Goal: Task Accomplishment & Management: Manage account settings

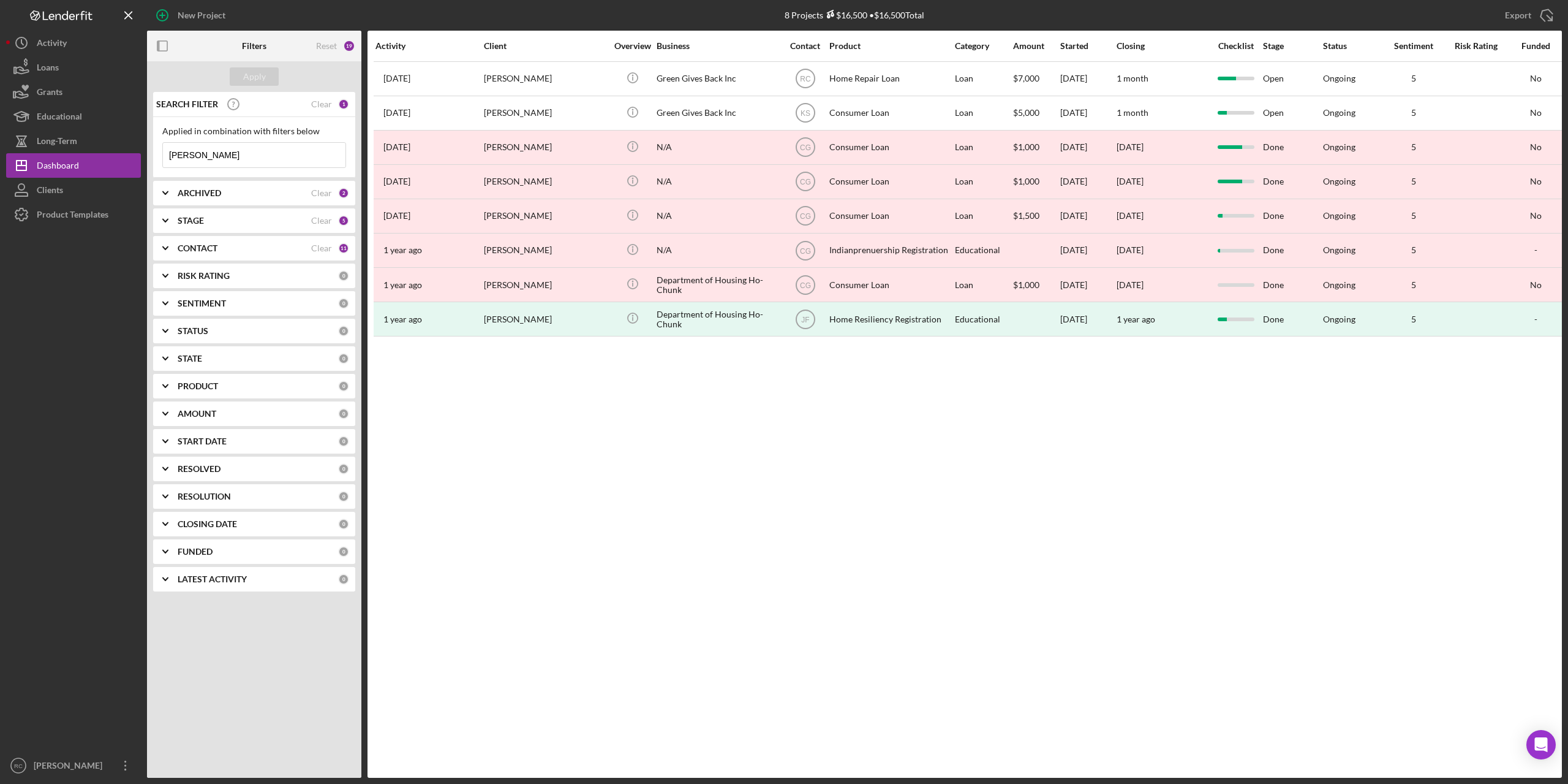
click at [217, 155] on input "[PERSON_NAME]" at bounding box center [254, 155] width 183 height 25
type input "b"
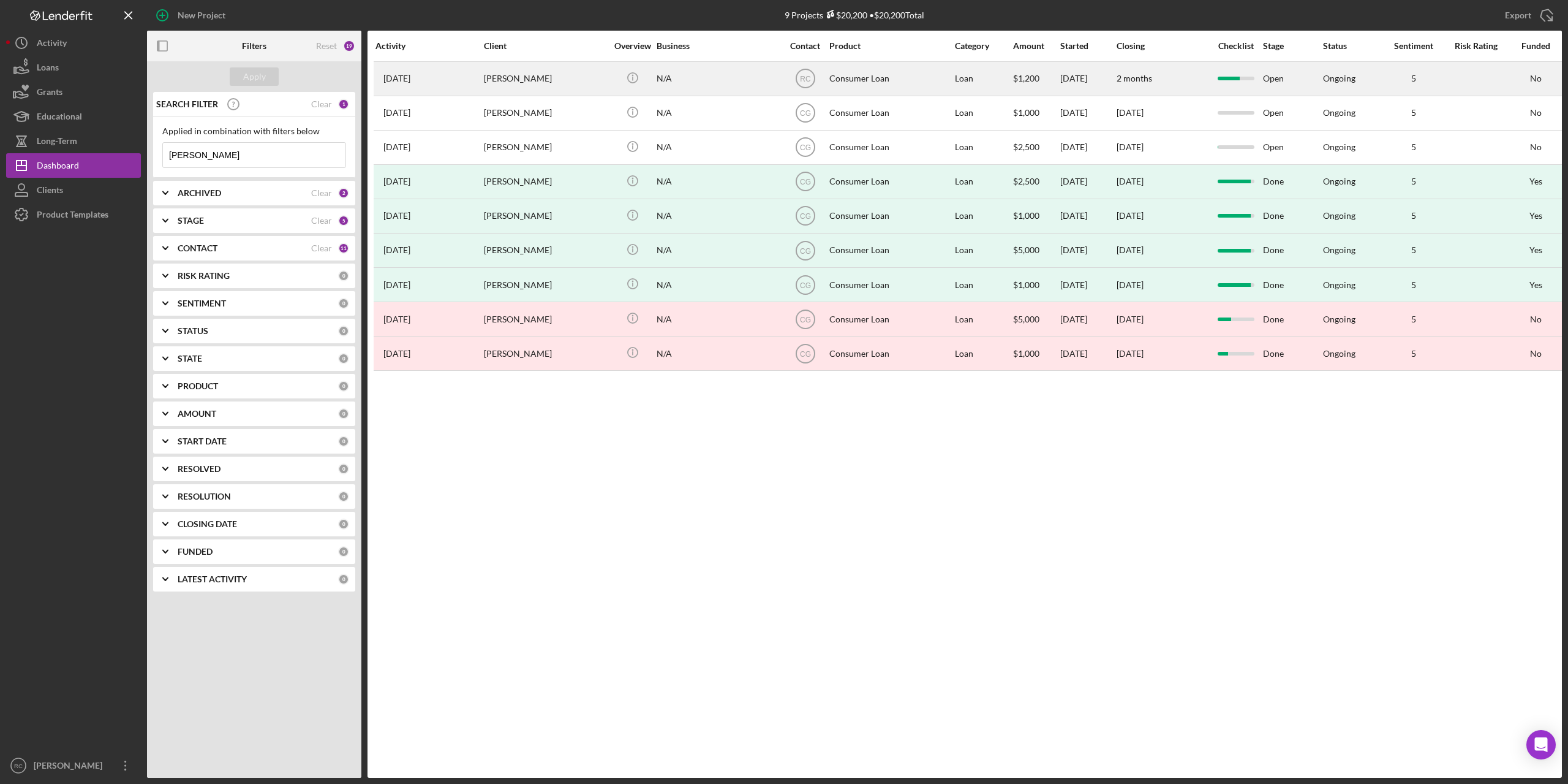
type input "[PERSON_NAME]"
click at [524, 76] on div "[PERSON_NAME]" at bounding box center [545, 78] width 123 height 32
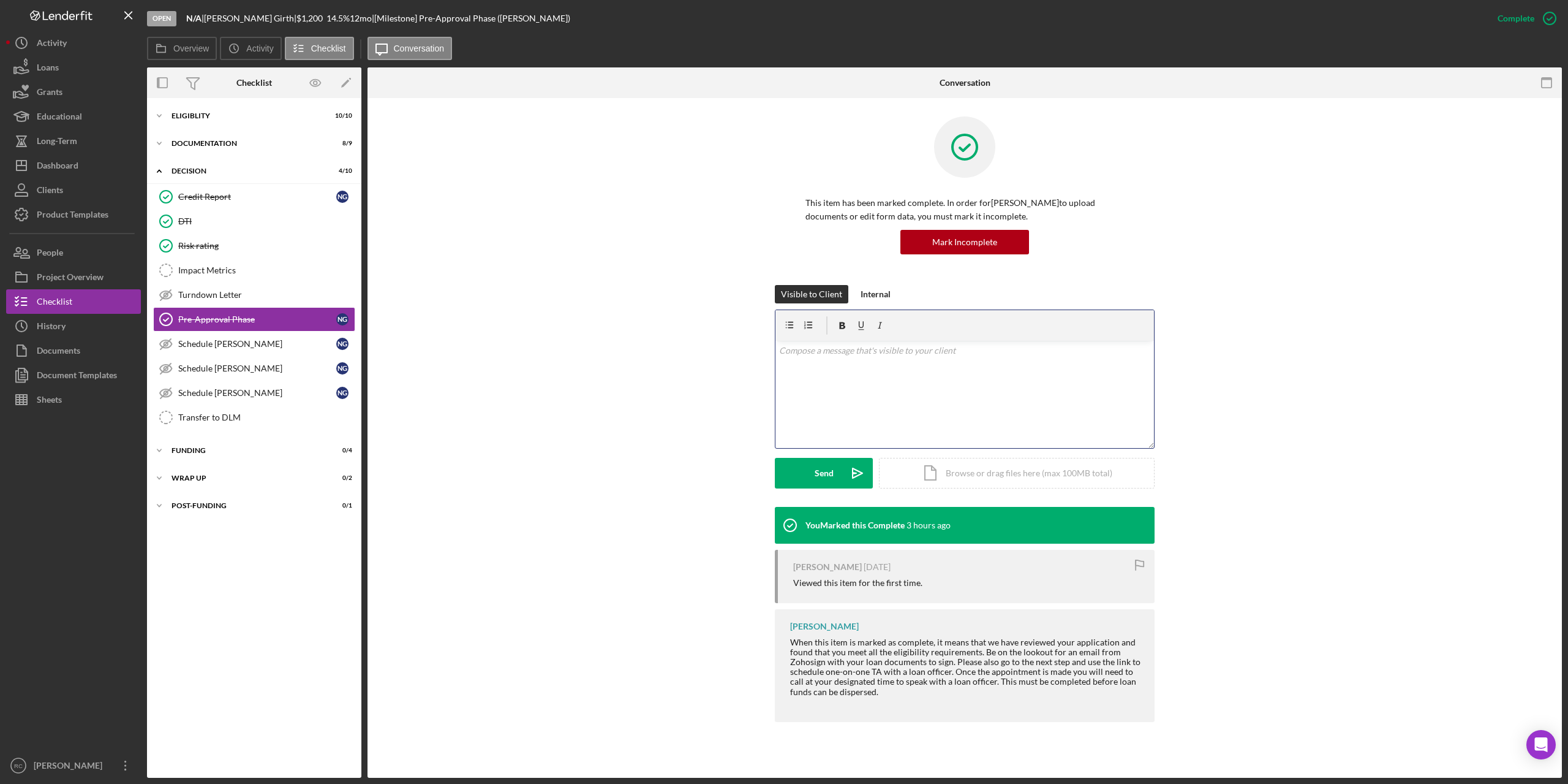
click at [807, 356] on p at bounding box center [965, 350] width 372 height 13
click at [219, 142] on div "Documentation" at bounding box center [258, 144] width 174 height 7
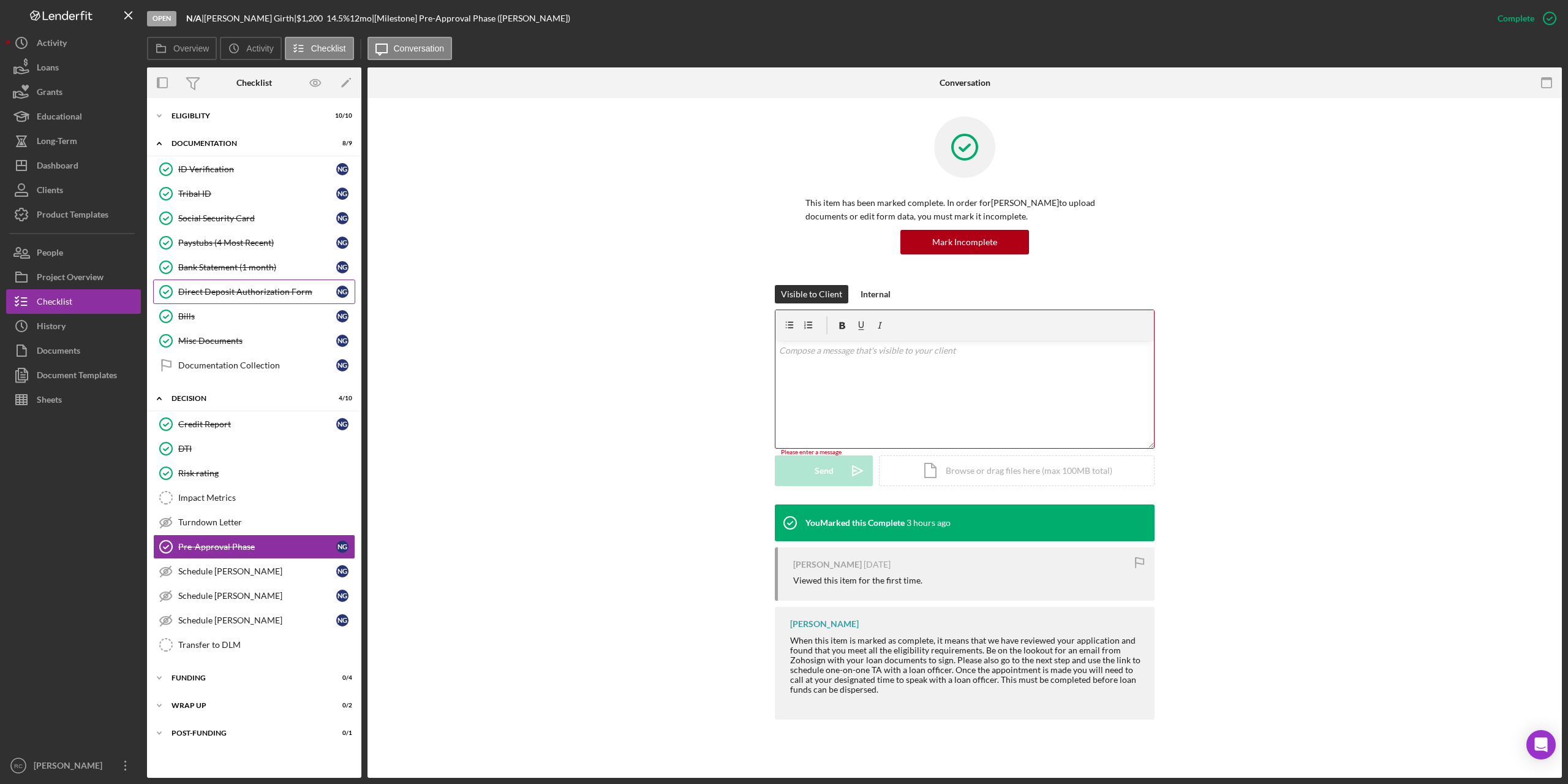
click at [226, 287] on div "Direct Deposit Authorization Form" at bounding box center [257, 291] width 158 height 10
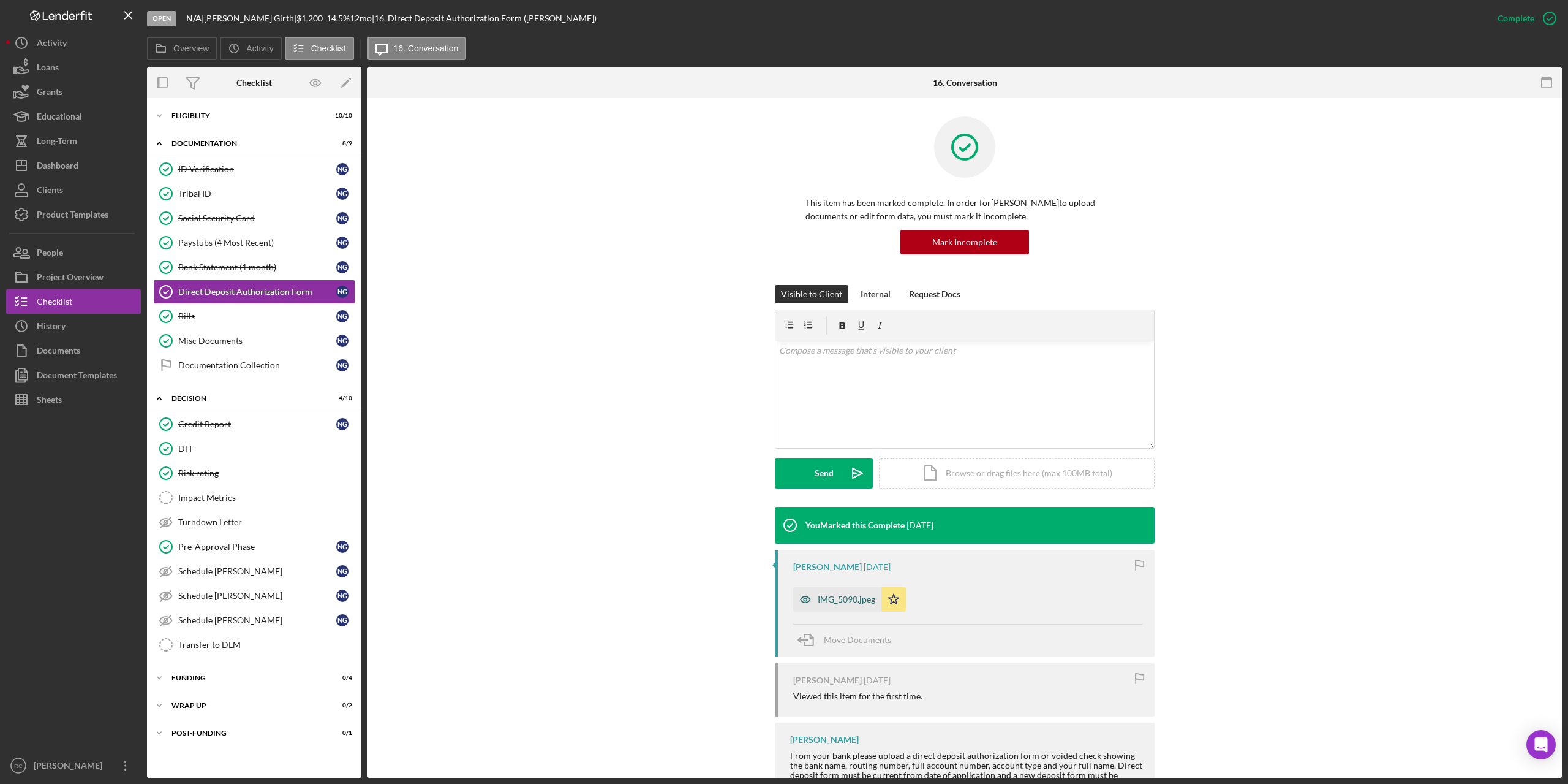
click at [846, 597] on div "IMG_5090.jpeg" at bounding box center [846, 599] width 58 height 10
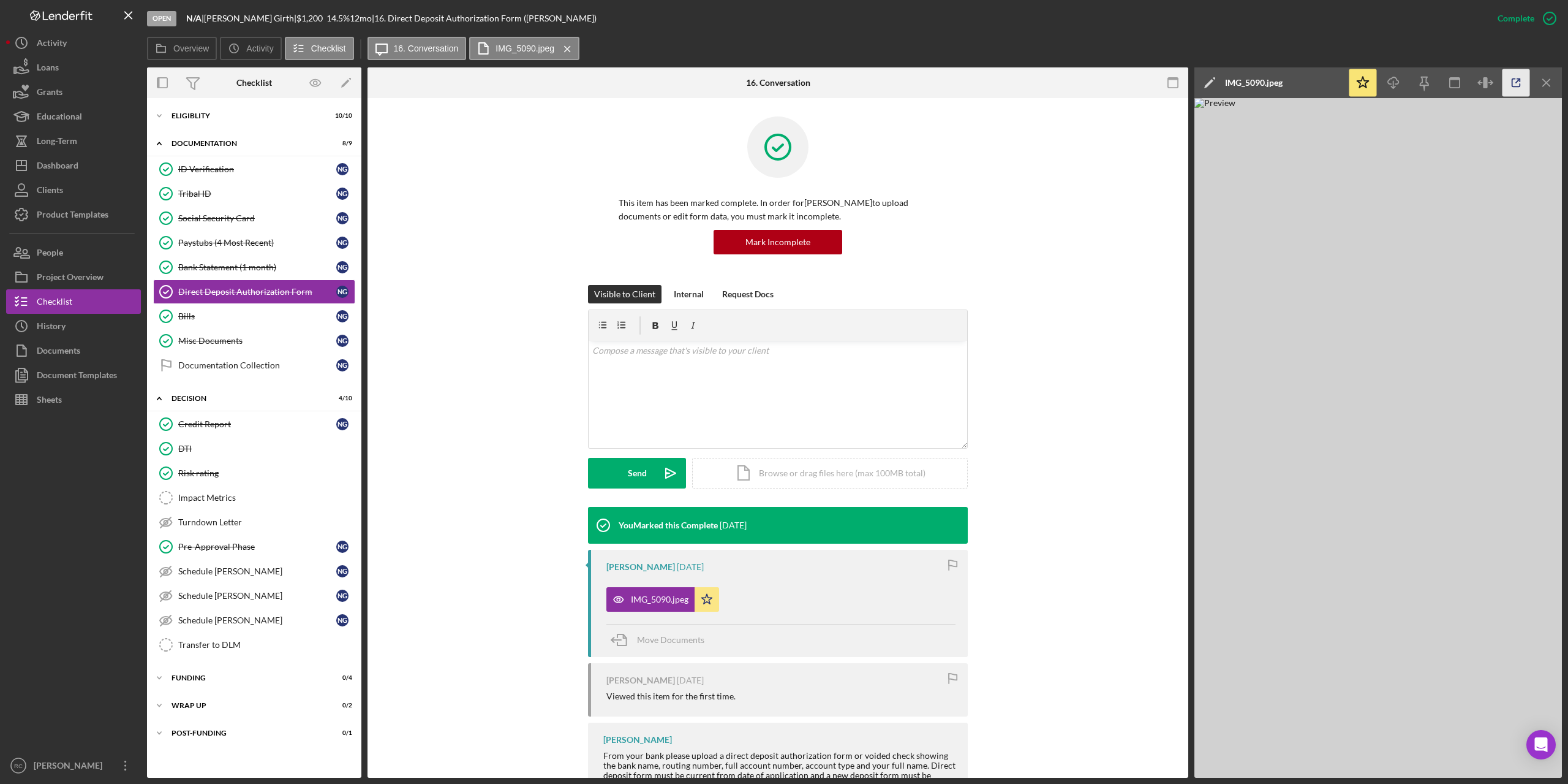
click at [1514, 79] on icon "button" at bounding box center [1516, 82] width 28 height 28
click at [59, 40] on div "Activity" at bounding box center [52, 44] width 30 height 28
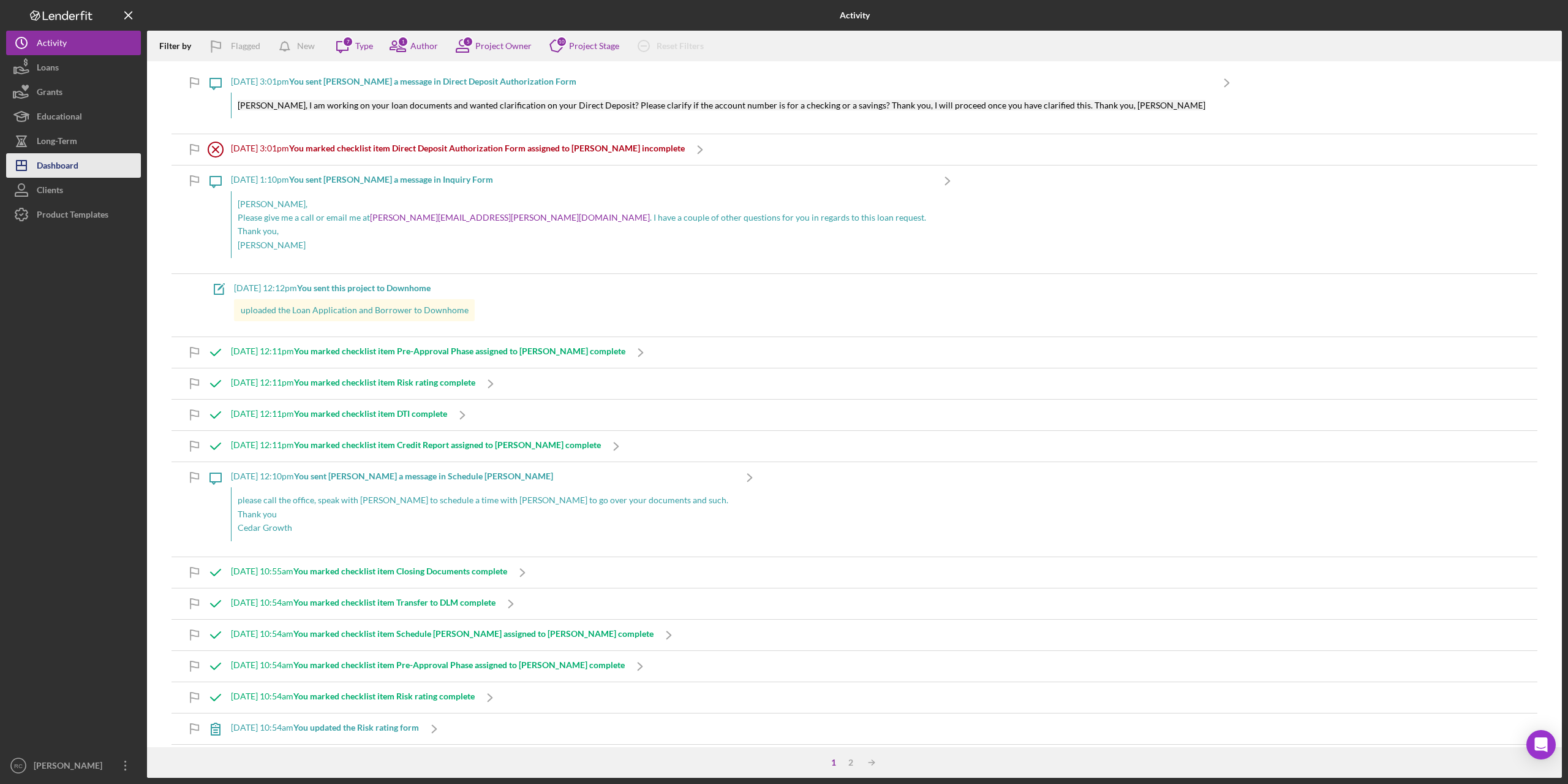
click at [59, 161] on div "Dashboard" at bounding box center [58, 167] width 42 height 28
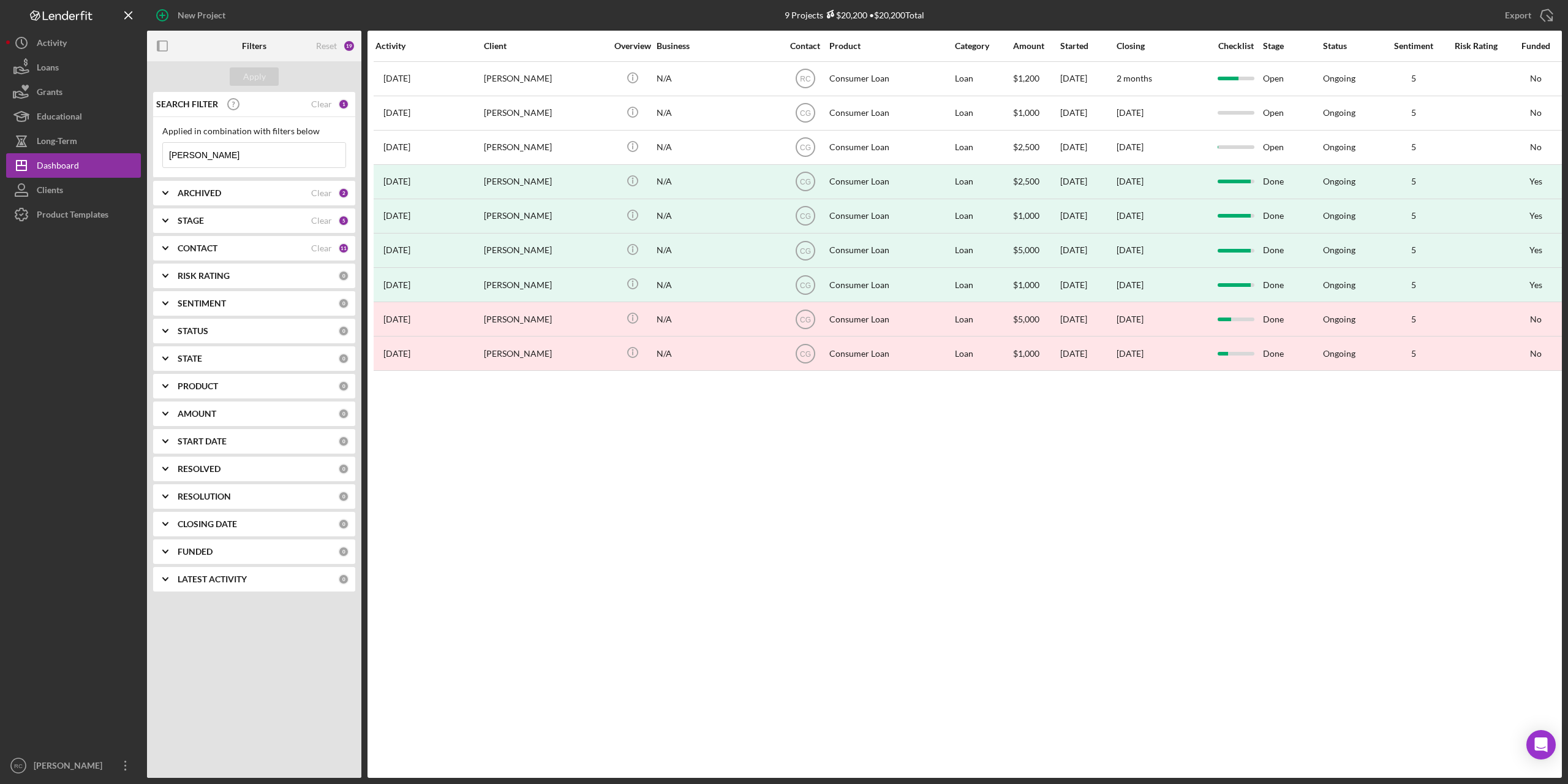
click at [207, 149] on input "[PERSON_NAME]" at bounding box center [254, 155] width 183 height 25
type input "n"
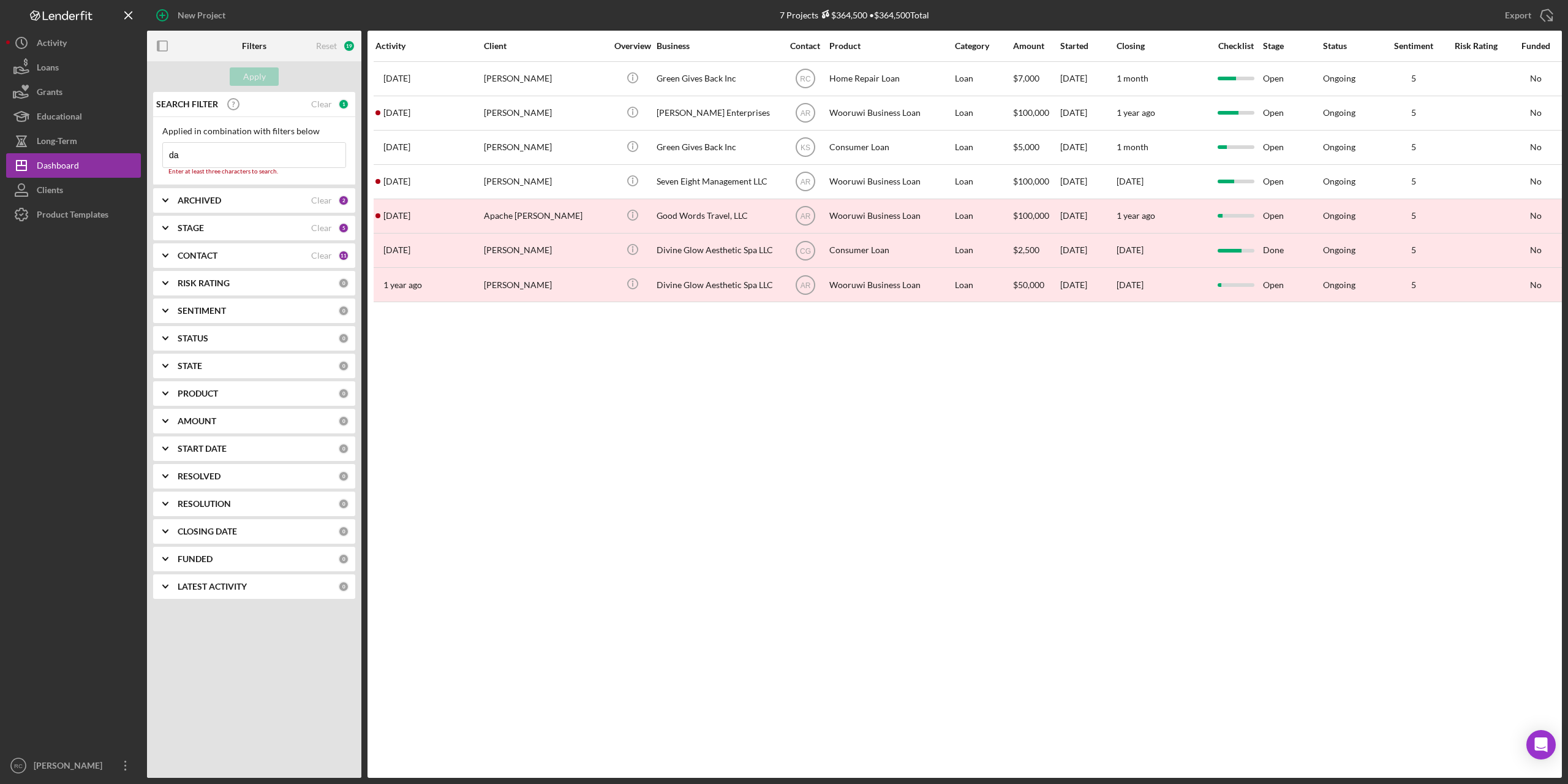
type input "d"
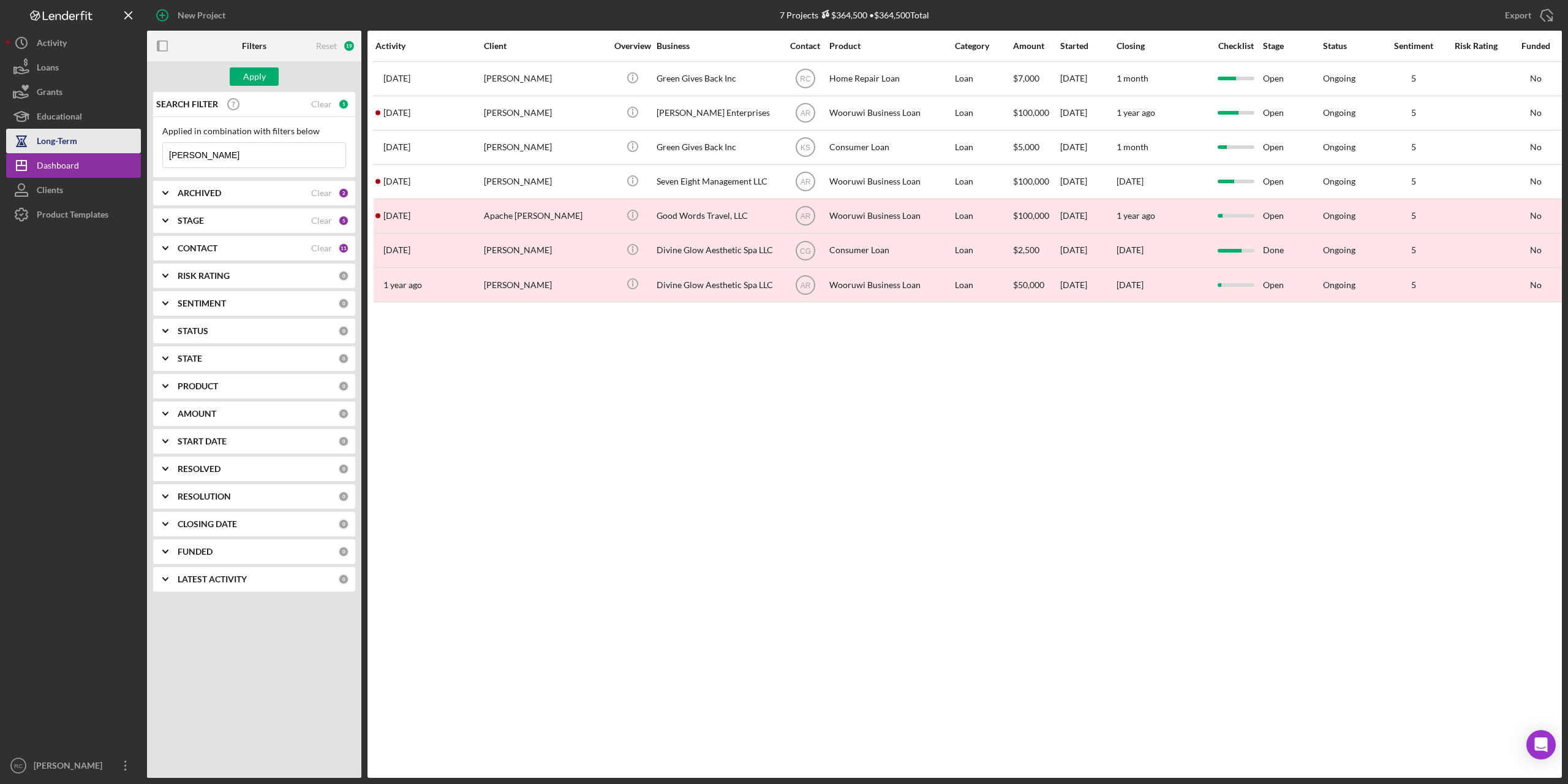
type input "[PERSON_NAME]"
click at [266, 74] on button "Apply" at bounding box center [254, 76] width 49 height 19
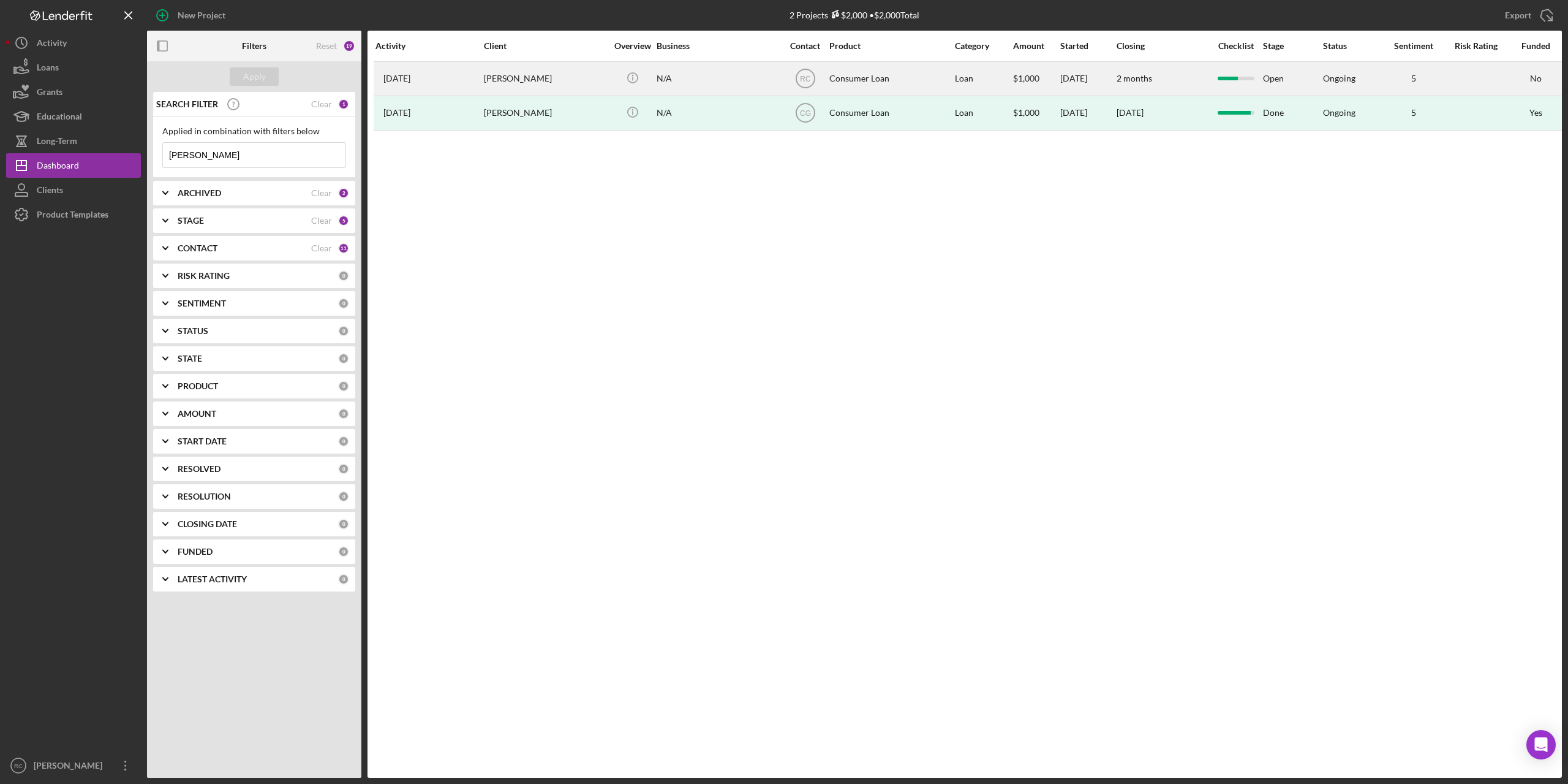
click at [505, 75] on div "[PERSON_NAME]" at bounding box center [545, 78] width 123 height 32
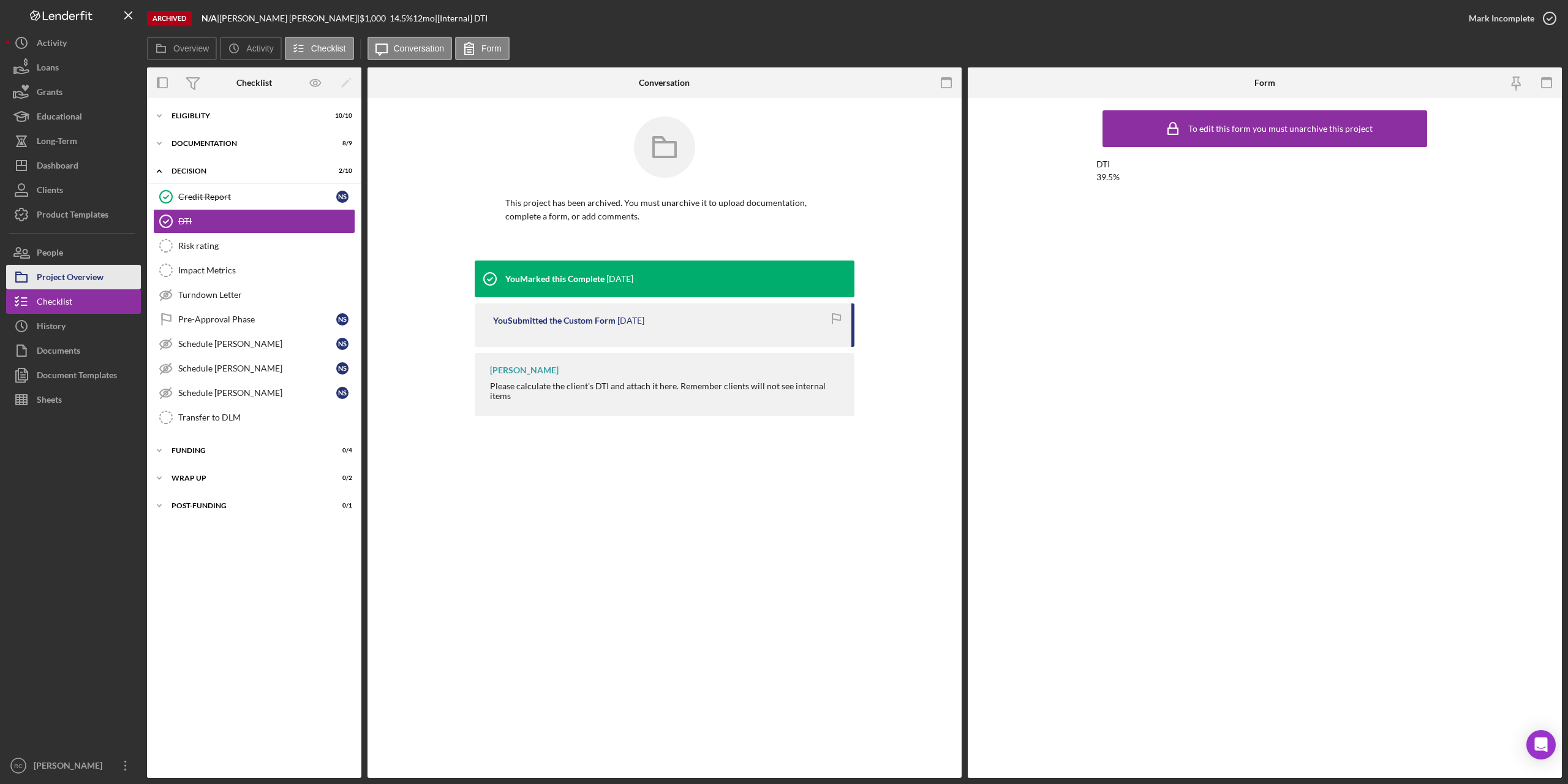
click at [93, 277] on div "Project Overview" at bounding box center [70, 279] width 67 height 28
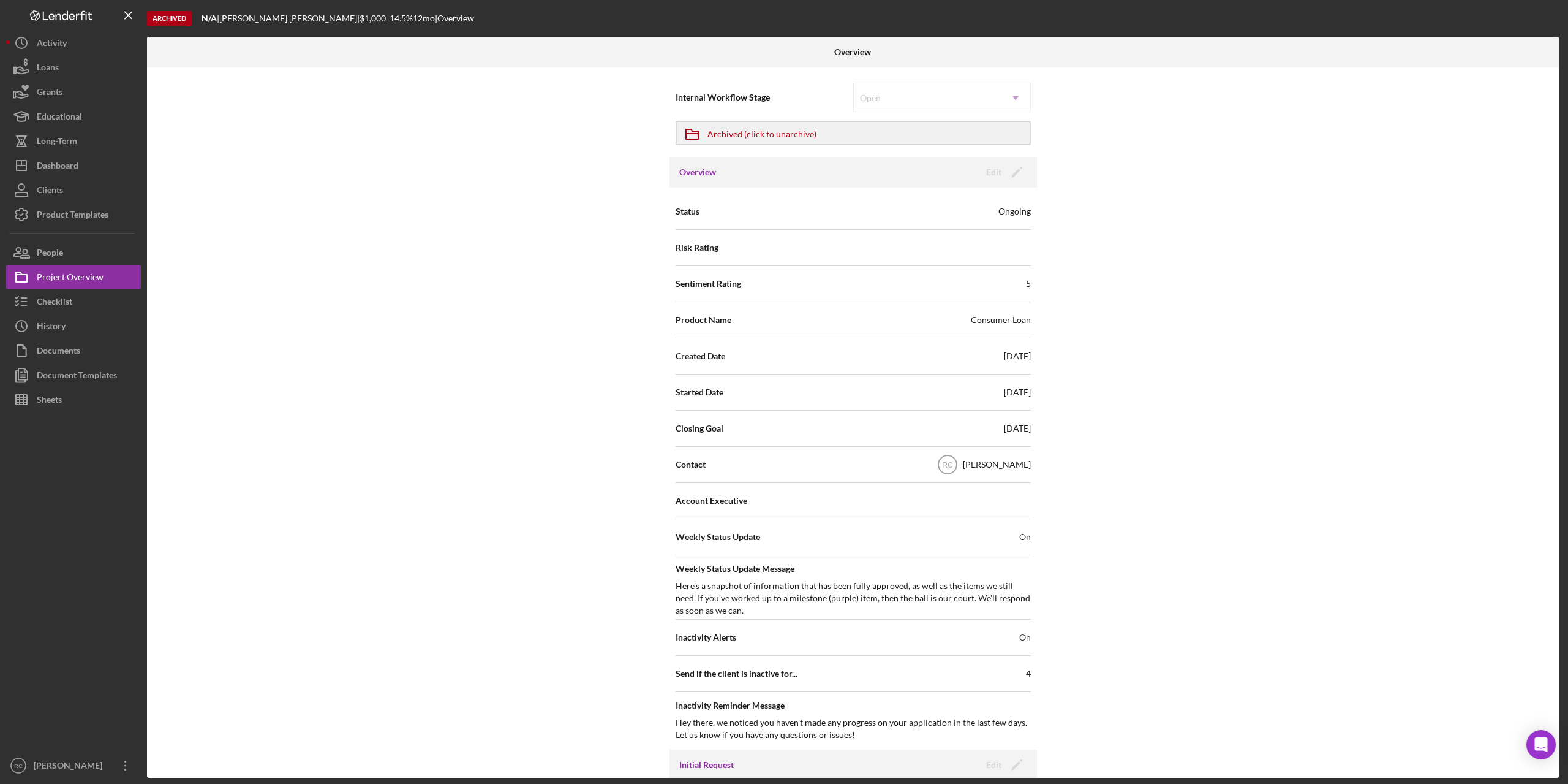
click at [900, 179] on div "Overview Edit Icon/Edit" at bounding box center [852, 171] width 367 height 31
click at [909, 105] on div "Open Icon/Dropdown Arrow" at bounding box center [942, 97] width 177 height 29
click at [775, 136] on div "Archived (click to unarchive)" at bounding box center [762, 133] width 109 height 22
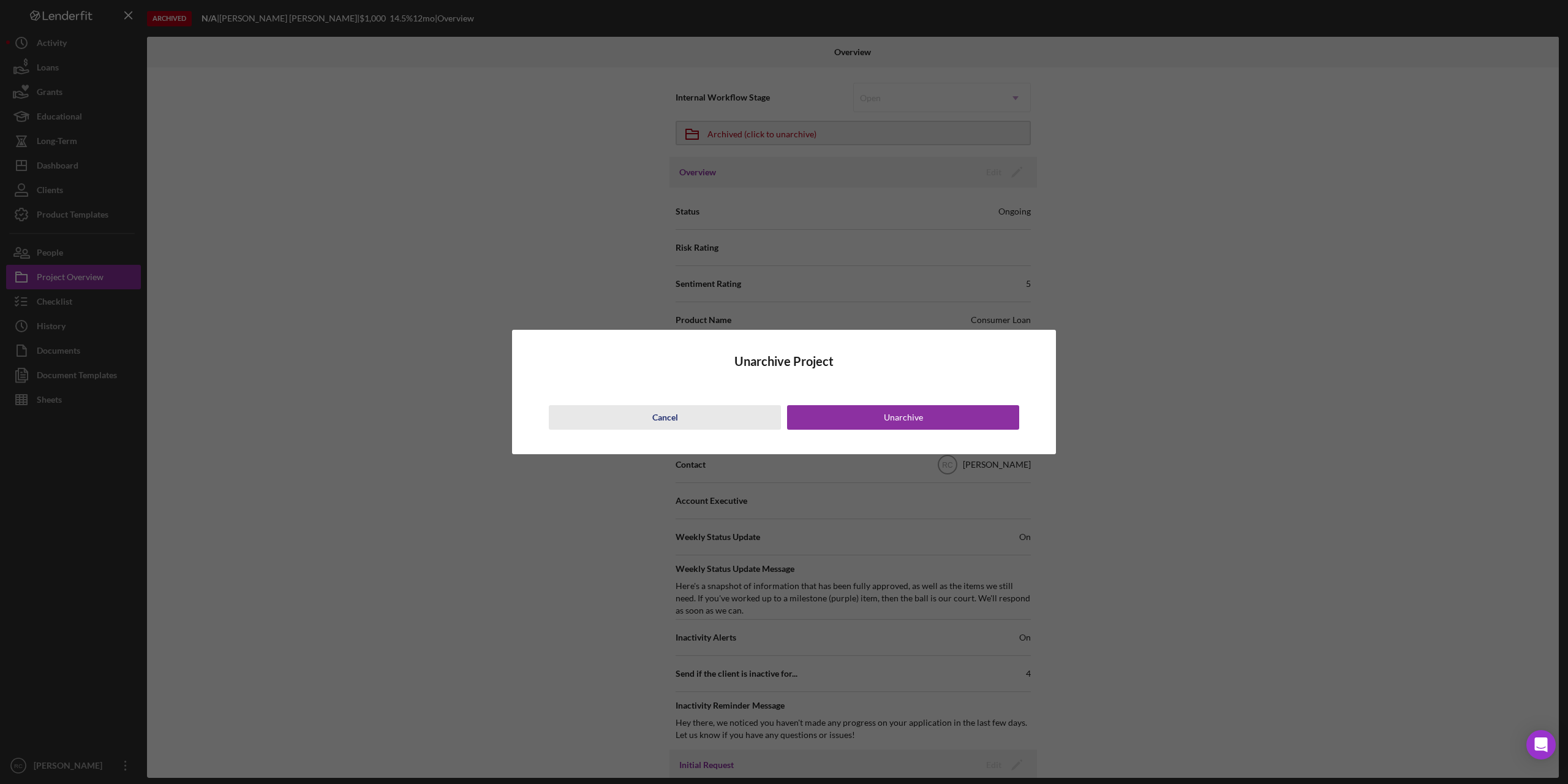
click at [666, 416] on div "Cancel" at bounding box center [665, 417] width 25 height 25
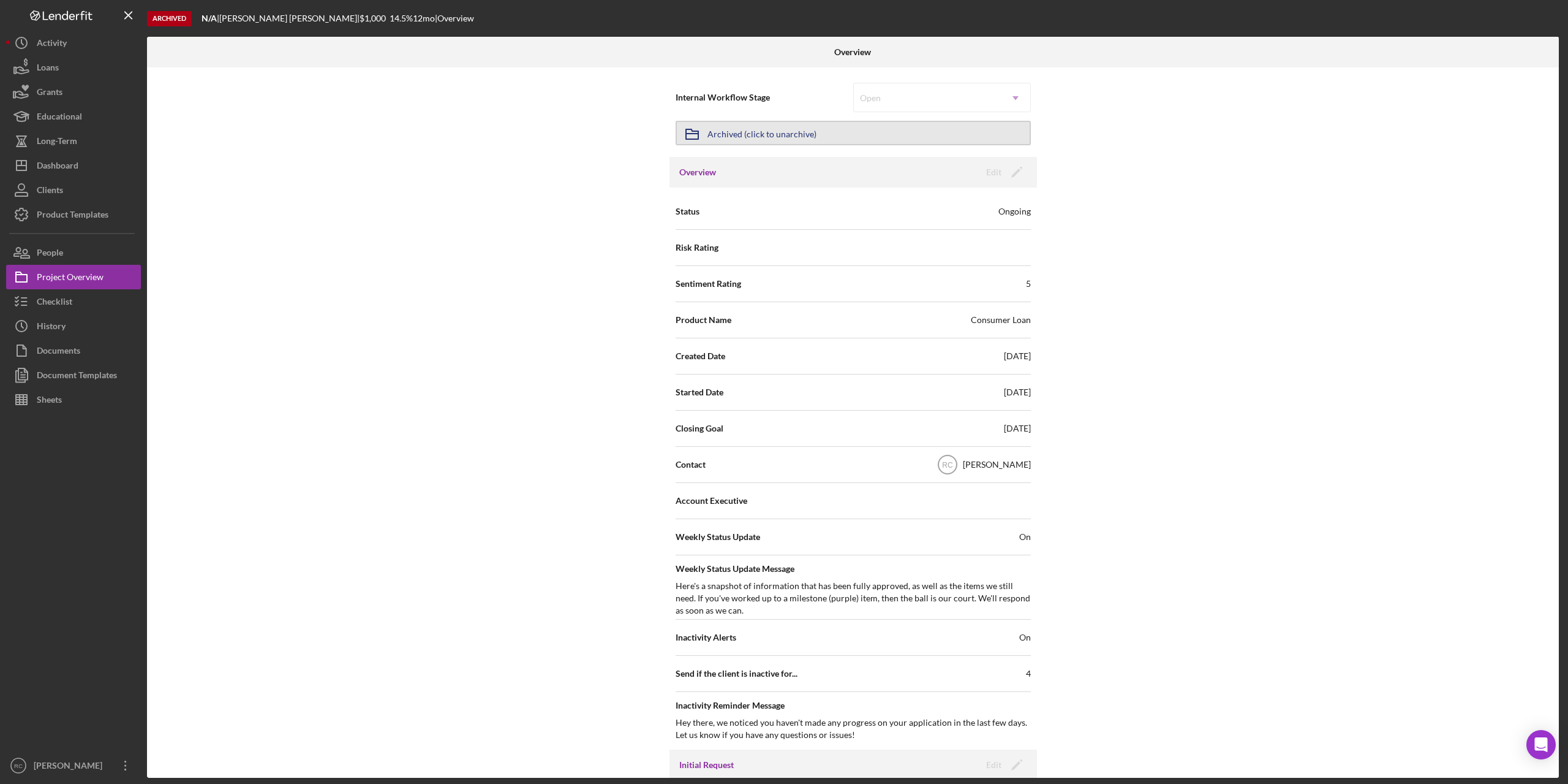
click at [857, 134] on button "Icon/Archived Archived (click to unarchive)" at bounding box center [853, 133] width 356 height 25
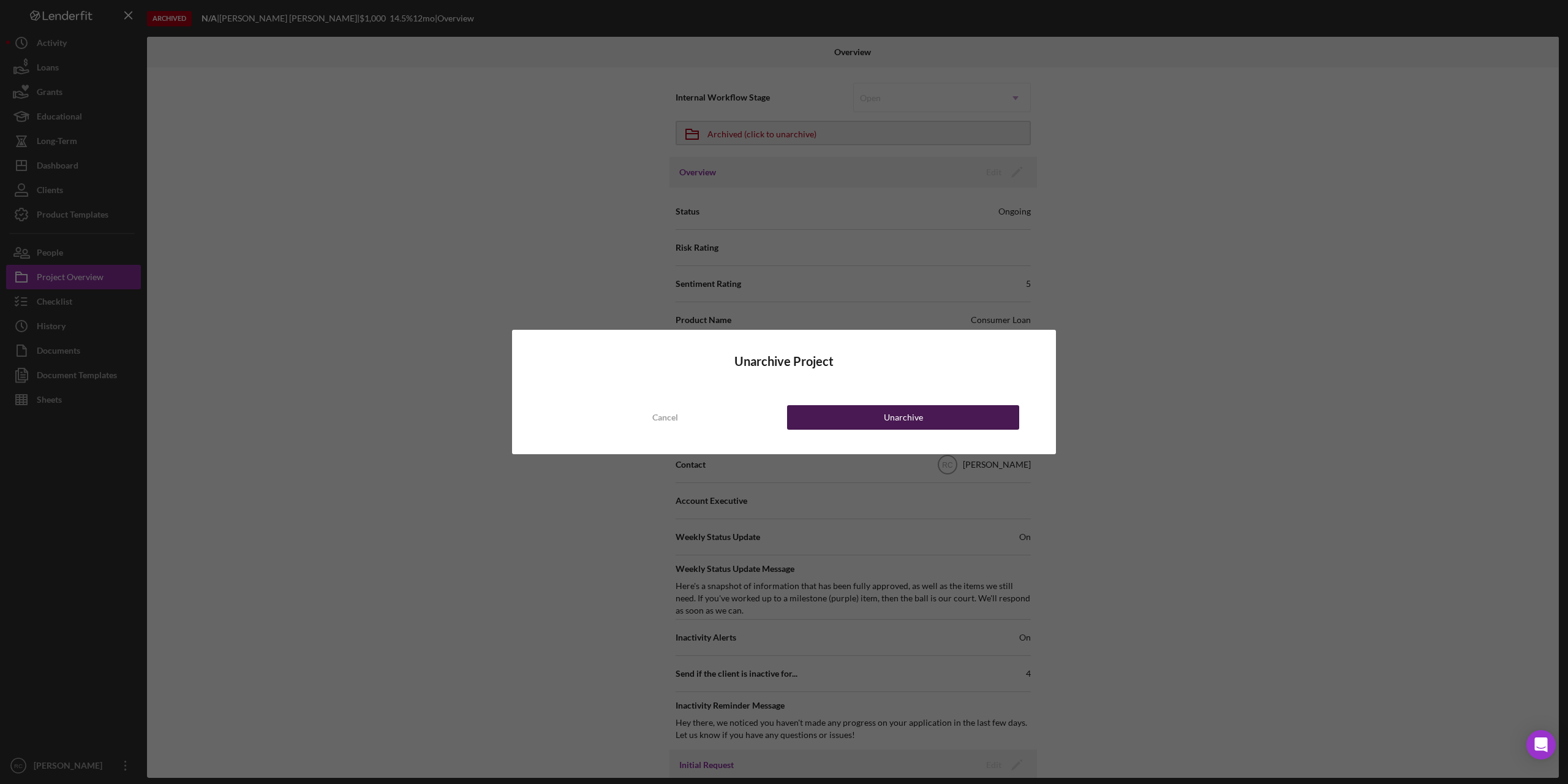
click at [922, 418] on button "Unarchive" at bounding box center [903, 417] width 232 height 25
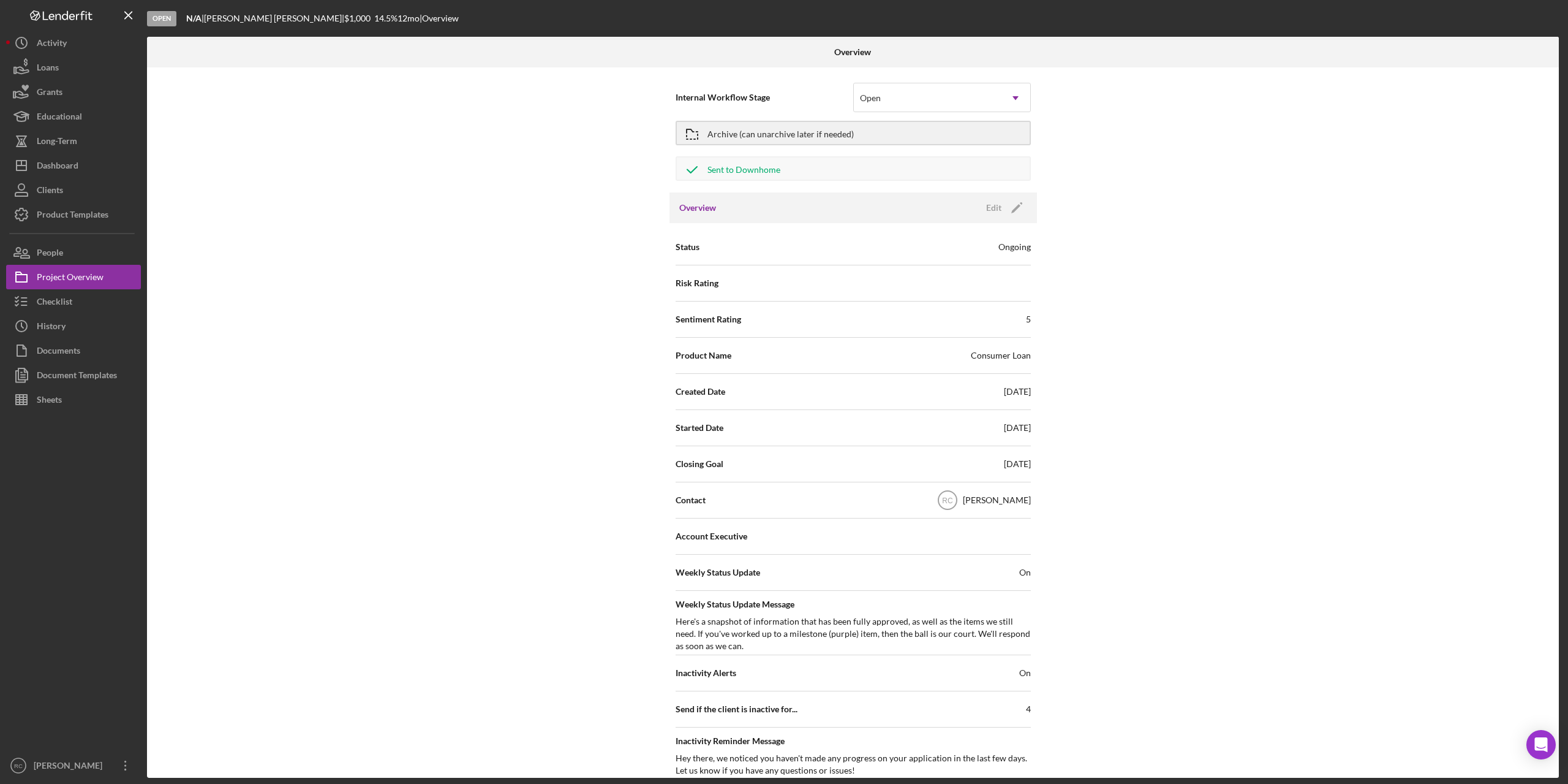
click at [838, 207] on div "Overview Edit Icon/Edit" at bounding box center [852, 207] width 367 height 31
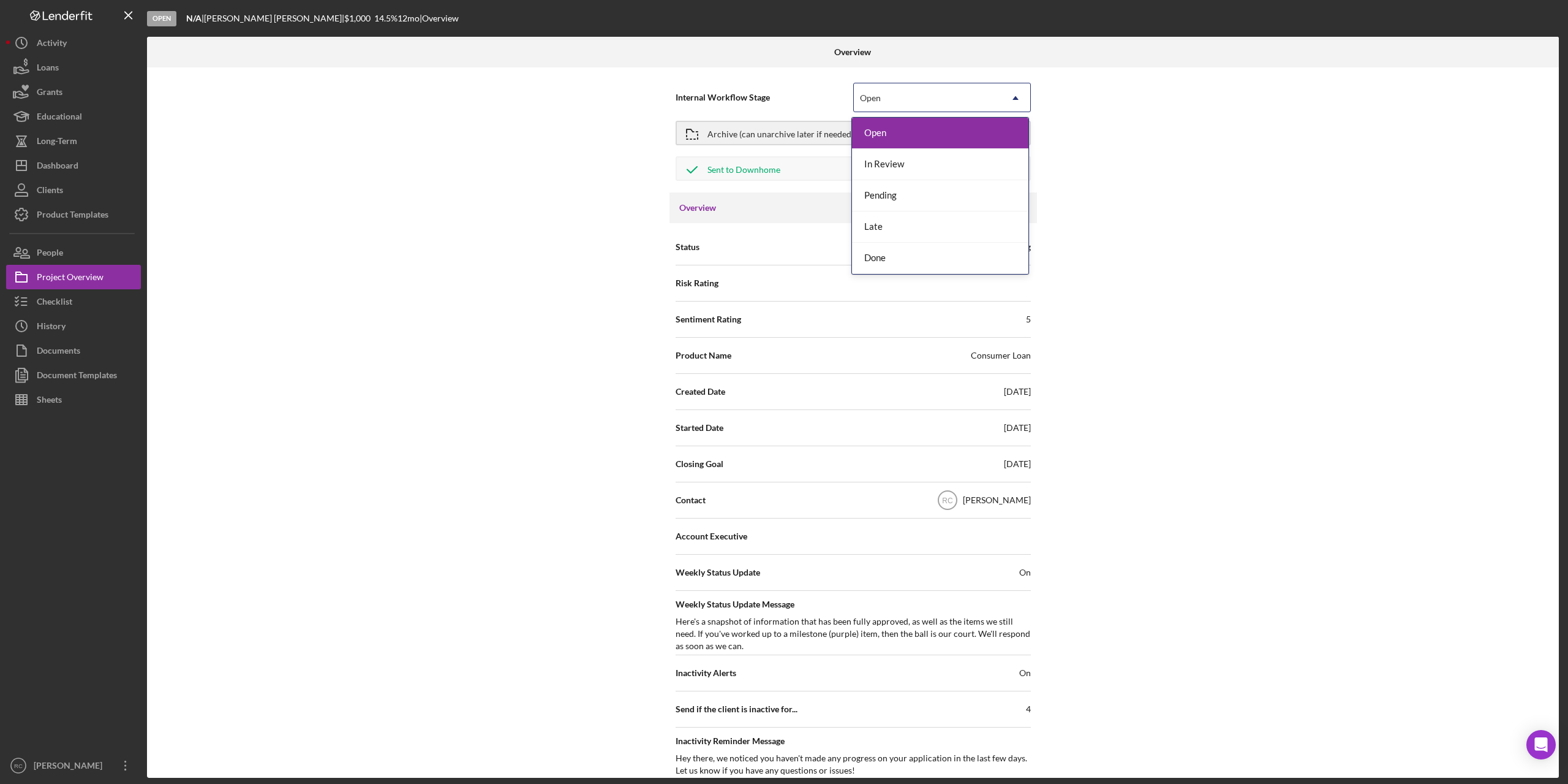
click at [919, 97] on div "Open" at bounding box center [927, 98] width 147 height 28
click at [896, 261] on div "Done" at bounding box center [940, 258] width 177 height 31
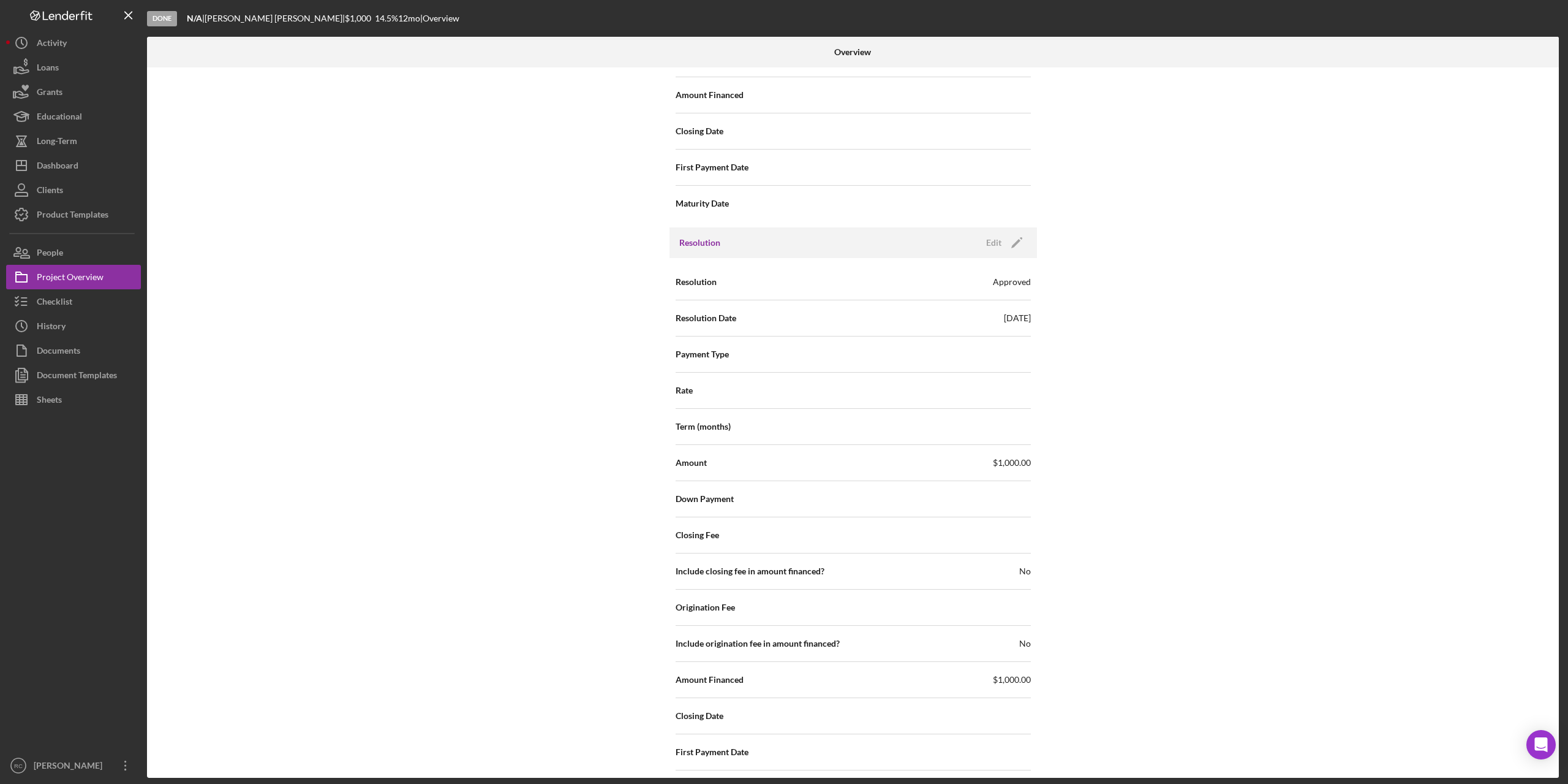
scroll to position [1593, 0]
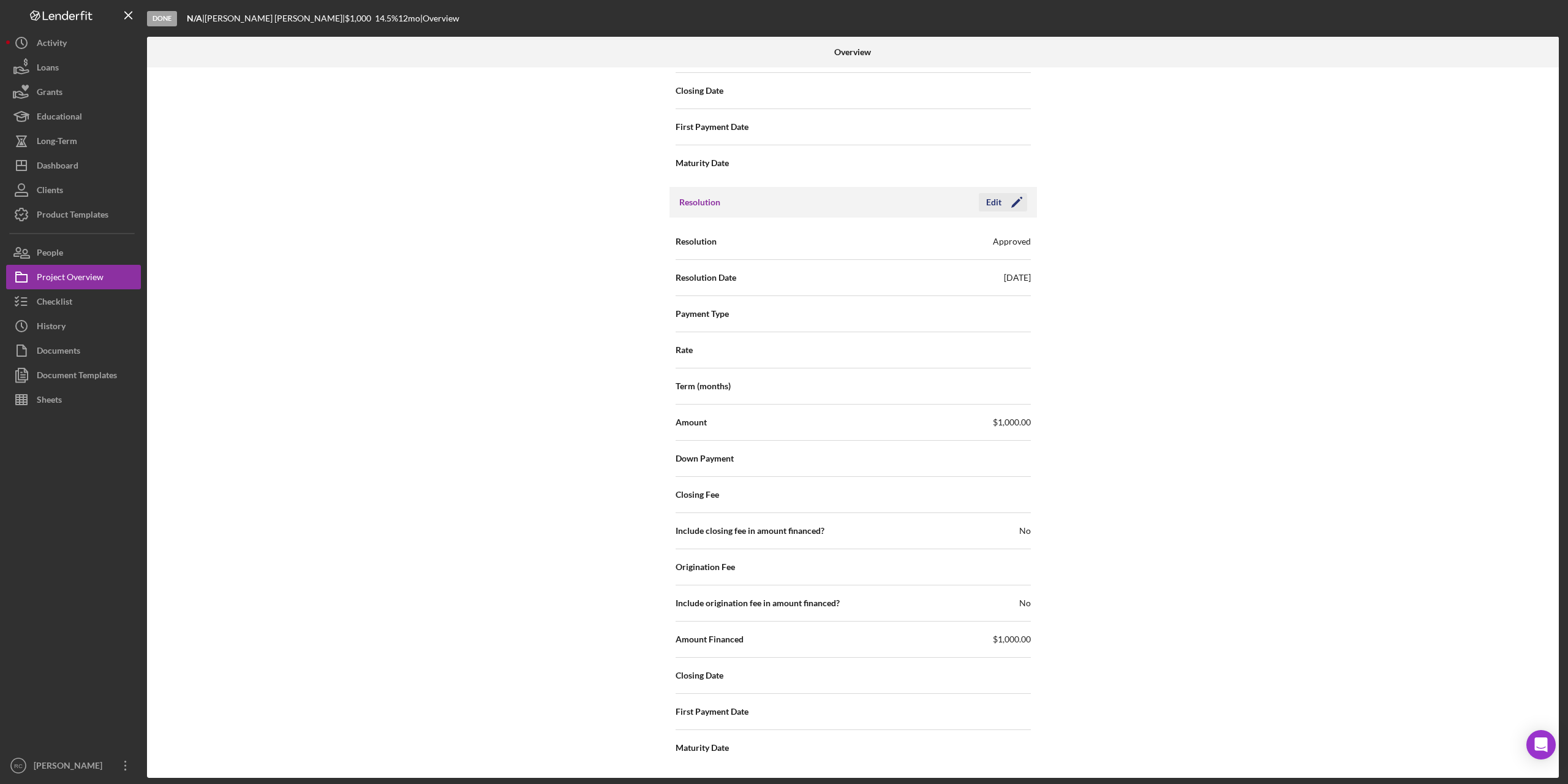
click at [1017, 204] on icon "Icon/Edit" at bounding box center [1016, 202] width 31 height 31
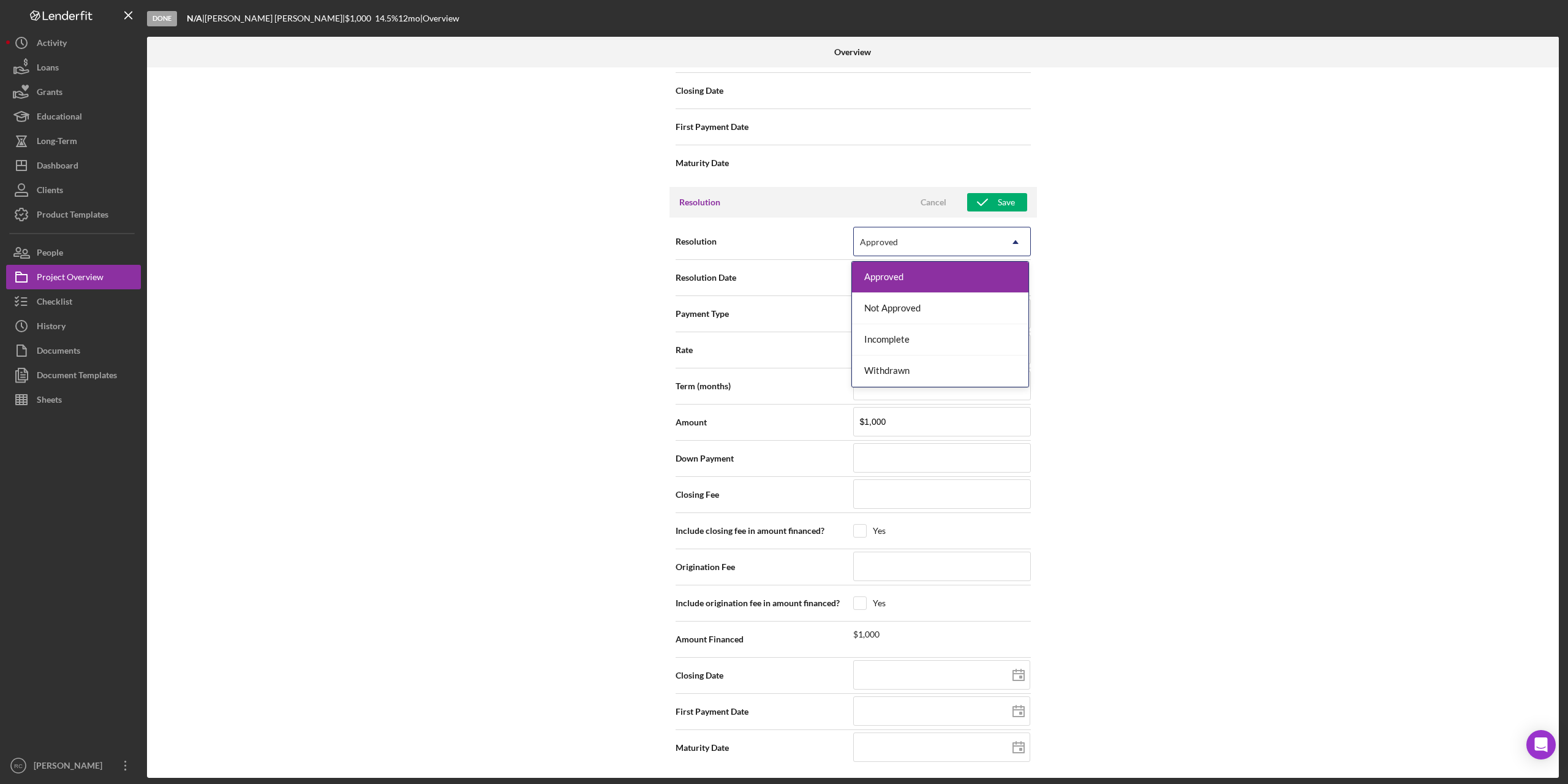
click at [968, 235] on div "Approved" at bounding box center [927, 242] width 147 height 28
click at [966, 236] on div "Approved" at bounding box center [927, 242] width 147 height 28
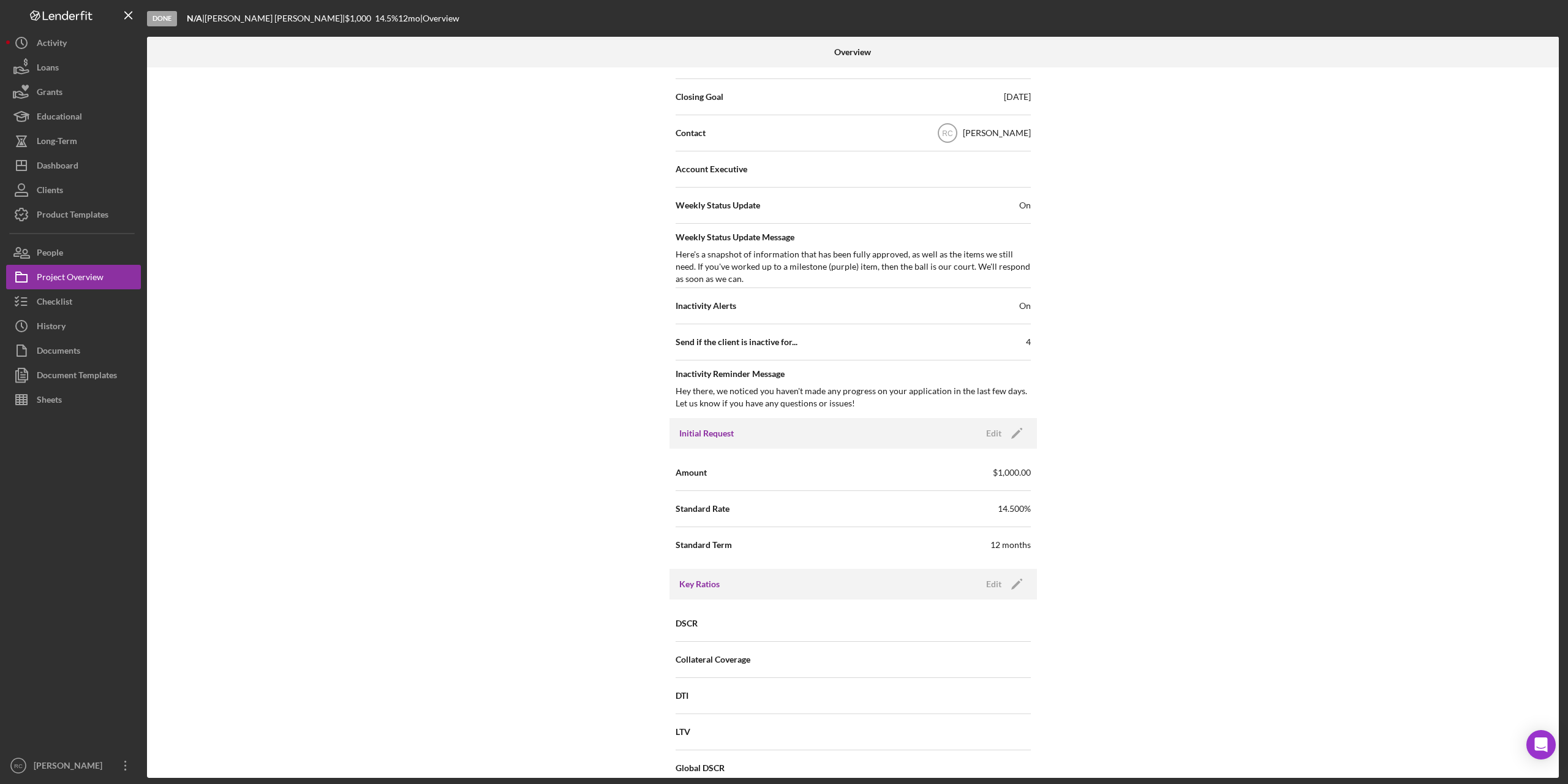
scroll to position [0, 0]
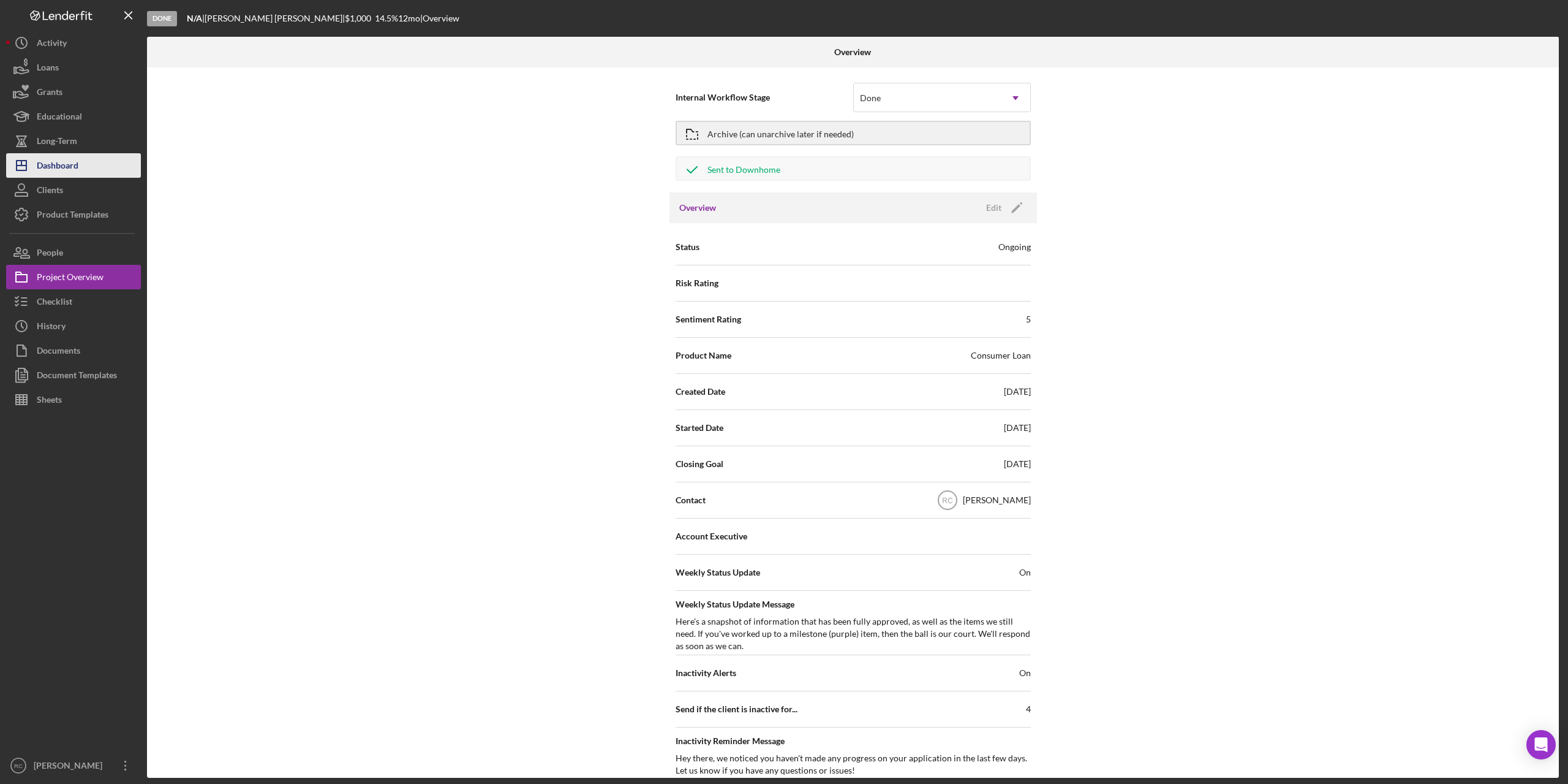
click at [70, 168] on div "Dashboard" at bounding box center [58, 167] width 42 height 28
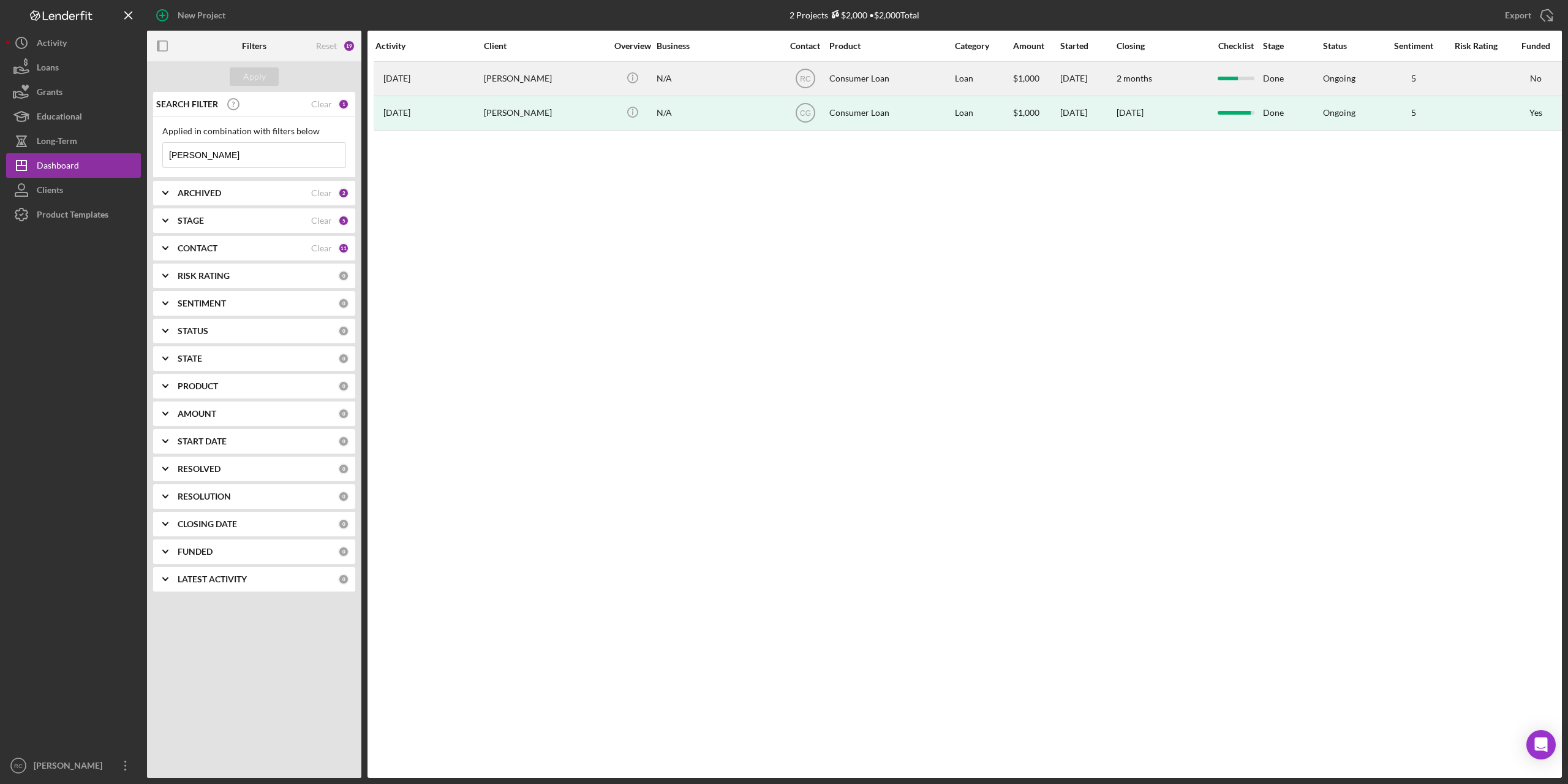
click at [543, 76] on div "[PERSON_NAME]" at bounding box center [545, 78] width 123 height 32
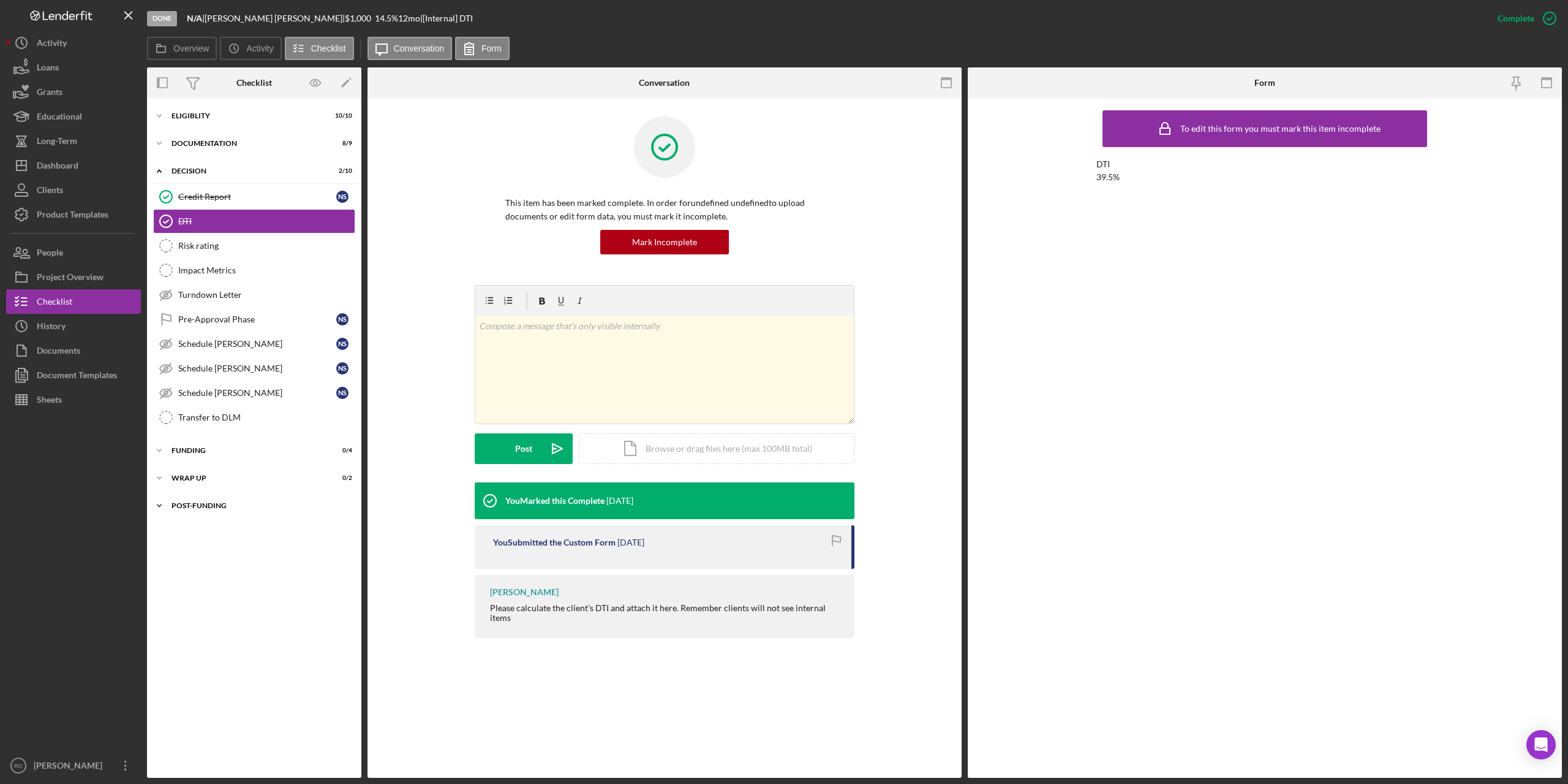
click at [190, 504] on div "Post-Funding" at bounding box center [258, 505] width 174 height 7
click at [192, 477] on div "Wrap up" at bounding box center [258, 478] width 174 height 7
click at [193, 451] on div "Funding" at bounding box center [258, 451] width 174 height 7
click at [165, 478] on icon "Closing Documents" at bounding box center [165, 475] width 31 height 31
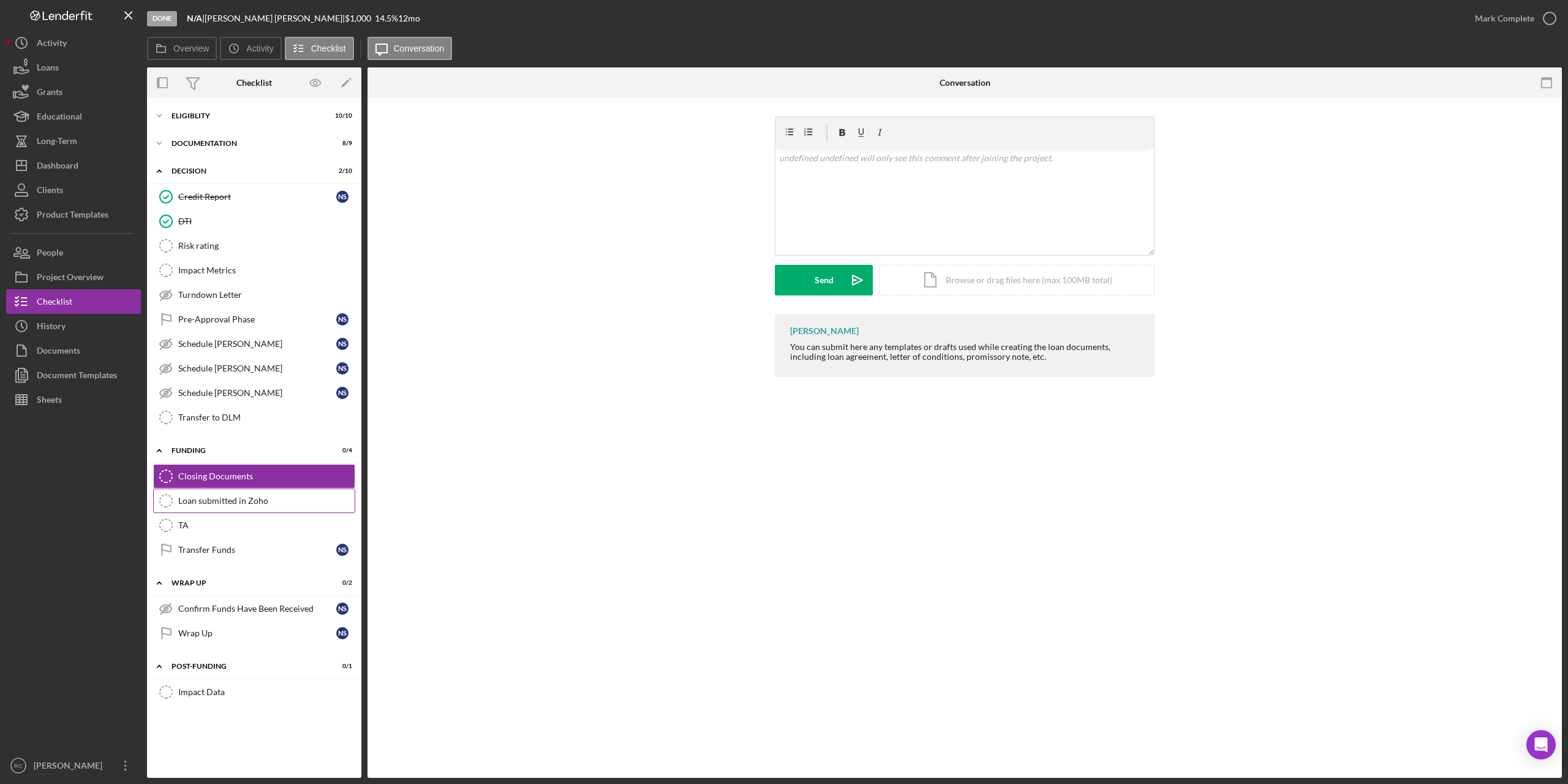
click at [164, 500] on icon "Loan submitted in Zoho" at bounding box center [165, 500] width 31 height 31
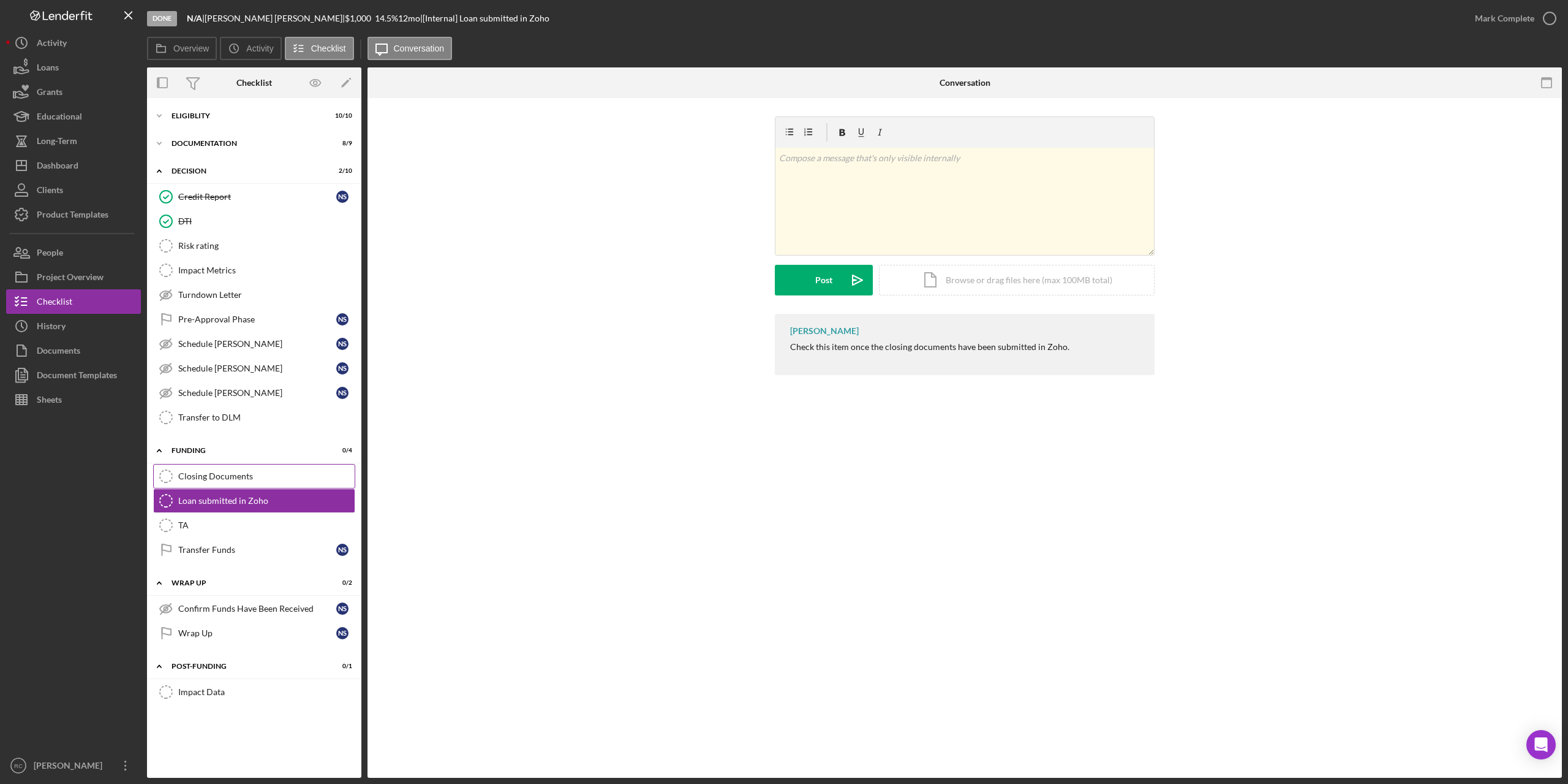
click at [168, 475] on icon "Closing Documents" at bounding box center [165, 475] width 31 height 31
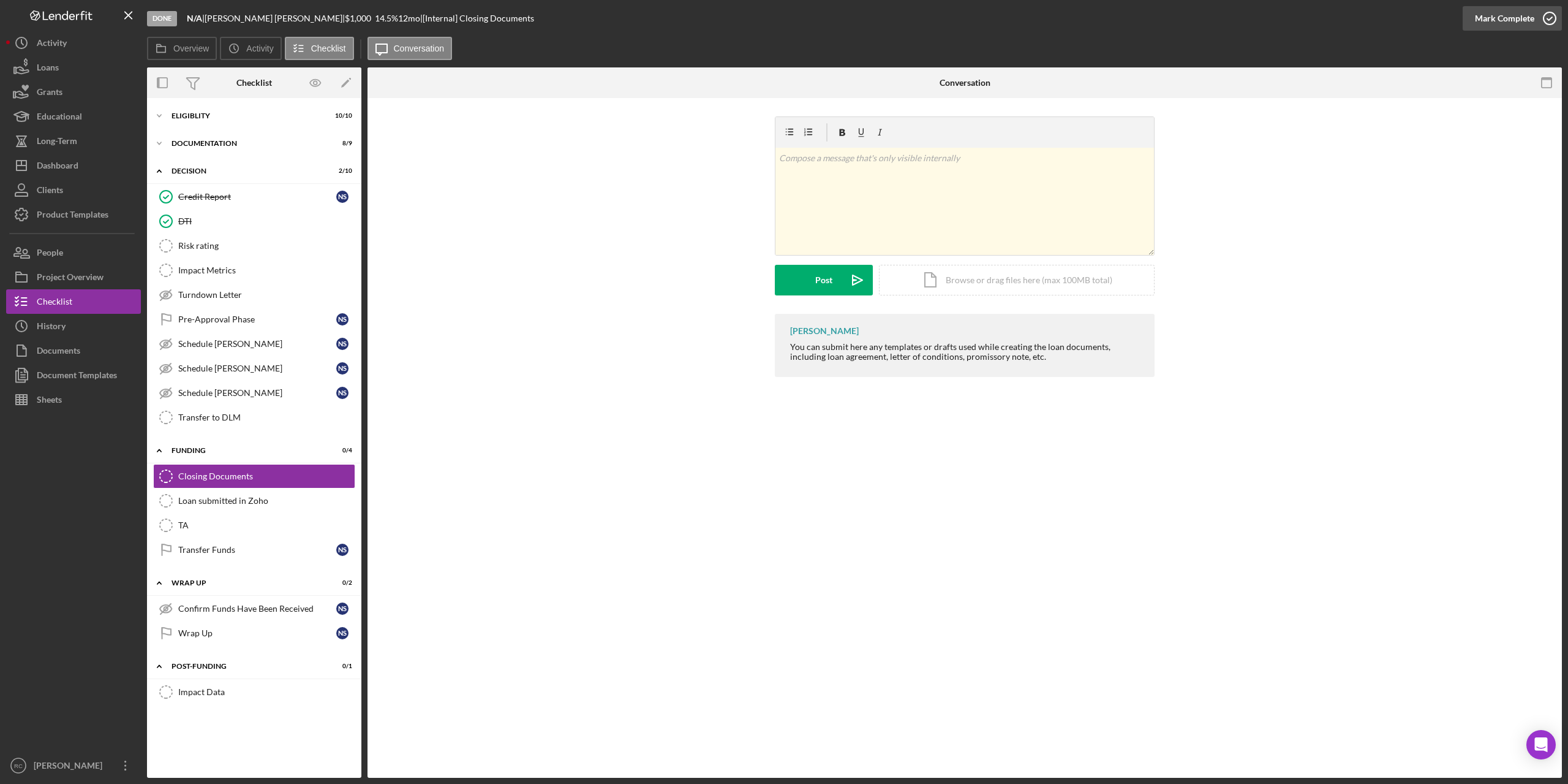
click at [1549, 16] on icon "button" at bounding box center [1549, 18] width 31 height 31
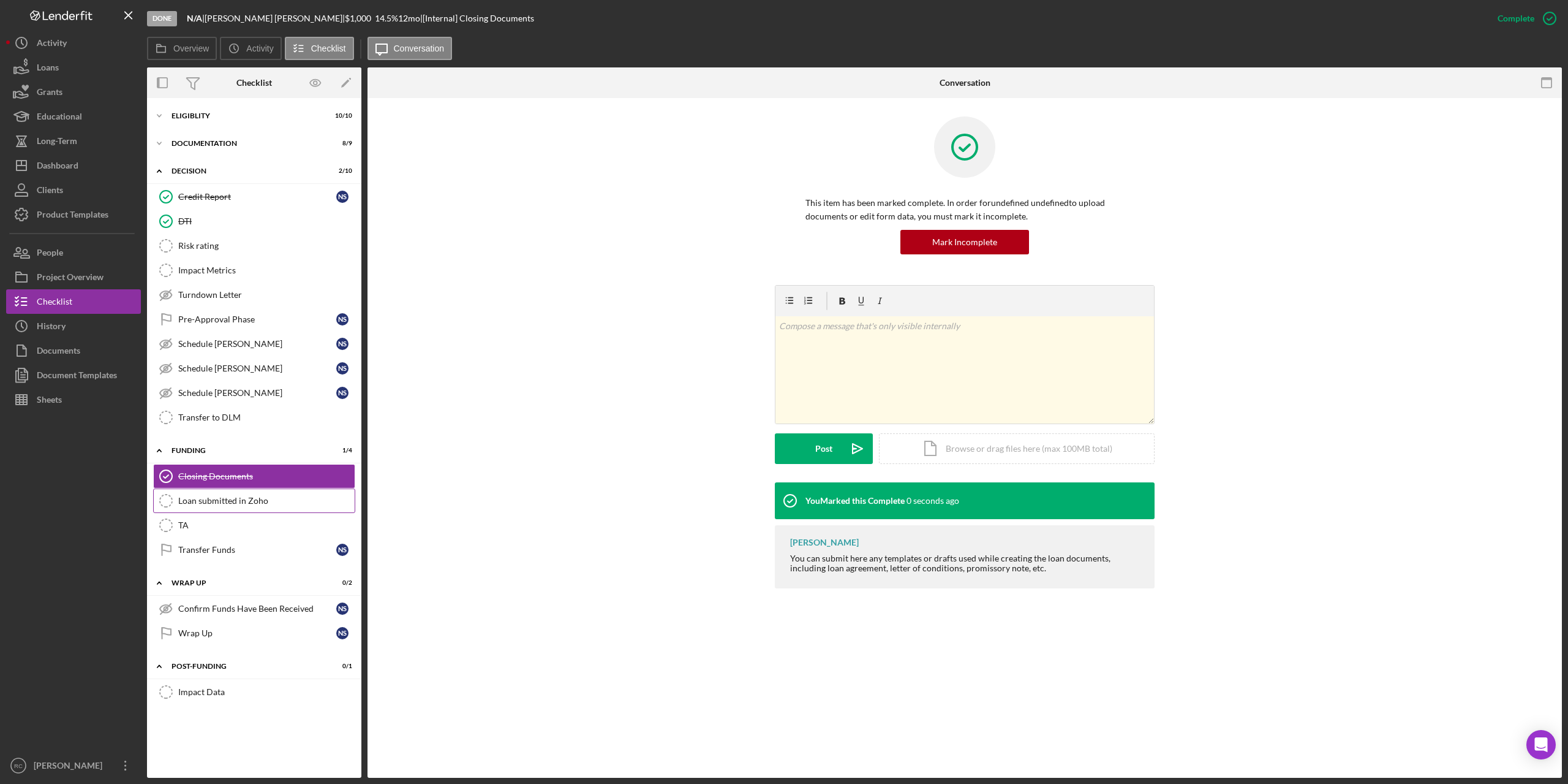
click at [167, 503] on icon "Loan submitted in Zoho" at bounding box center [165, 500] width 31 height 31
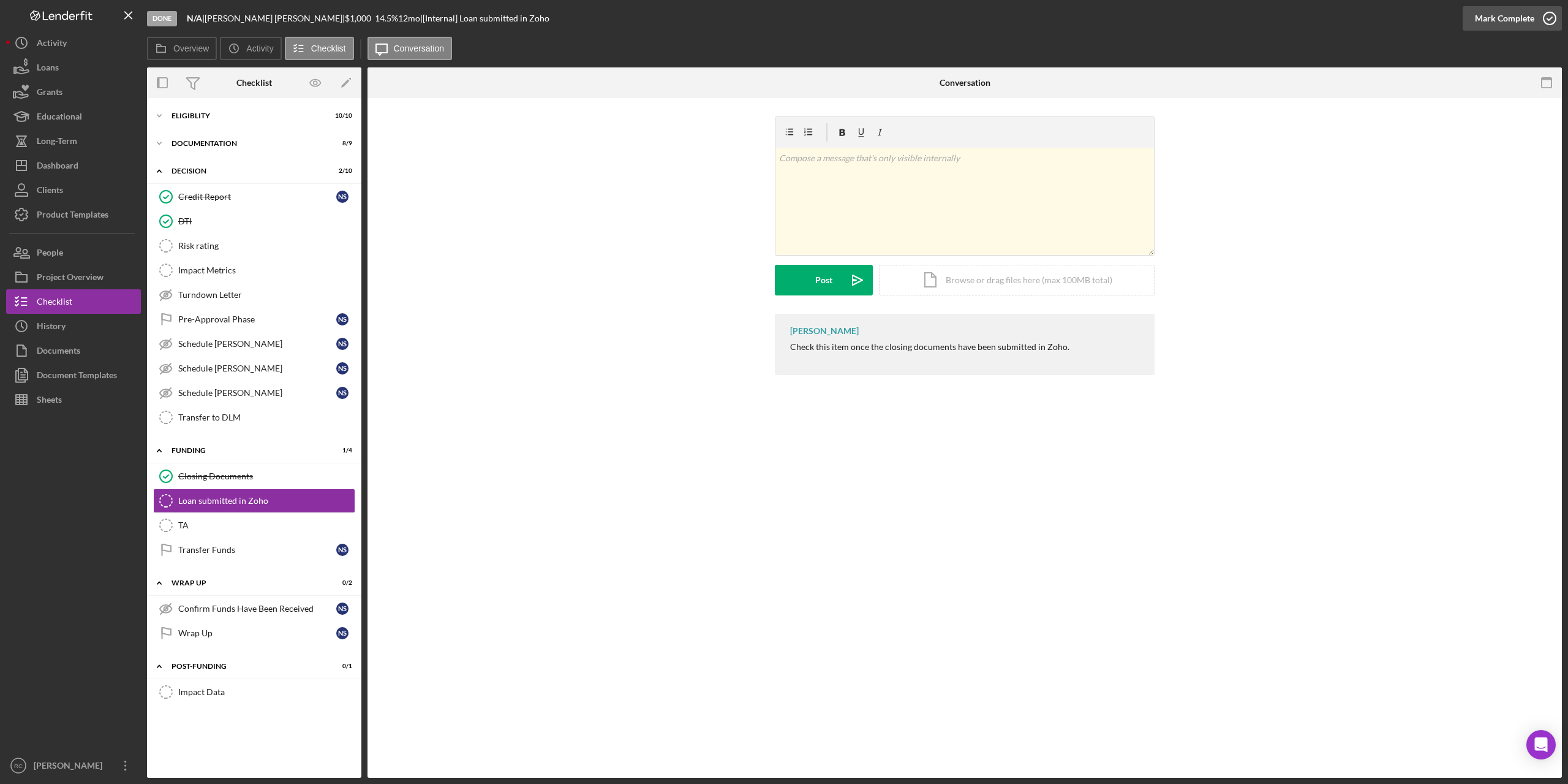
drag, startPoint x: 1548, startPoint y: 12, endPoint x: 1522, endPoint y: 24, distance: 28.6
click at [1548, 12] on icon "button" at bounding box center [1549, 18] width 31 height 31
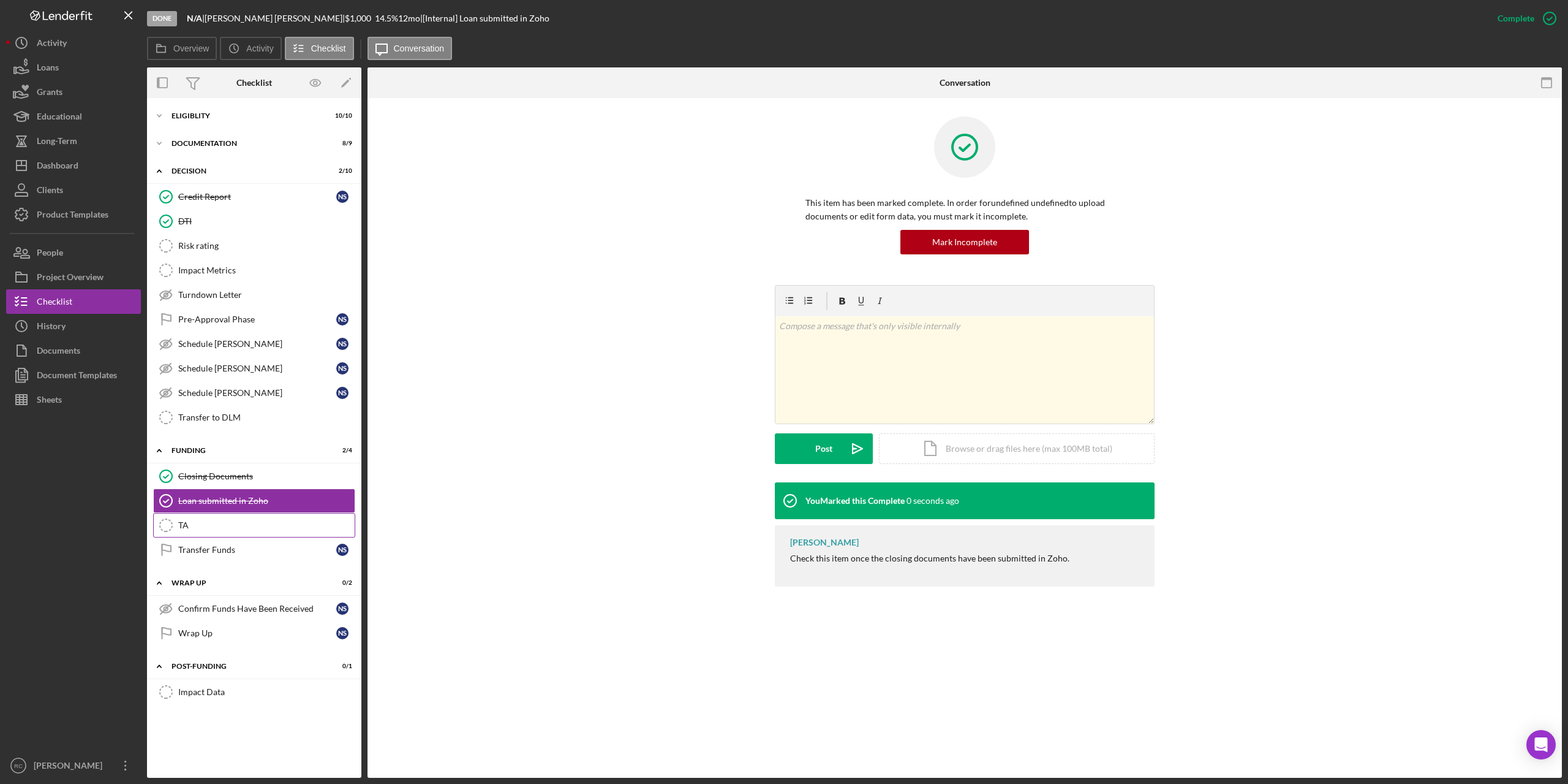
click at [163, 521] on icon "TA" at bounding box center [165, 525] width 31 height 31
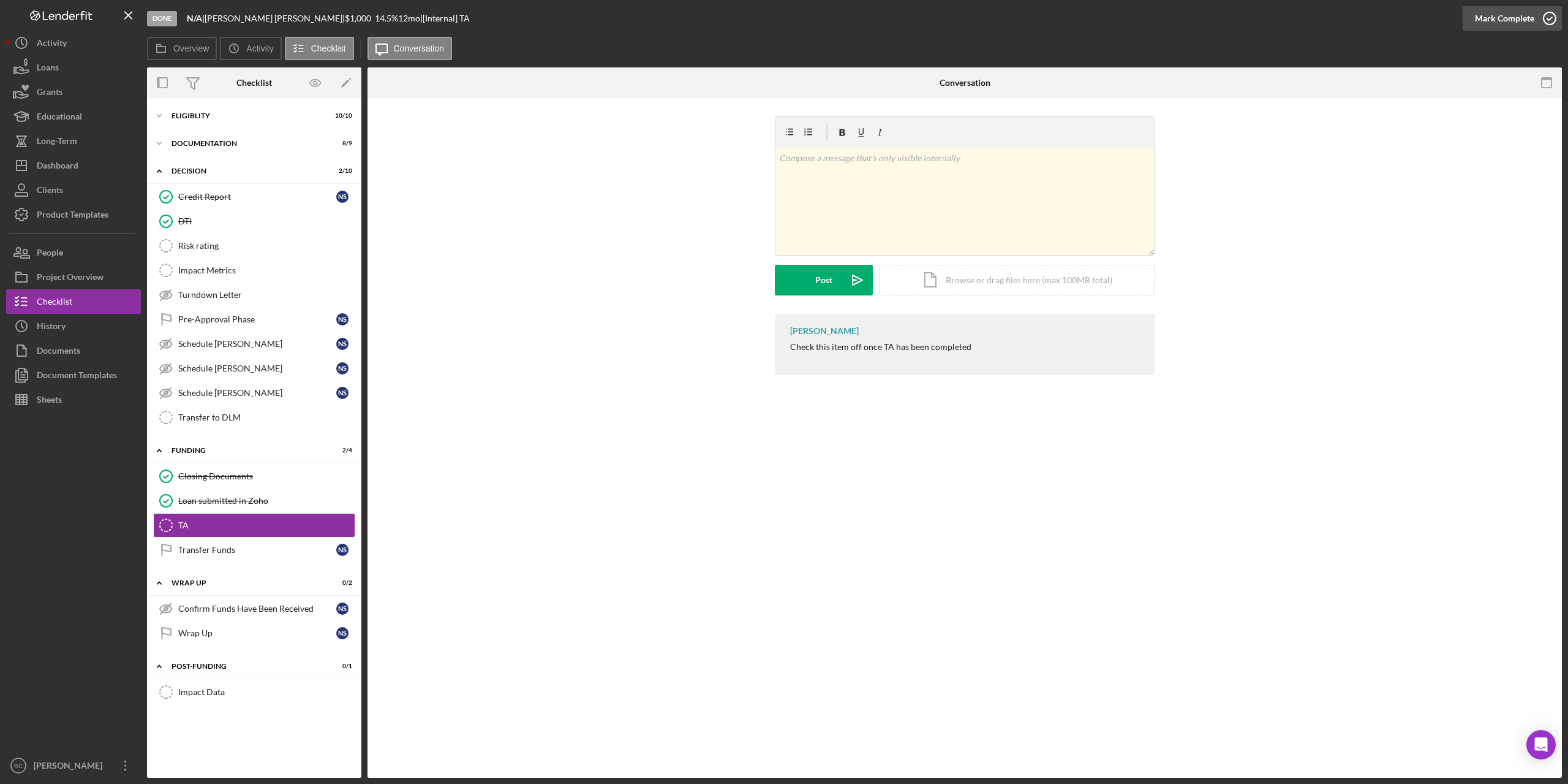
click at [1549, 19] on icon "button" at bounding box center [1549, 18] width 31 height 31
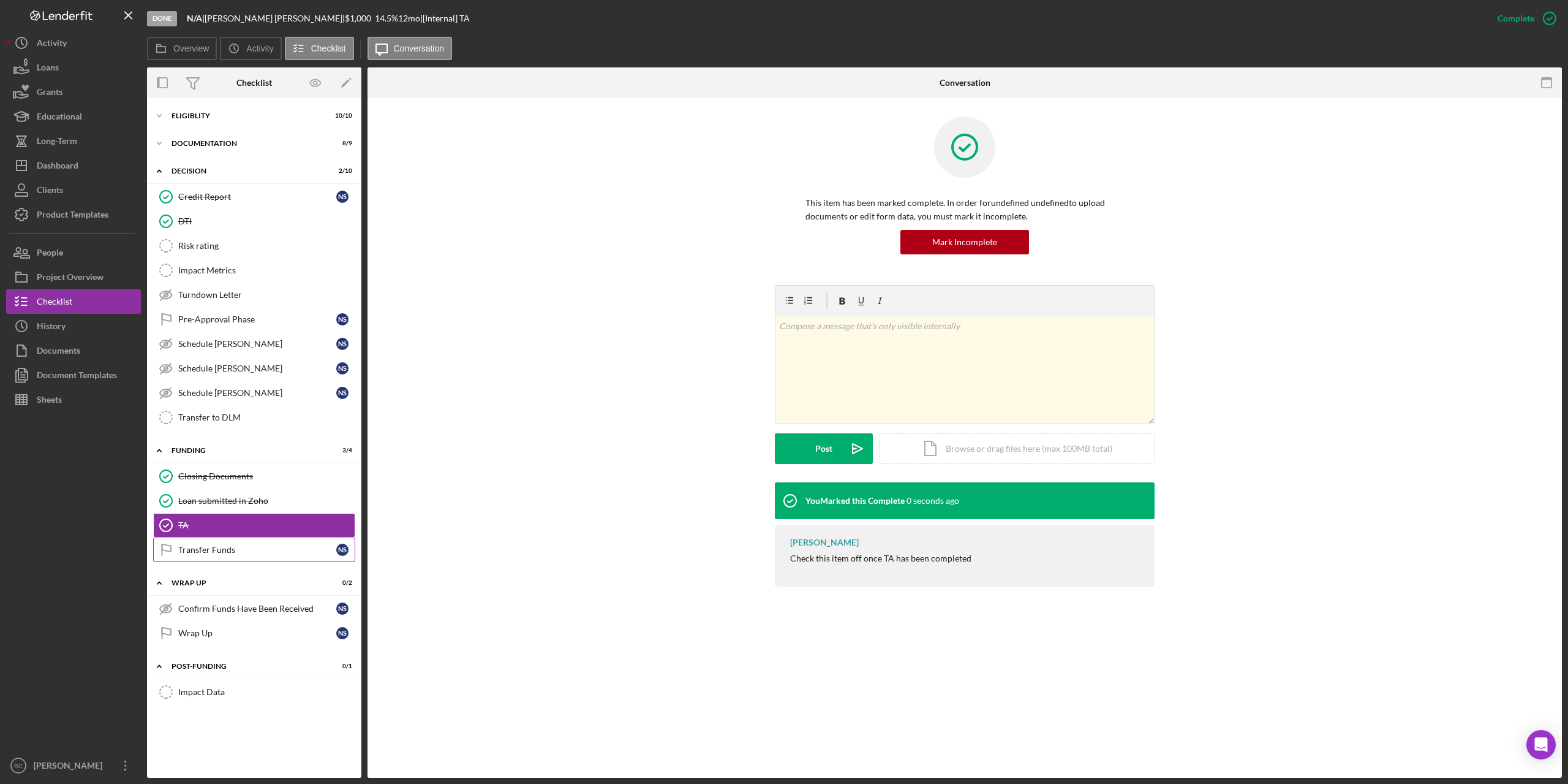
click at [176, 551] on icon "Transfer Funds" at bounding box center [165, 550] width 31 height 31
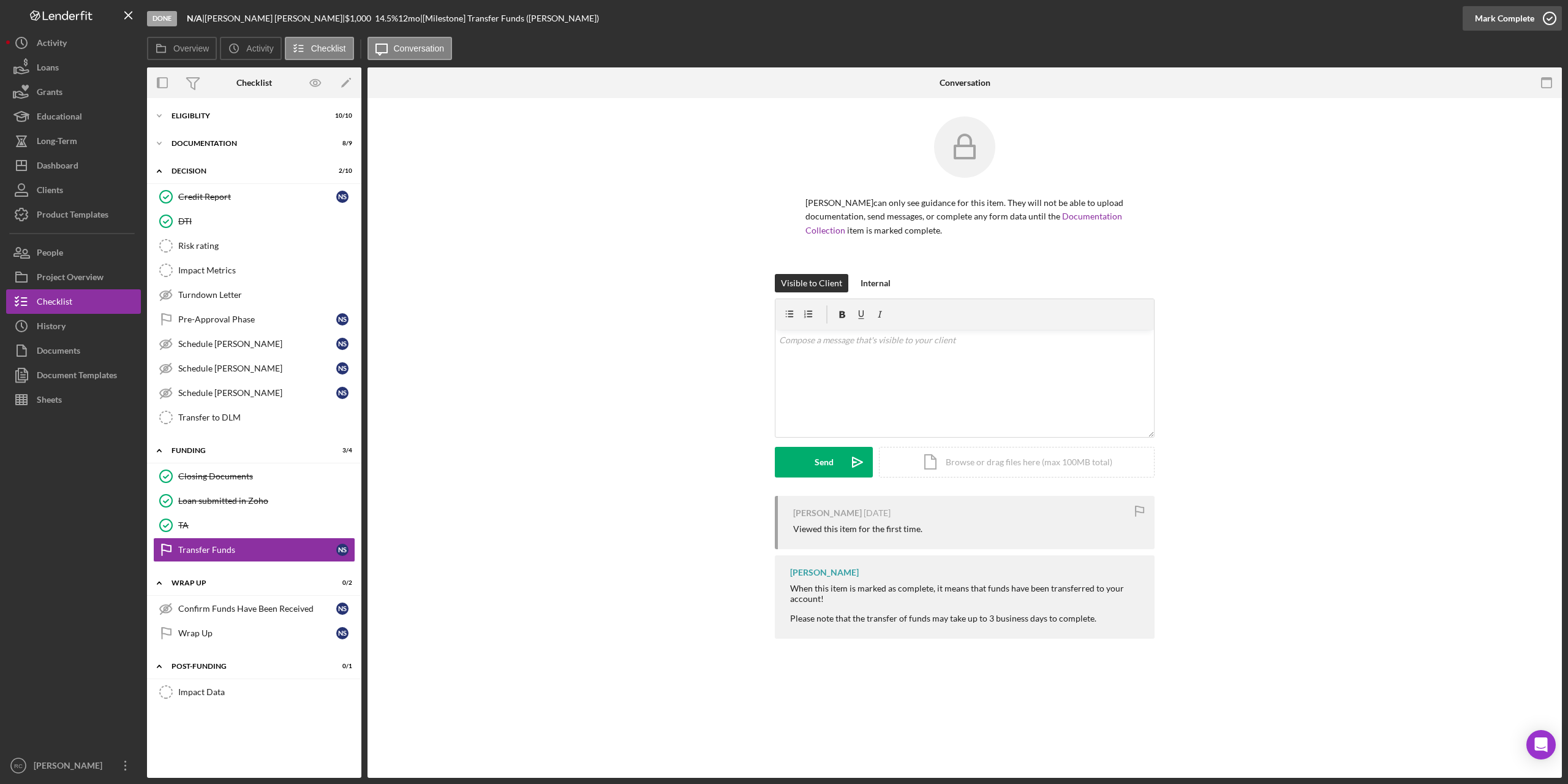
click at [1558, 19] on icon "button" at bounding box center [1549, 18] width 31 height 31
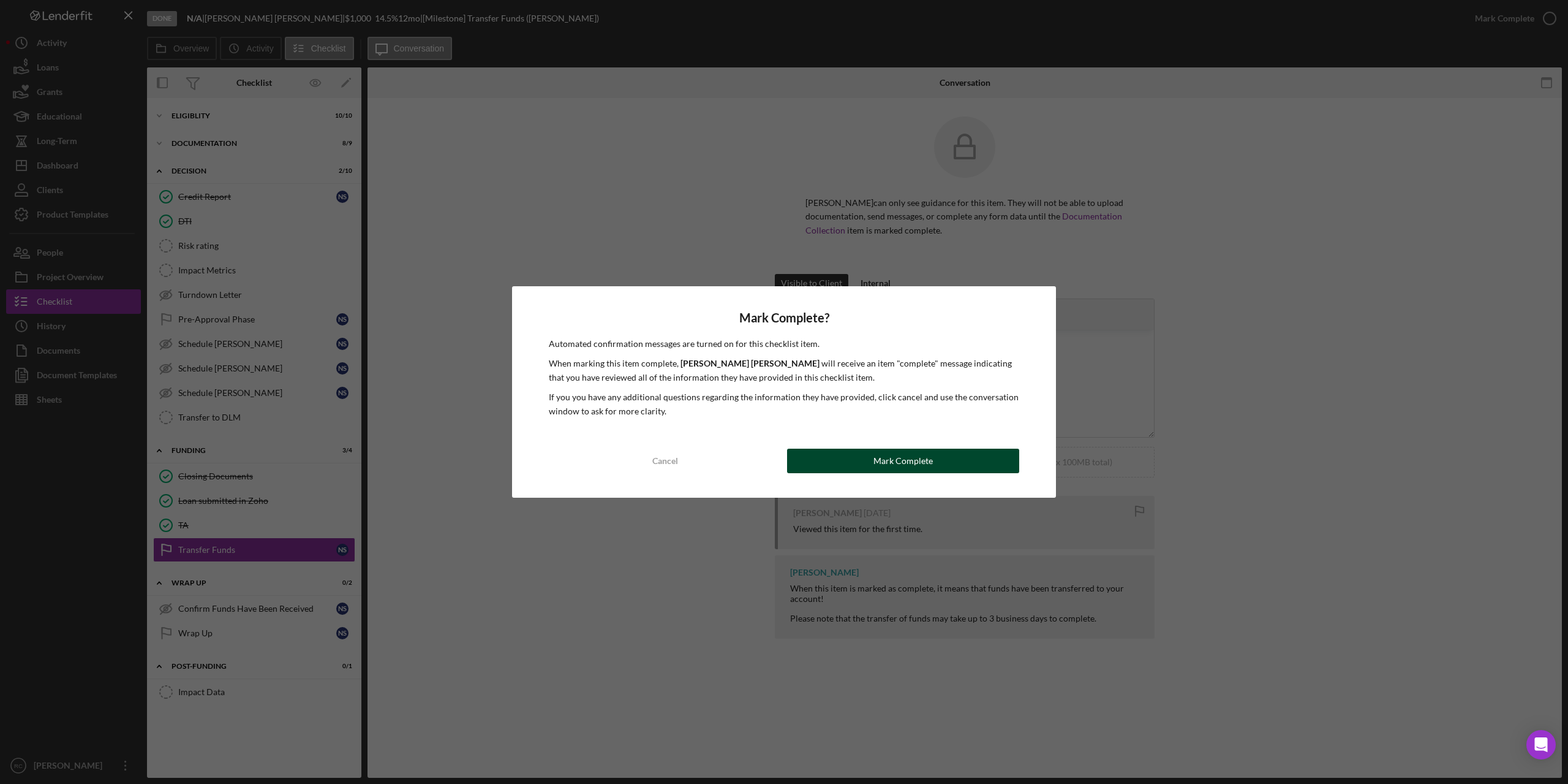
click at [864, 465] on button "Mark Complete" at bounding box center [903, 461] width 232 height 25
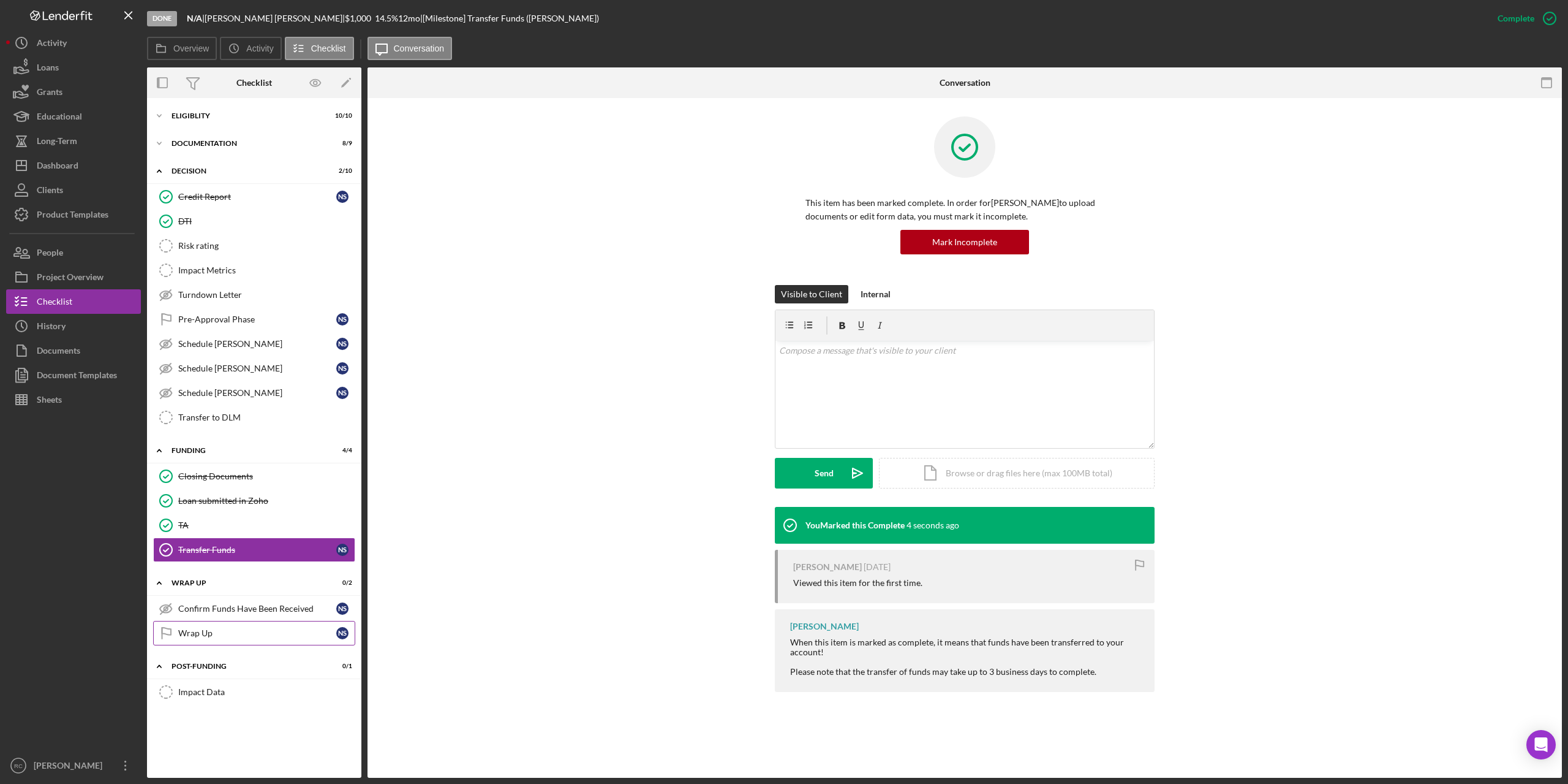
click at [187, 633] on div "Wrap Up" at bounding box center [257, 633] width 158 height 10
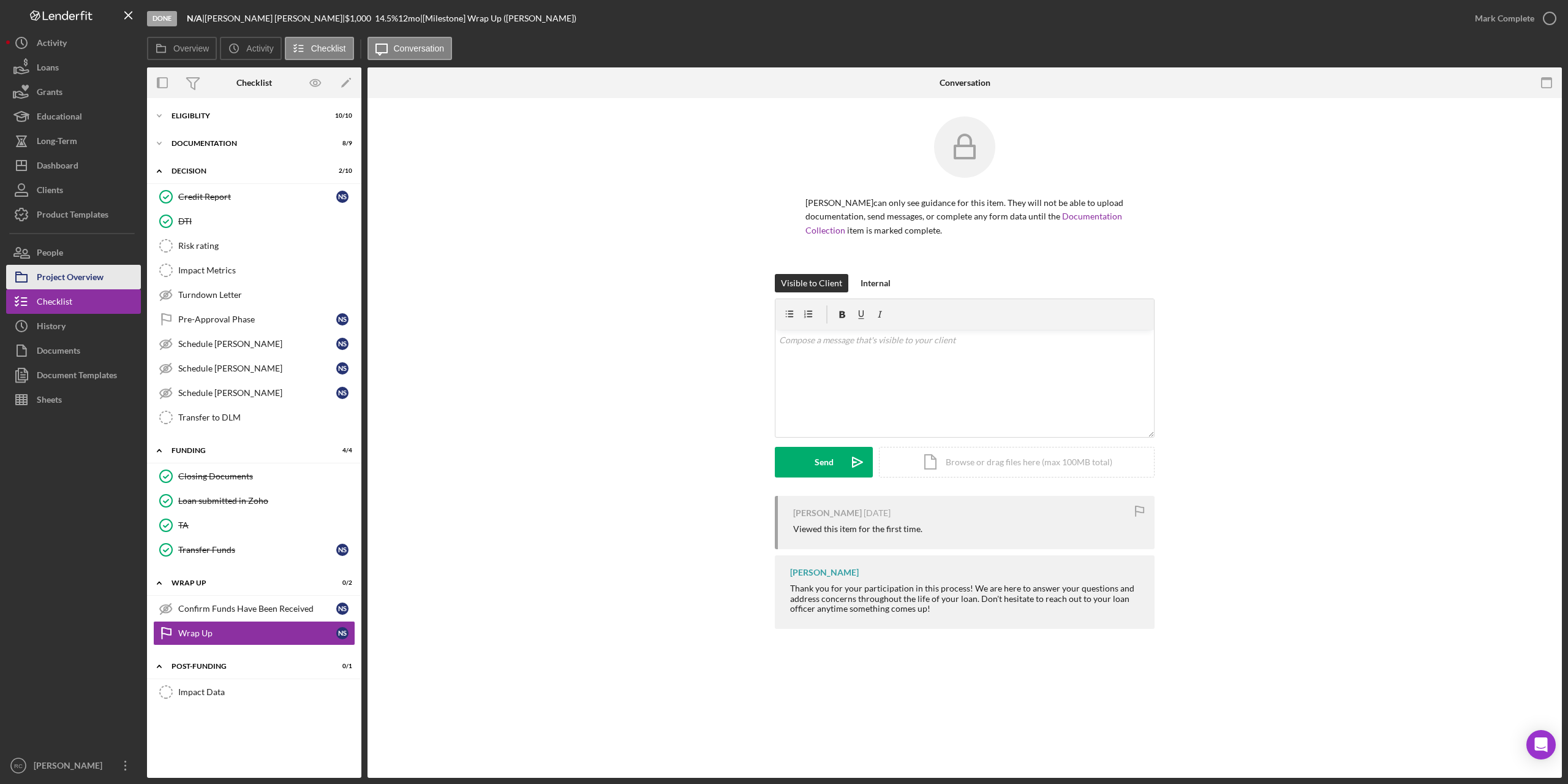
click at [95, 280] on div "Project Overview" at bounding box center [70, 279] width 67 height 28
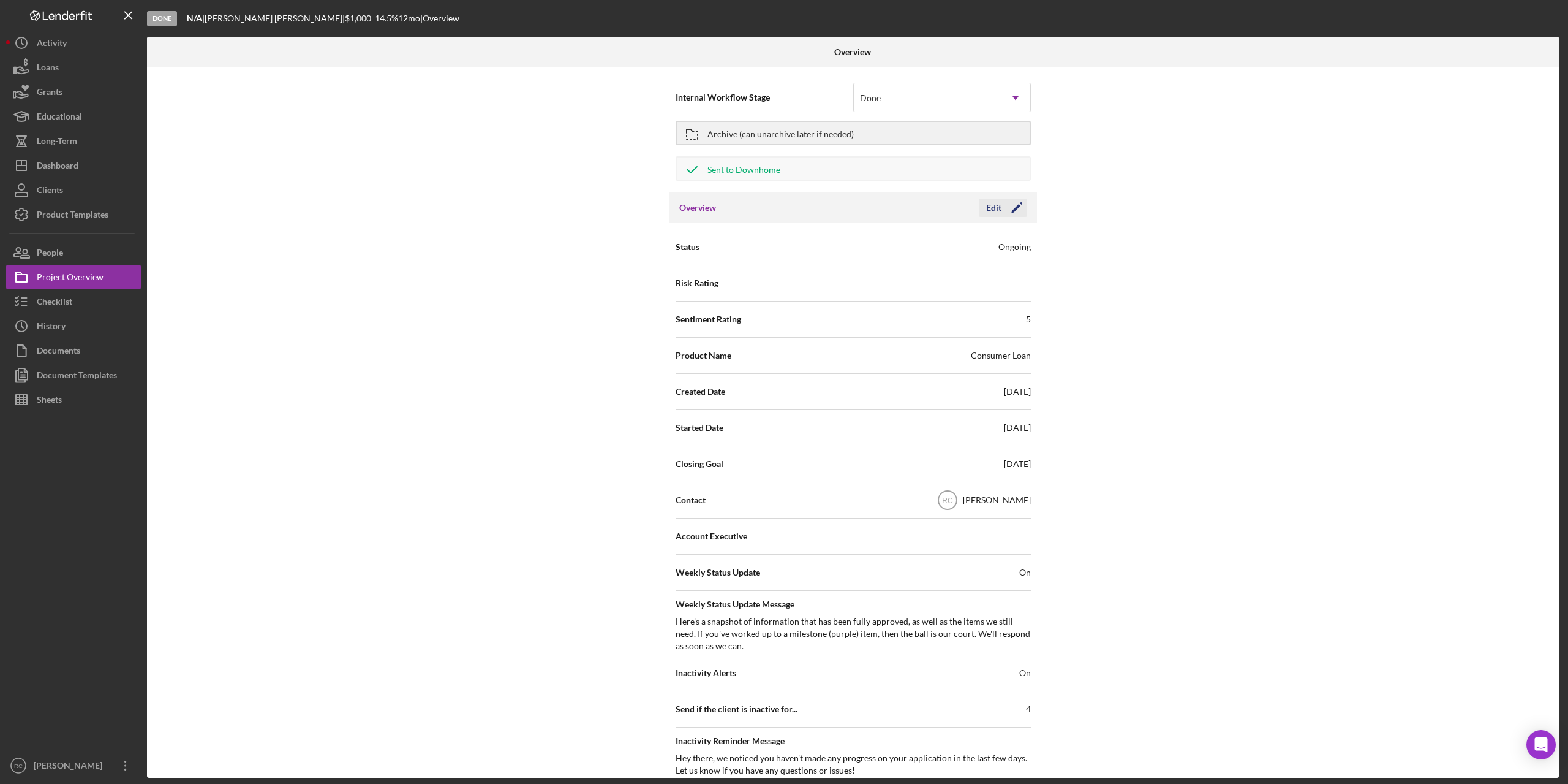
click at [1017, 207] on icon "Icon/Edit" at bounding box center [1016, 207] width 31 height 31
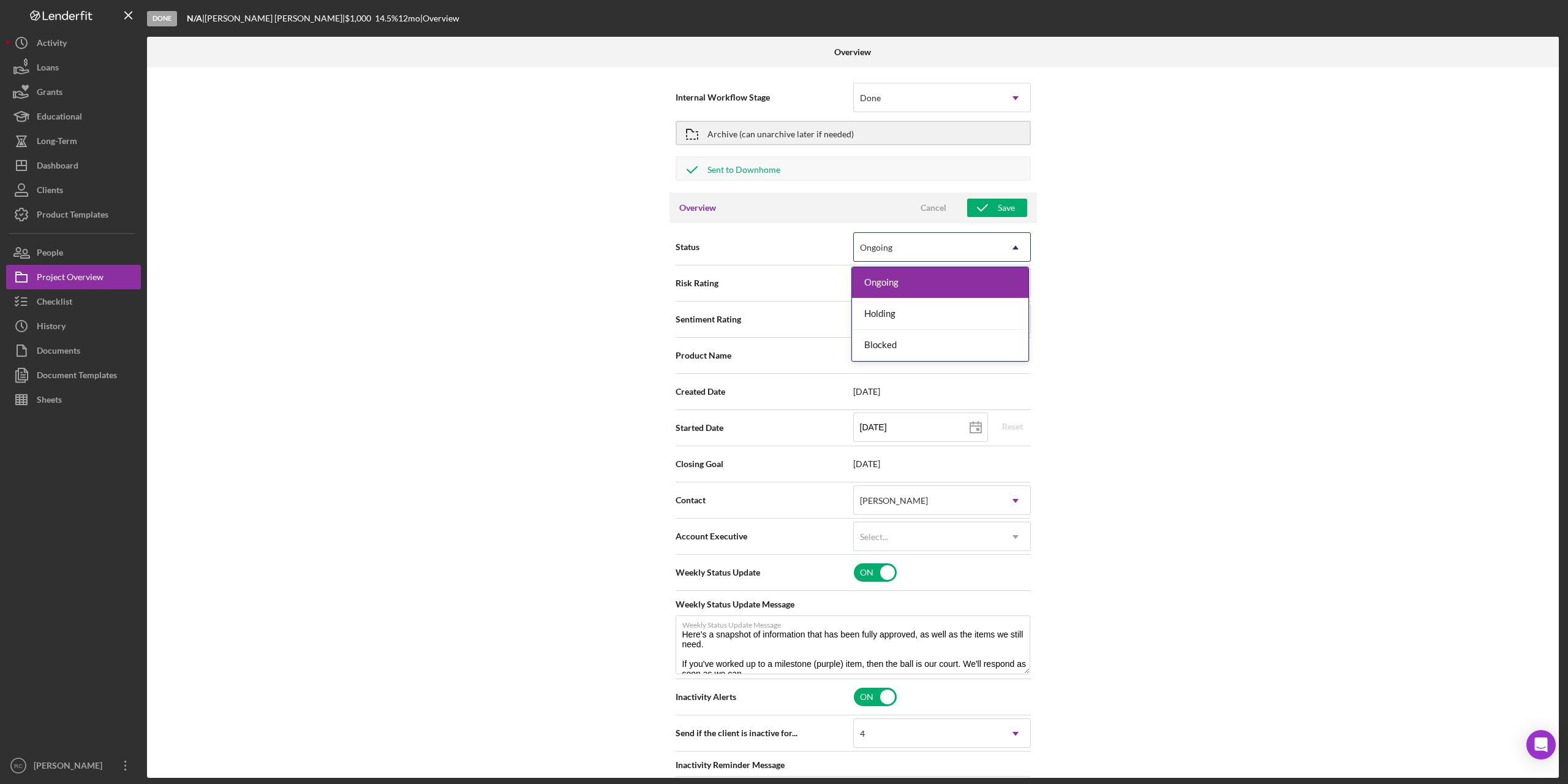
click at [964, 247] on div "Ongoing" at bounding box center [927, 248] width 147 height 28
type textarea "Here's a snapshot of information that has been fully approved, as well as the i…"
click at [964, 247] on div "Ongoing" at bounding box center [927, 248] width 147 height 28
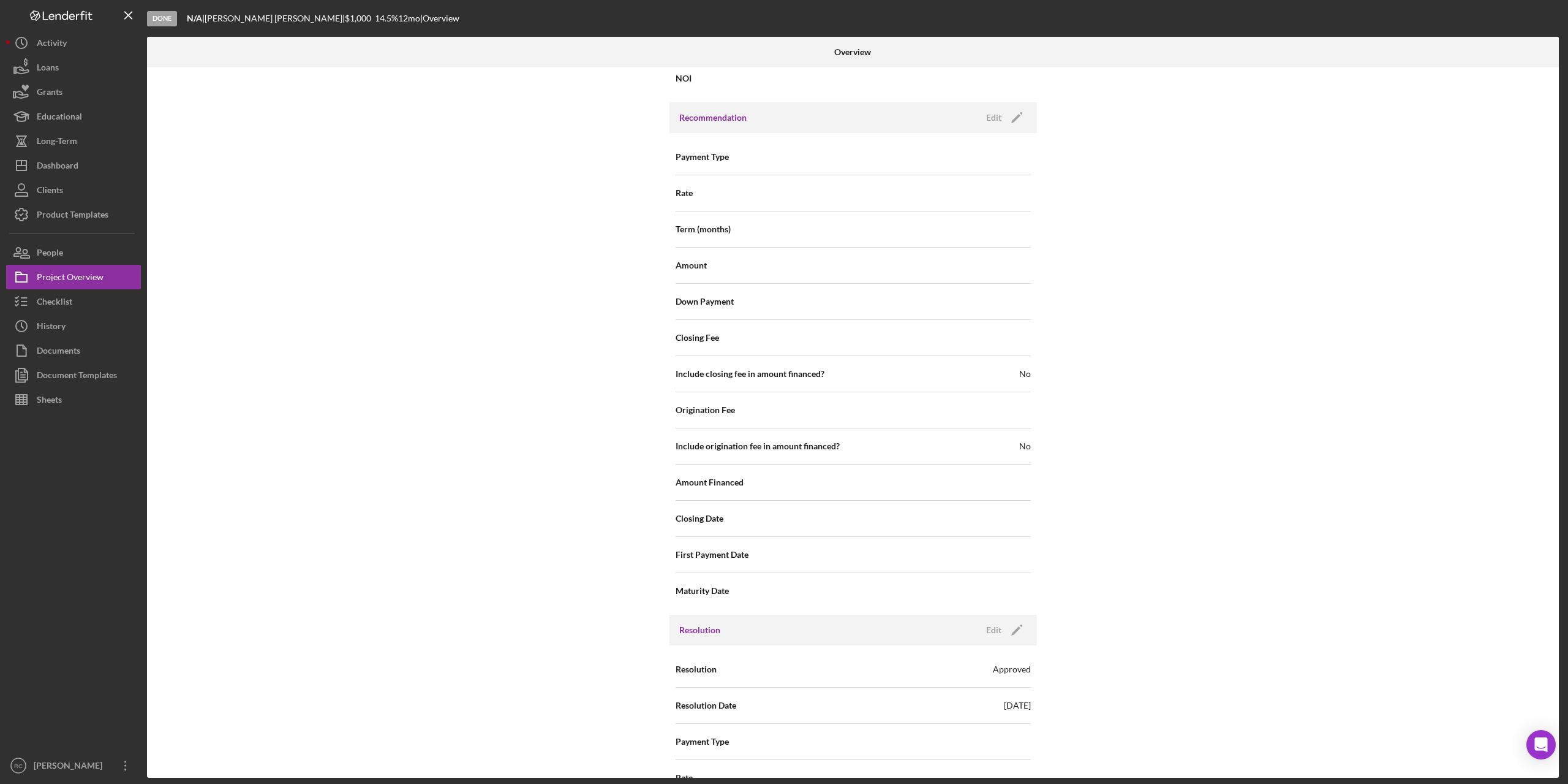
scroll to position [1389, 0]
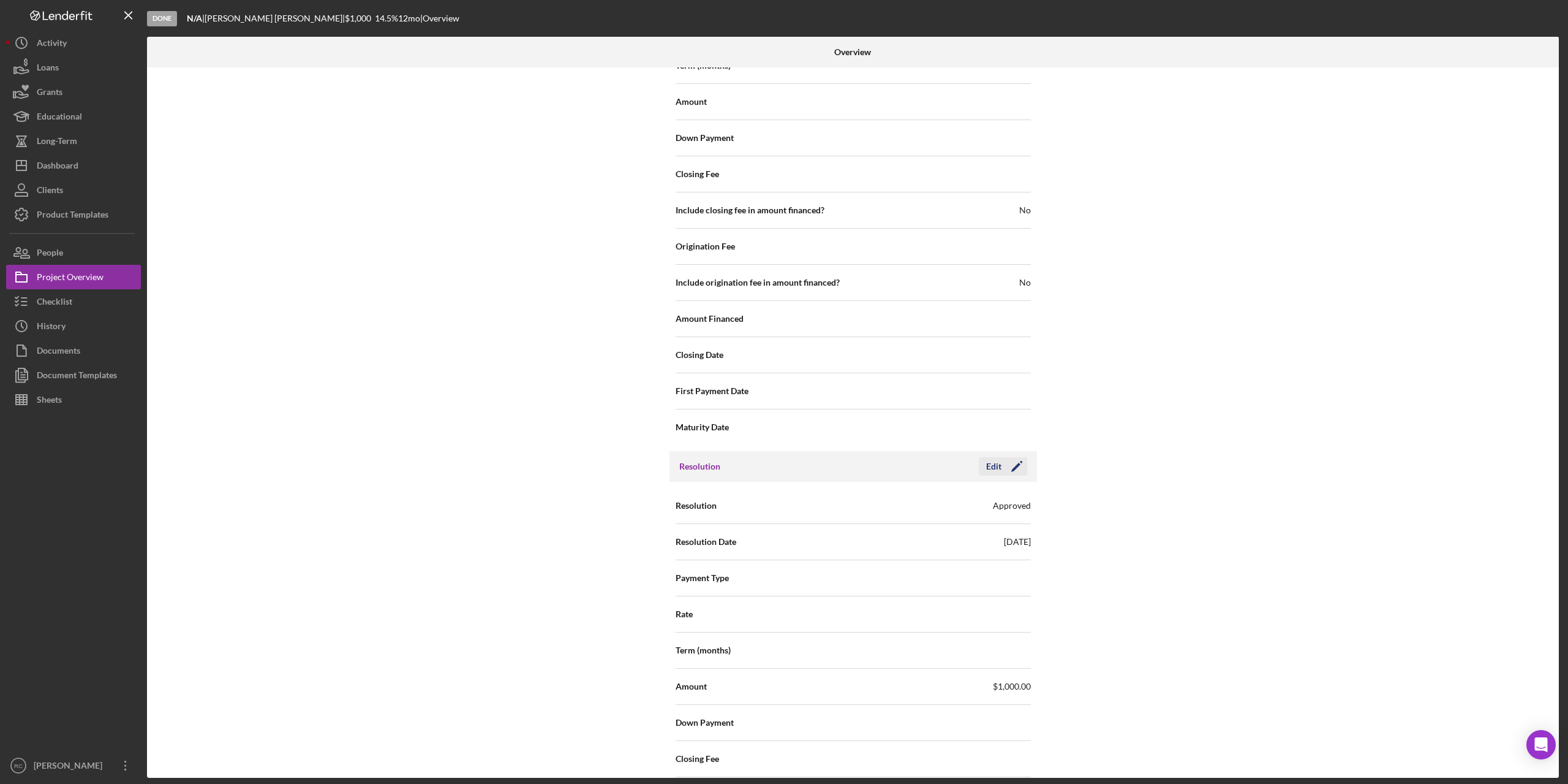
click at [1013, 467] on polygon "button" at bounding box center [1016, 467] width 9 height 9
click at [969, 497] on div "Approved" at bounding box center [927, 506] width 147 height 28
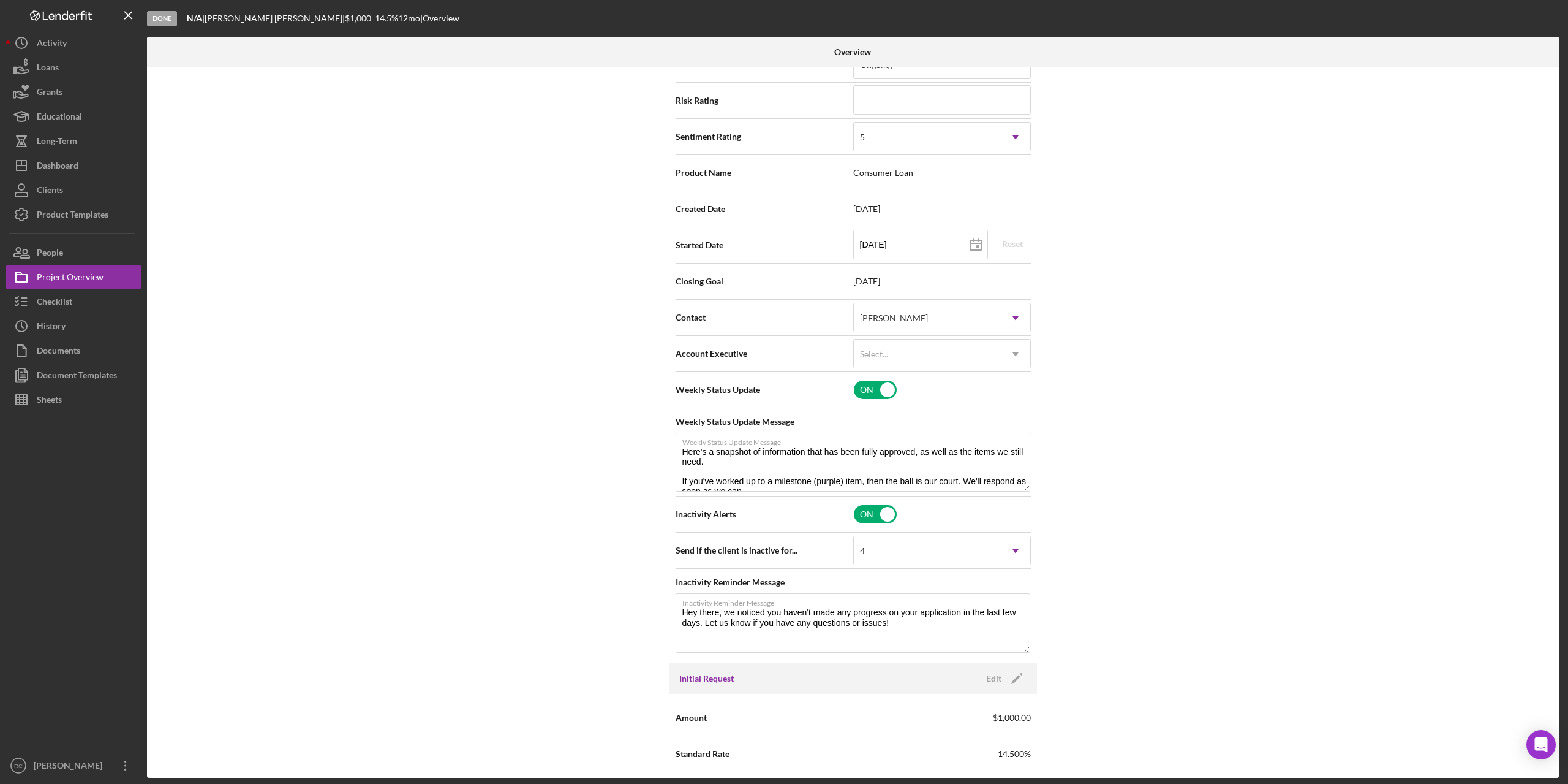
scroll to position [0, 0]
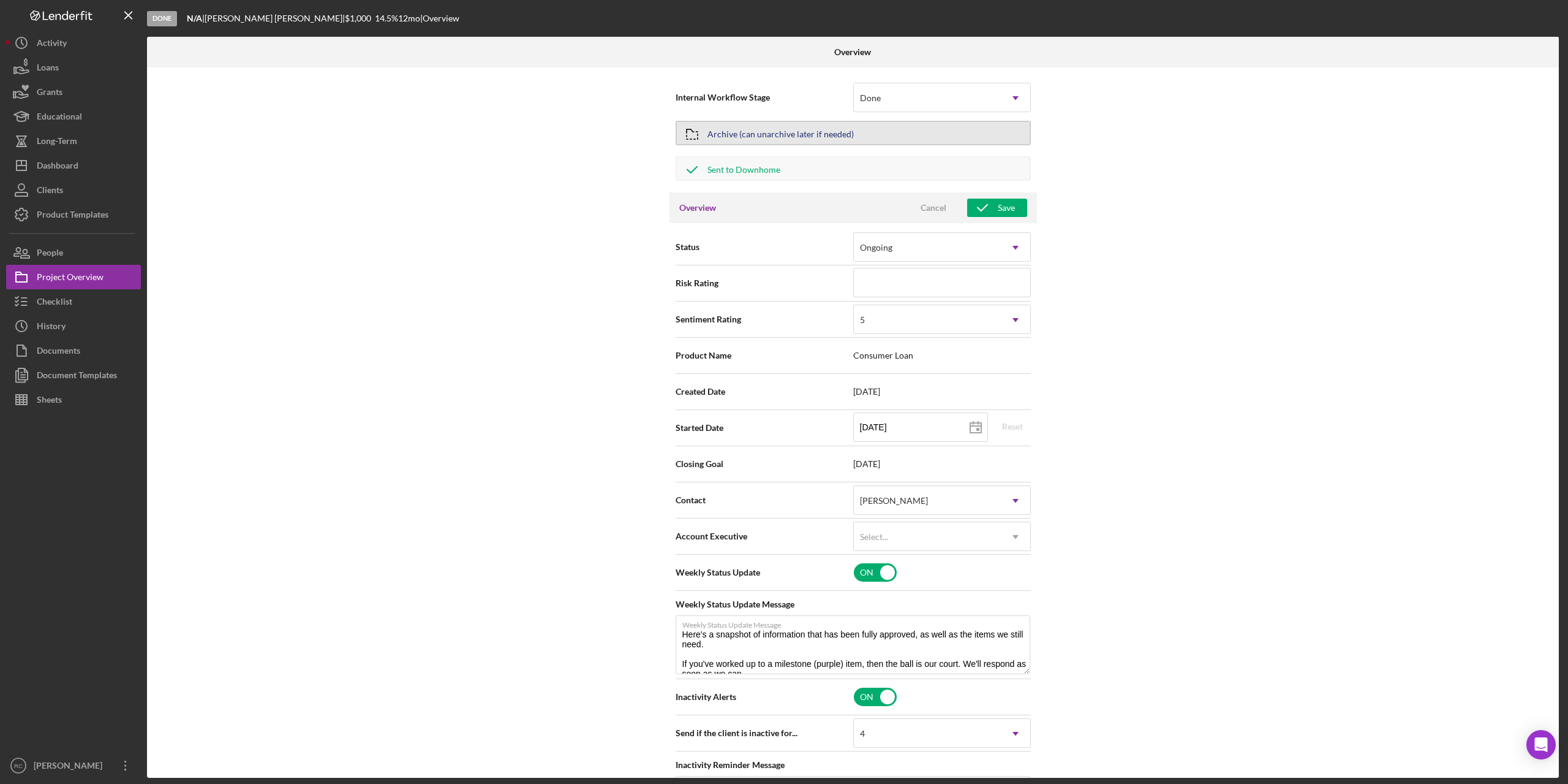
click at [774, 132] on div "Archive (can unarchive later if needed)" at bounding box center [781, 133] width 147 height 22
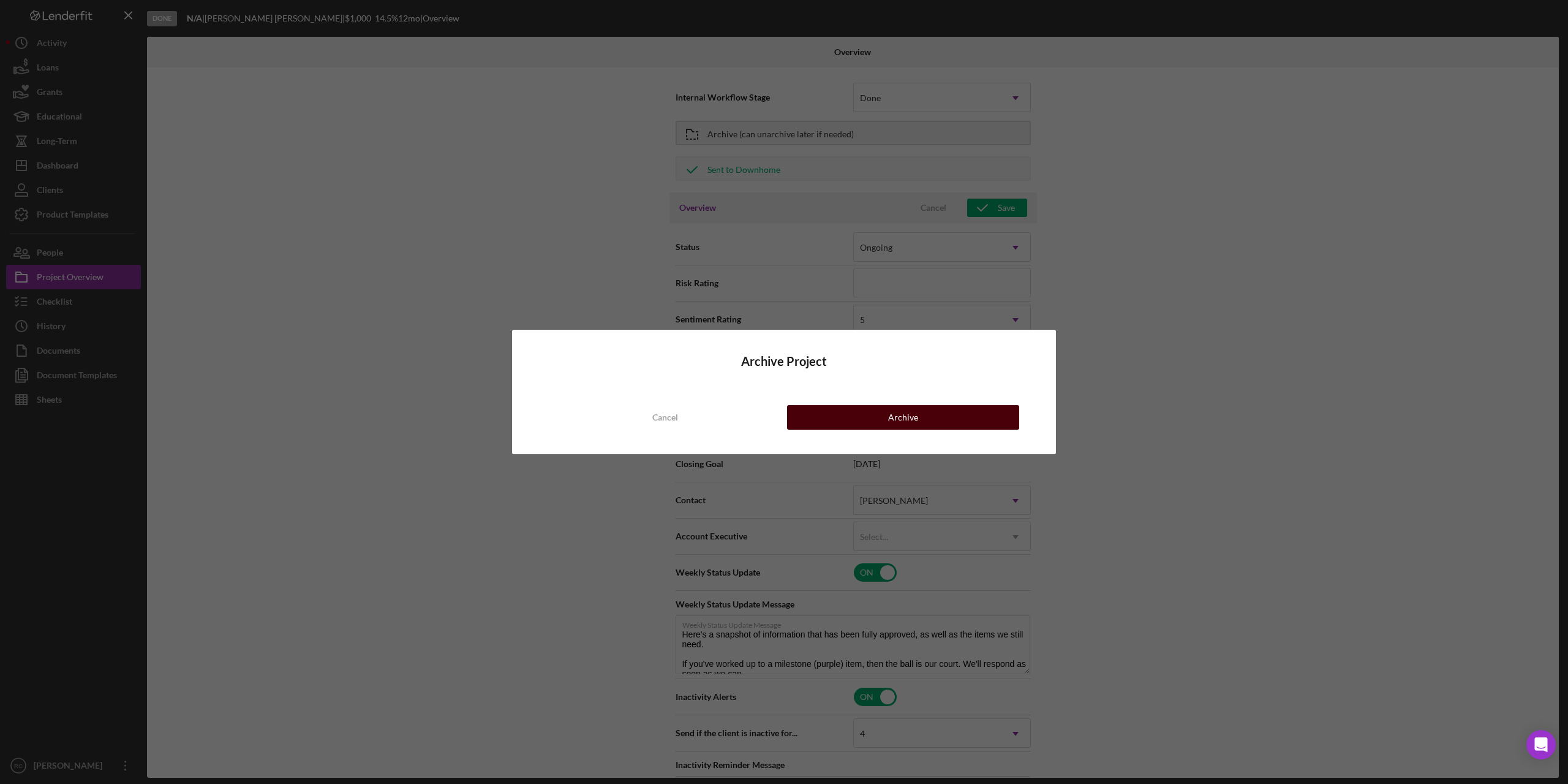
click at [882, 416] on button "Archive" at bounding box center [903, 417] width 232 height 25
type textarea "Here's a snapshot of information that has been fully approved, as well as the i…"
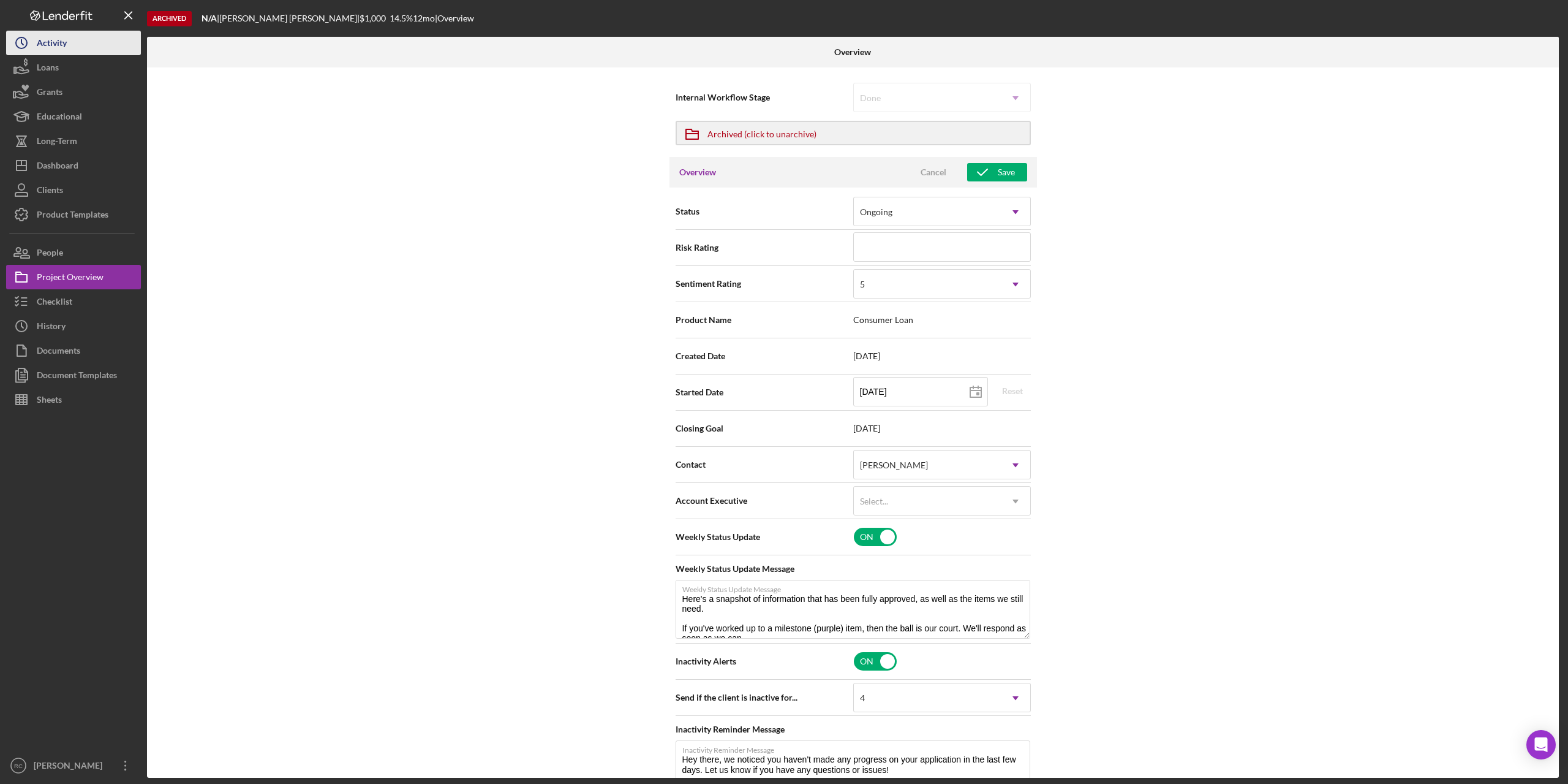
click at [53, 39] on div "Activity" at bounding box center [52, 44] width 30 height 28
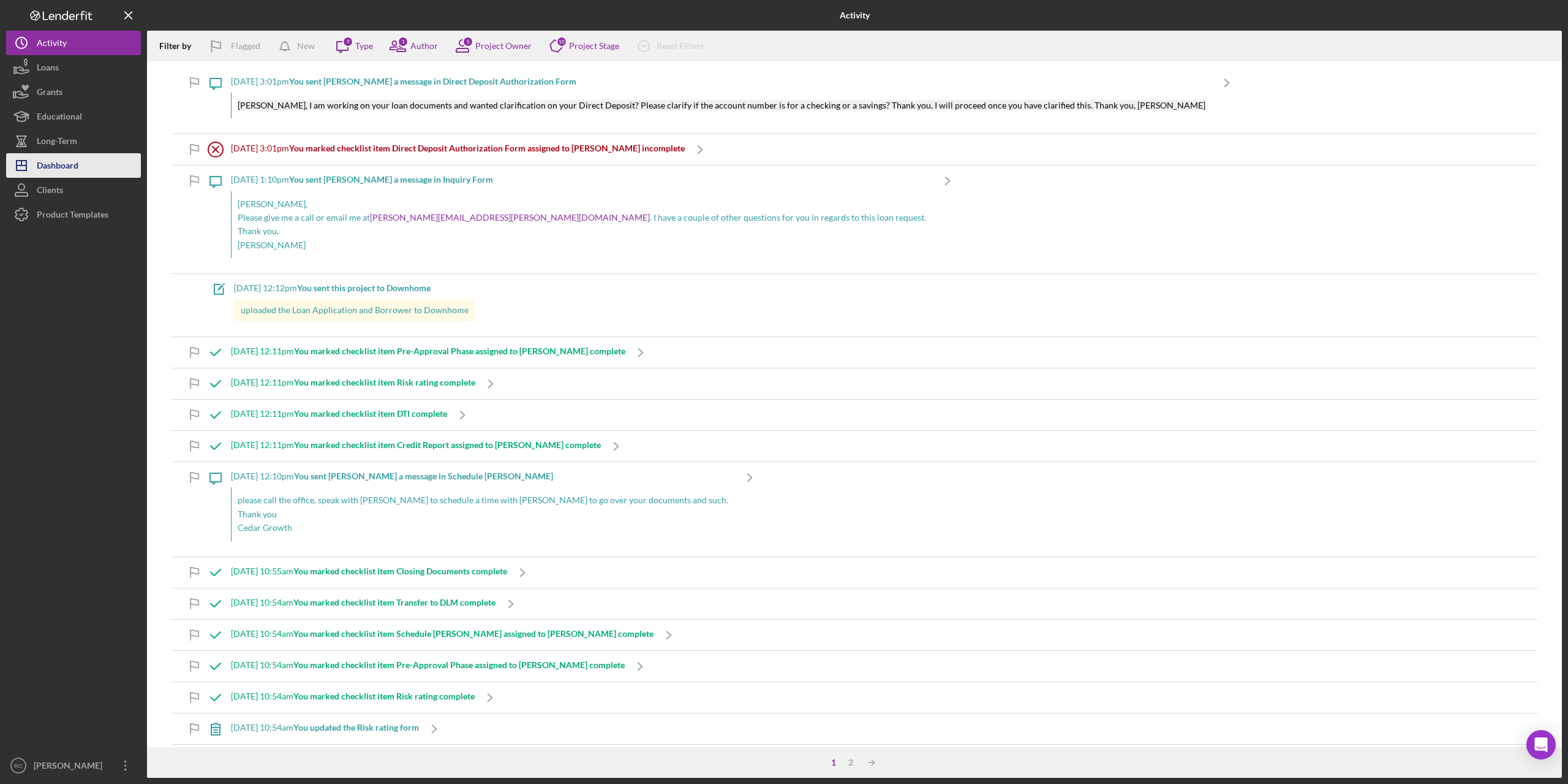
click at [64, 171] on div "Dashboard" at bounding box center [58, 167] width 42 height 28
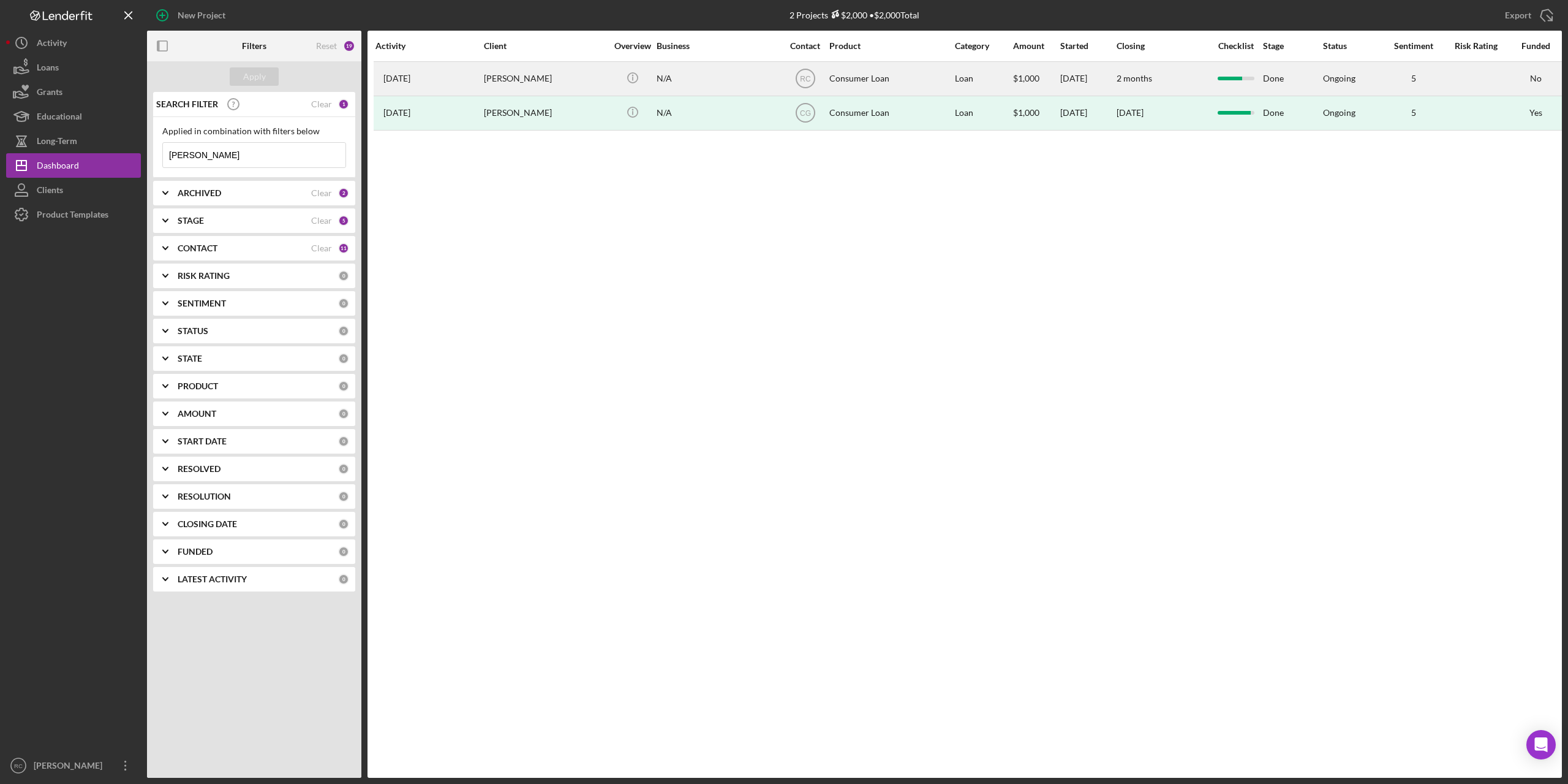
click at [1344, 81] on div "Ongoing" at bounding box center [1339, 78] width 32 height 10
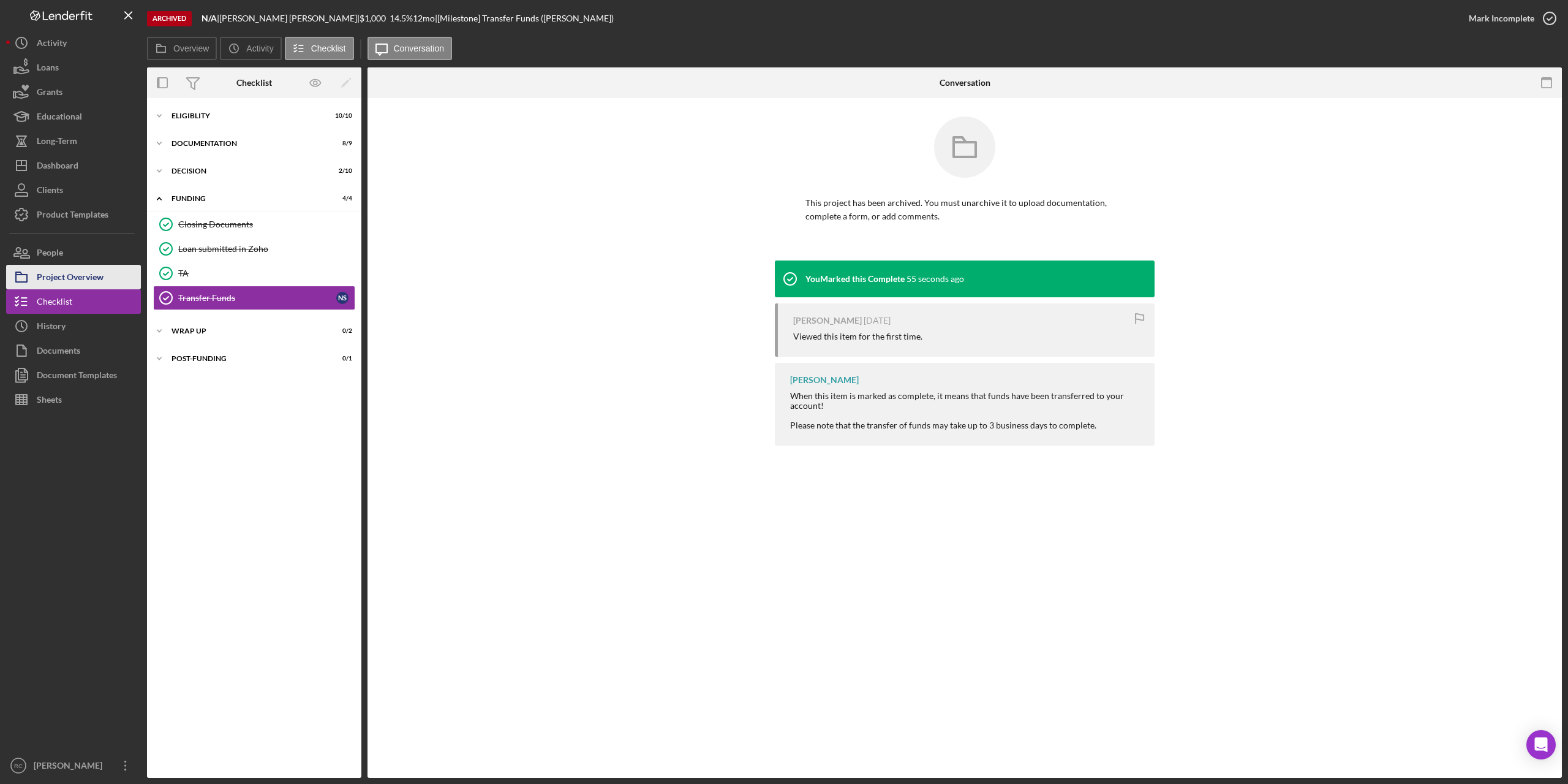
click at [86, 281] on div "Project Overview" at bounding box center [70, 279] width 67 height 28
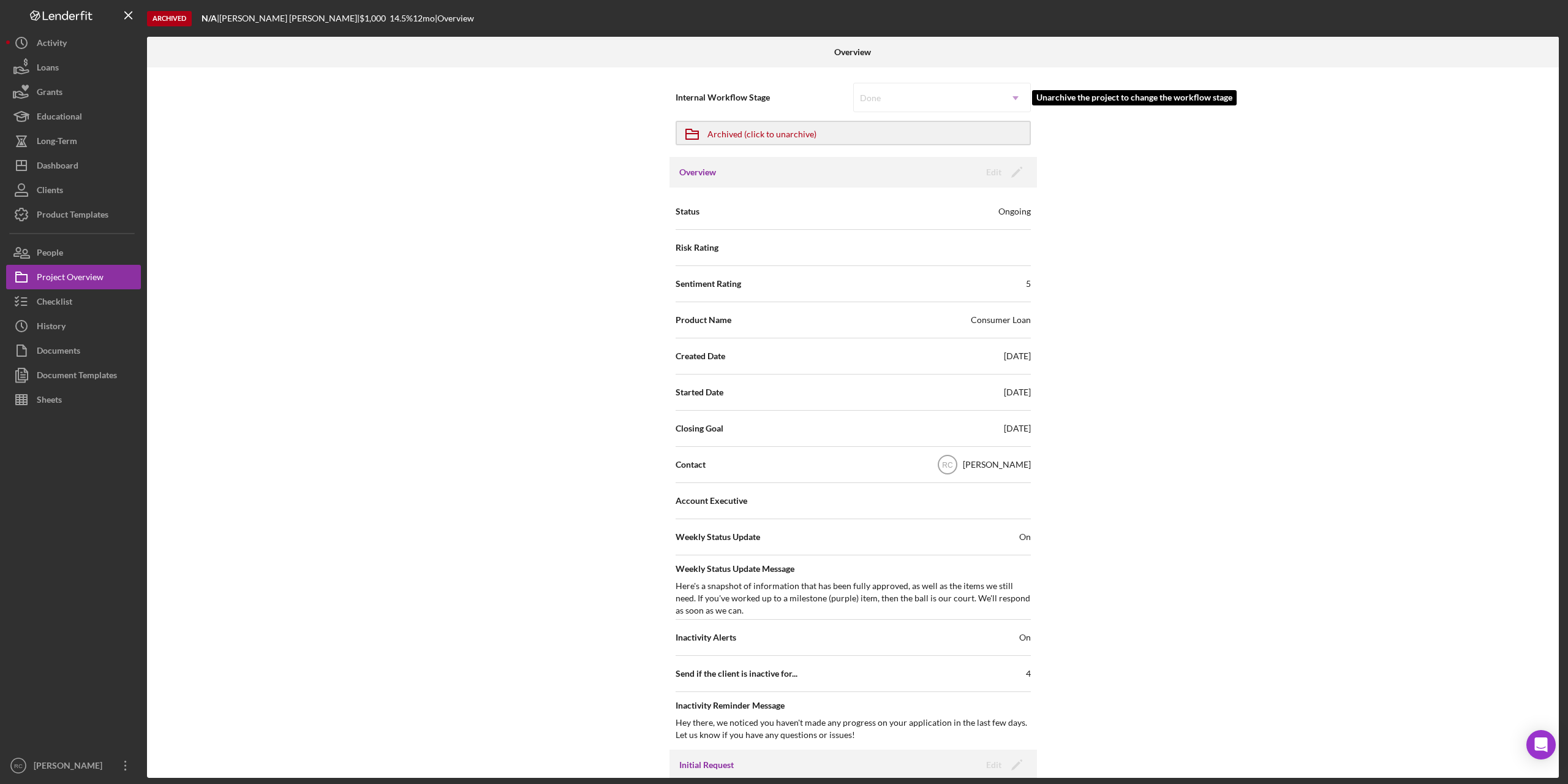
click at [930, 98] on div "Done Icon/Dropdown Arrow" at bounding box center [942, 97] width 177 height 29
click at [58, 165] on div "Dashboard" at bounding box center [58, 167] width 42 height 28
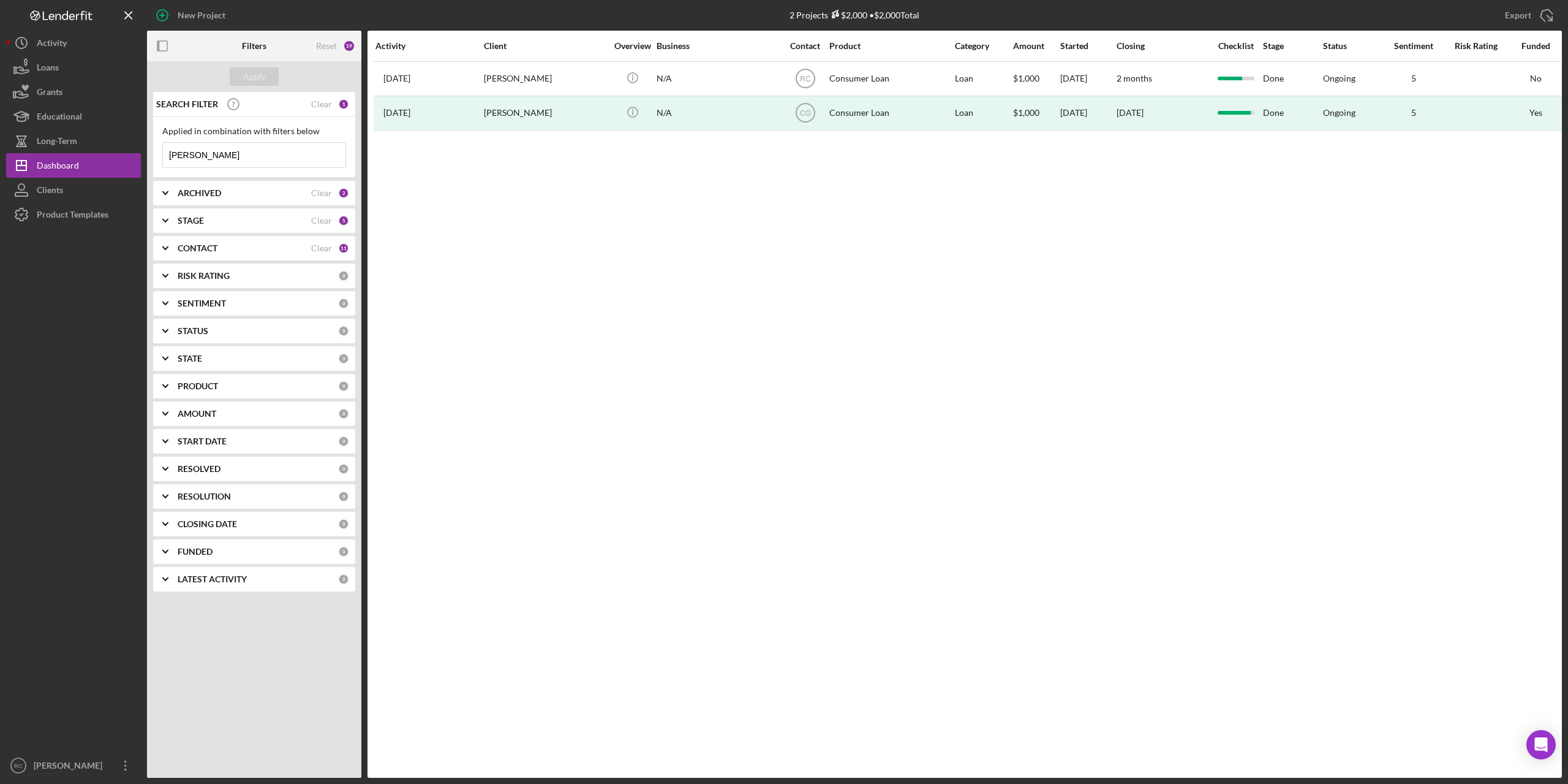
click at [225, 154] on input "[PERSON_NAME]" at bounding box center [254, 155] width 183 height 25
type input "s"
click at [204, 191] on b "ARCHIVED" at bounding box center [199, 192] width 43 height 10
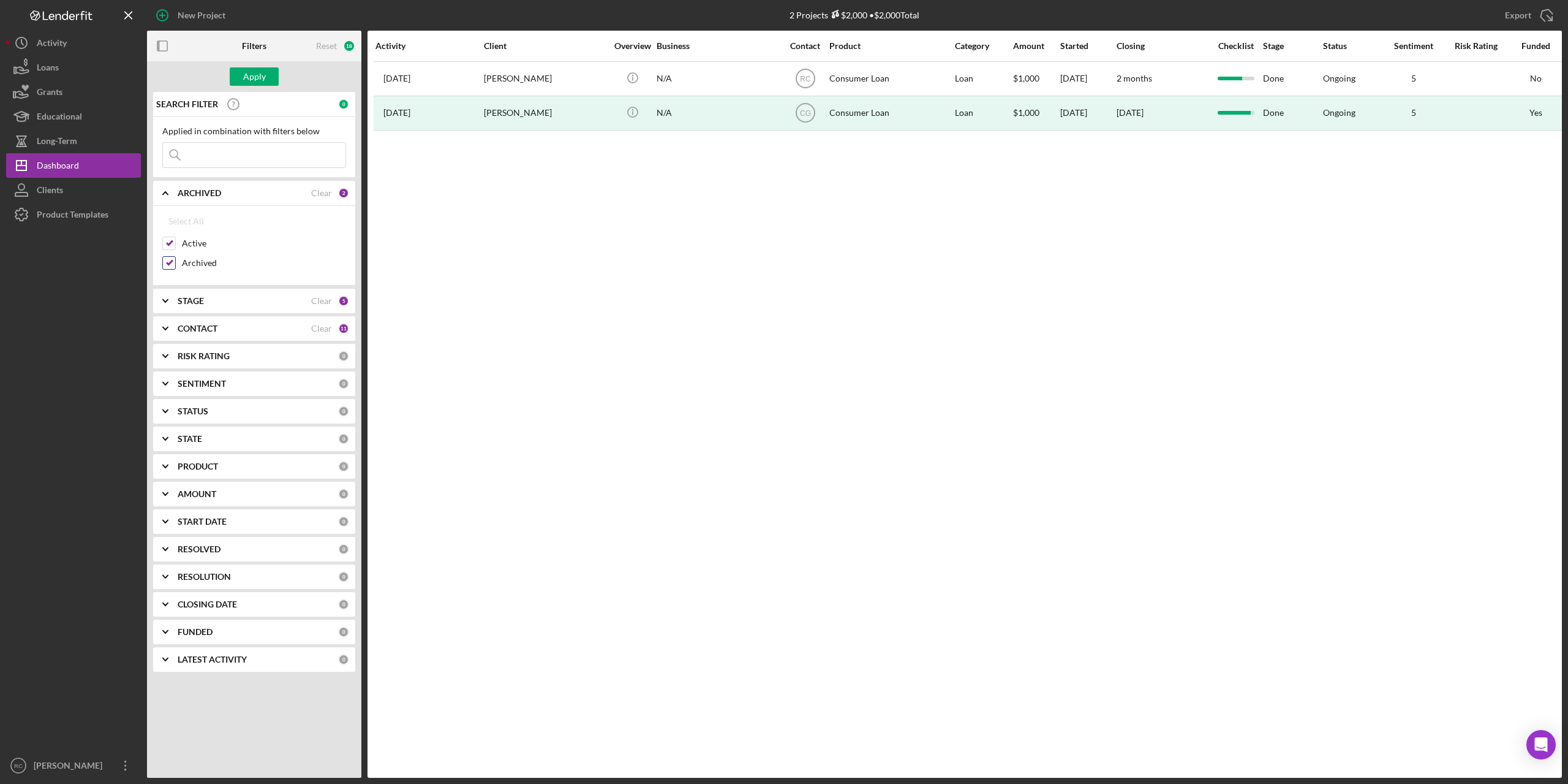
click at [170, 258] on input "Archived" at bounding box center [169, 263] width 12 height 12
checkbox input "false"
click at [260, 73] on div "Apply" at bounding box center [254, 76] width 22 height 19
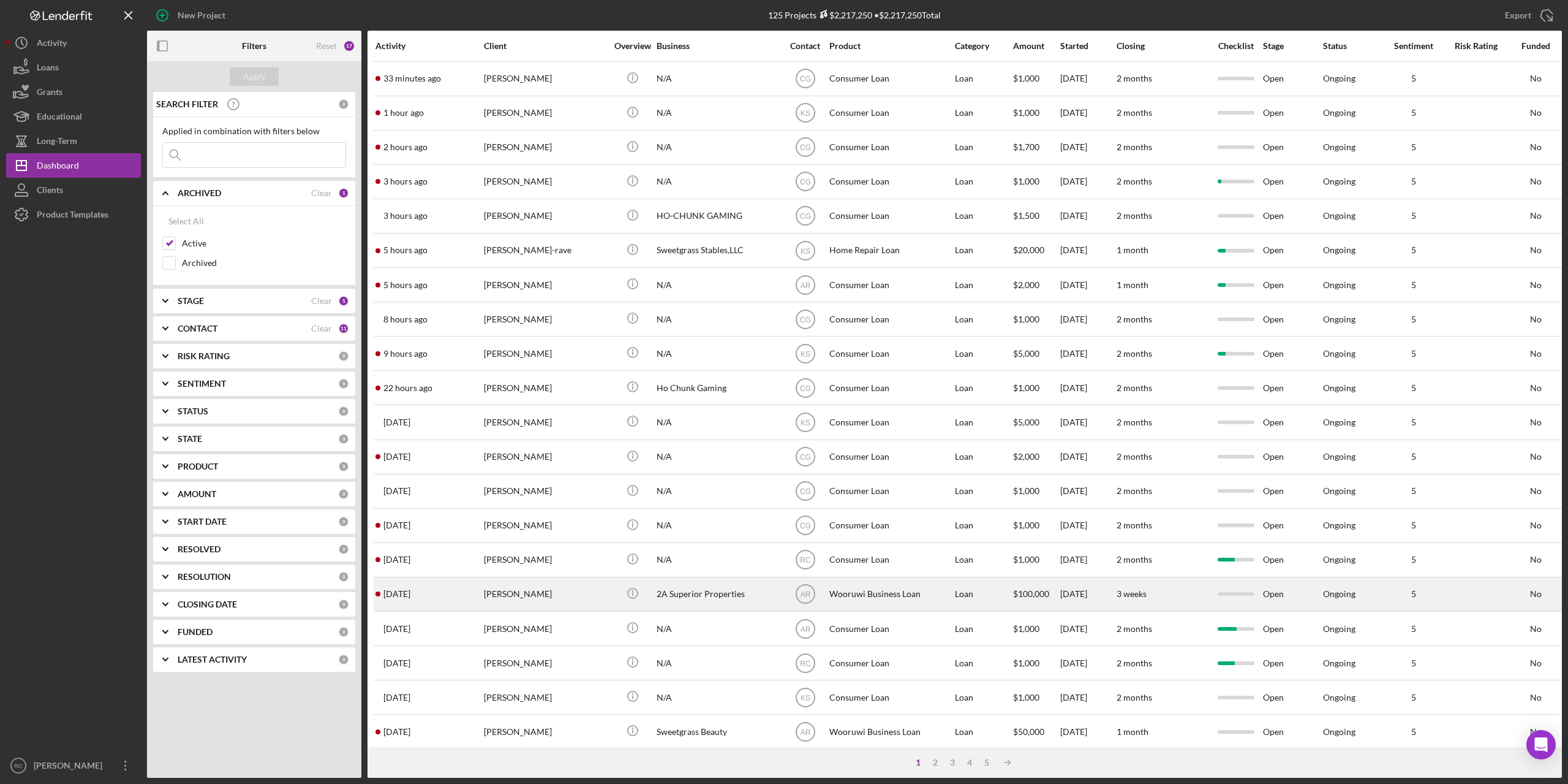
click at [410, 594] on time "[DATE]" at bounding box center [397, 593] width 27 height 10
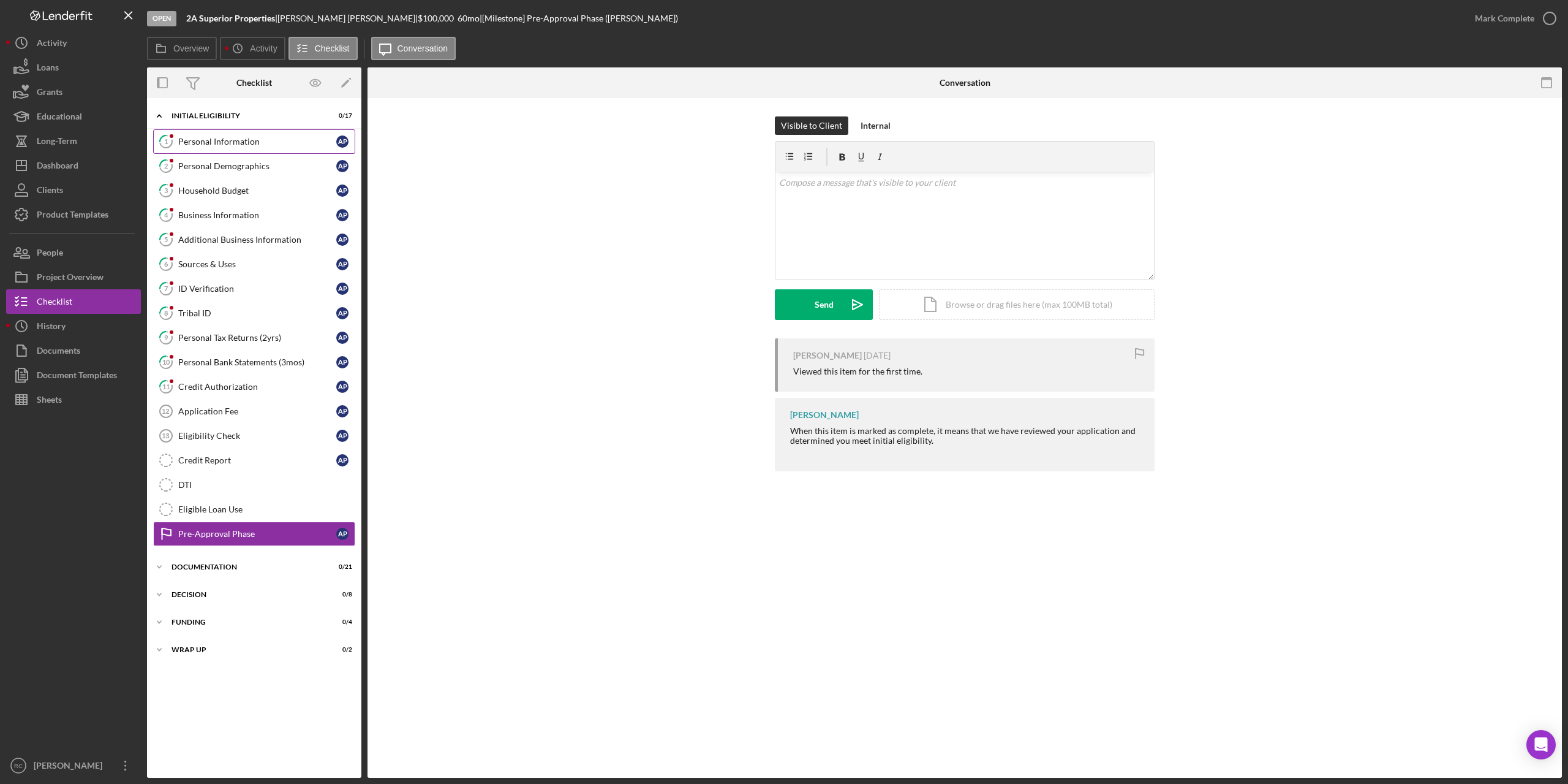
click at [231, 144] on div "Personal Information" at bounding box center [257, 141] width 158 height 10
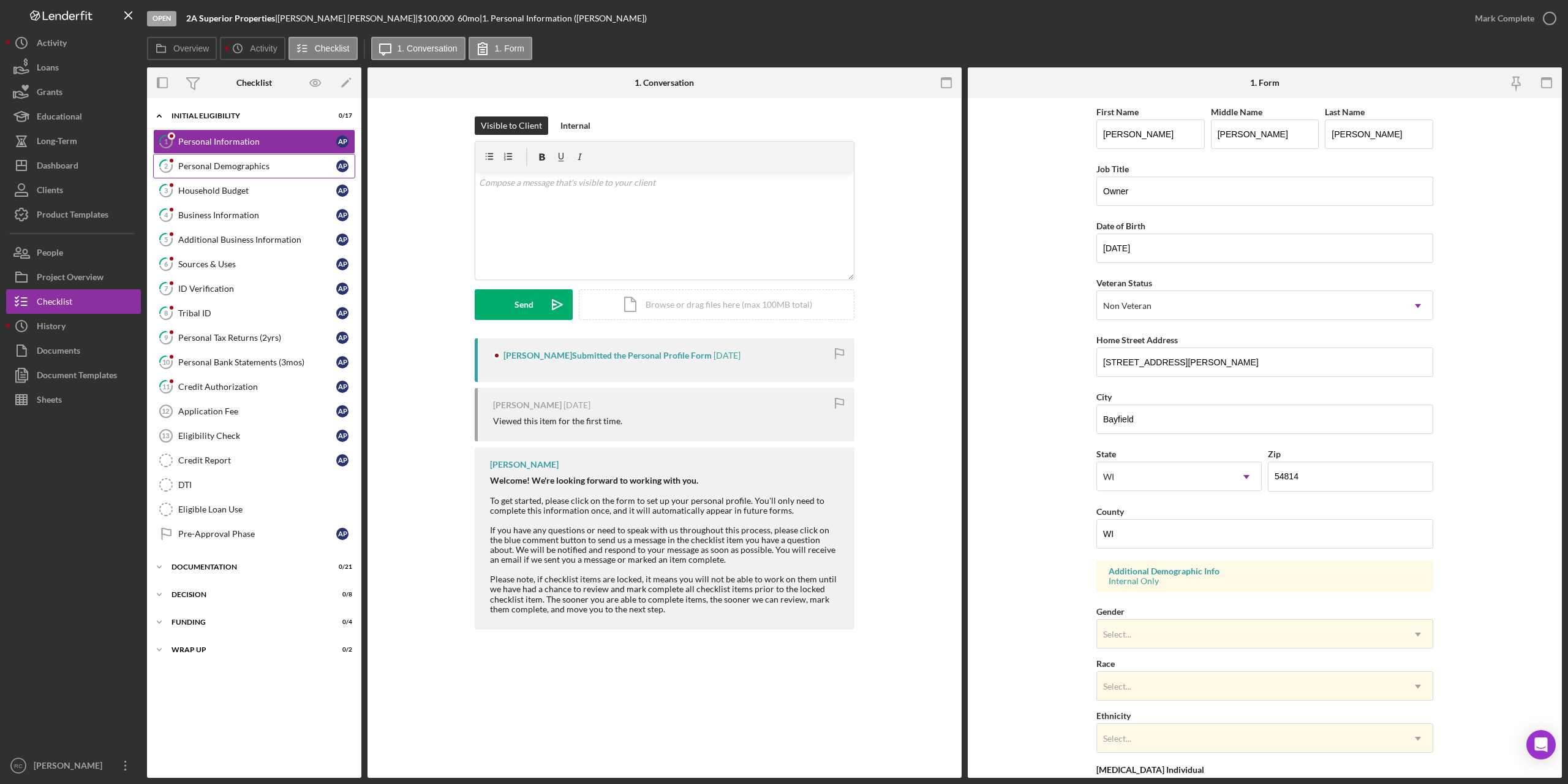
click at [228, 168] on div "Personal Demographics" at bounding box center [257, 165] width 158 height 10
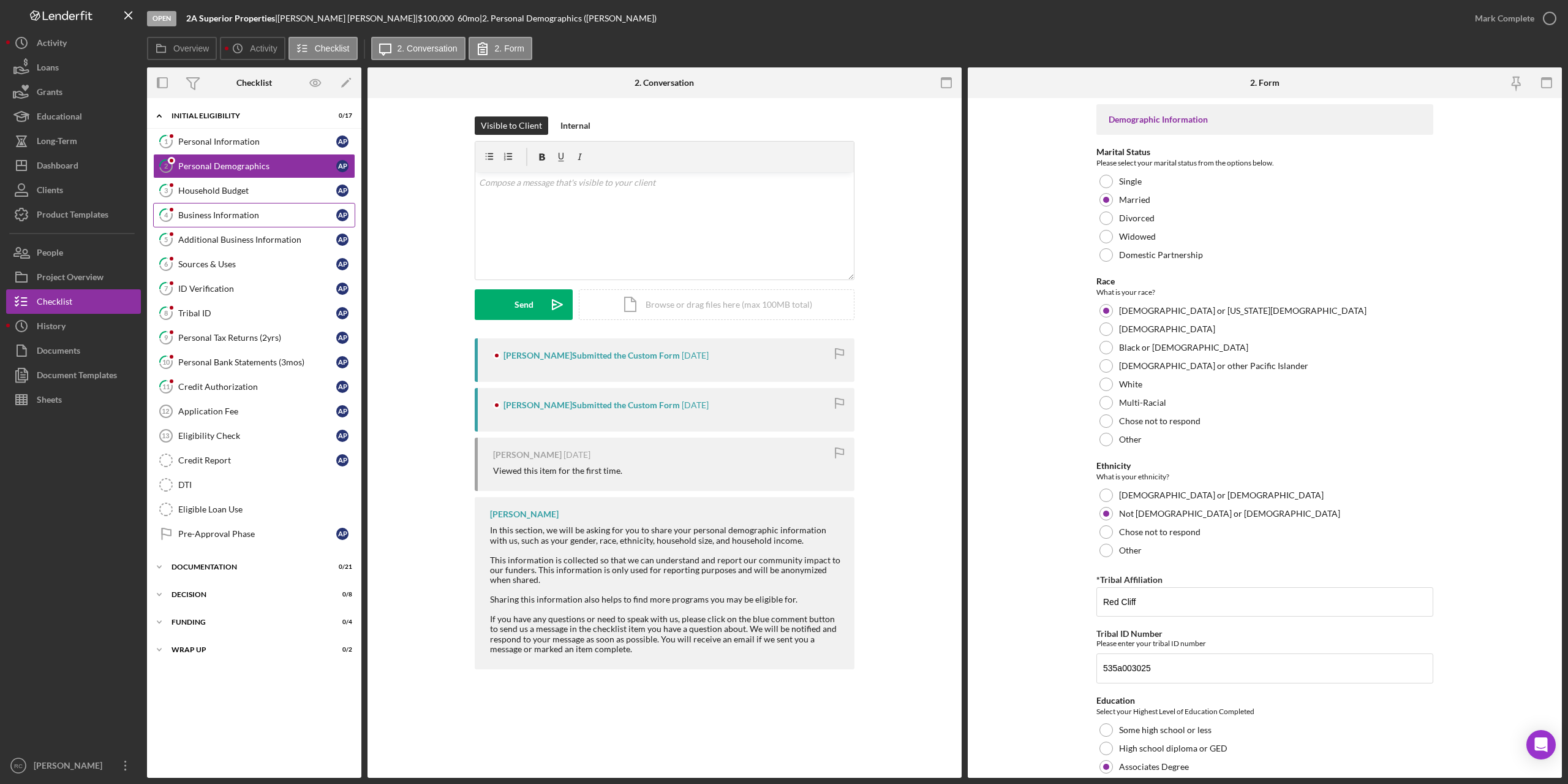
click at [228, 207] on link "4 Business Information A P" at bounding box center [254, 215] width 202 height 25
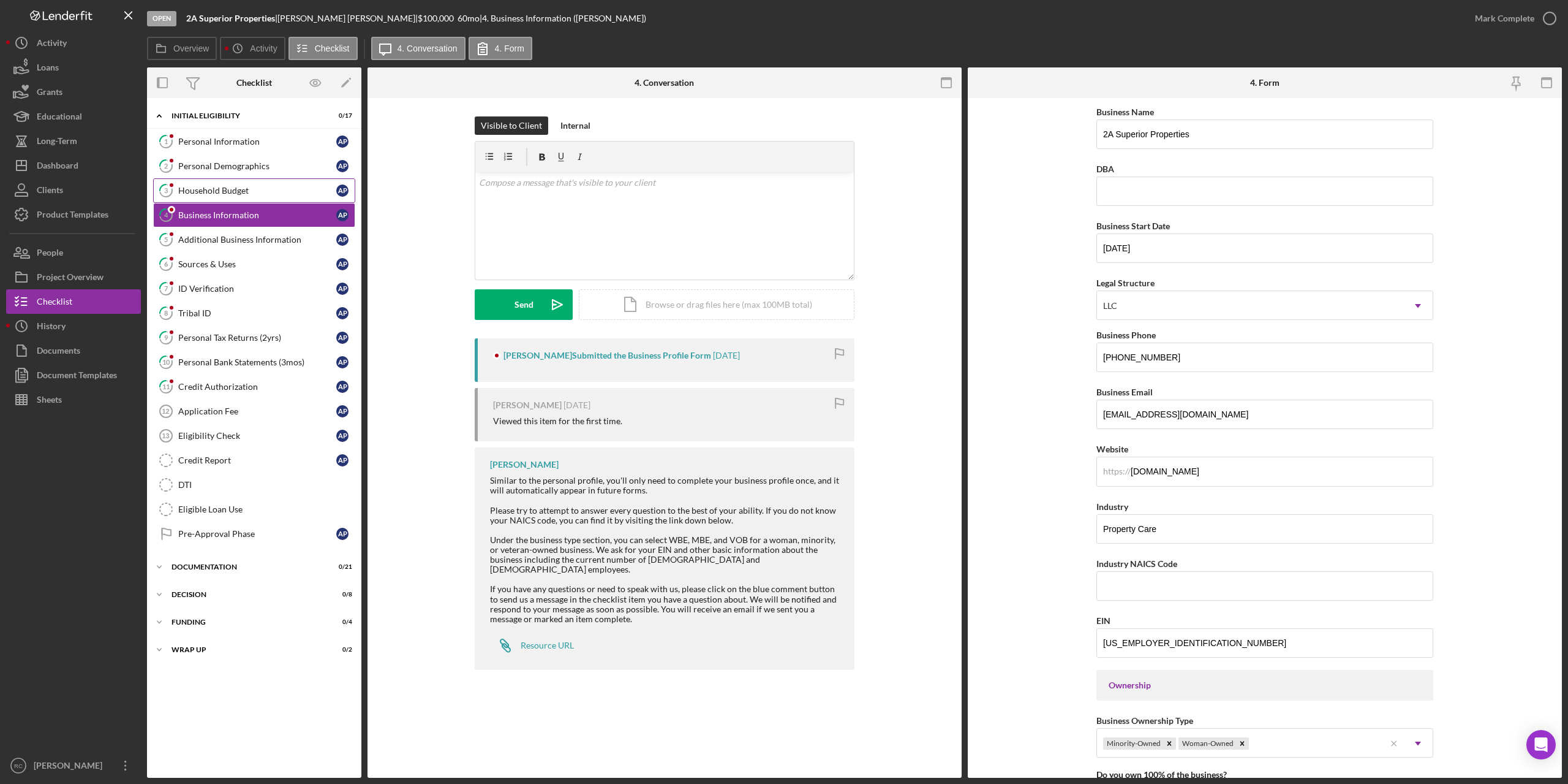
click at [228, 189] on div "Household Budget" at bounding box center [257, 190] width 158 height 10
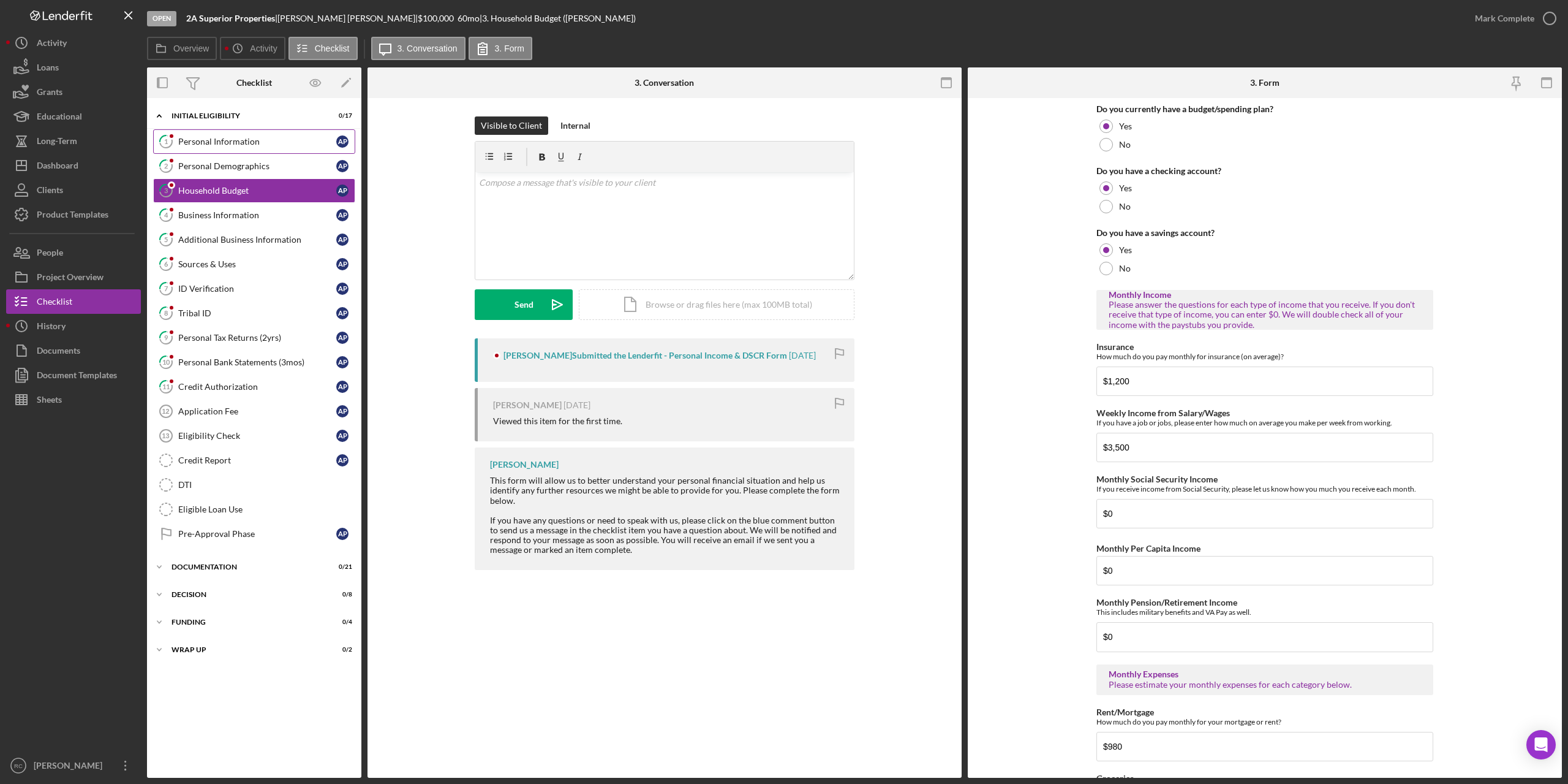
click at [216, 140] on div "Personal Information" at bounding box center [257, 141] width 158 height 10
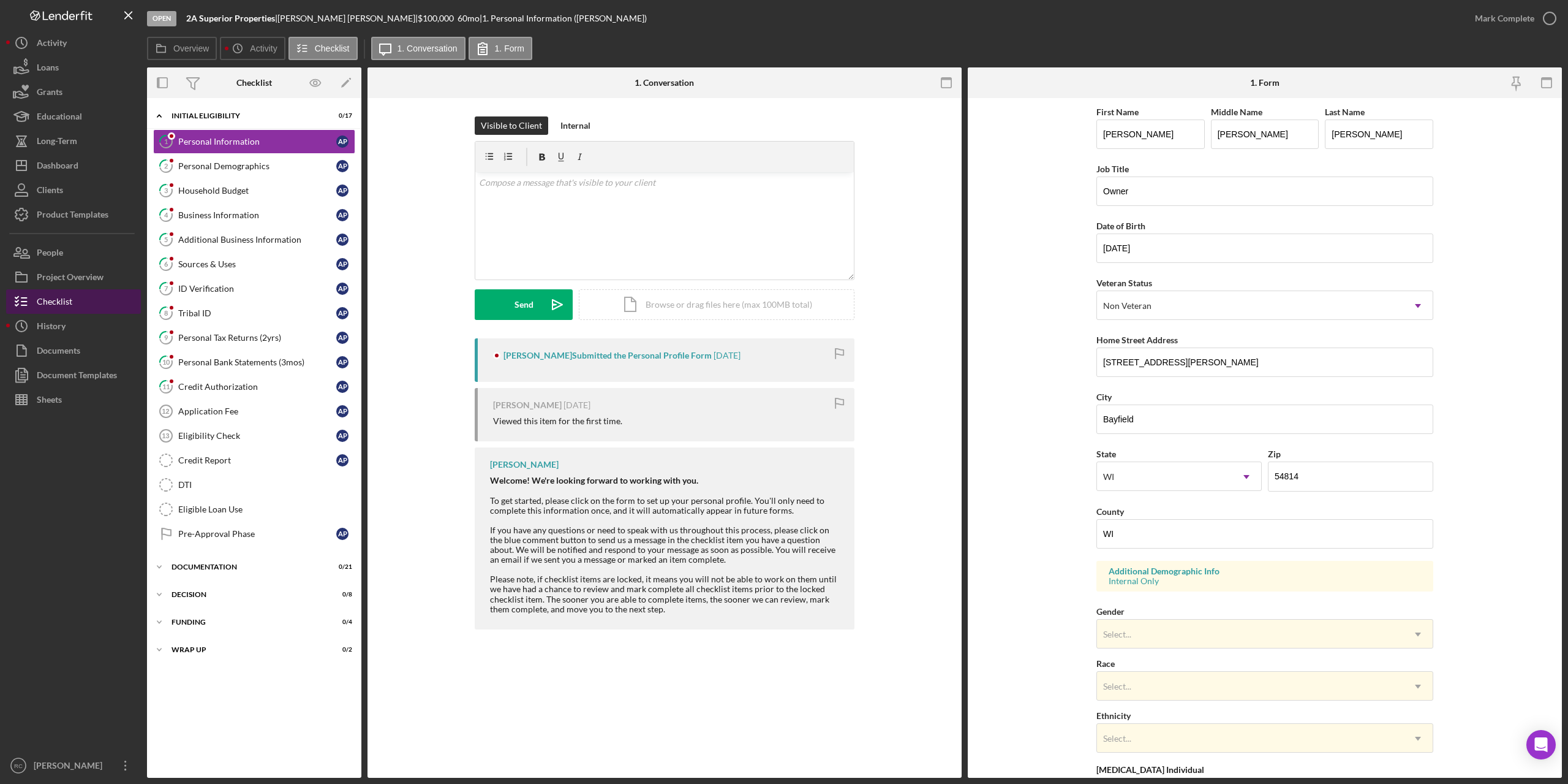
click at [62, 305] on div "Checklist" at bounding box center [54, 303] width 35 height 28
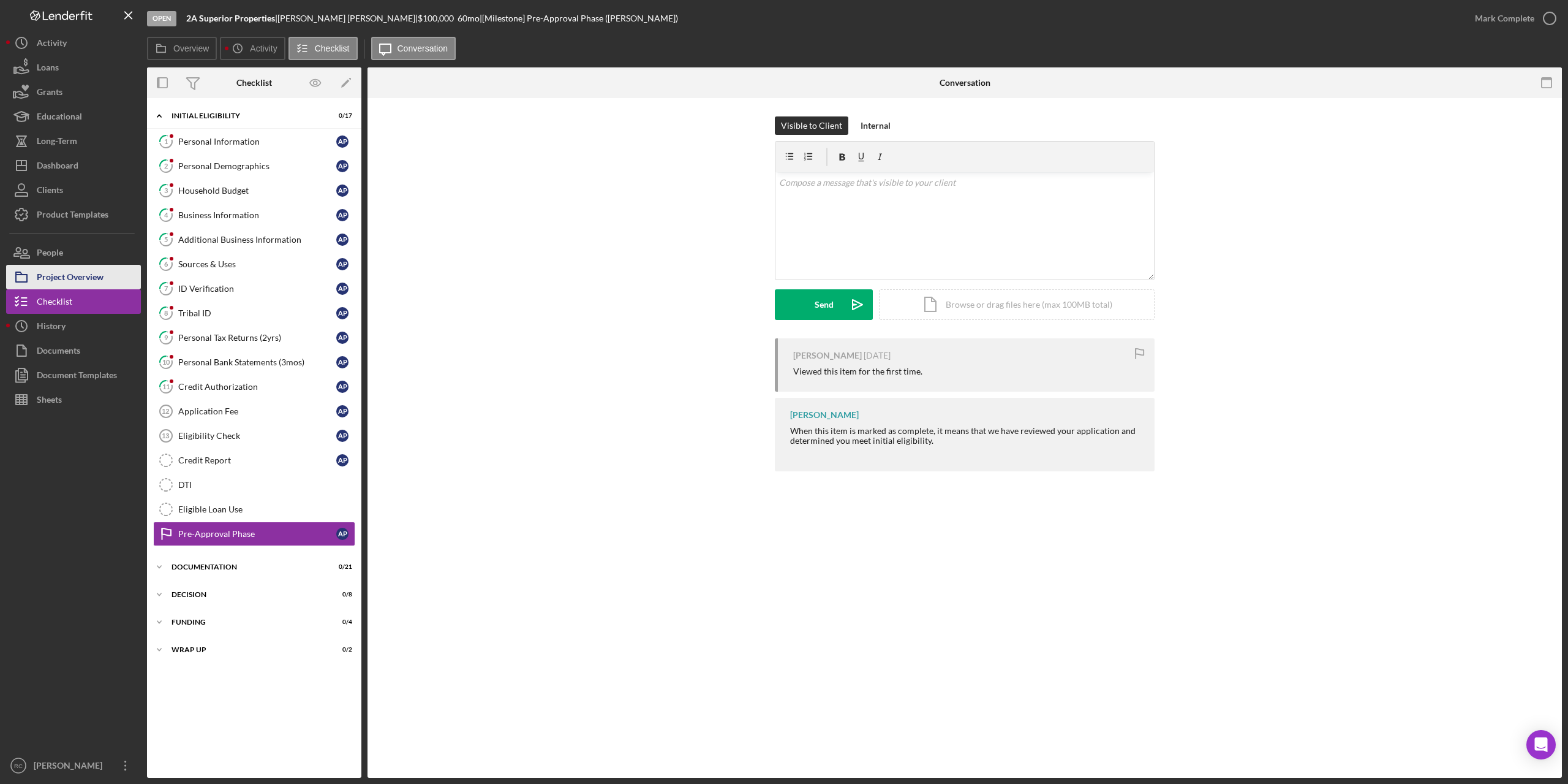
click at [86, 276] on div "Project Overview" at bounding box center [70, 279] width 67 height 28
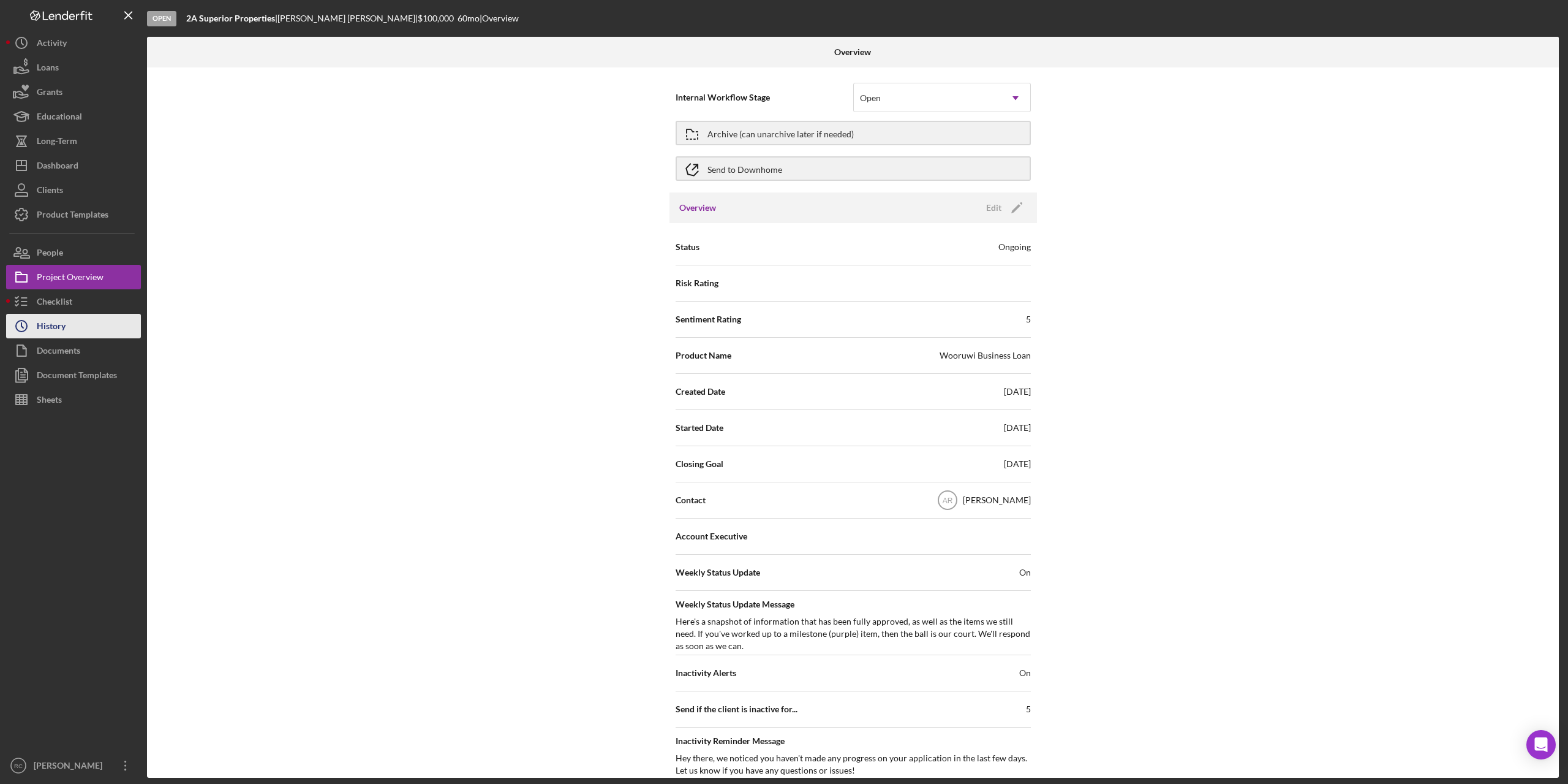
click at [44, 323] on div "History" at bounding box center [51, 327] width 28 height 28
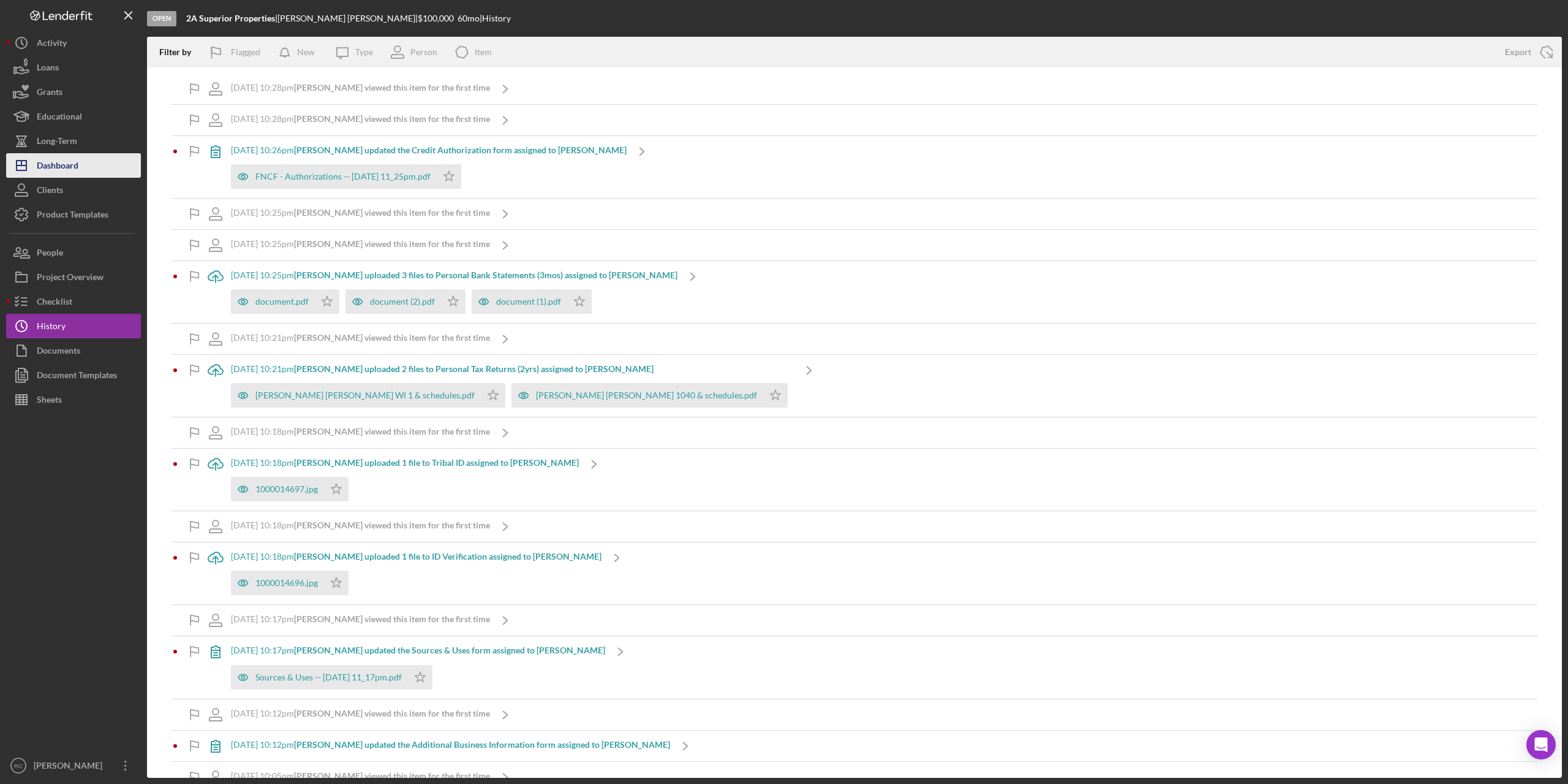
click at [69, 171] on div "Dashboard" at bounding box center [58, 167] width 42 height 28
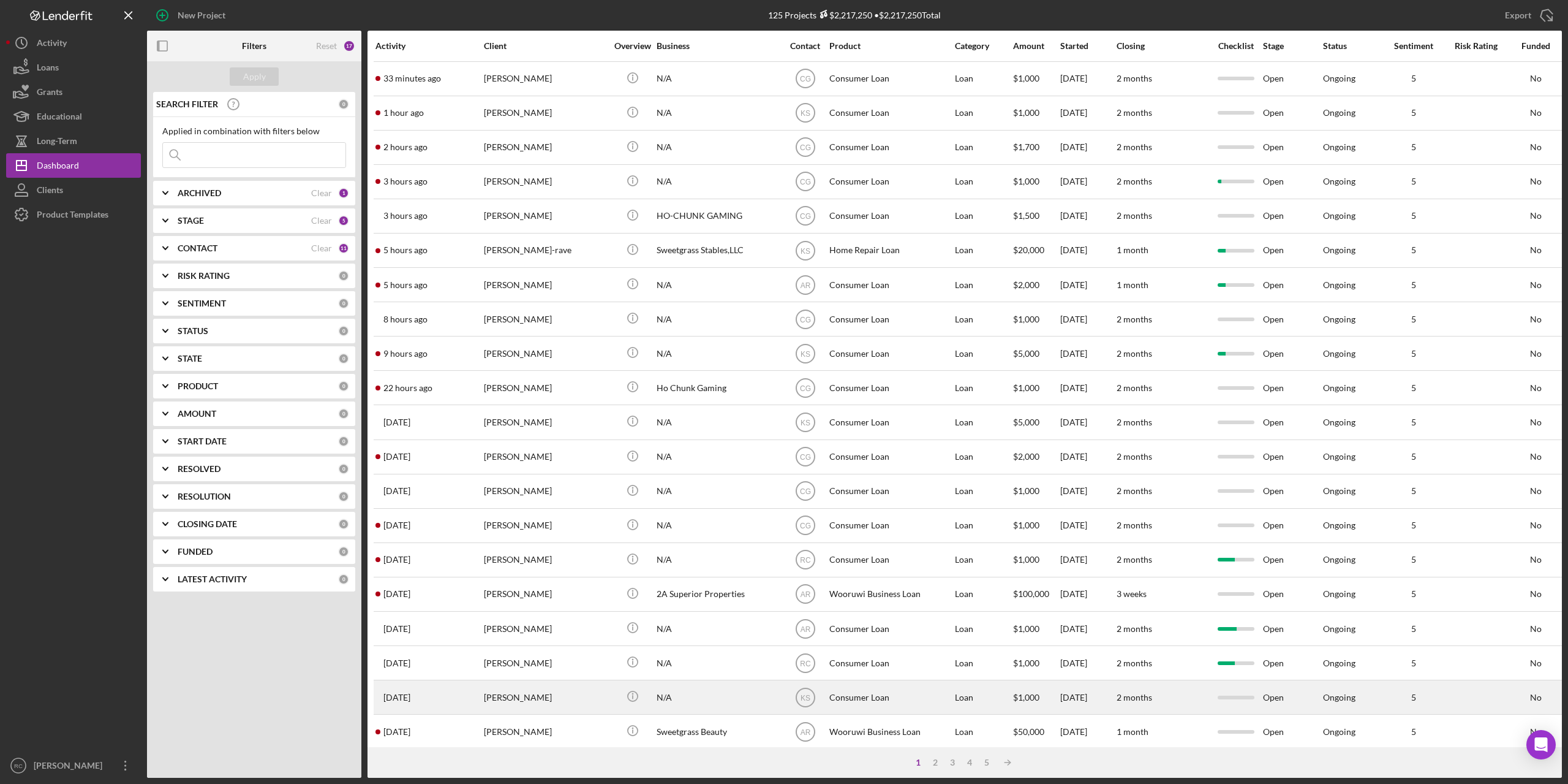
scroll to position [189, 0]
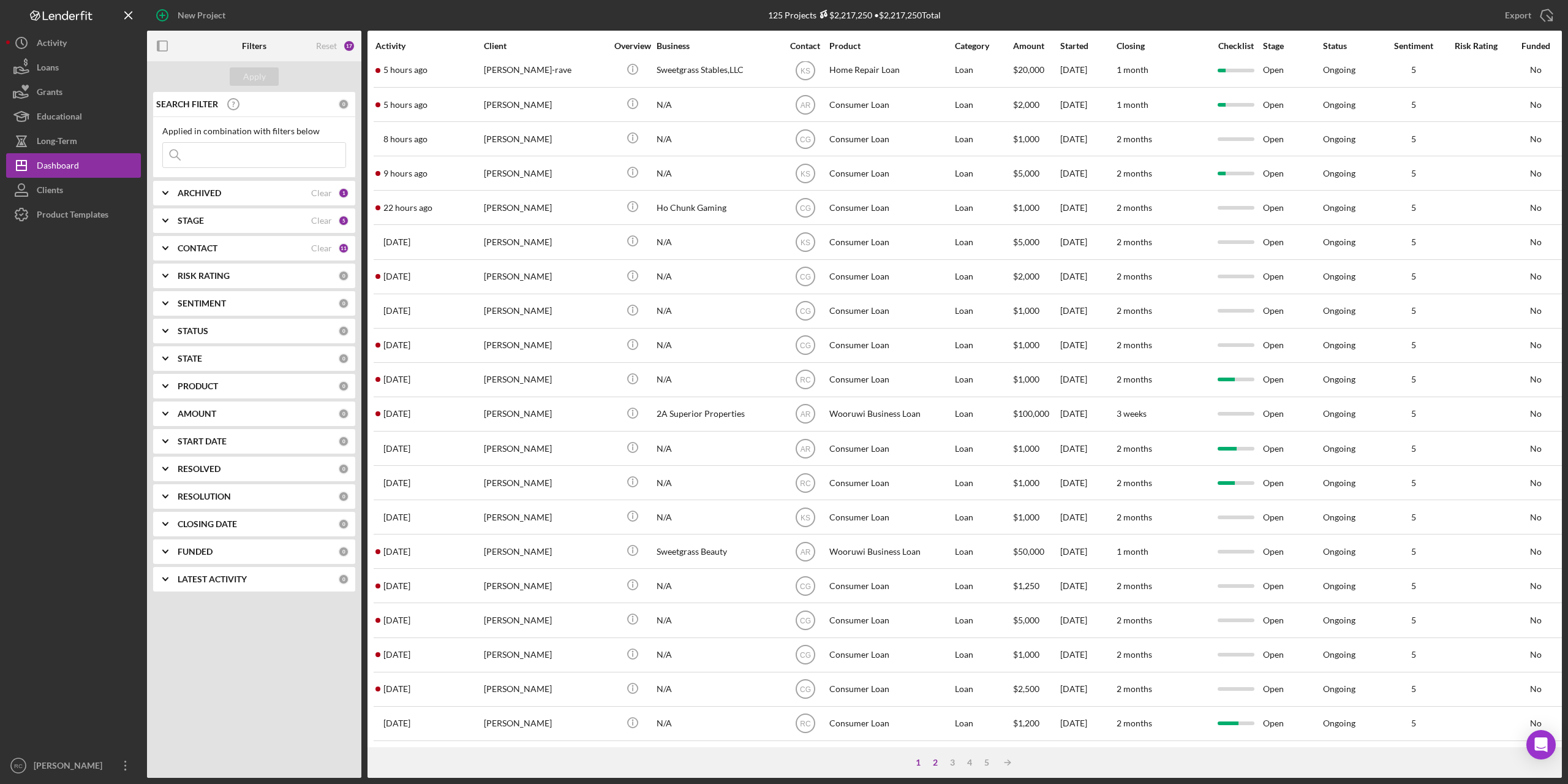
click at [935, 762] on div "2" at bounding box center [935, 762] width 17 height 10
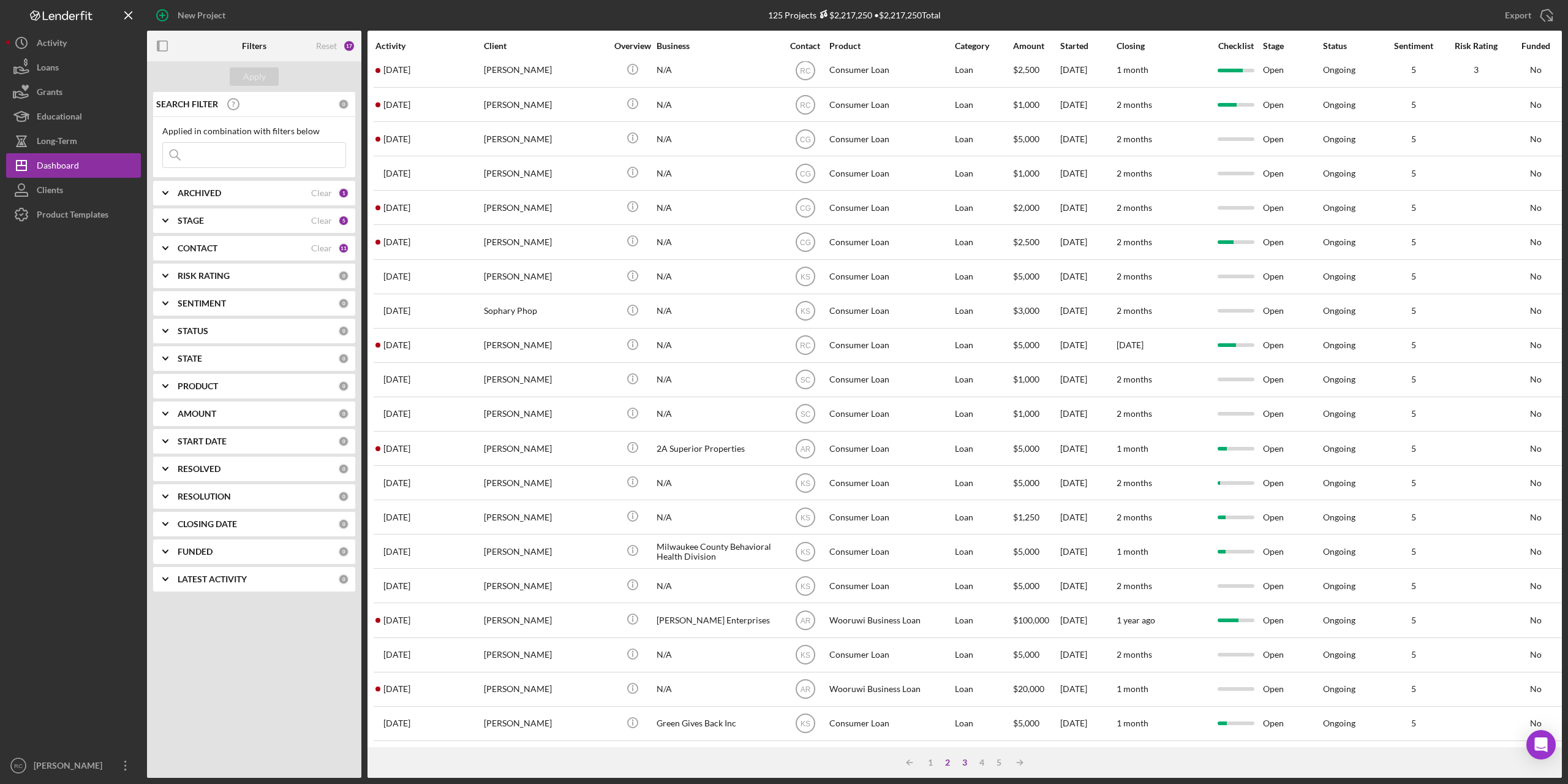
click at [965, 763] on div "3" at bounding box center [964, 762] width 17 height 10
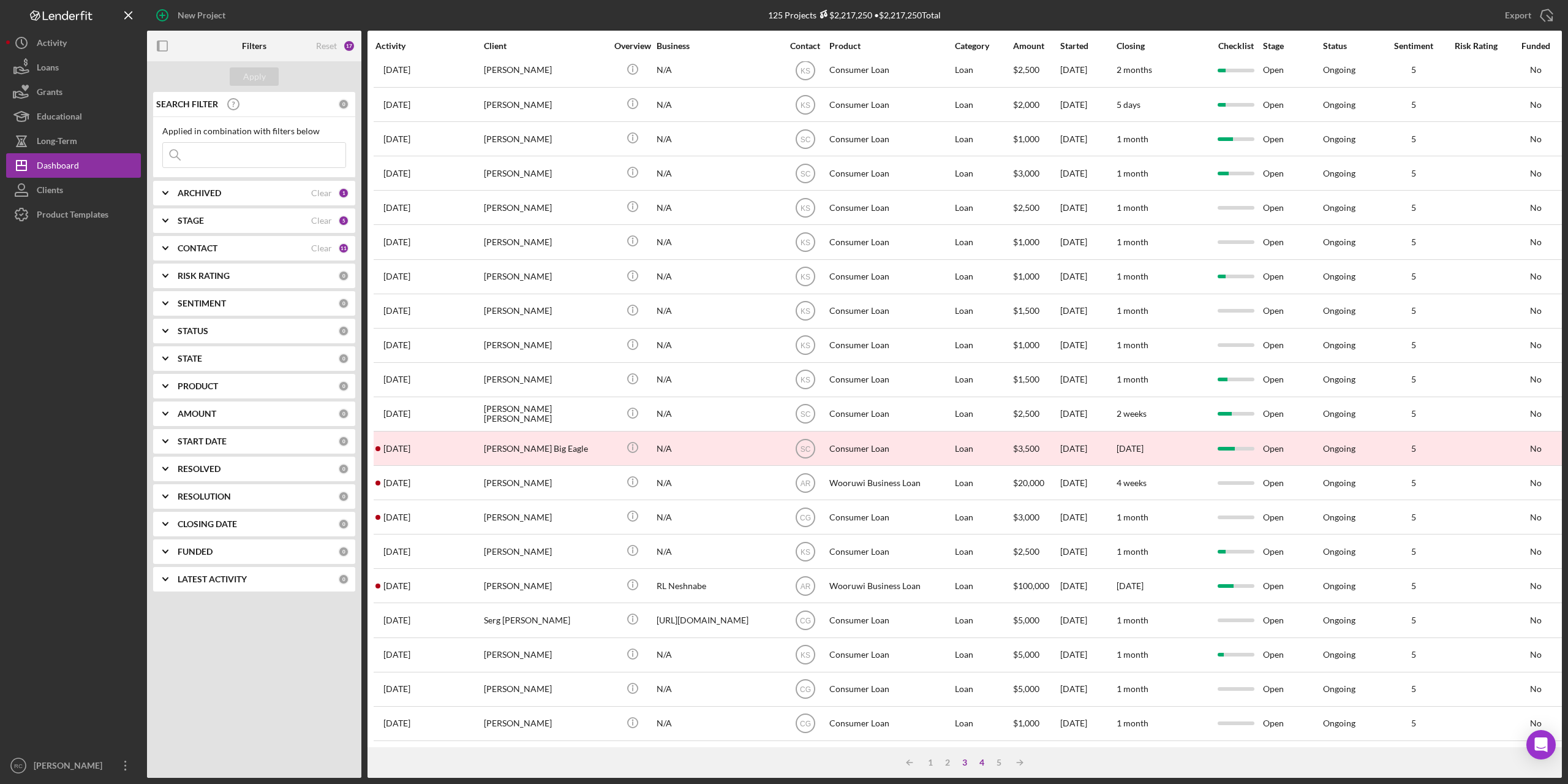
click at [981, 764] on div "4" at bounding box center [981, 762] width 17 height 10
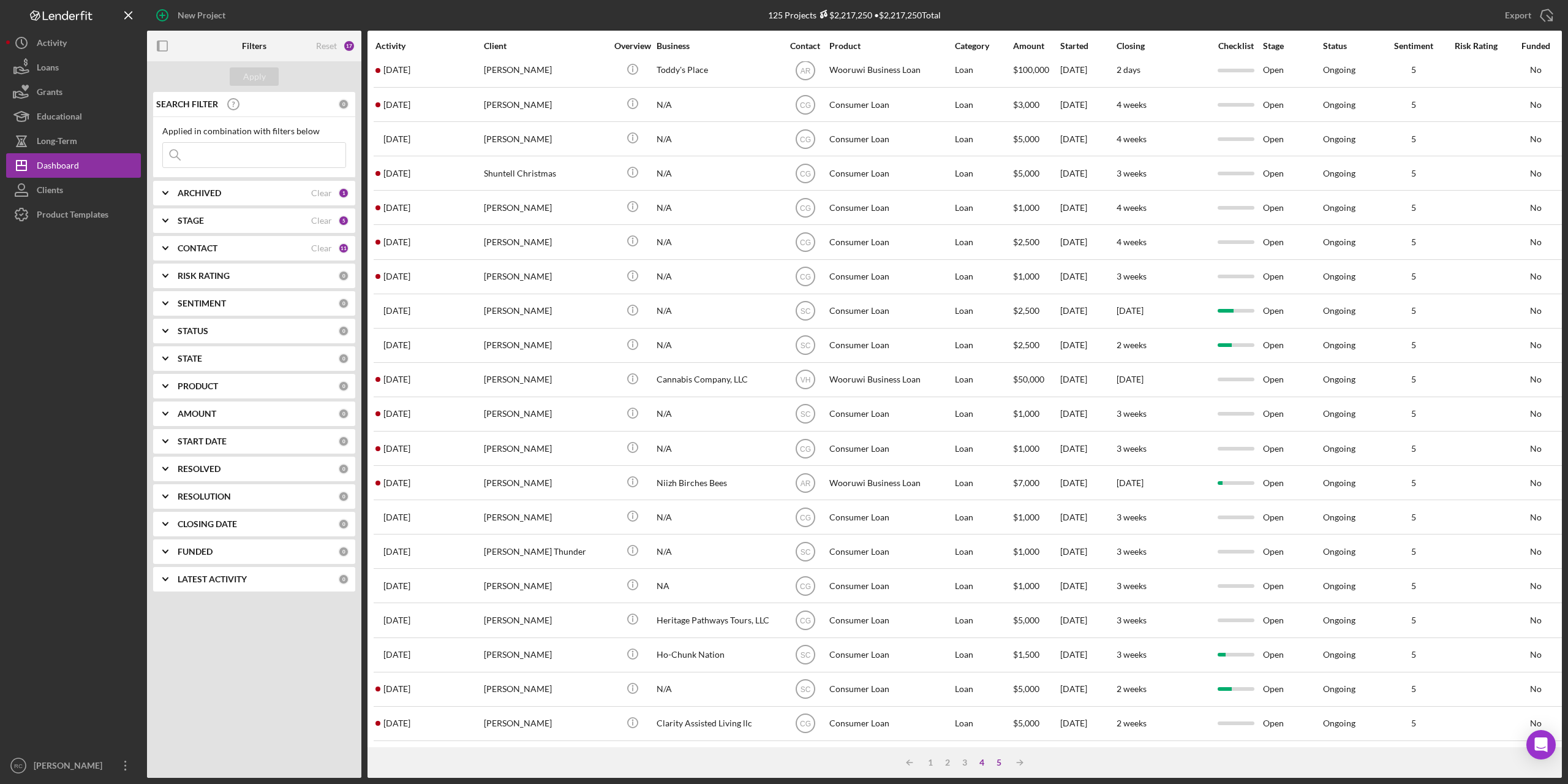
click at [999, 762] on div "5" at bounding box center [998, 762] width 17 height 10
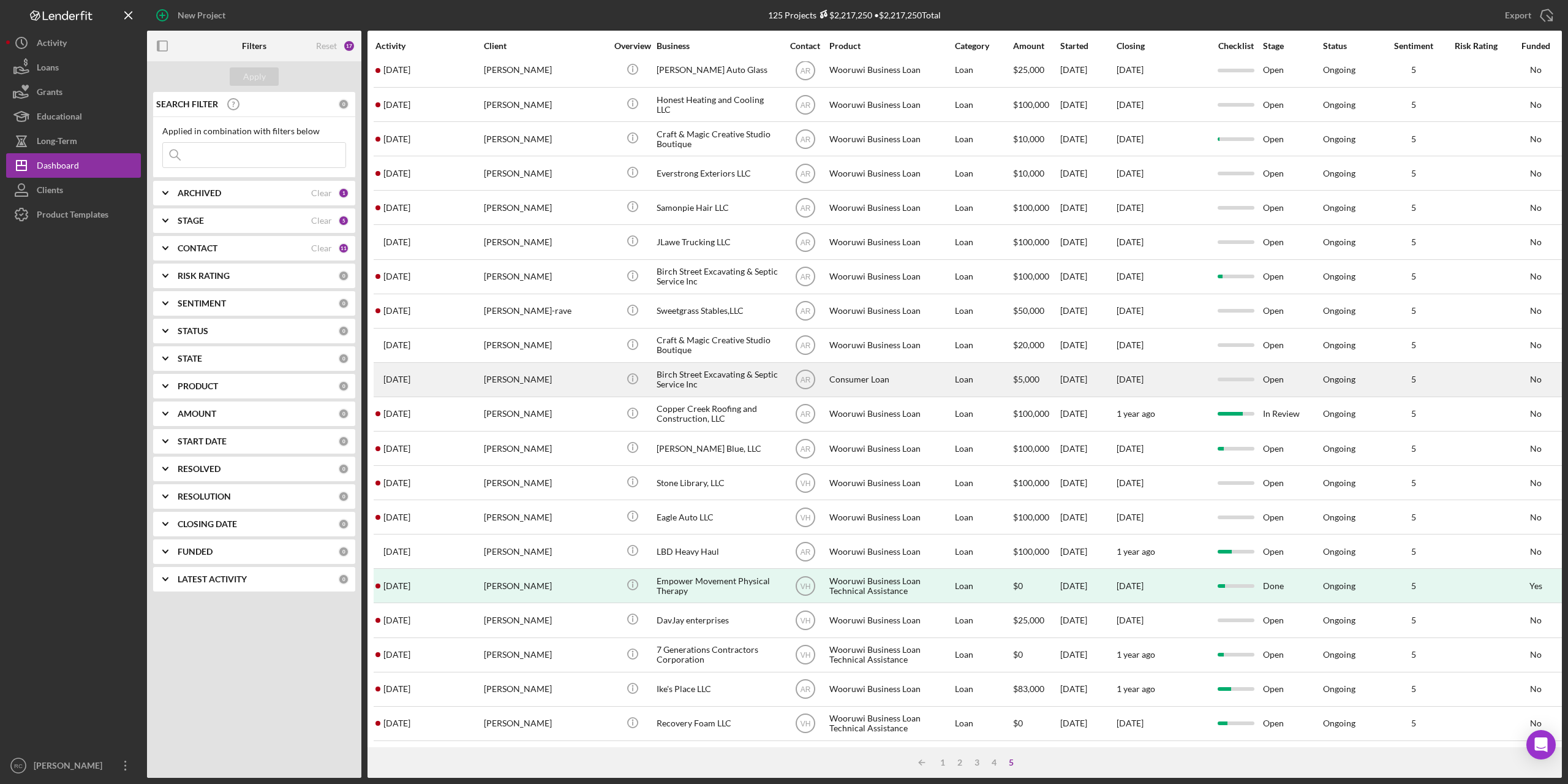
click at [410, 374] on time "[DATE]" at bounding box center [397, 379] width 27 height 10
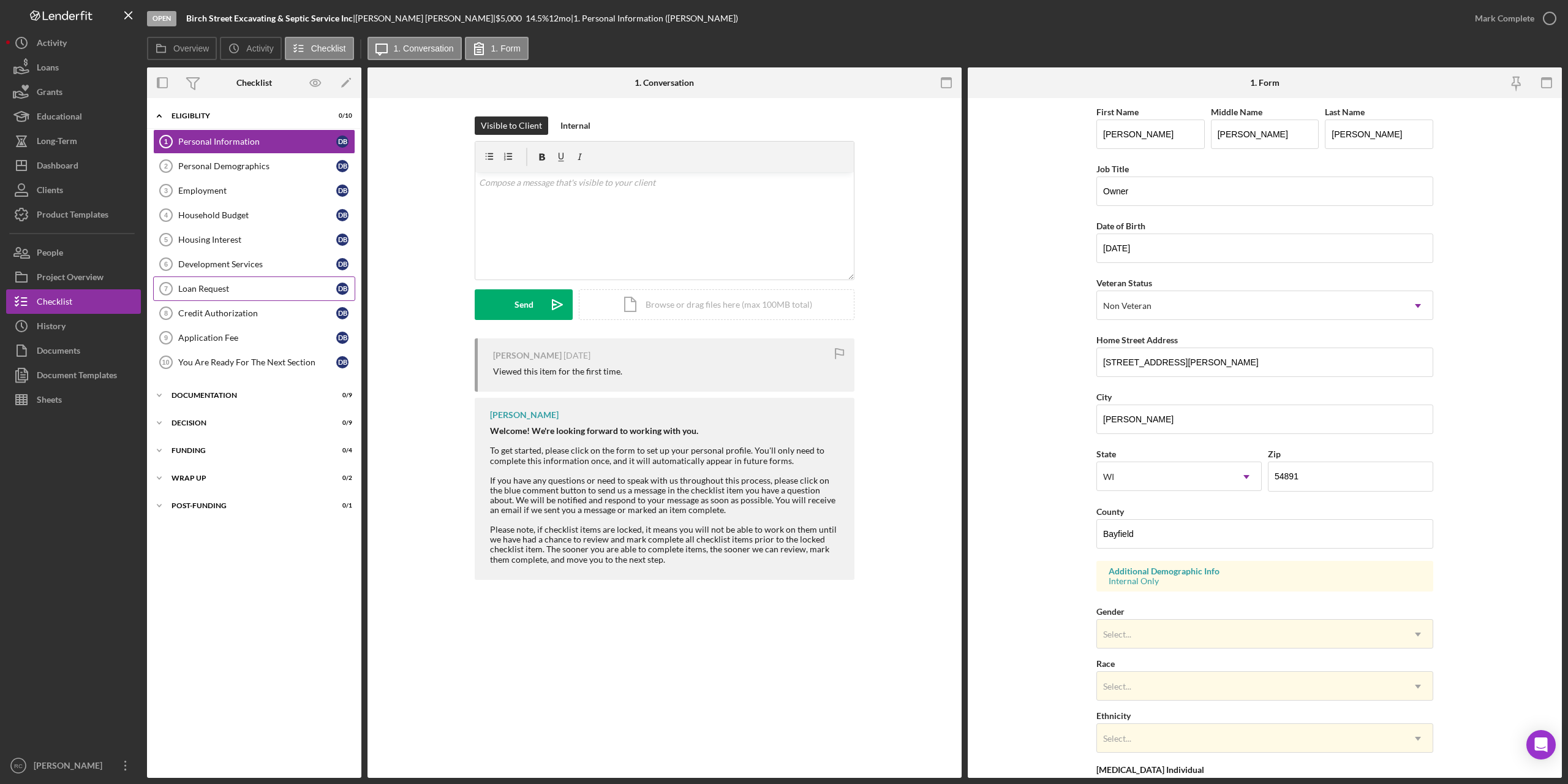
click at [219, 284] on div "Loan Request" at bounding box center [257, 288] width 158 height 10
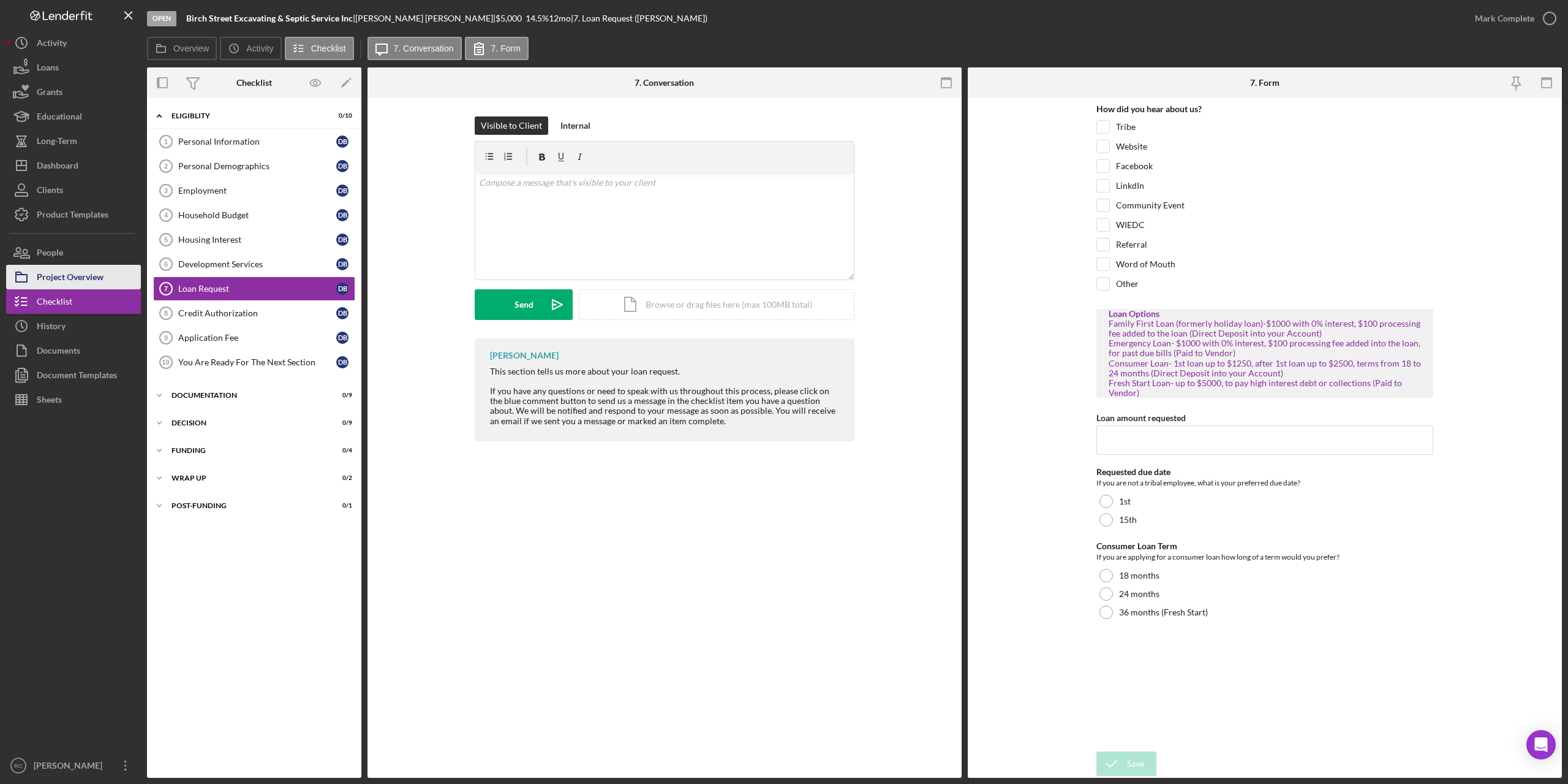
click at [88, 279] on div "Project Overview" at bounding box center [70, 279] width 67 height 28
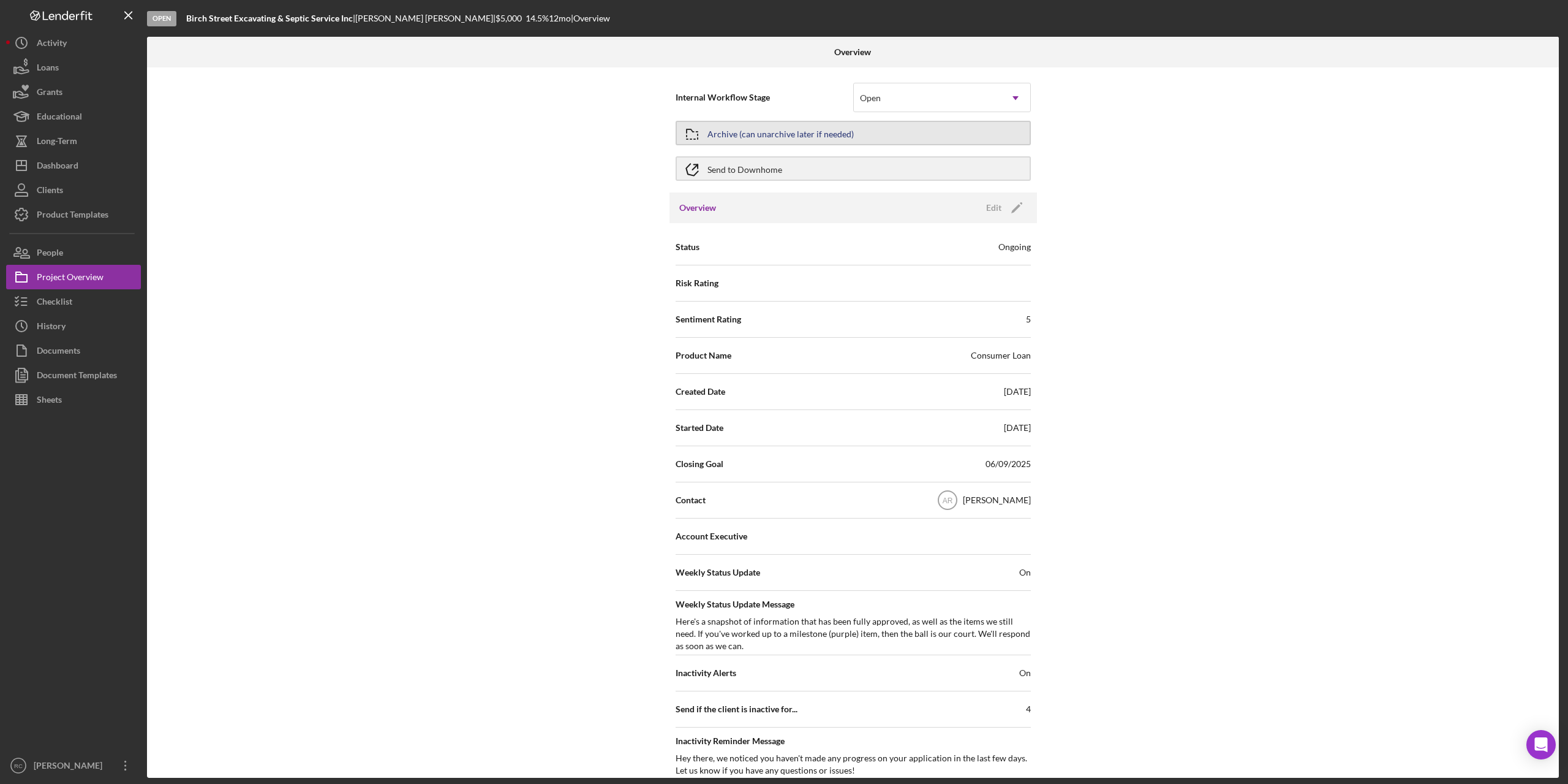
click at [805, 133] on div "Archive (can unarchive later if needed)" at bounding box center [781, 133] width 147 height 22
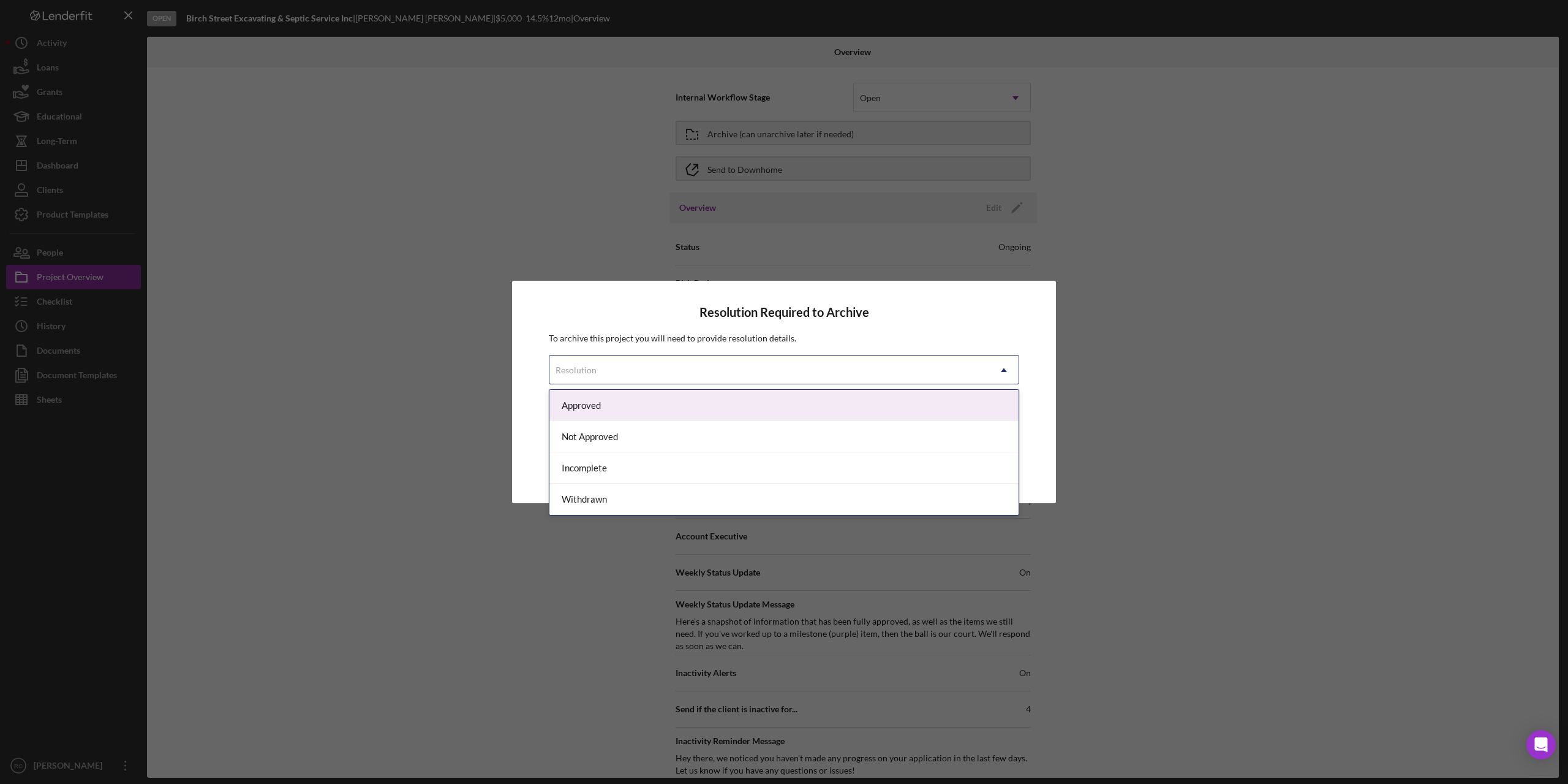
click at [836, 374] on div "Resolution" at bounding box center [769, 370] width 440 height 28
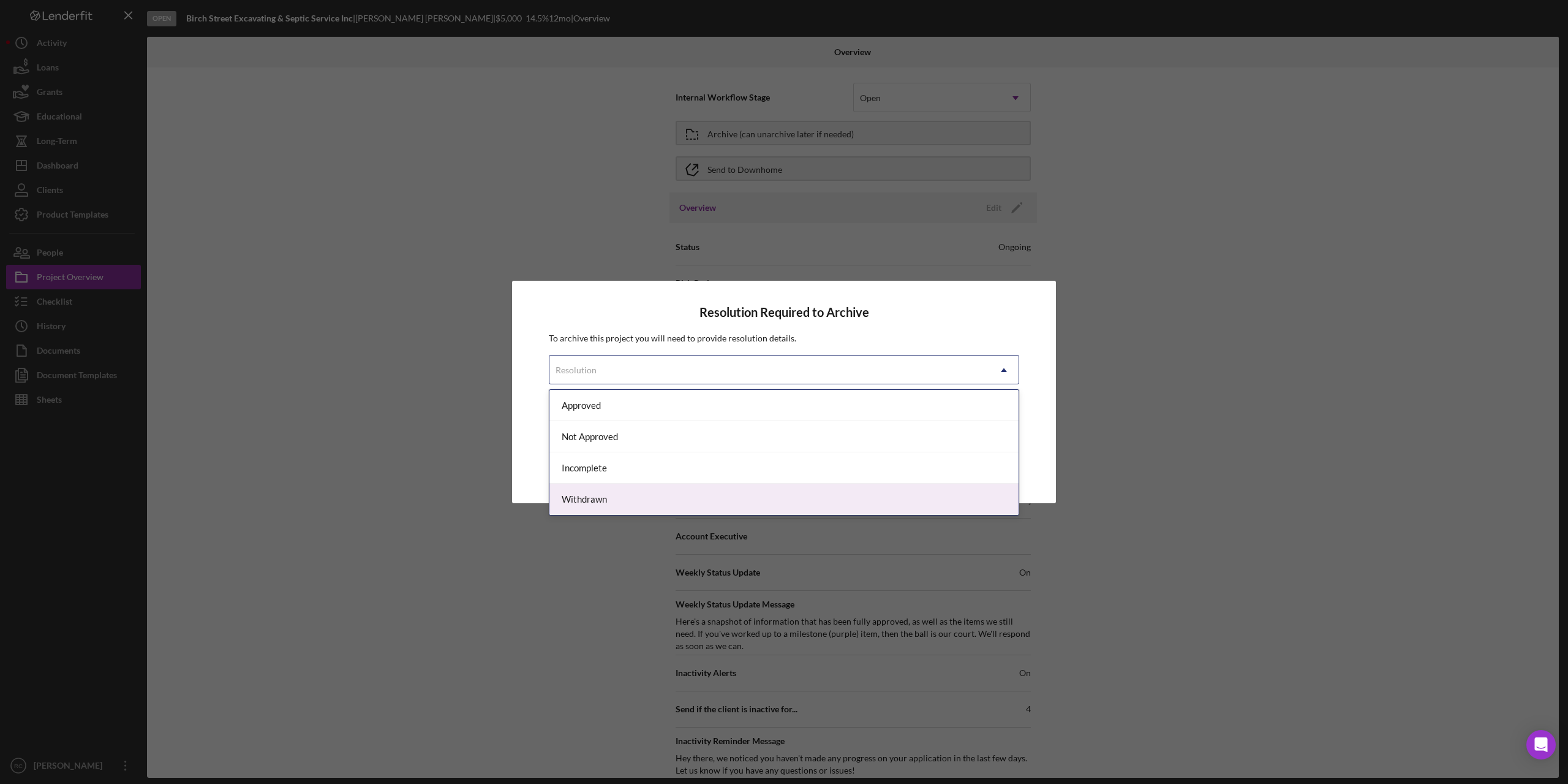
click at [782, 491] on div "Withdrawn" at bounding box center [784, 499] width 469 height 31
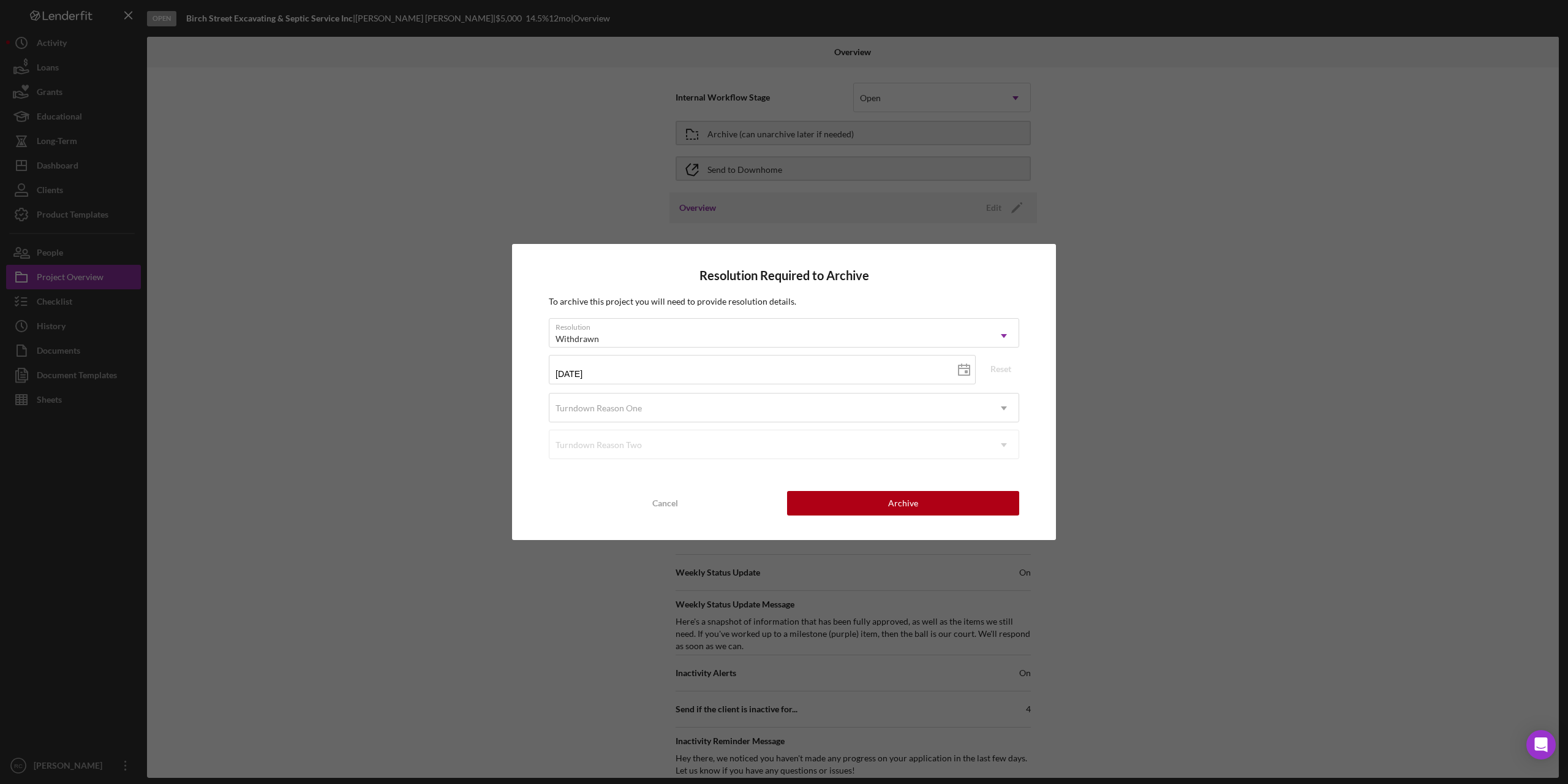
click at [782, 491] on div "Cancel Archive" at bounding box center [784, 502] width 470 height 25
click at [720, 399] on div "Turndown Reason One" at bounding box center [769, 408] width 440 height 28
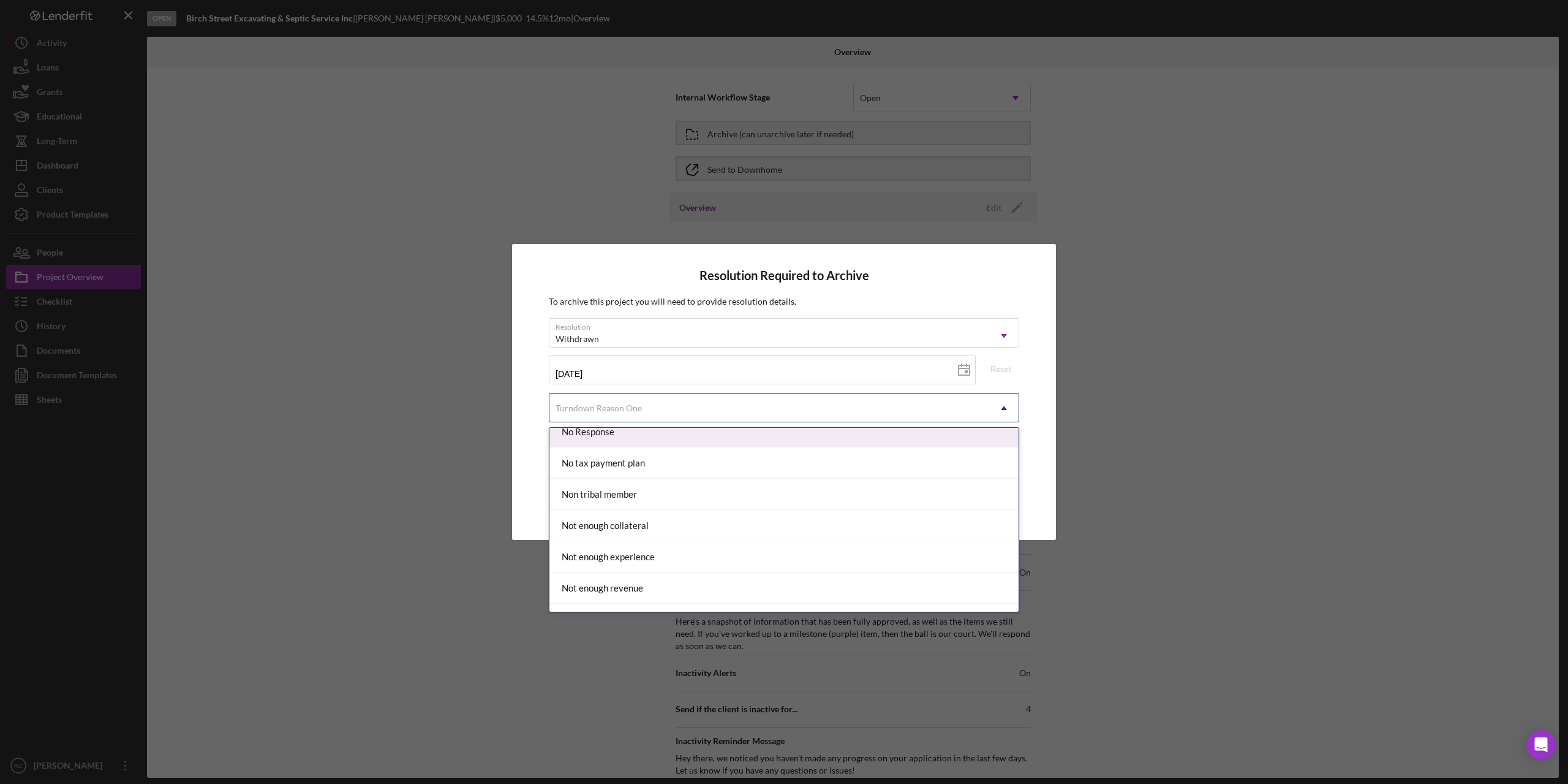
scroll to position [899, 0]
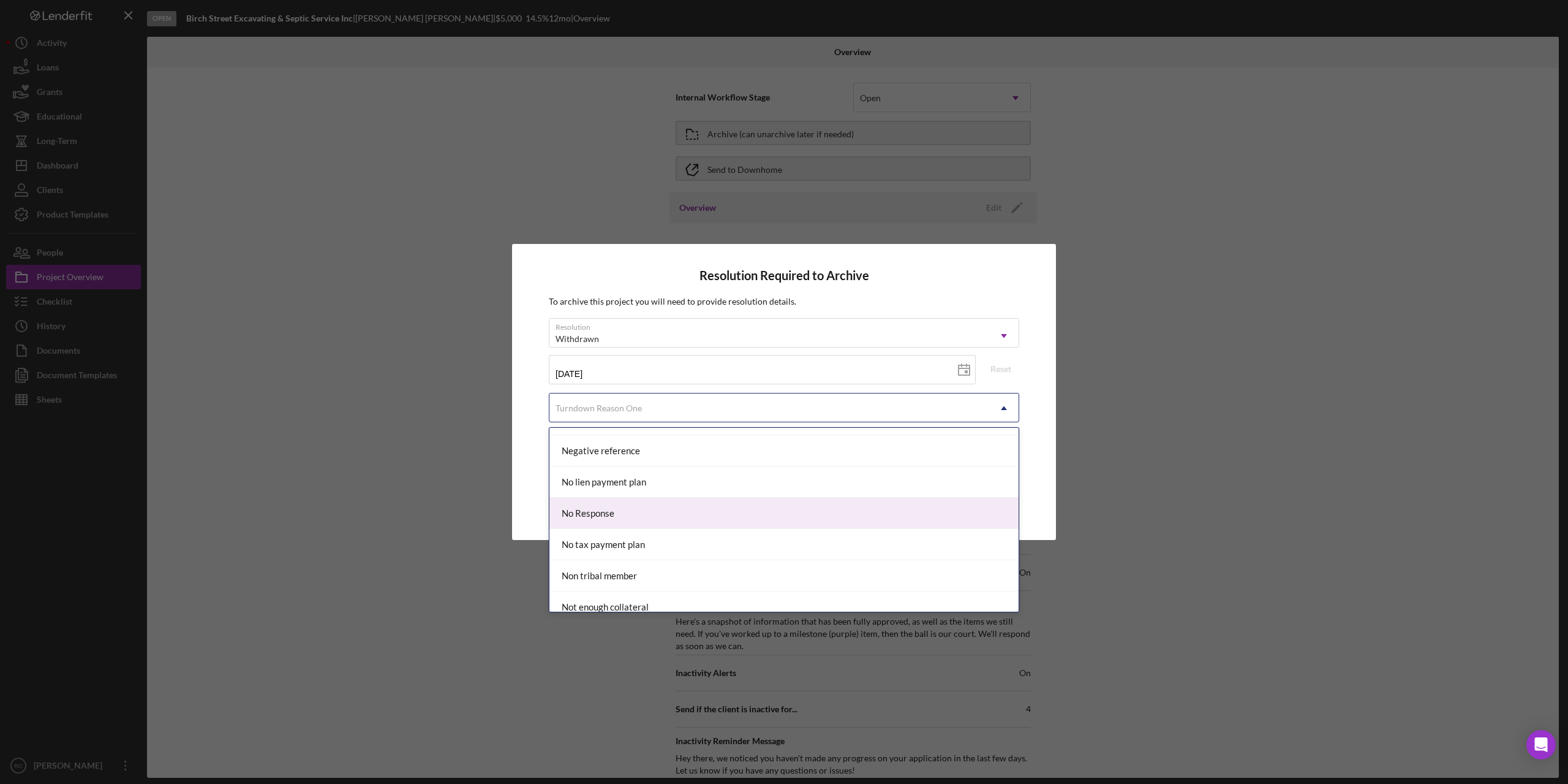
click at [682, 508] on div "No Response" at bounding box center [784, 513] width 469 height 31
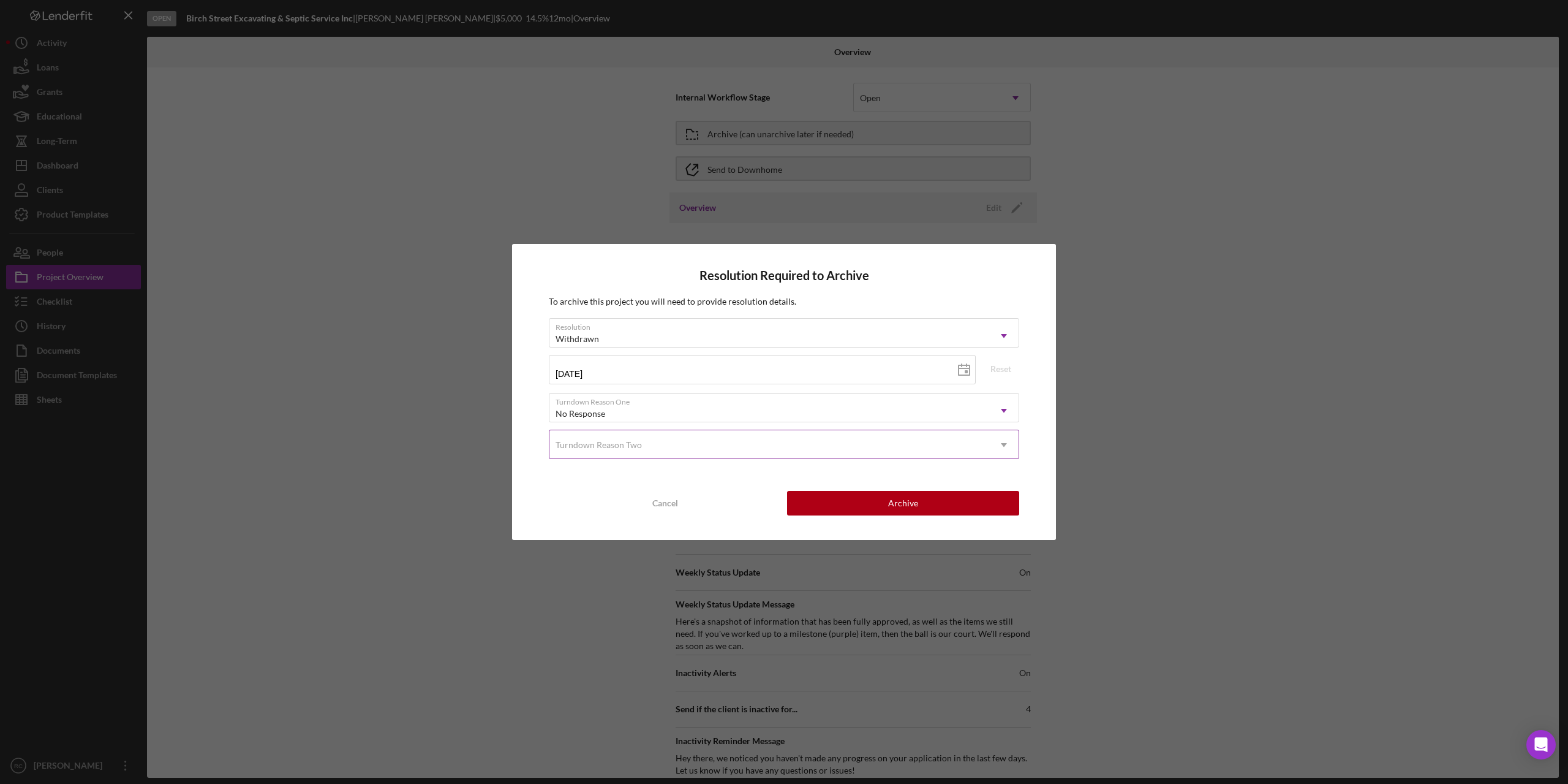
click at [745, 450] on div "Turndown Reason Two" at bounding box center [769, 445] width 440 height 28
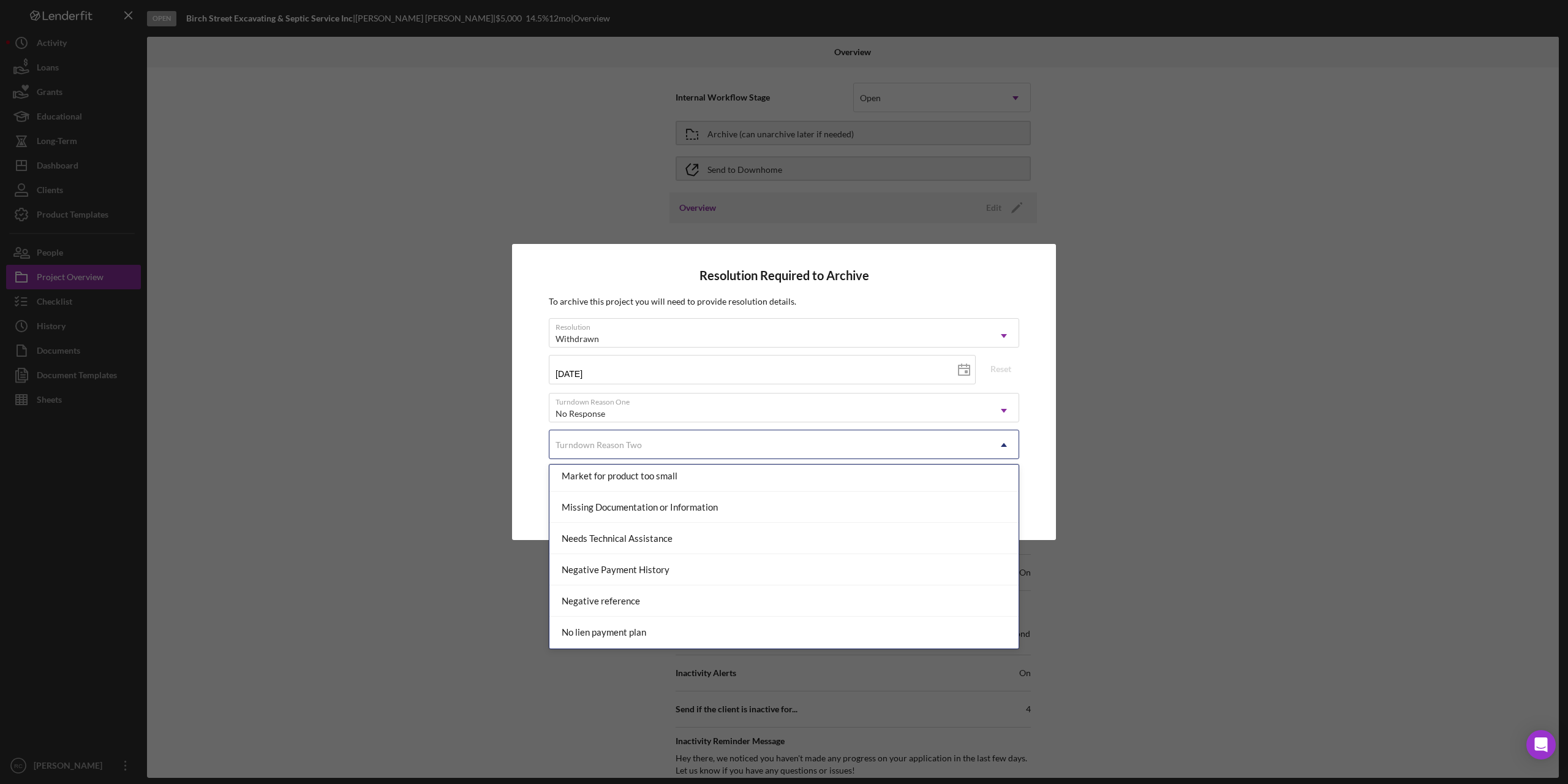
scroll to position [1144, 0]
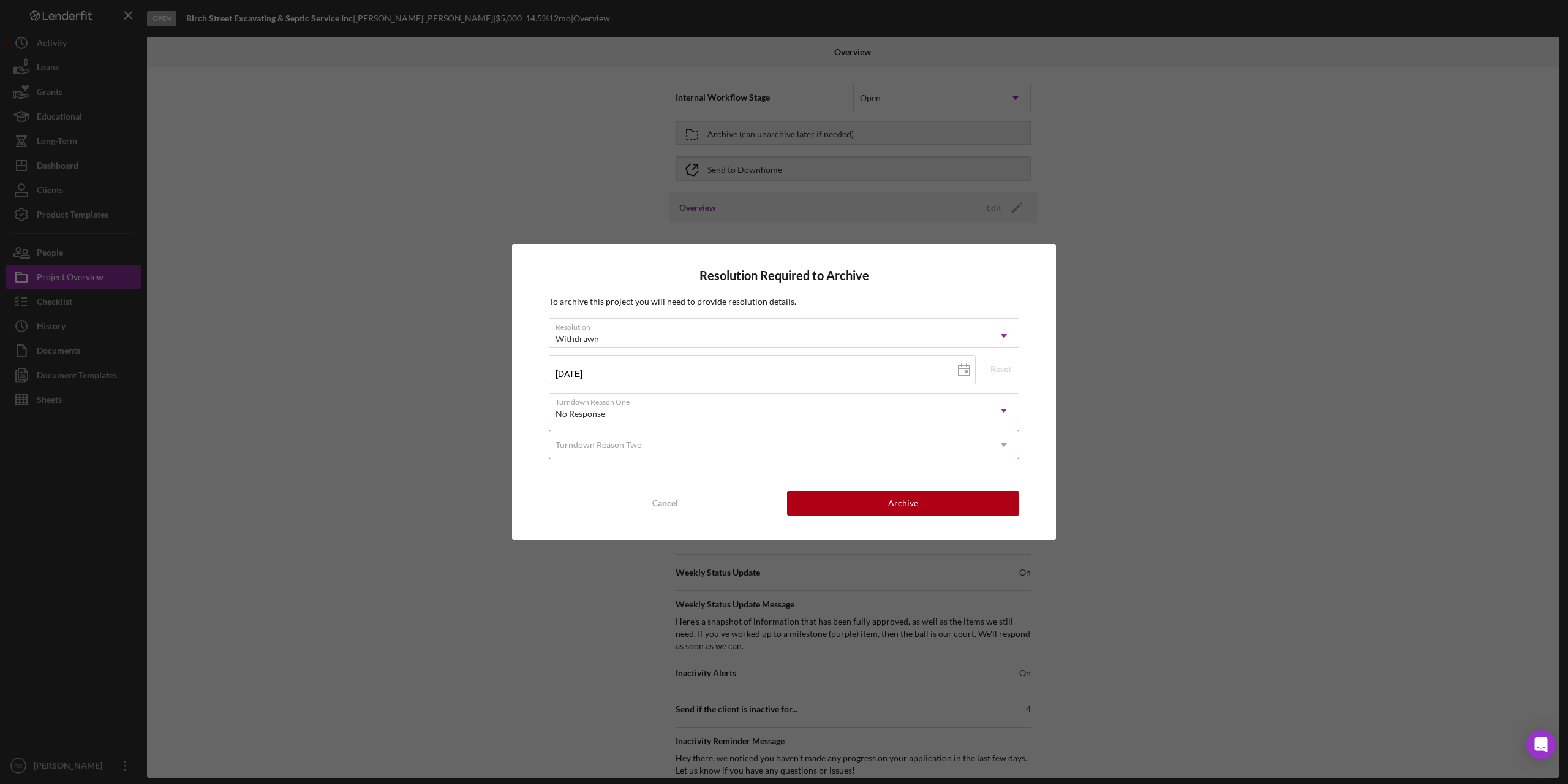
click at [737, 448] on div "Turndown Reason Two" at bounding box center [769, 445] width 440 height 28
click at [804, 447] on div "Turndown Reason Two" at bounding box center [769, 445] width 440 height 28
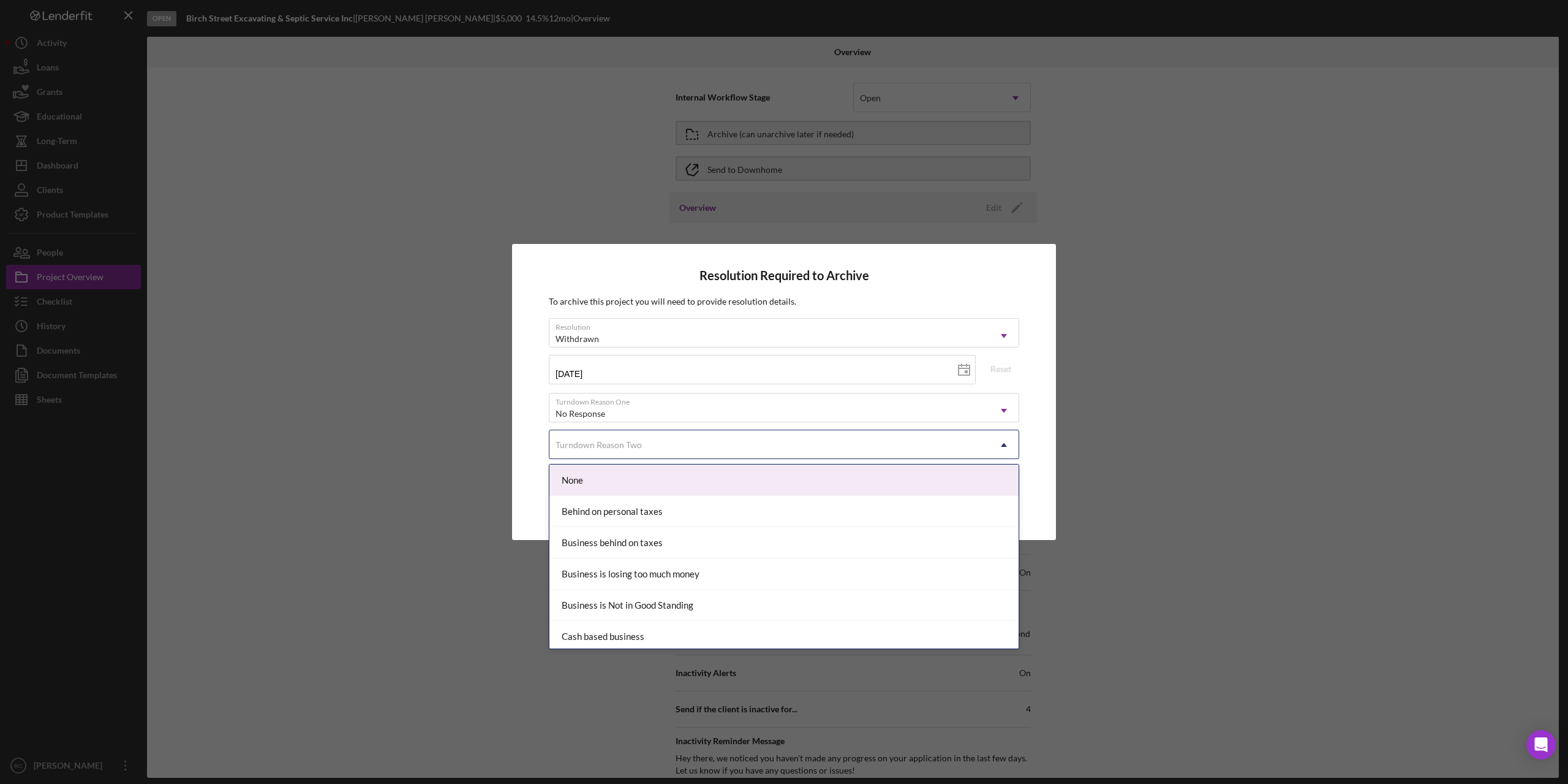
click at [793, 483] on div "None" at bounding box center [784, 480] width 469 height 31
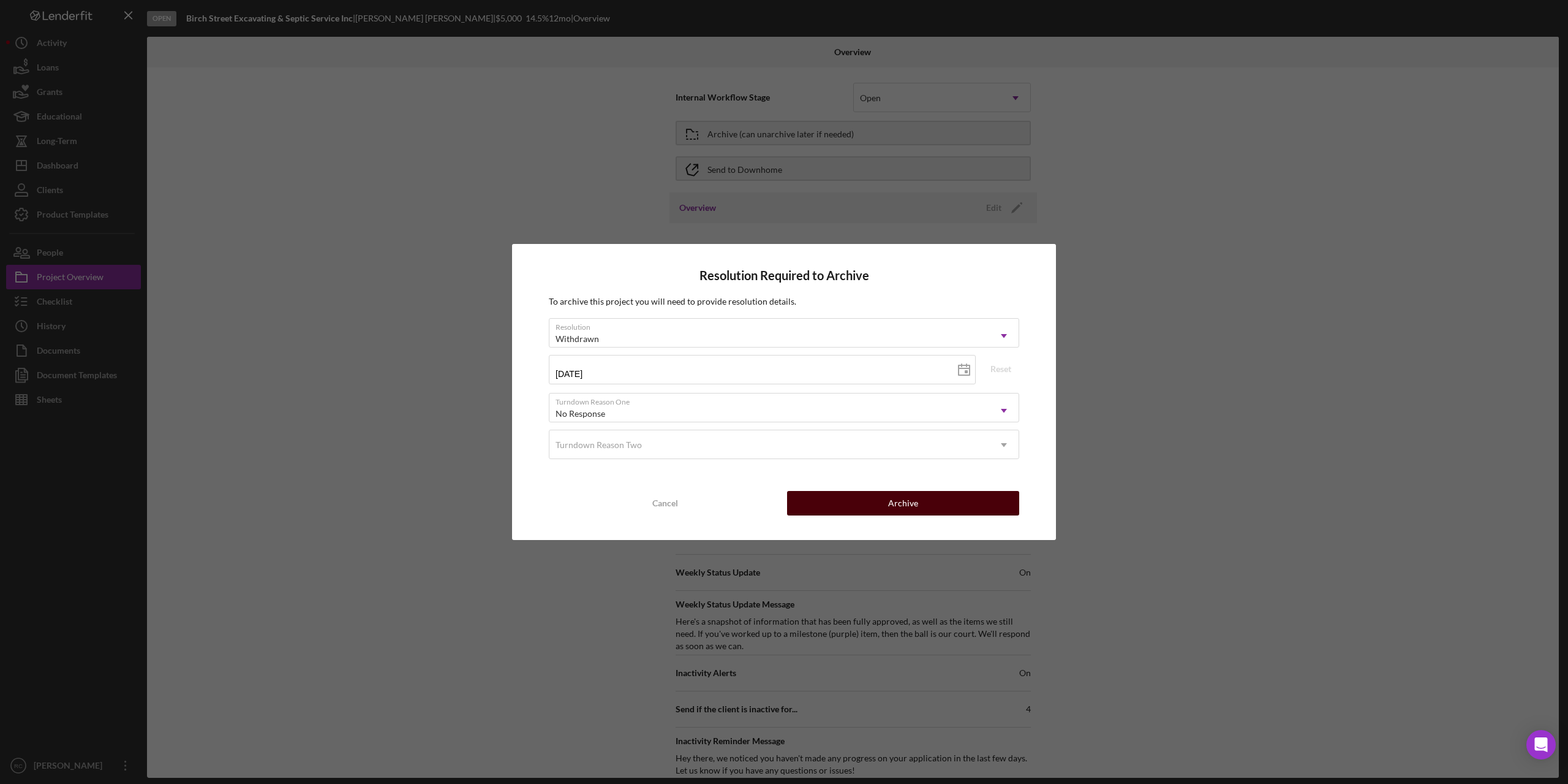
click at [870, 496] on button "Archive" at bounding box center [903, 502] width 232 height 25
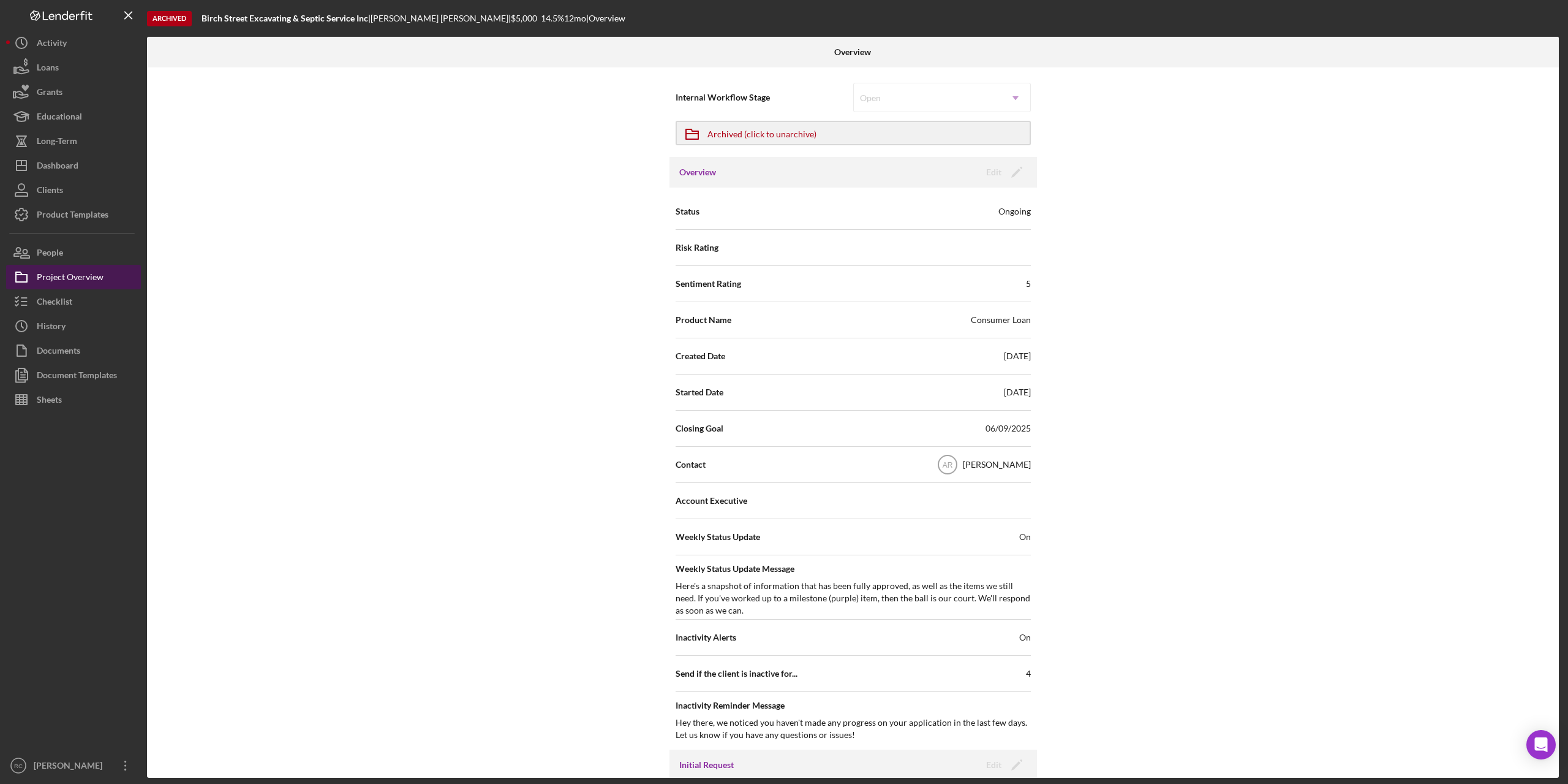
click at [87, 277] on div "Project Overview" at bounding box center [70, 279] width 67 height 28
click at [70, 168] on div "Dashboard" at bounding box center [58, 167] width 42 height 28
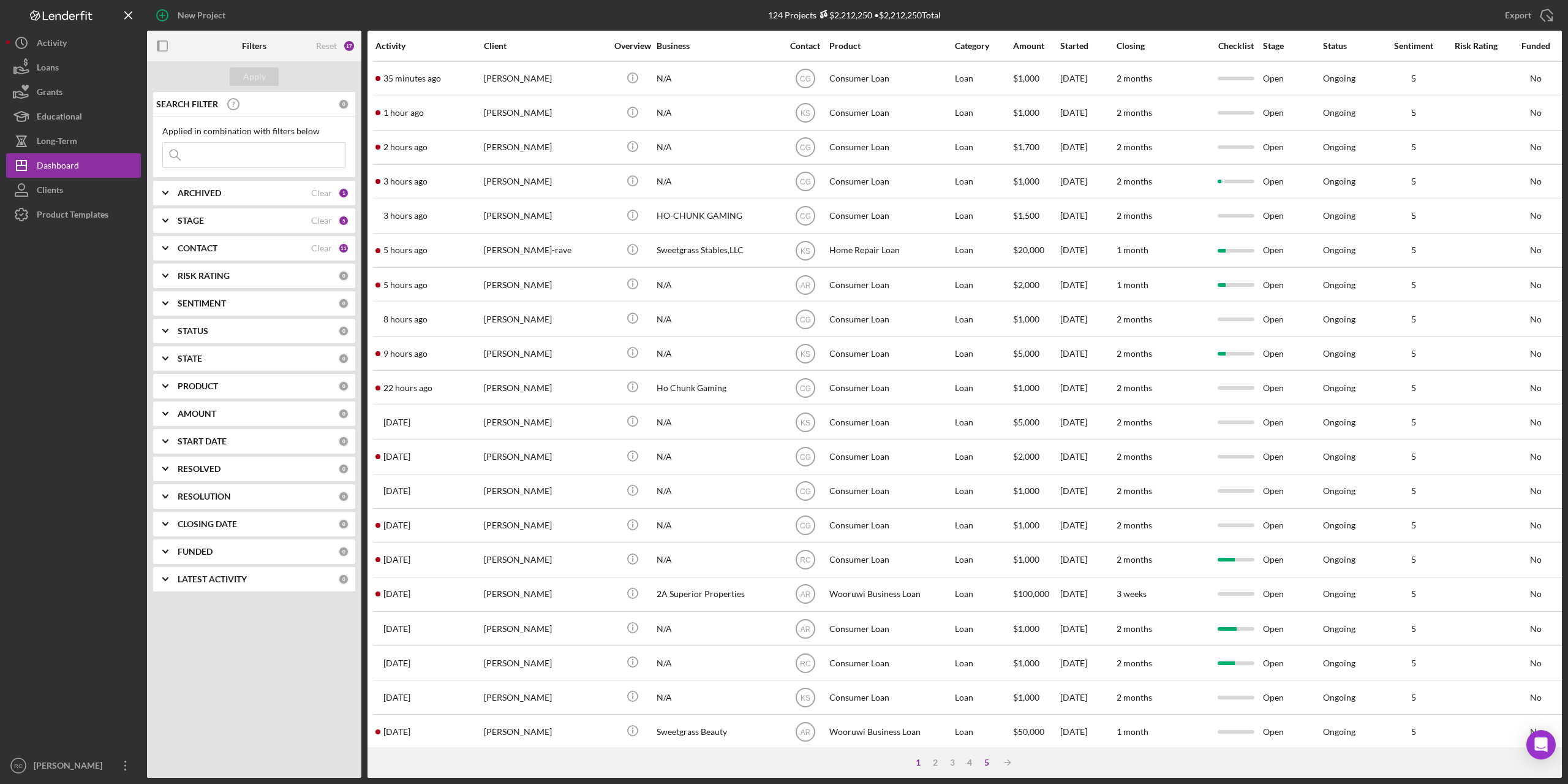
click at [988, 761] on div "5" at bounding box center [986, 762] width 17 height 10
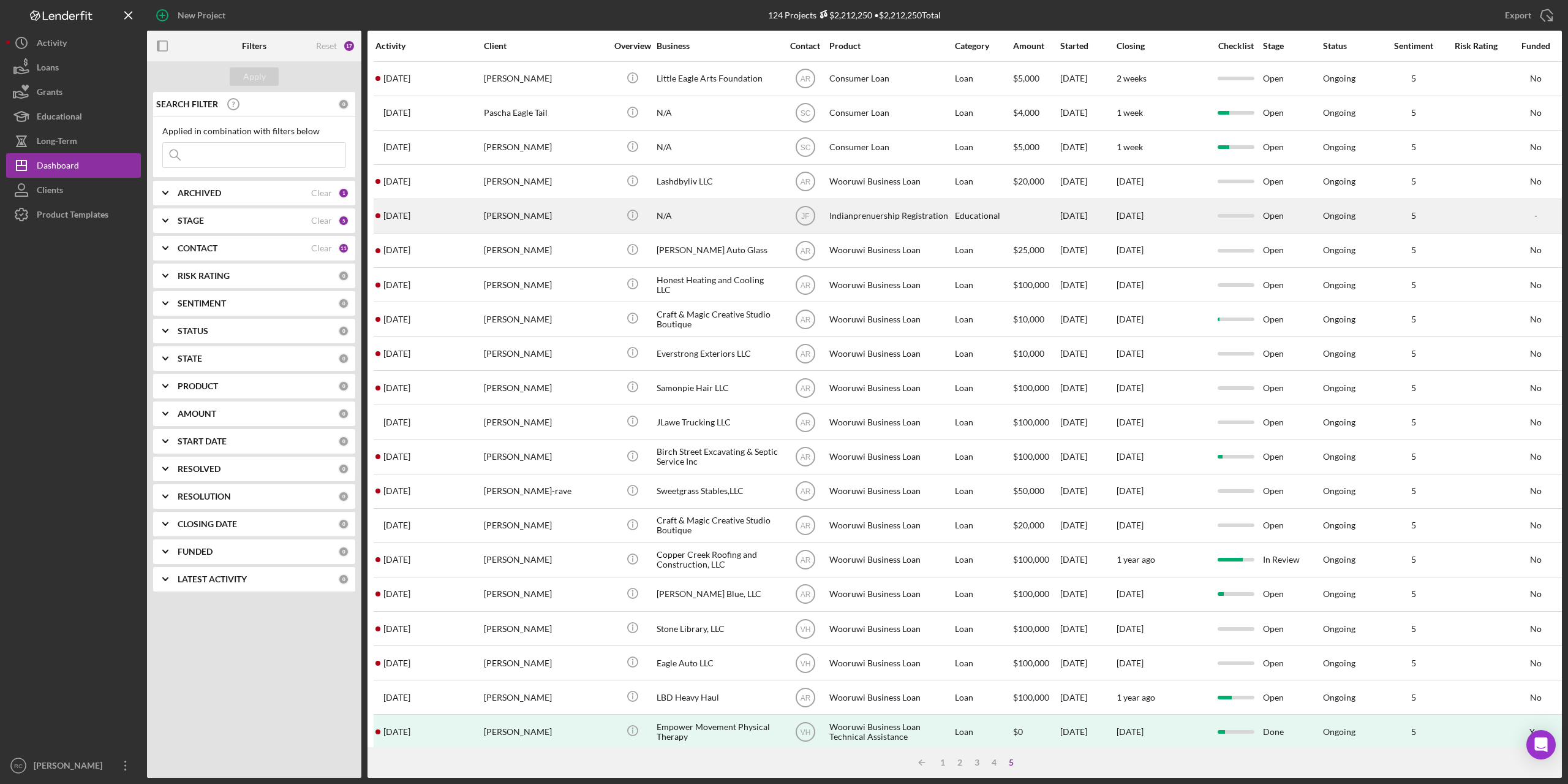
click at [518, 214] on div "[PERSON_NAME]" at bounding box center [545, 216] width 123 height 32
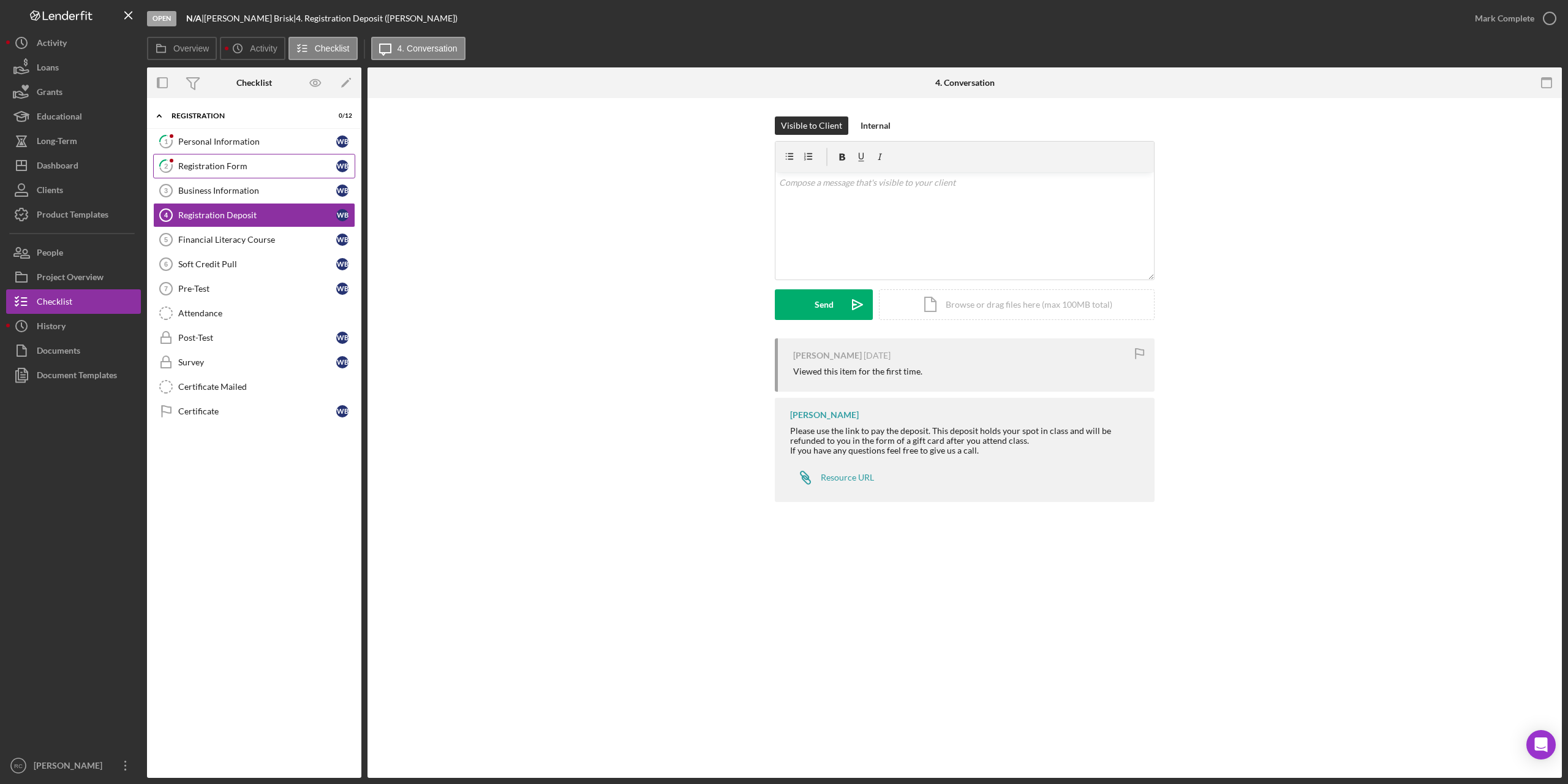
click at [229, 161] on div "Registration Form" at bounding box center [257, 165] width 158 height 10
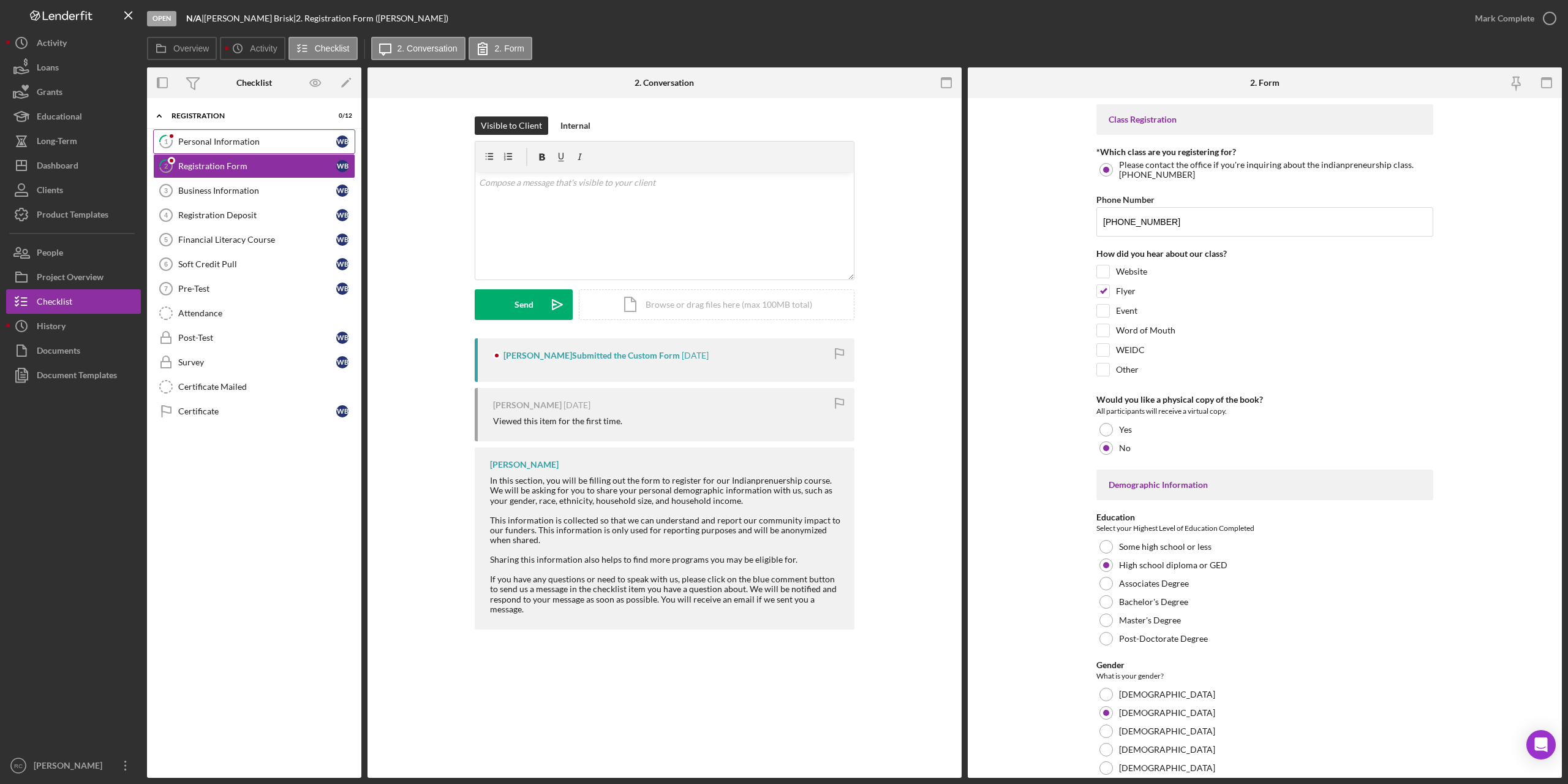
click at [210, 138] on div "Personal Information" at bounding box center [257, 141] width 158 height 10
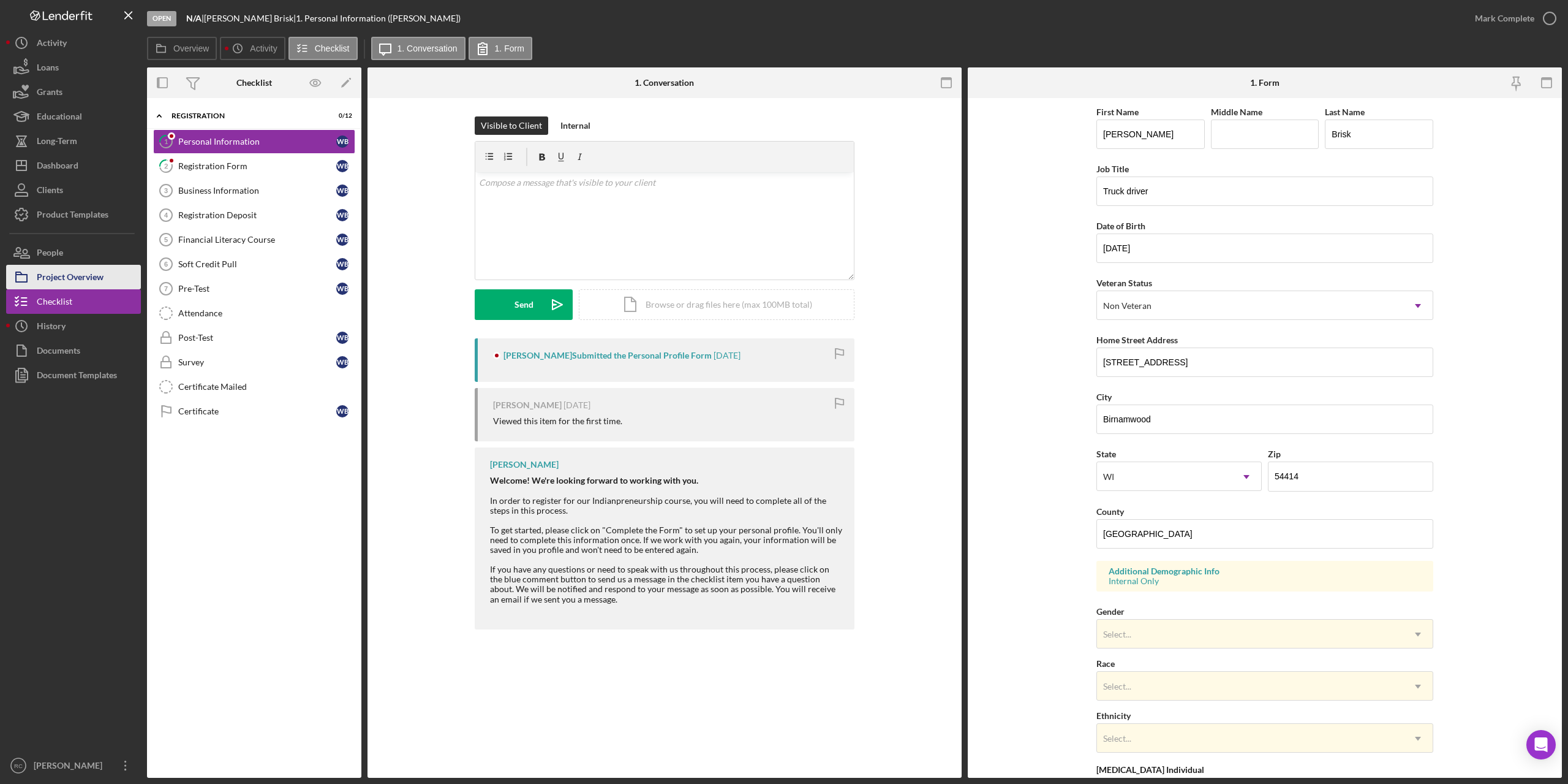
click at [97, 276] on div "Project Overview" at bounding box center [70, 279] width 67 height 28
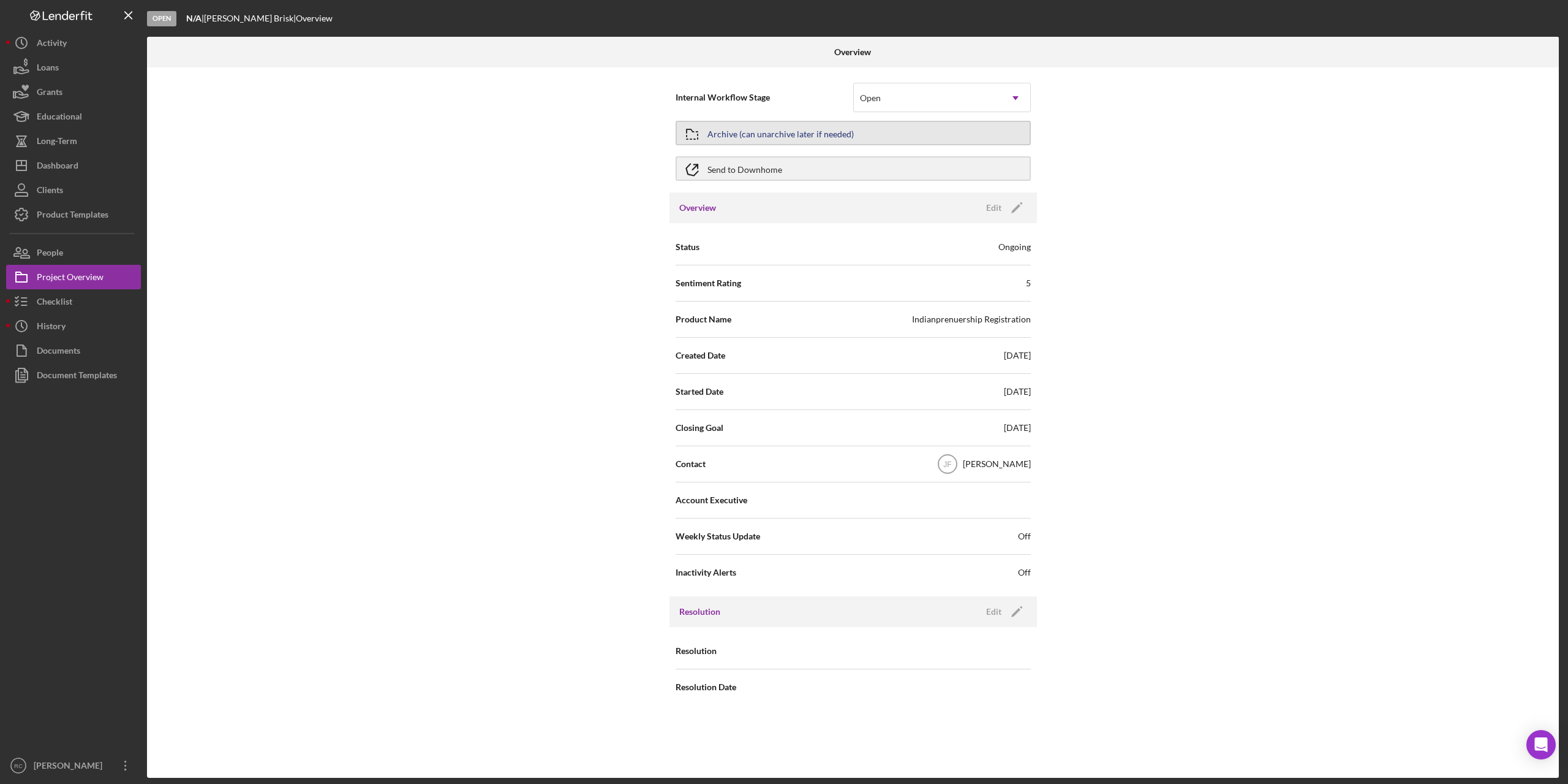
click at [786, 136] on div "Archive (can unarchive later if needed)" at bounding box center [781, 133] width 147 height 22
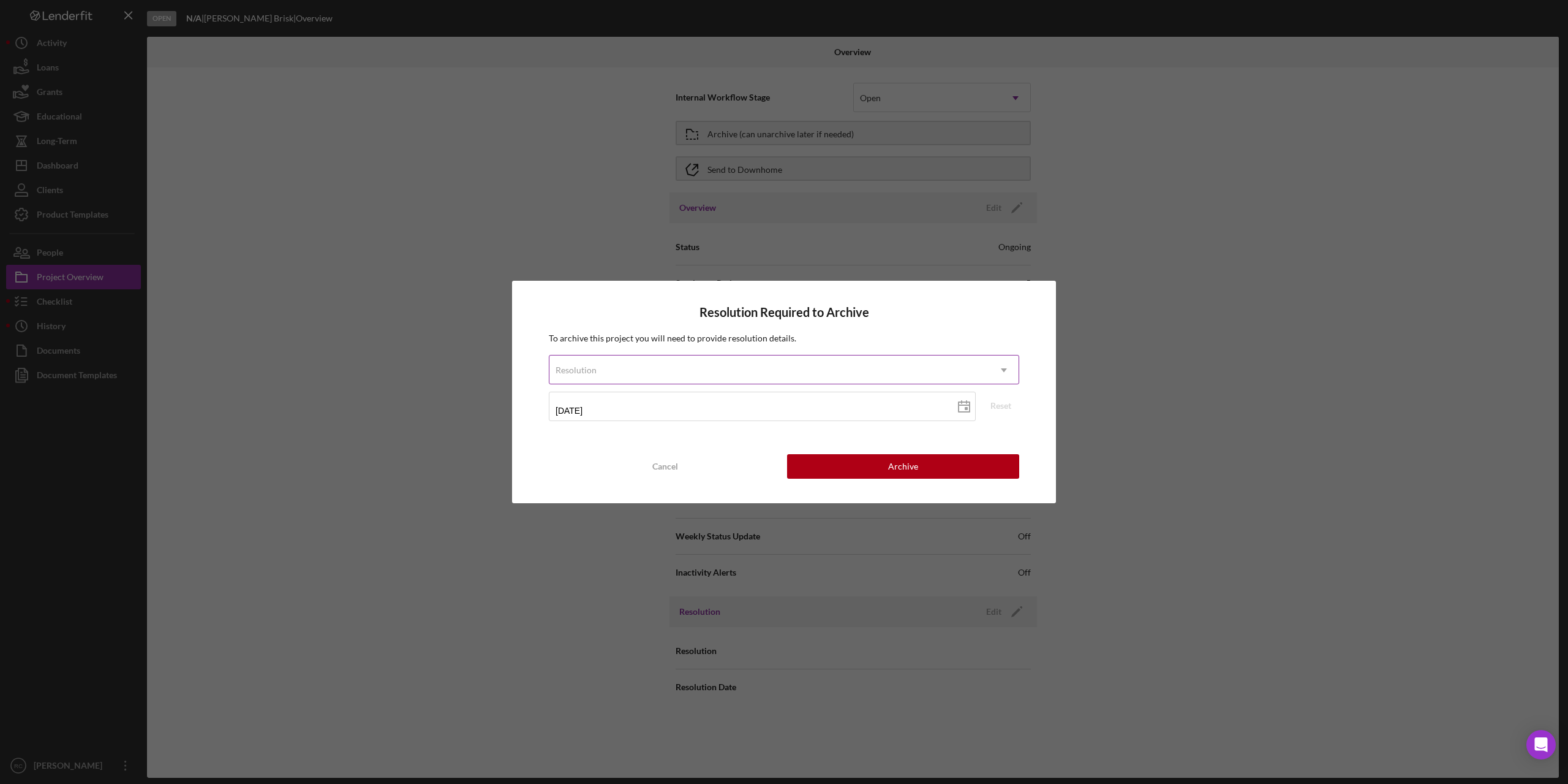
click at [855, 366] on div "Resolution" at bounding box center [769, 370] width 440 height 28
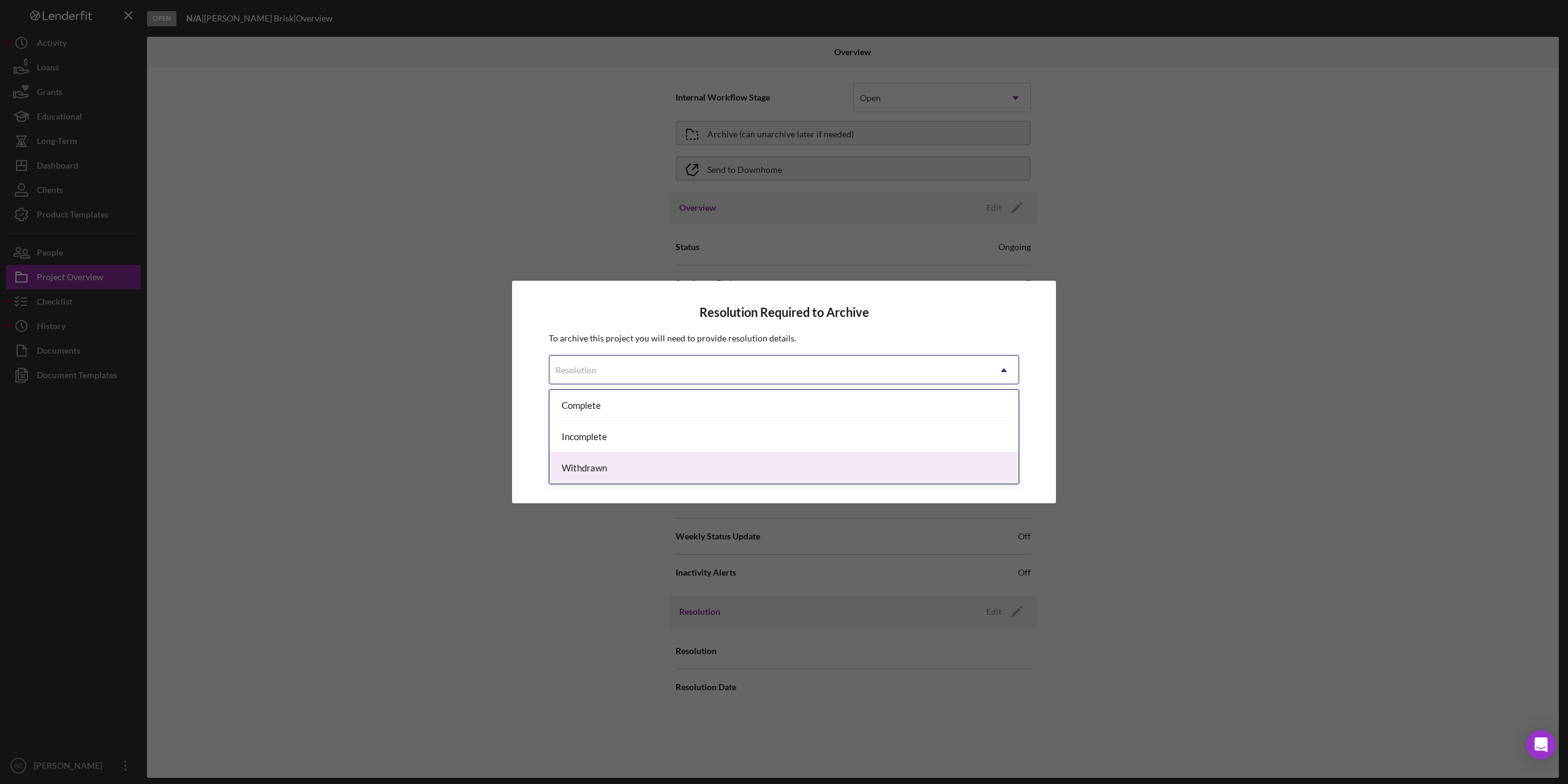
click at [775, 468] on div "Withdrawn" at bounding box center [784, 468] width 469 height 31
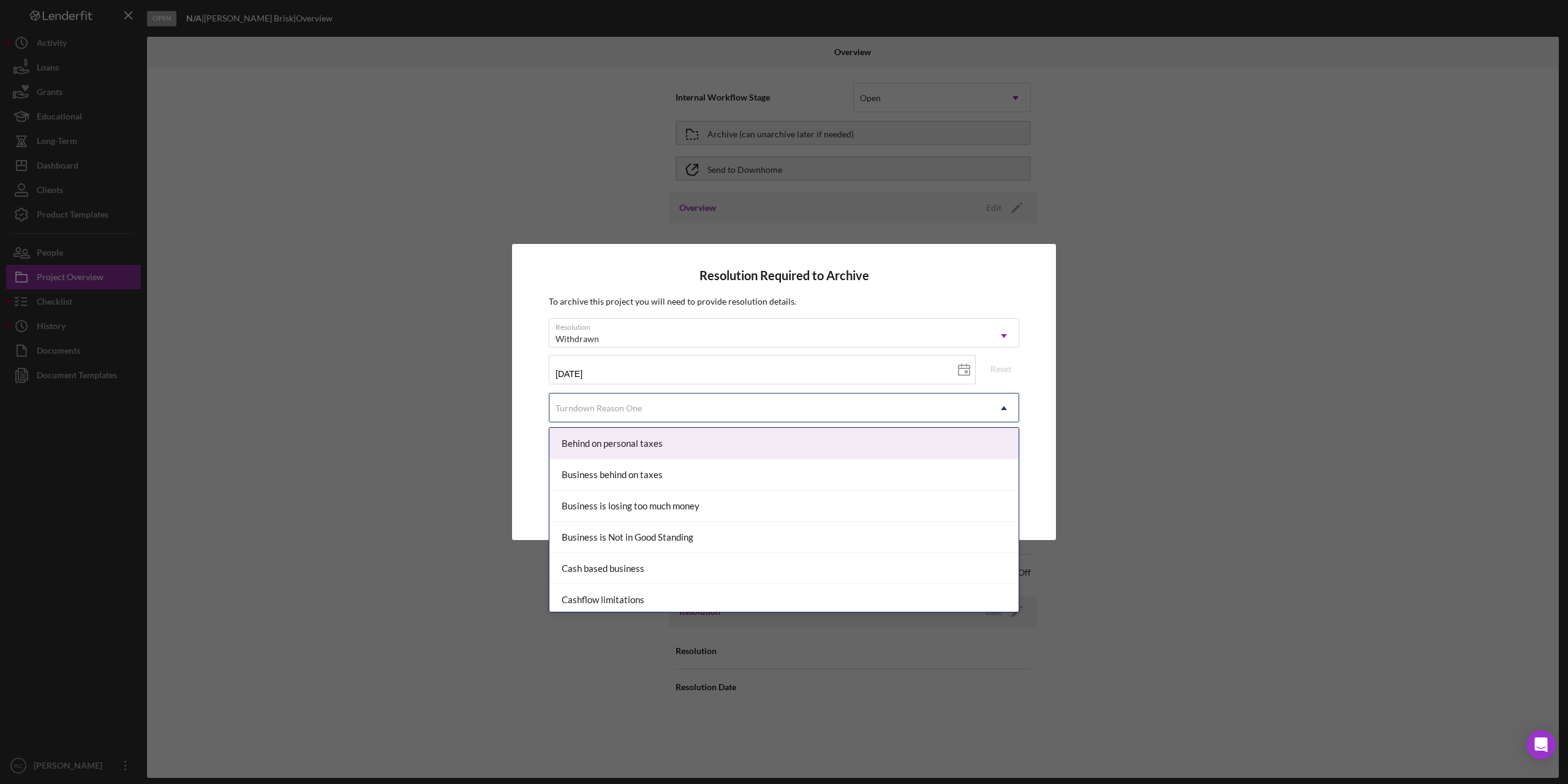
click at [742, 412] on div "Turndown Reason One" at bounding box center [769, 408] width 440 height 28
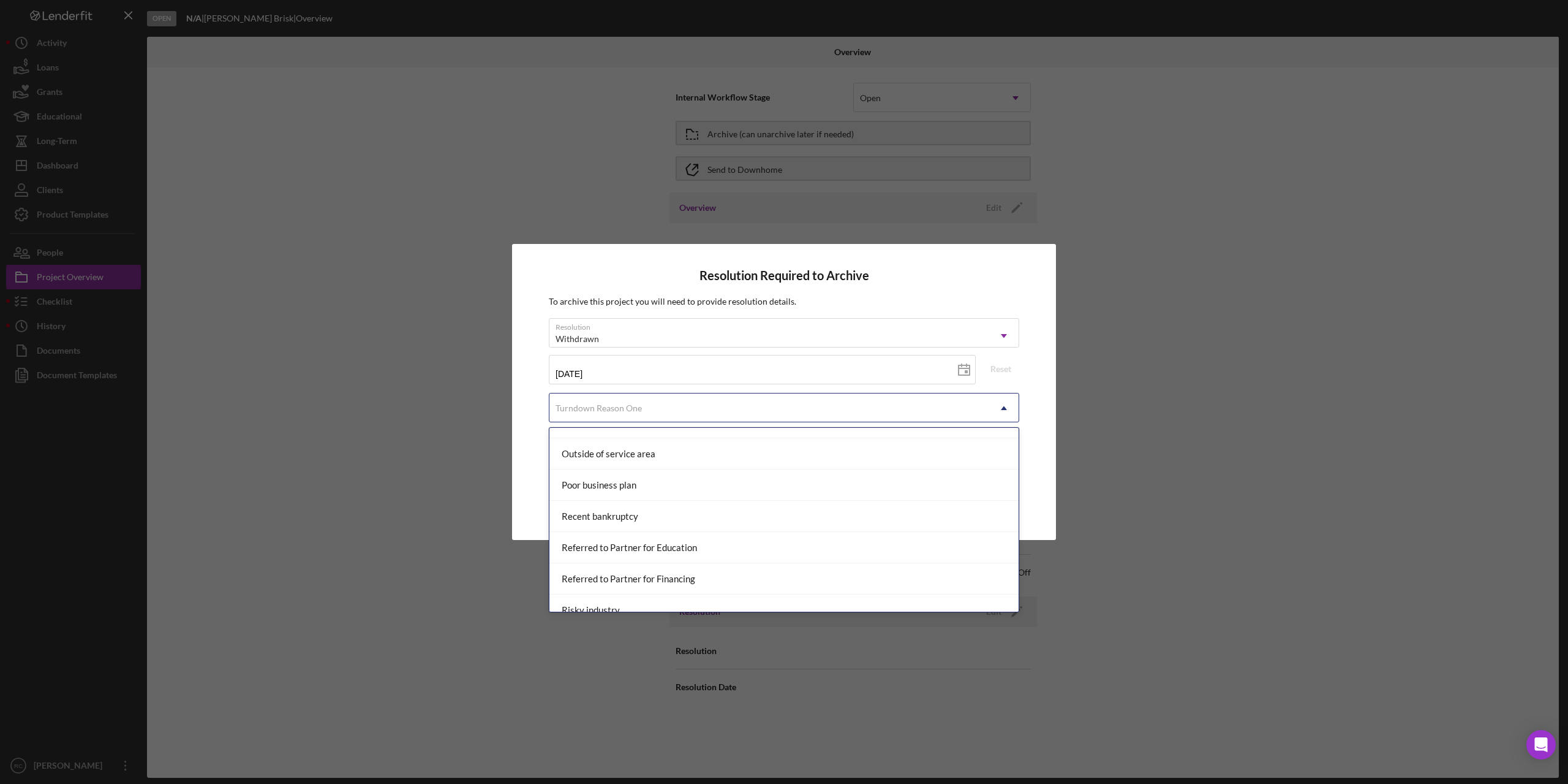
scroll to position [963, 0]
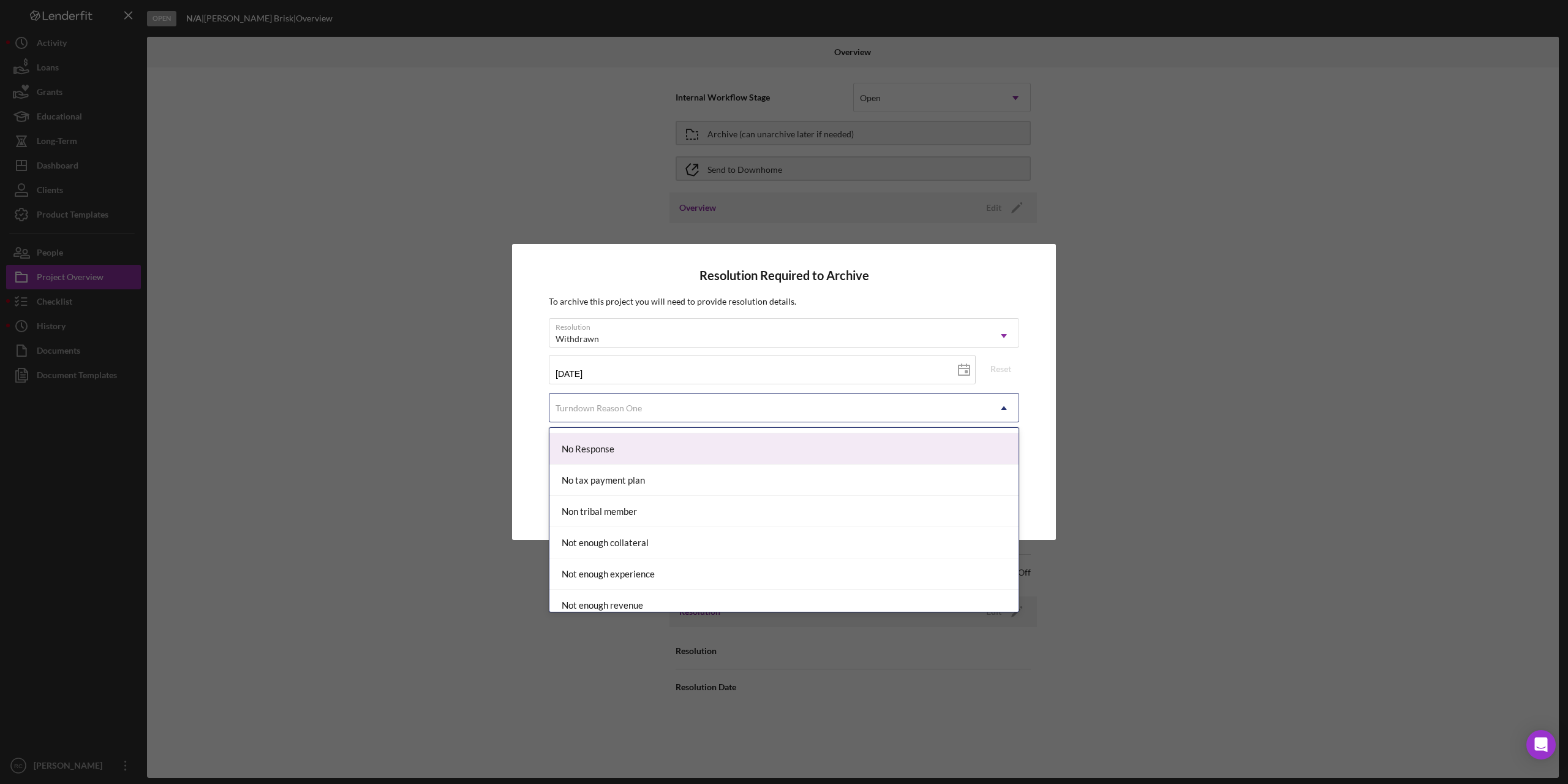
click at [622, 443] on div "No Response" at bounding box center [784, 449] width 469 height 31
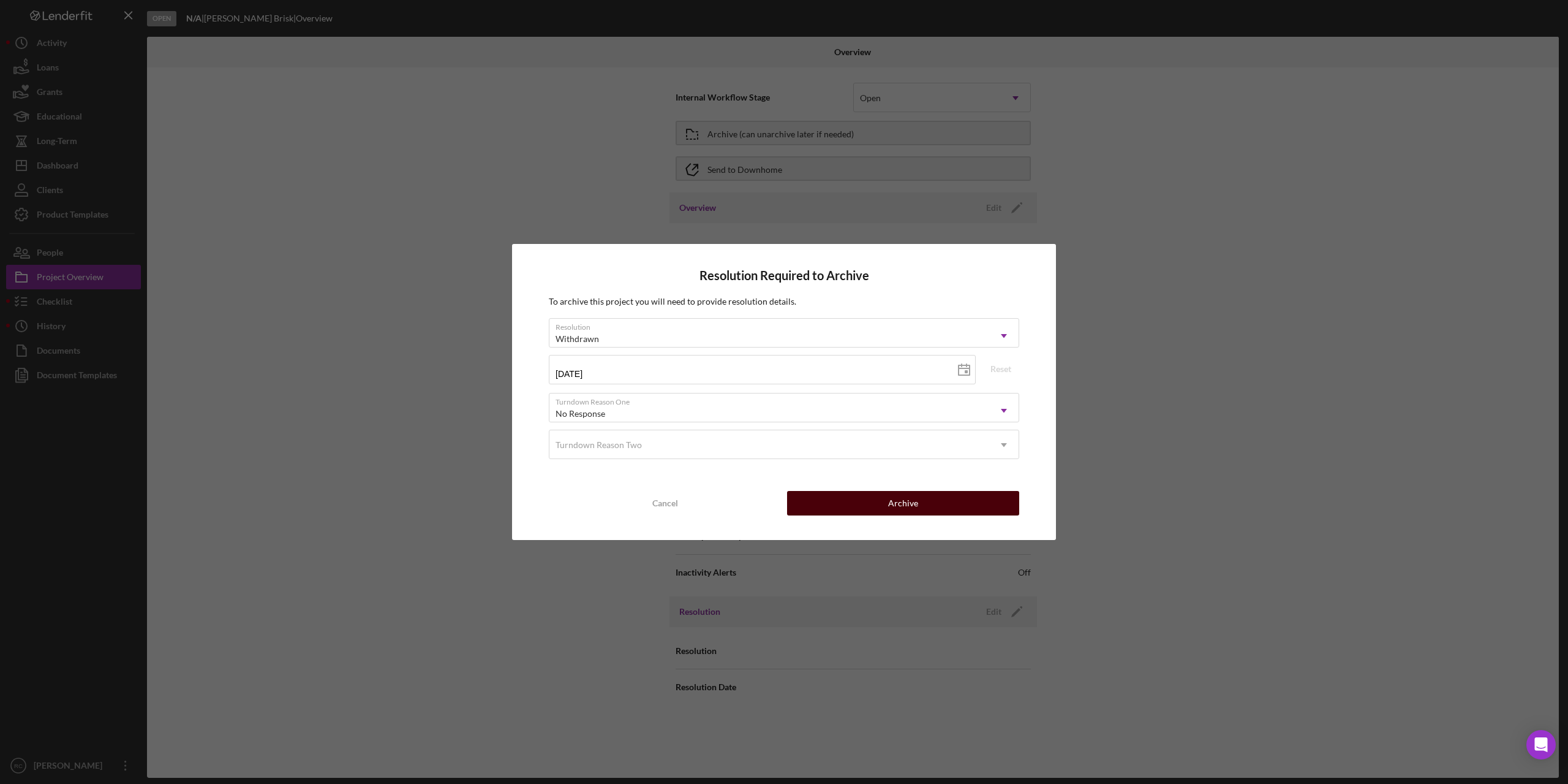
click at [943, 508] on button "Archive" at bounding box center [903, 502] width 232 height 25
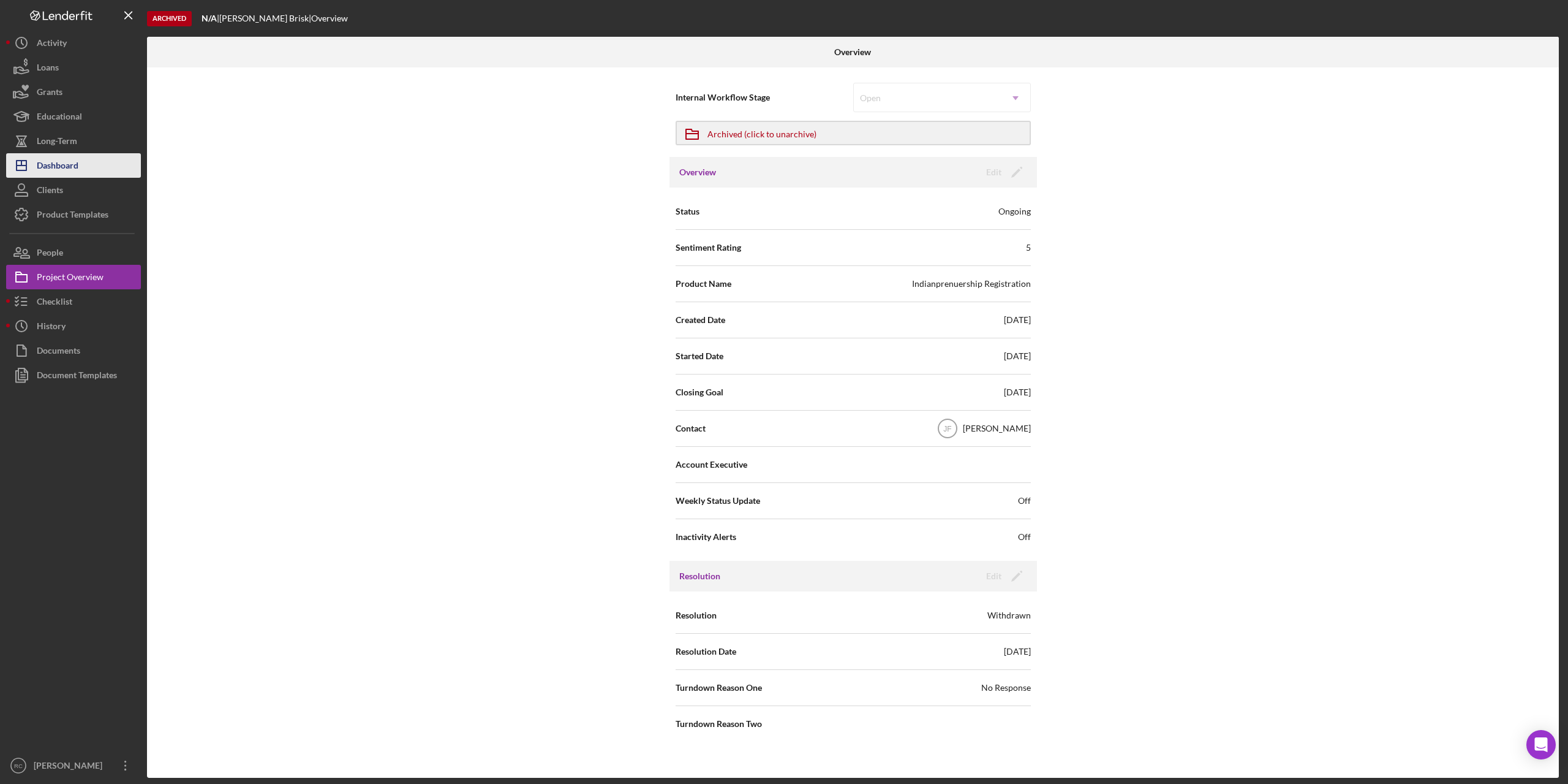
click at [69, 166] on div "Dashboard" at bounding box center [58, 167] width 42 height 28
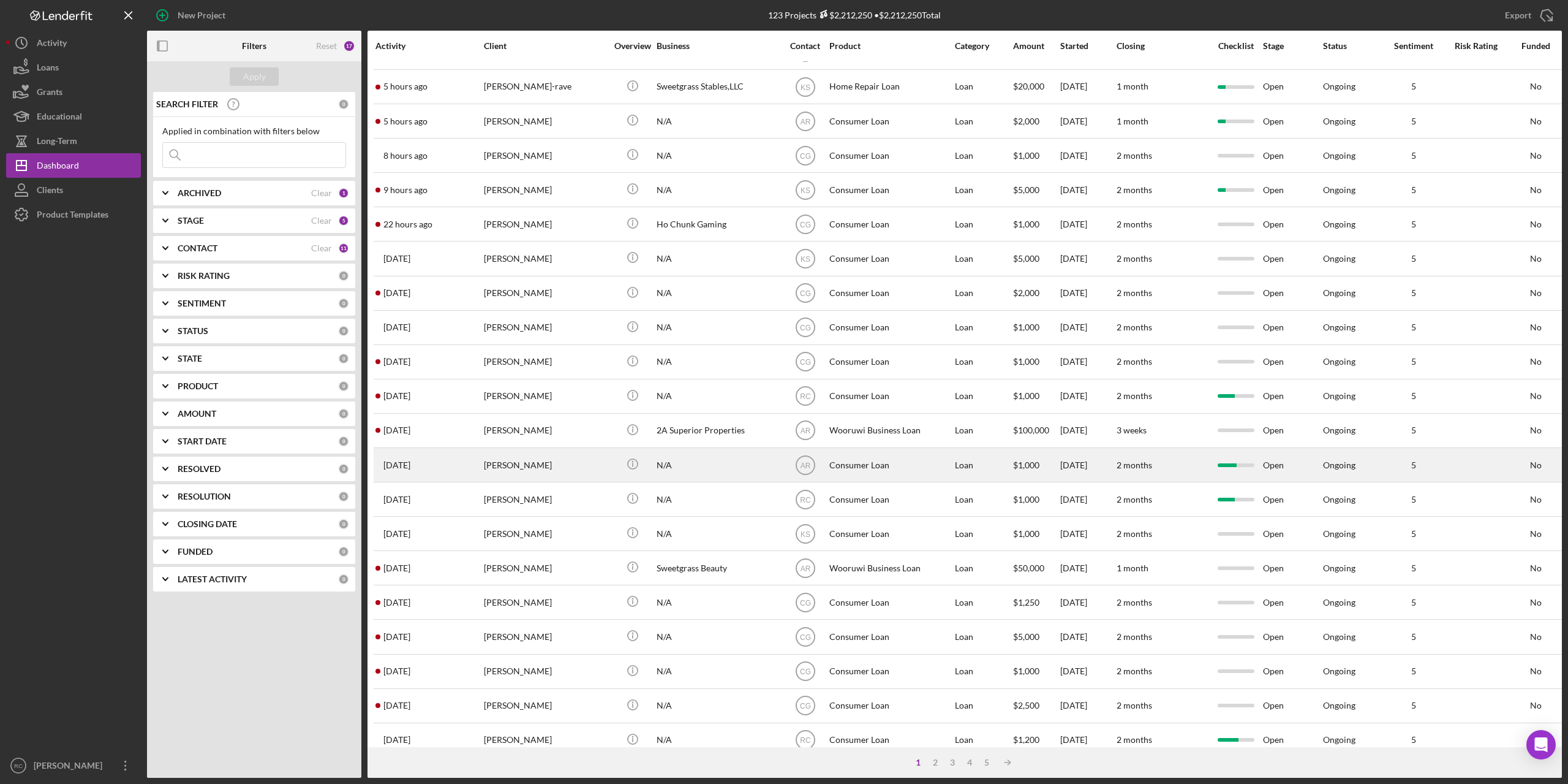
scroll to position [189, 0]
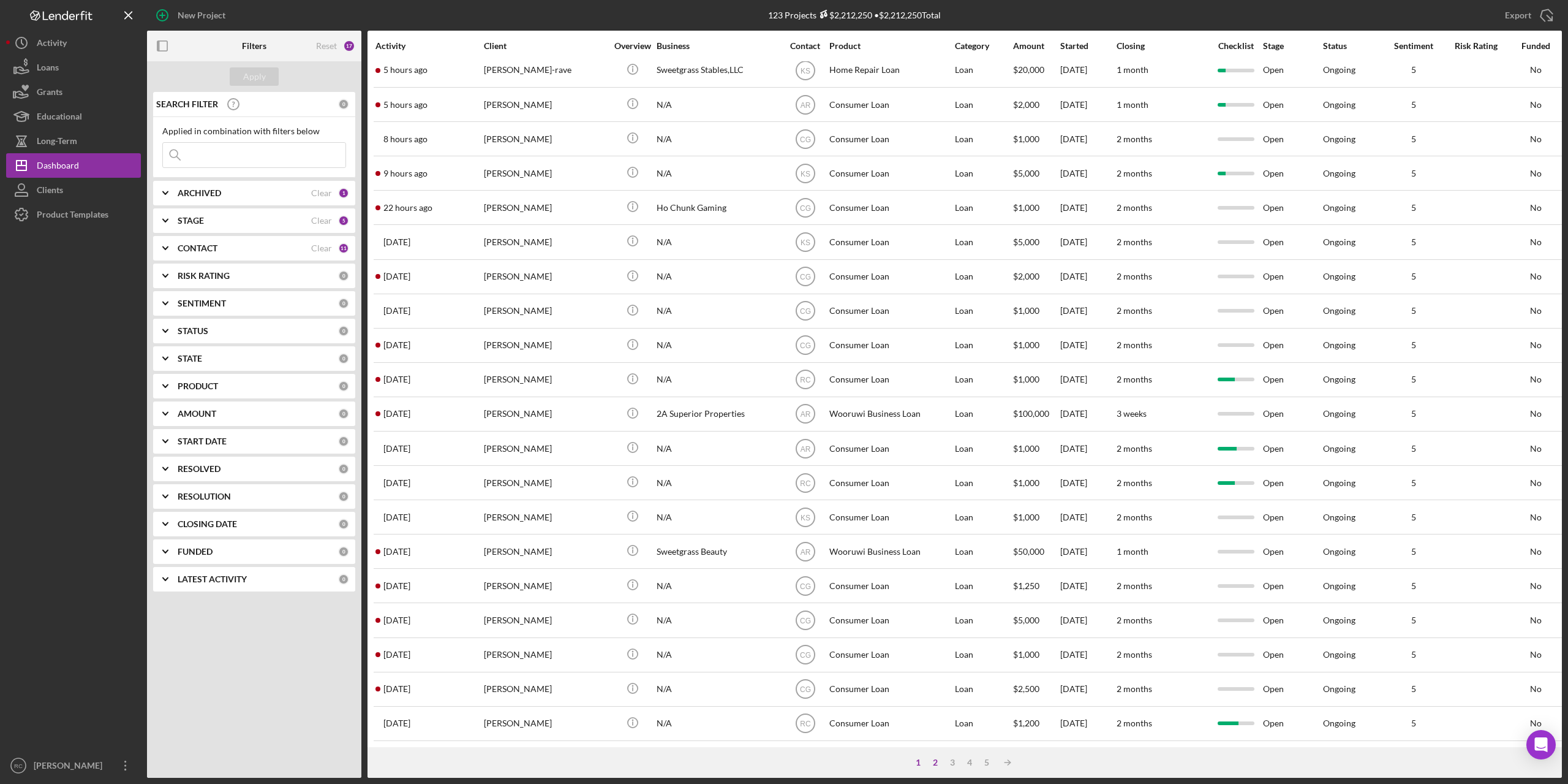
click at [934, 761] on div "2" at bounding box center [935, 762] width 17 height 10
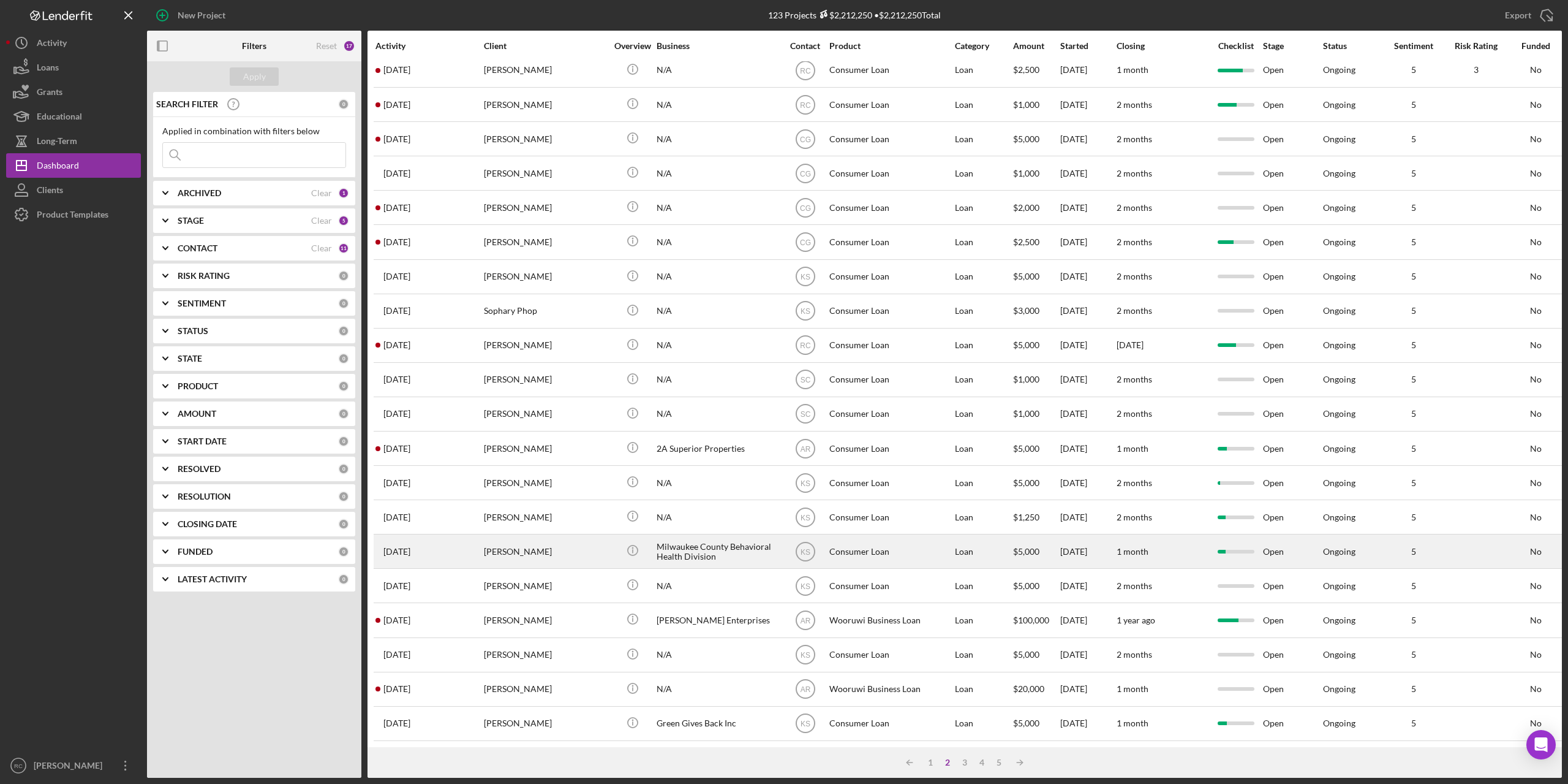
click at [517, 542] on div "[PERSON_NAME]" at bounding box center [545, 550] width 123 height 32
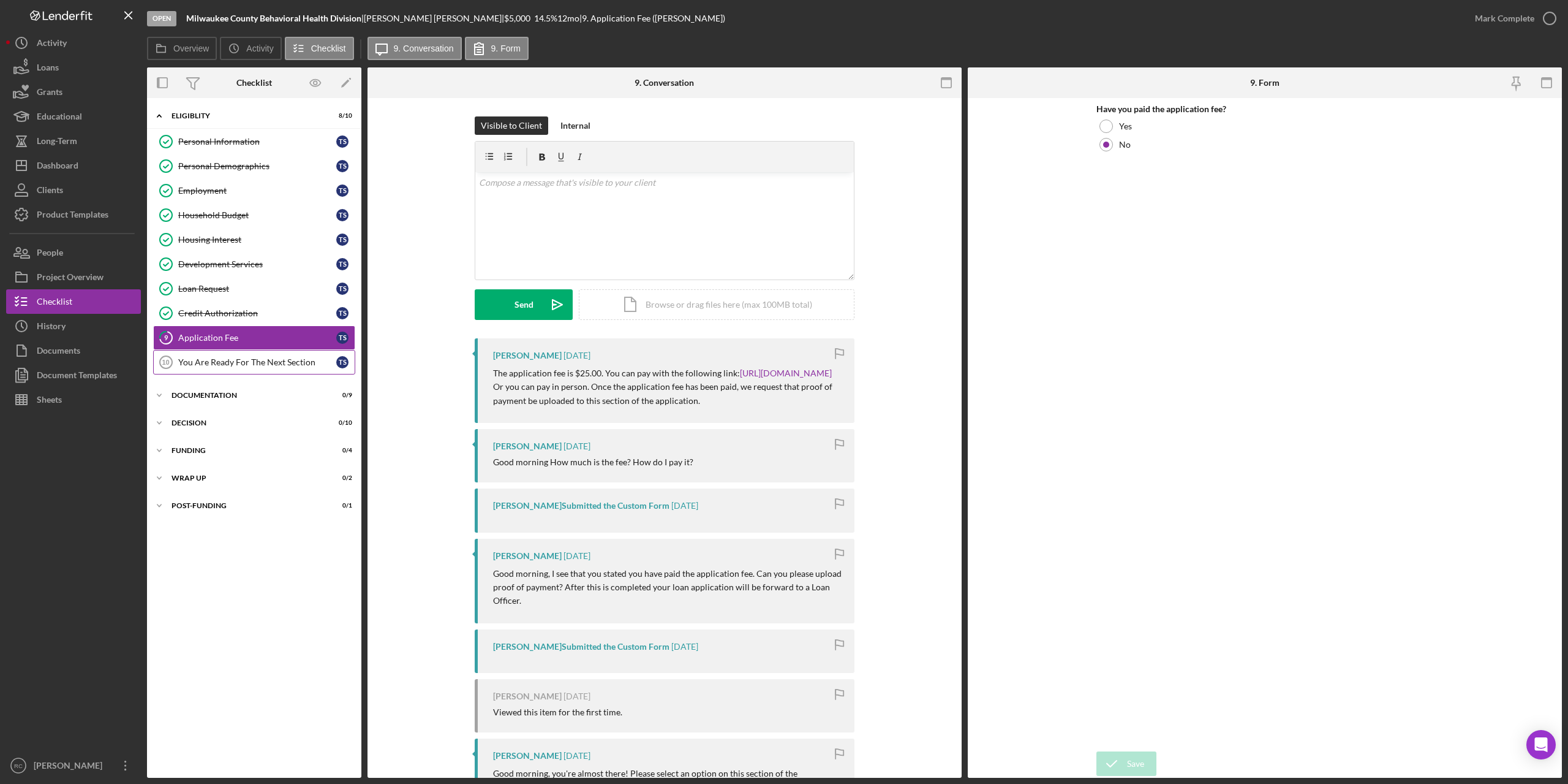
click at [225, 362] on div "You Are Ready For The Next Section" at bounding box center [257, 362] width 158 height 10
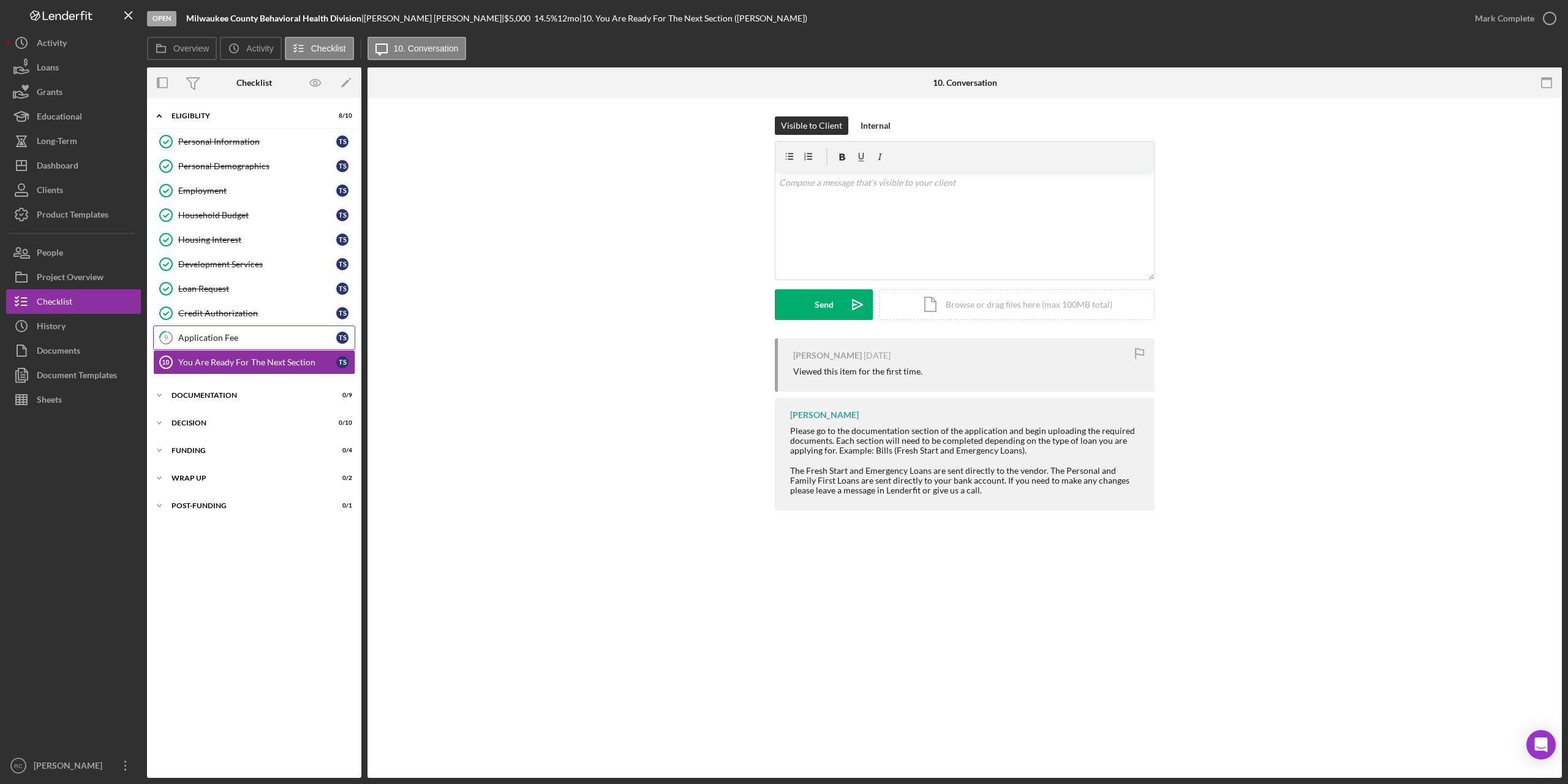
click at [222, 334] on div "Application Fee" at bounding box center [257, 337] width 158 height 10
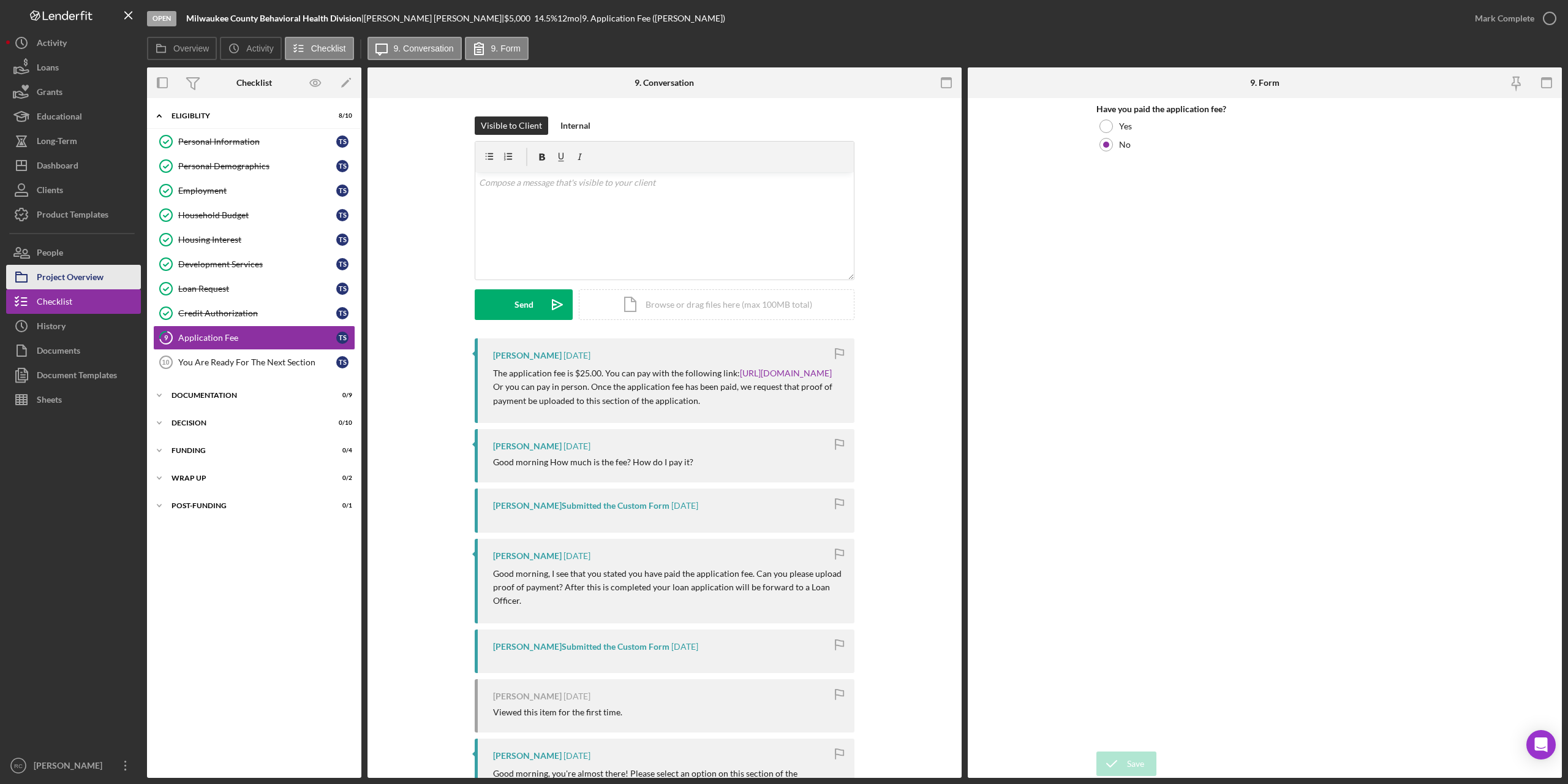
click at [83, 274] on div "Project Overview" at bounding box center [70, 279] width 67 height 28
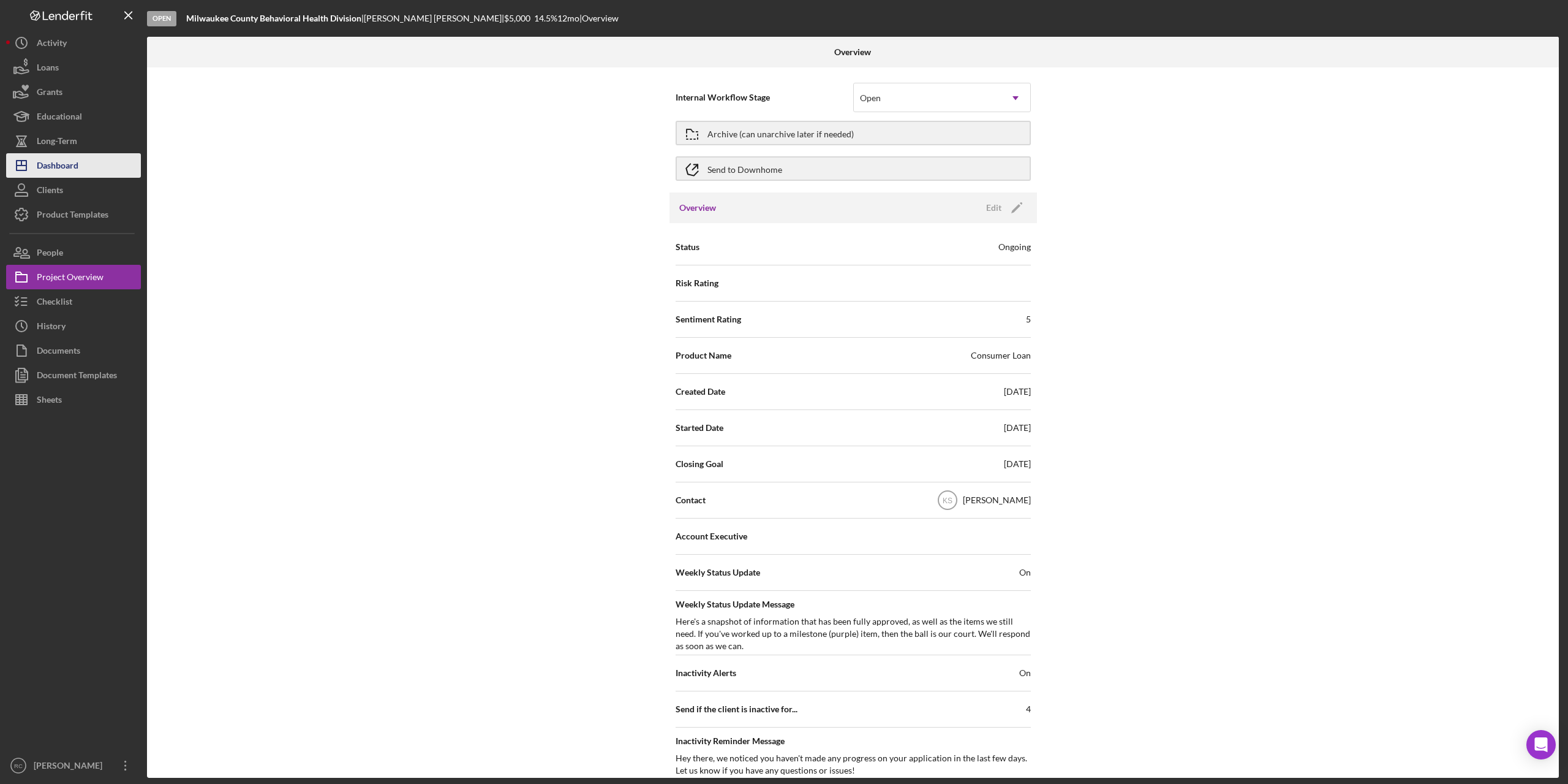
click at [66, 157] on div "Dashboard" at bounding box center [58, 167] width 42 height 28
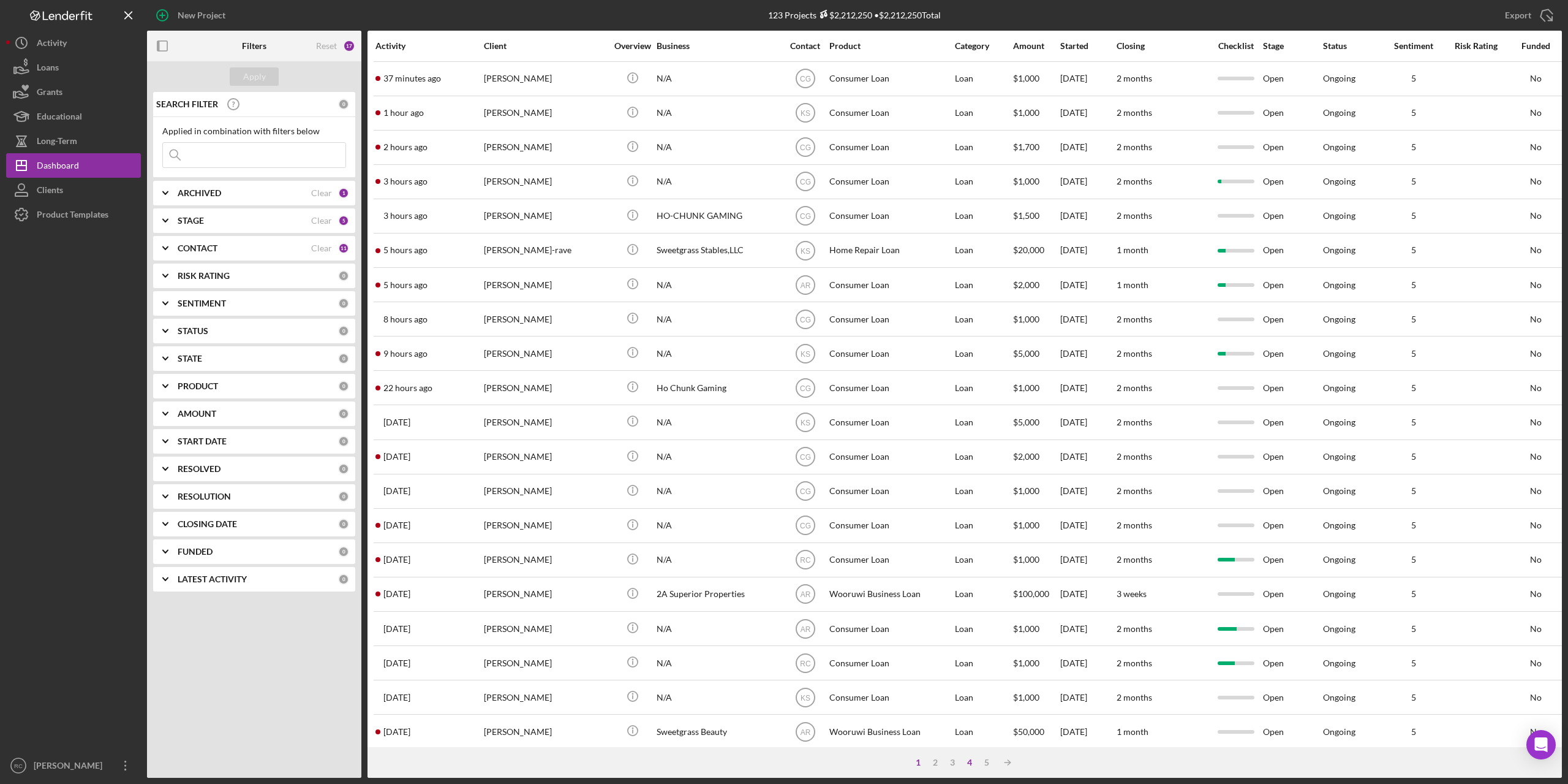
click at [969, 761] on div "4" at bounding box center [969, 762] width 17 height 10
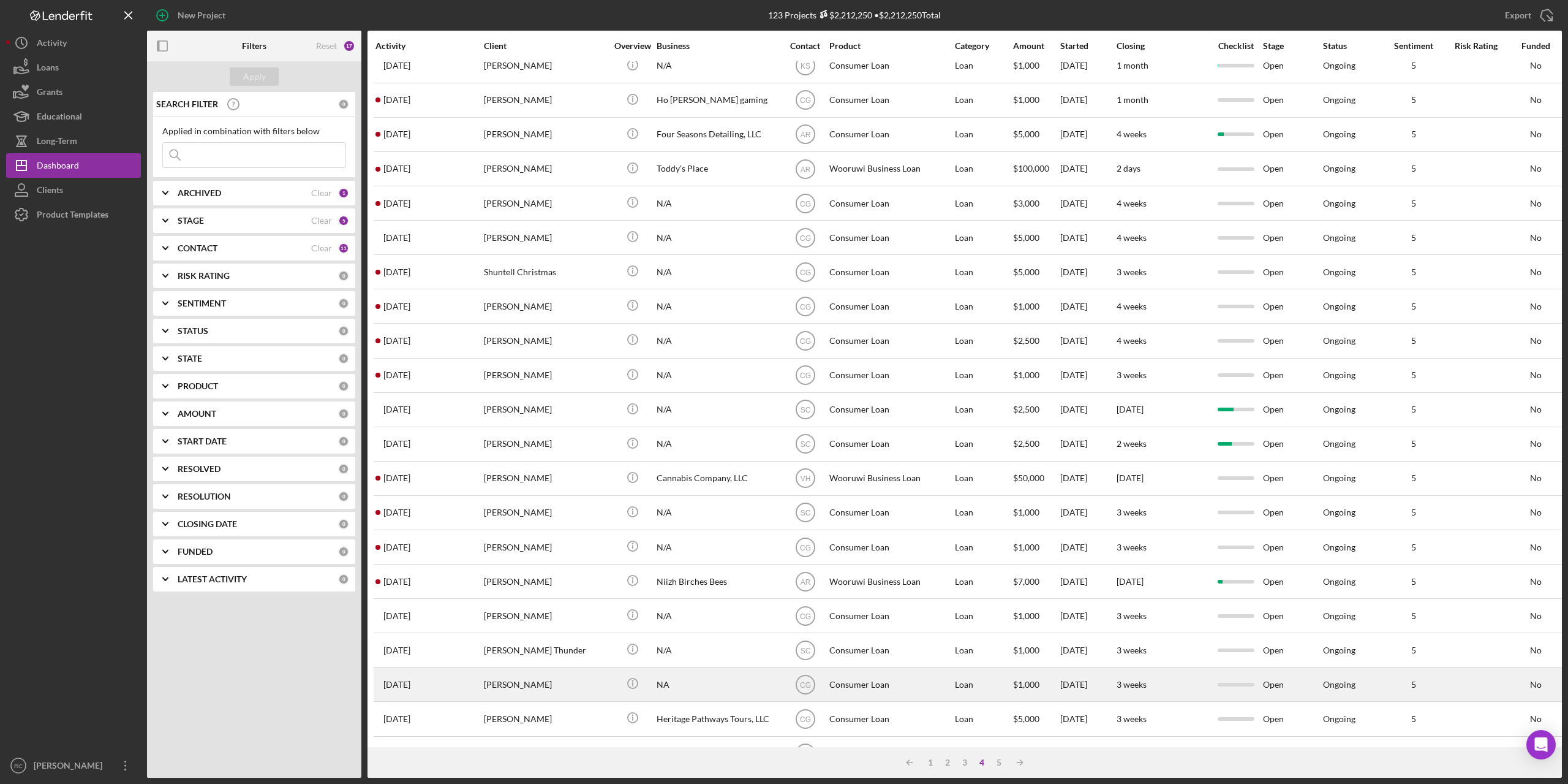
scroll to position [189, 0]
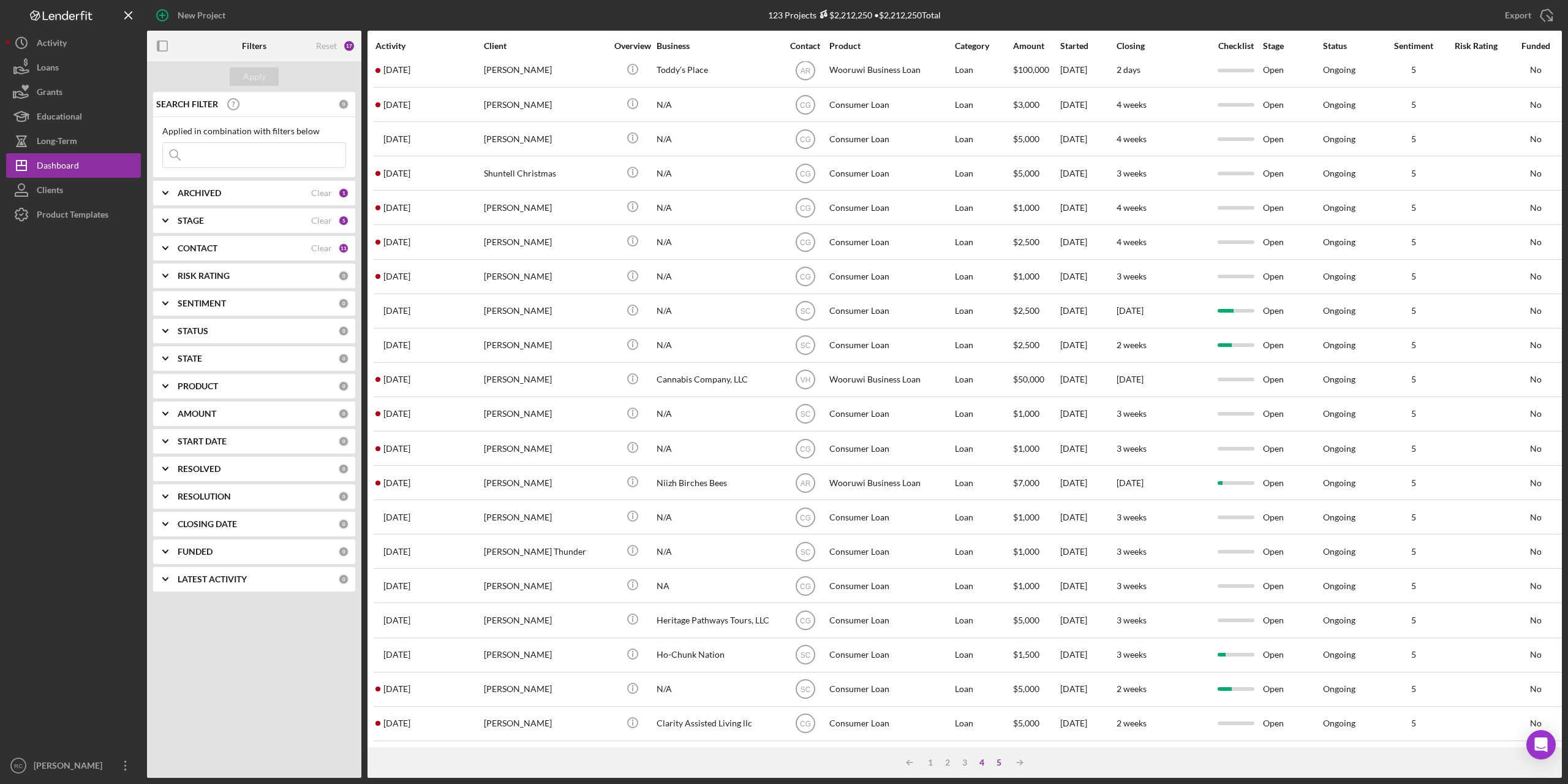
click at [999, 761] on div "5" at bounding box center [998, 762] width 17 height 10
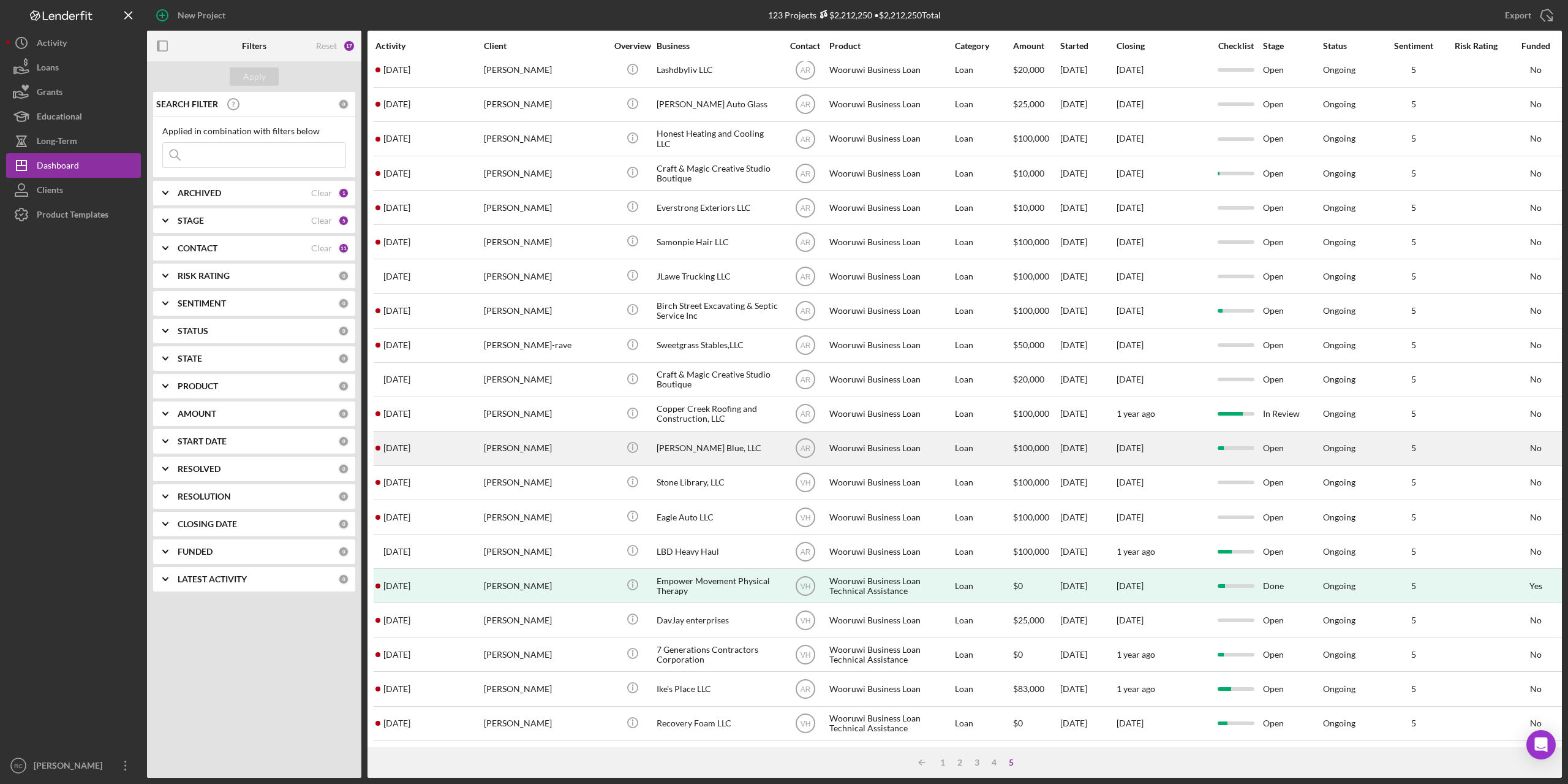
scroll to position [0, 0]
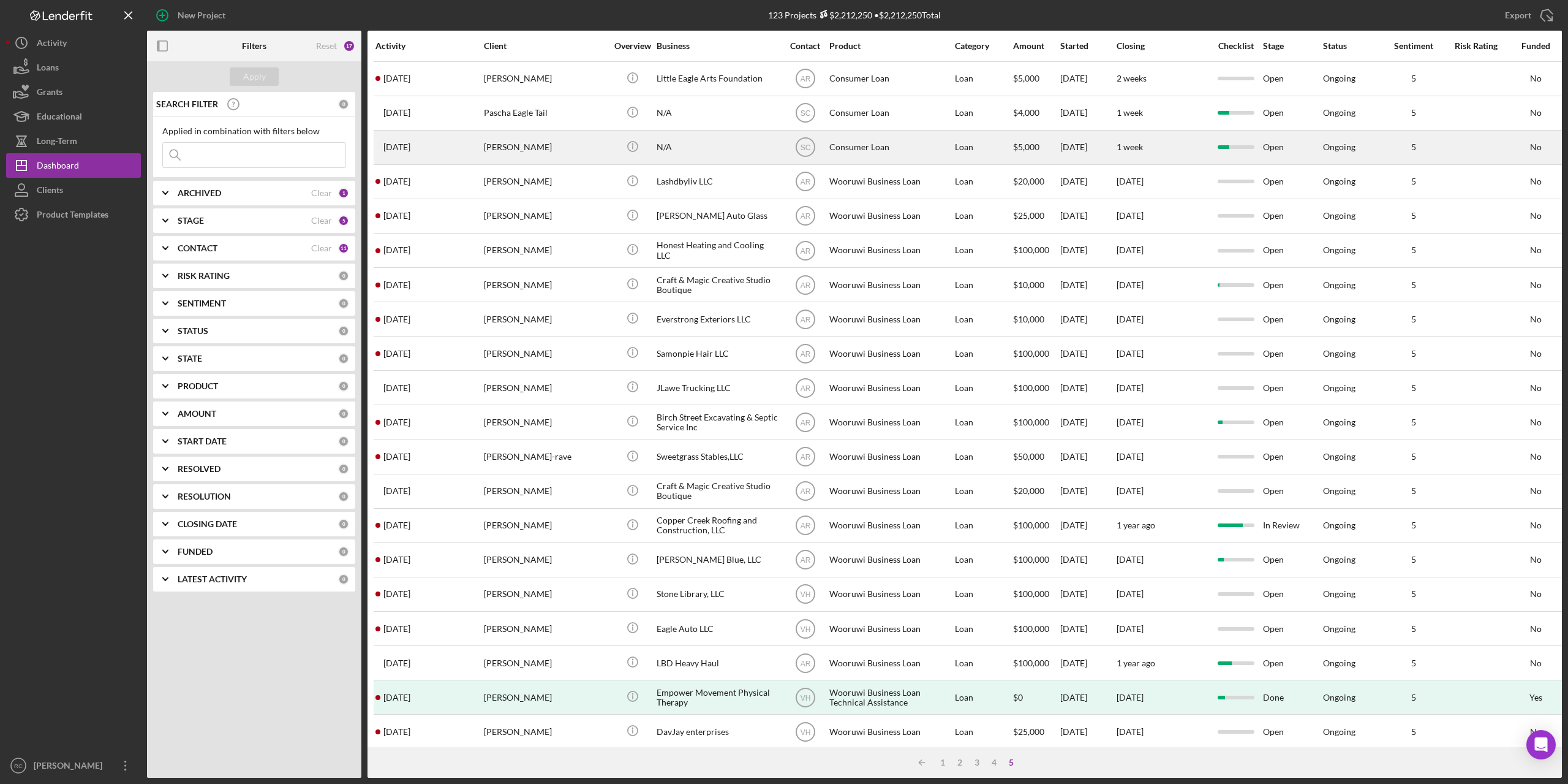
click at [514, 148] on div "[PERSON_NAME]" at bounding box center [545, 147] width 123 height 32
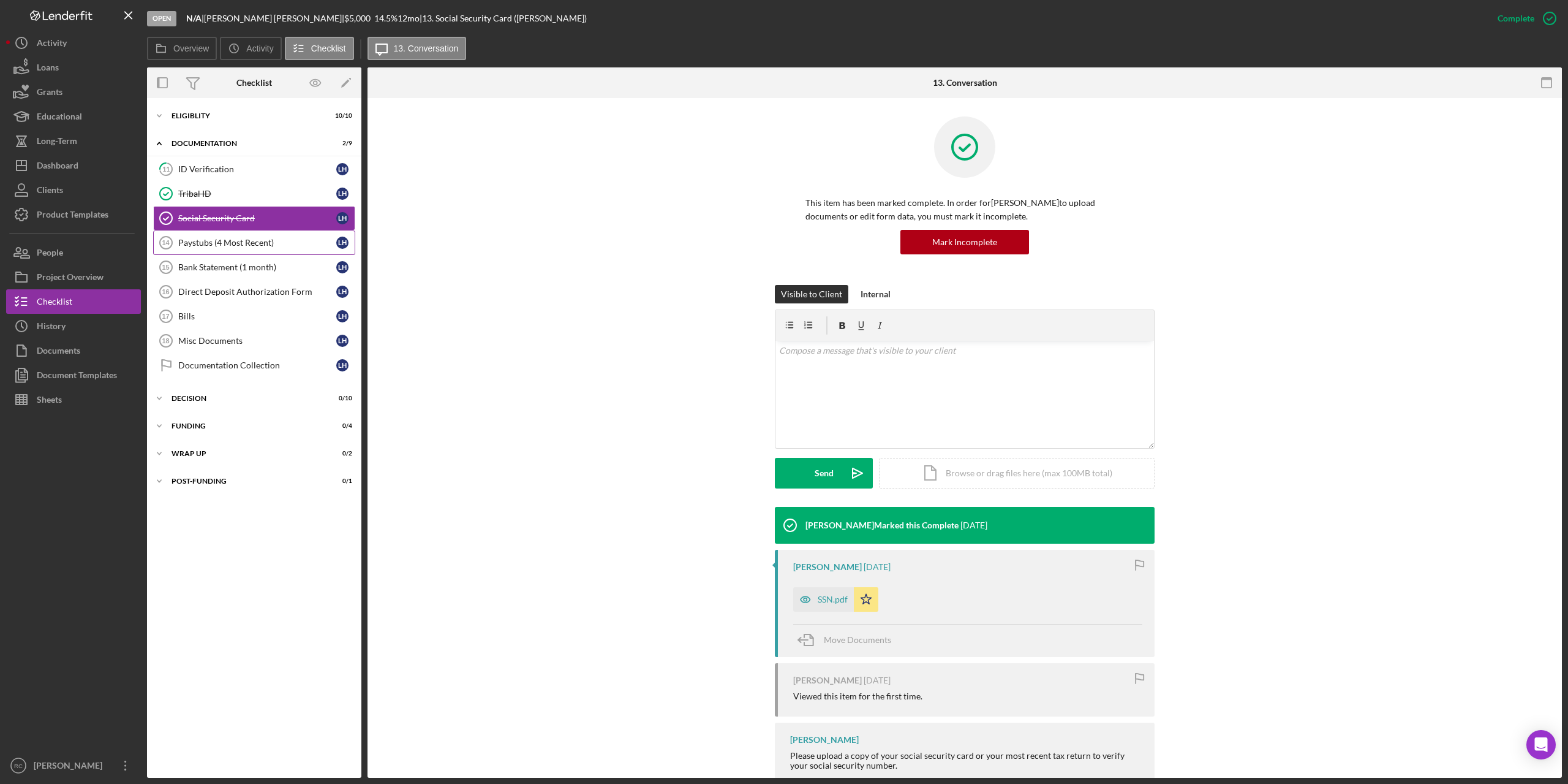
click at [262, 243] on div "Paystubs (4 Most Recent)" at bounding box center [257, 243] width 158 height 10
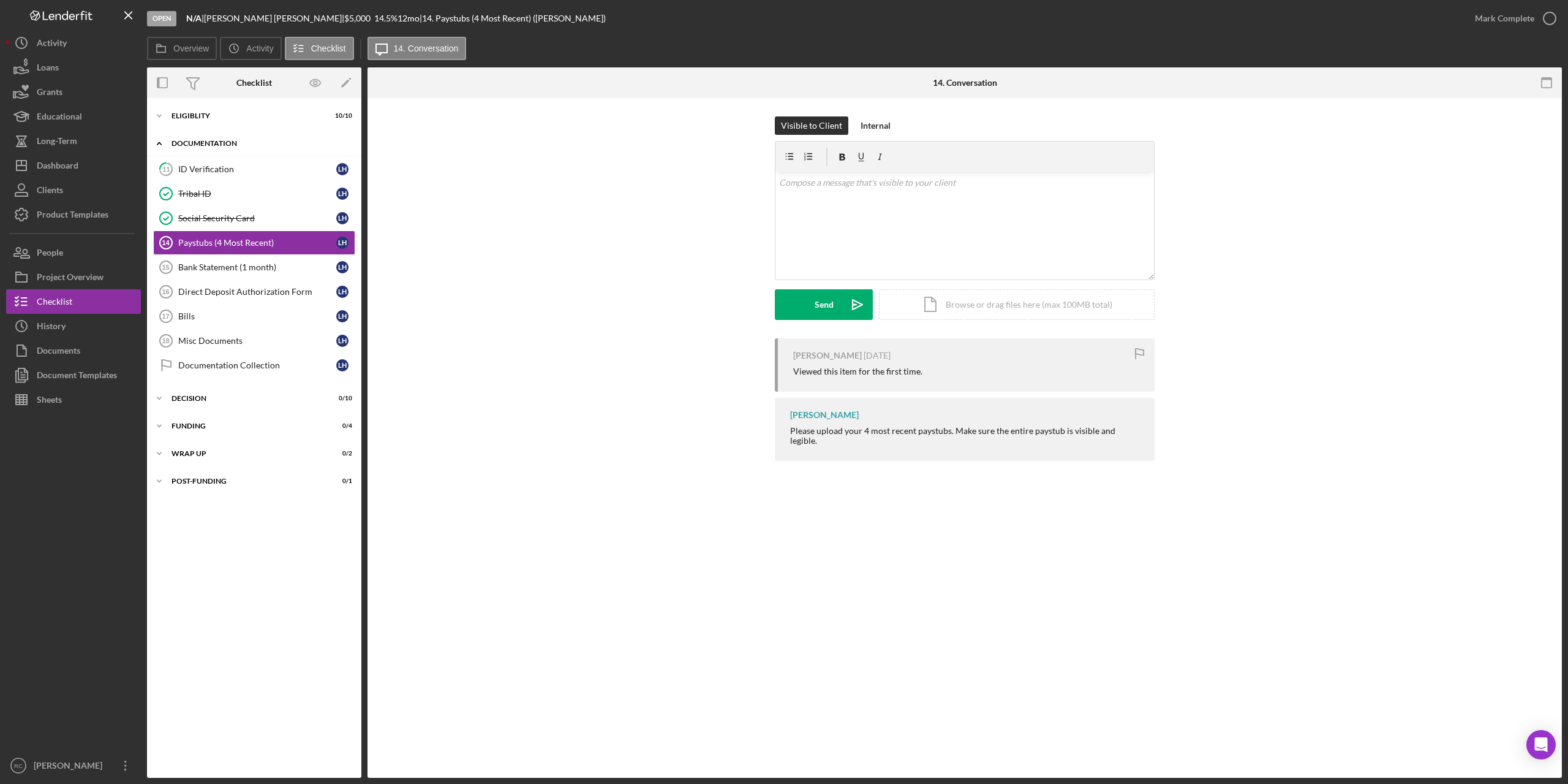
click at [223, 142] on div "Documentation" at bounding box center [258, 144] width 174 height 7
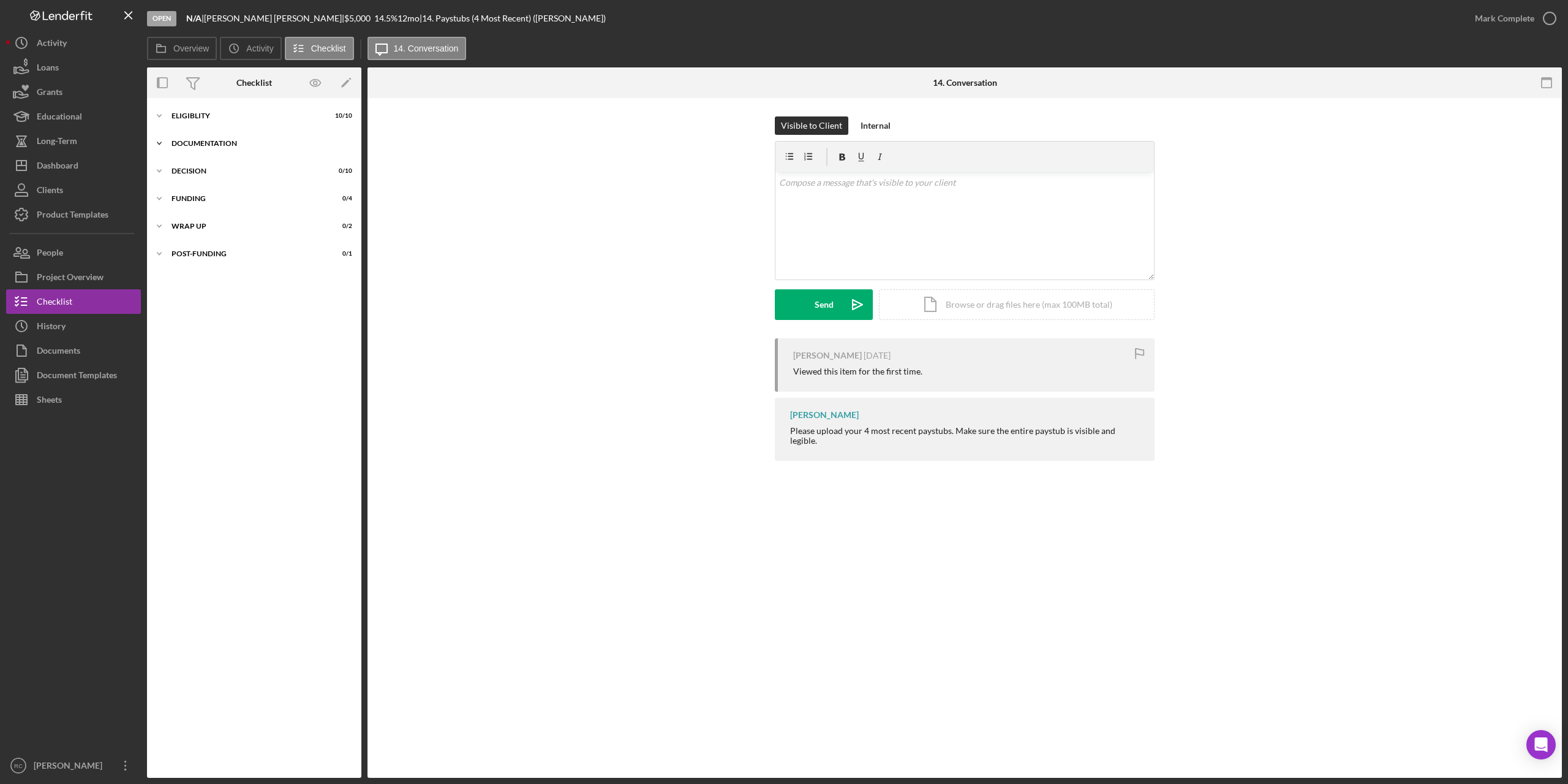
click at [223, 142] on div "Documentation" at bounding box center [258, 144] width 174 height 7
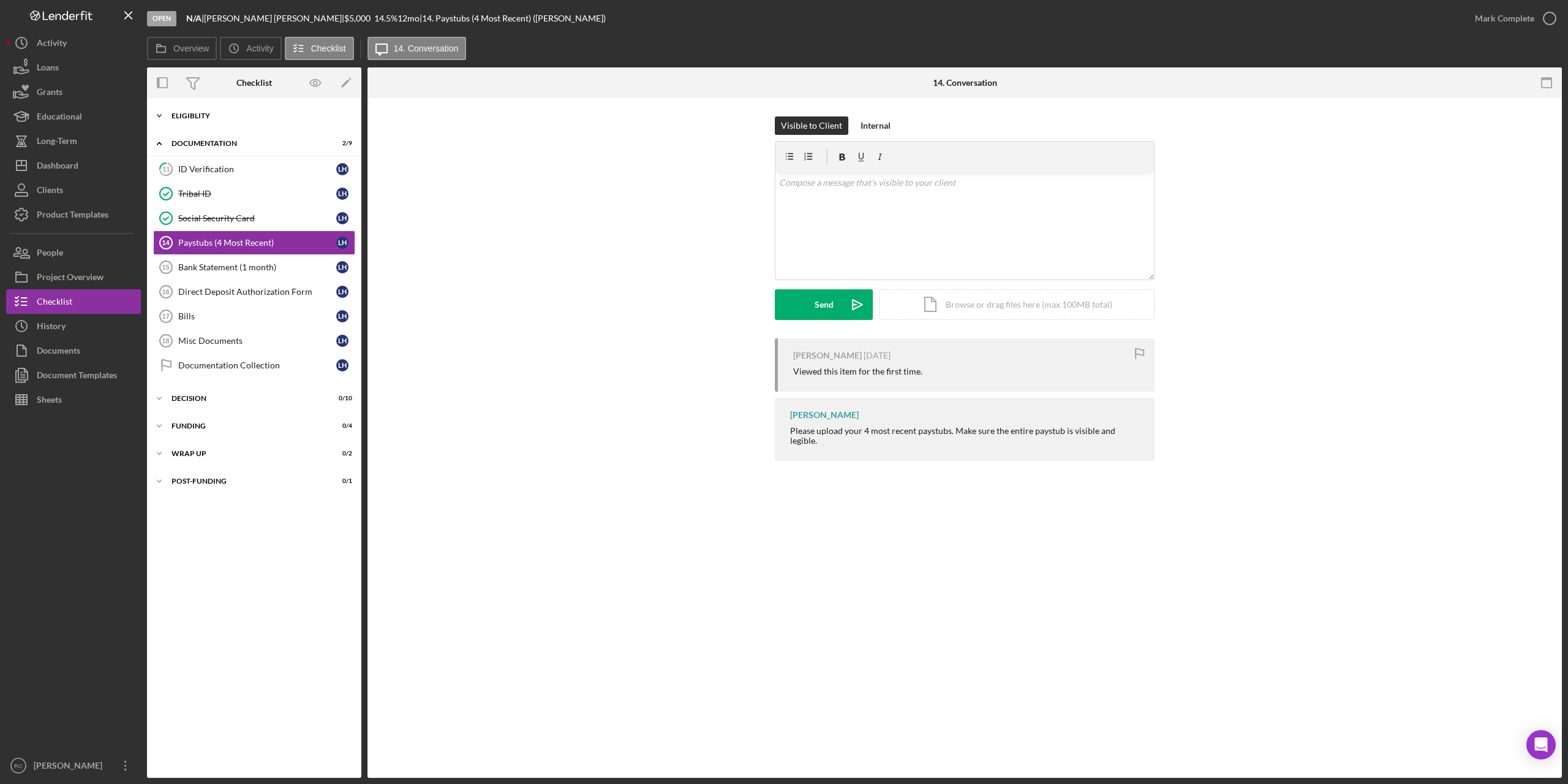
click at [202, 113] on div "Eligiblity" at bounding box center [258, 116] width 174 height 7
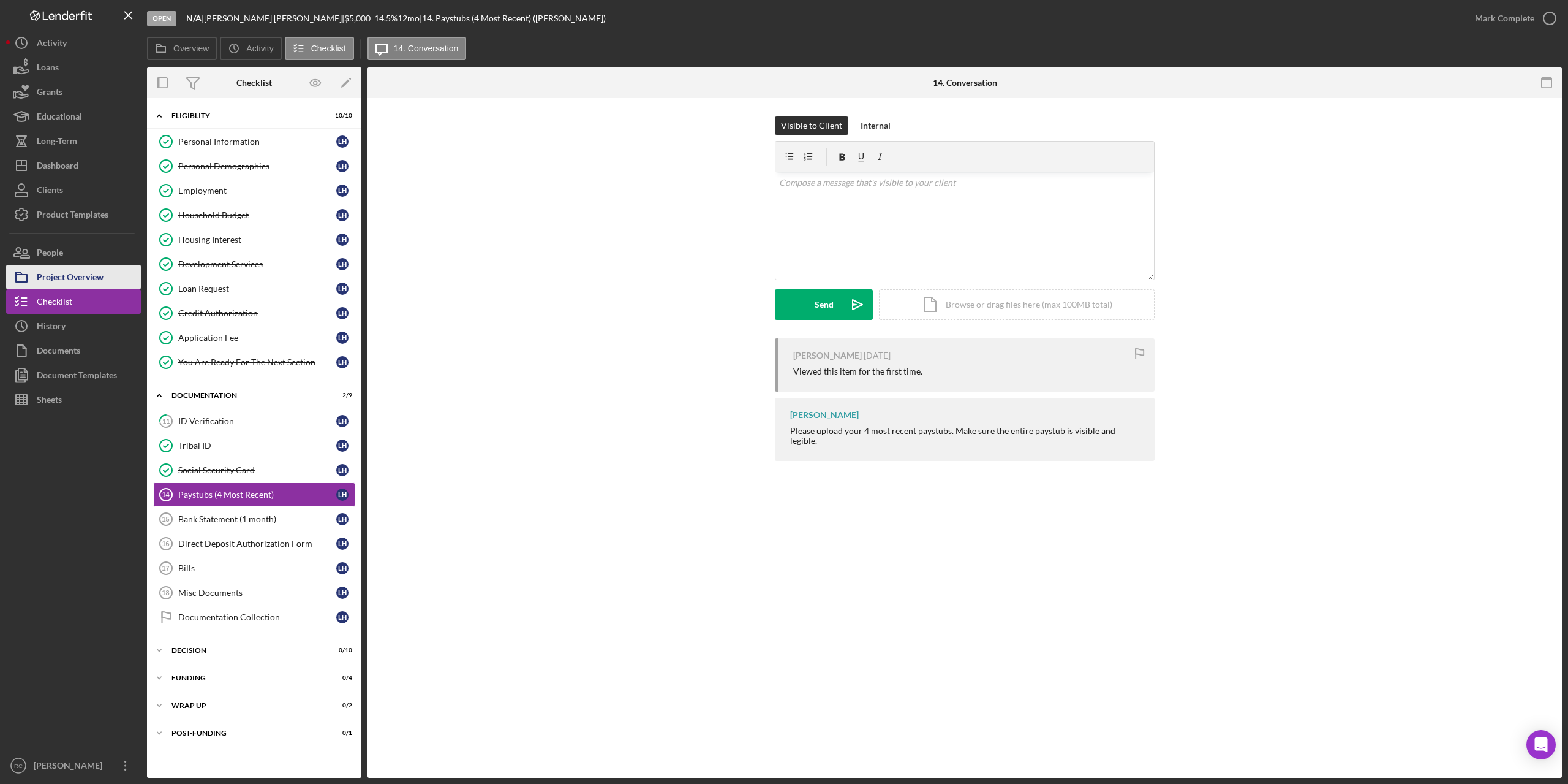
click at [83, 279] on div "Project Overview" at bounding box center [70, 279] width 67 height 28
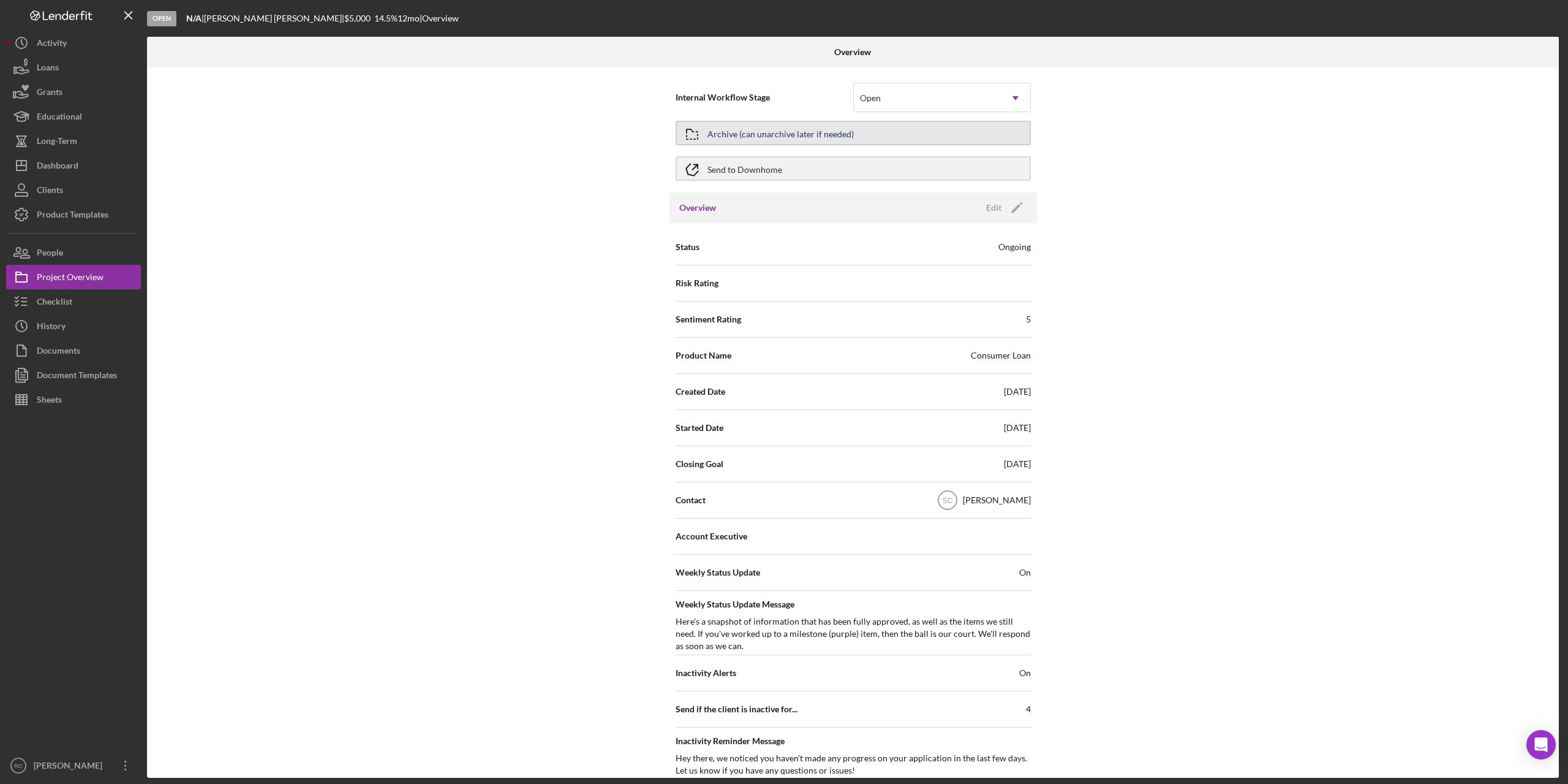
click at [805, 138] on div "Archive (can unarchive later if needed)" at bounding box center [781, 133] width 147 height 22
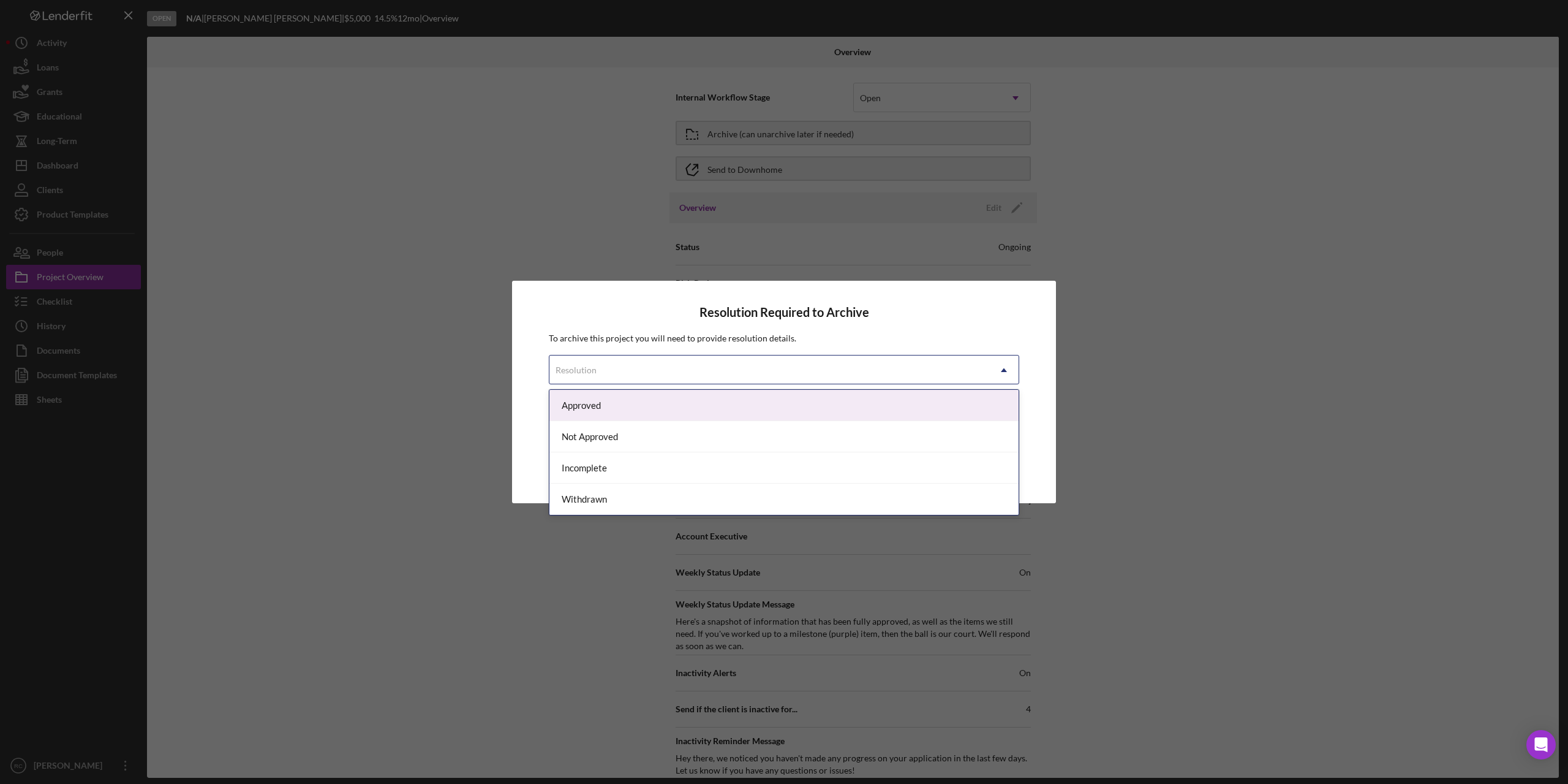
click at [749, 372] on div "Resolution" at bounding box center [769, 370] width 440 height 28
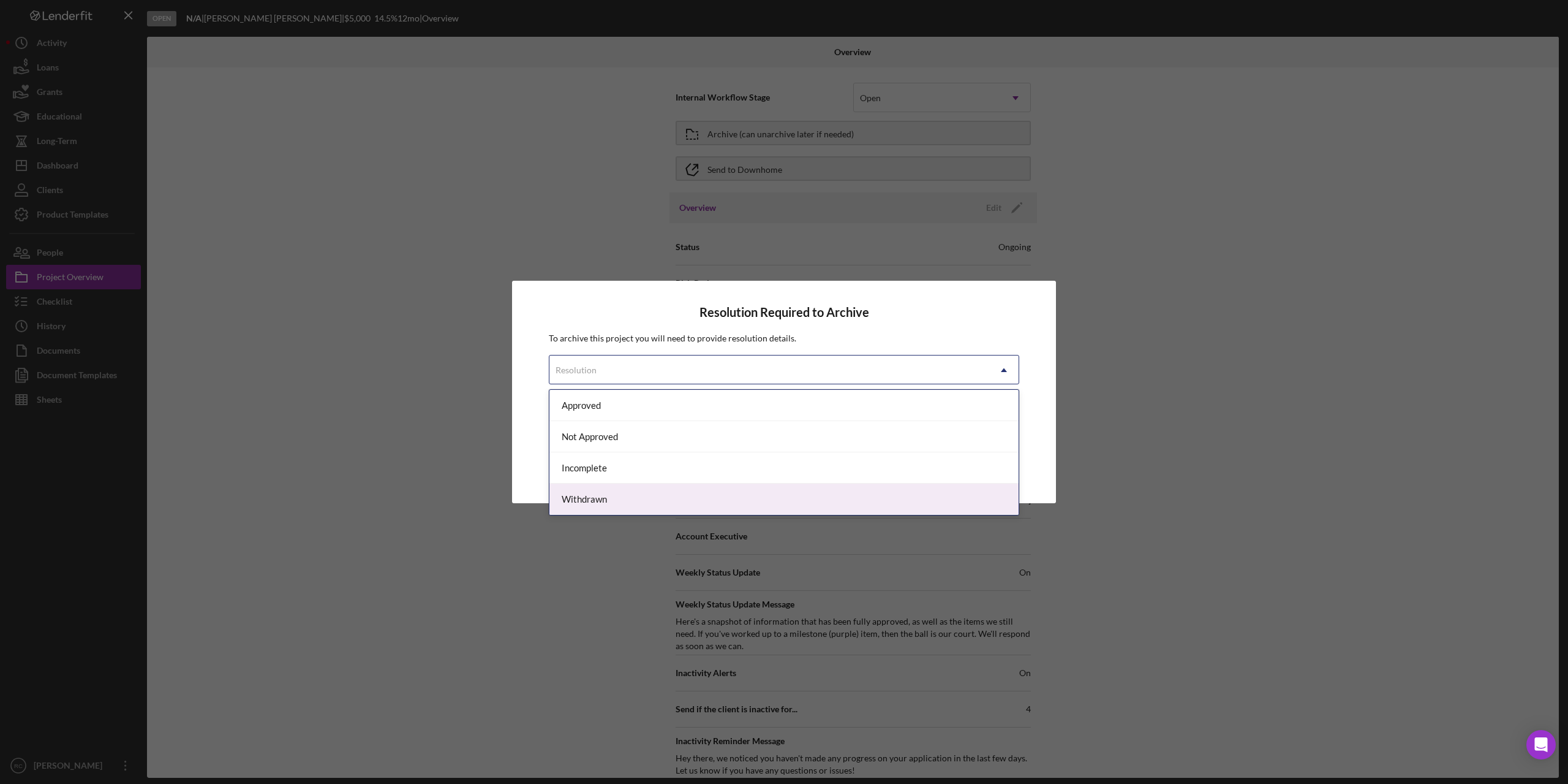
click at [713, 497] on div "Withdrawn" at bounding box center [784, 499] width 469 height 31
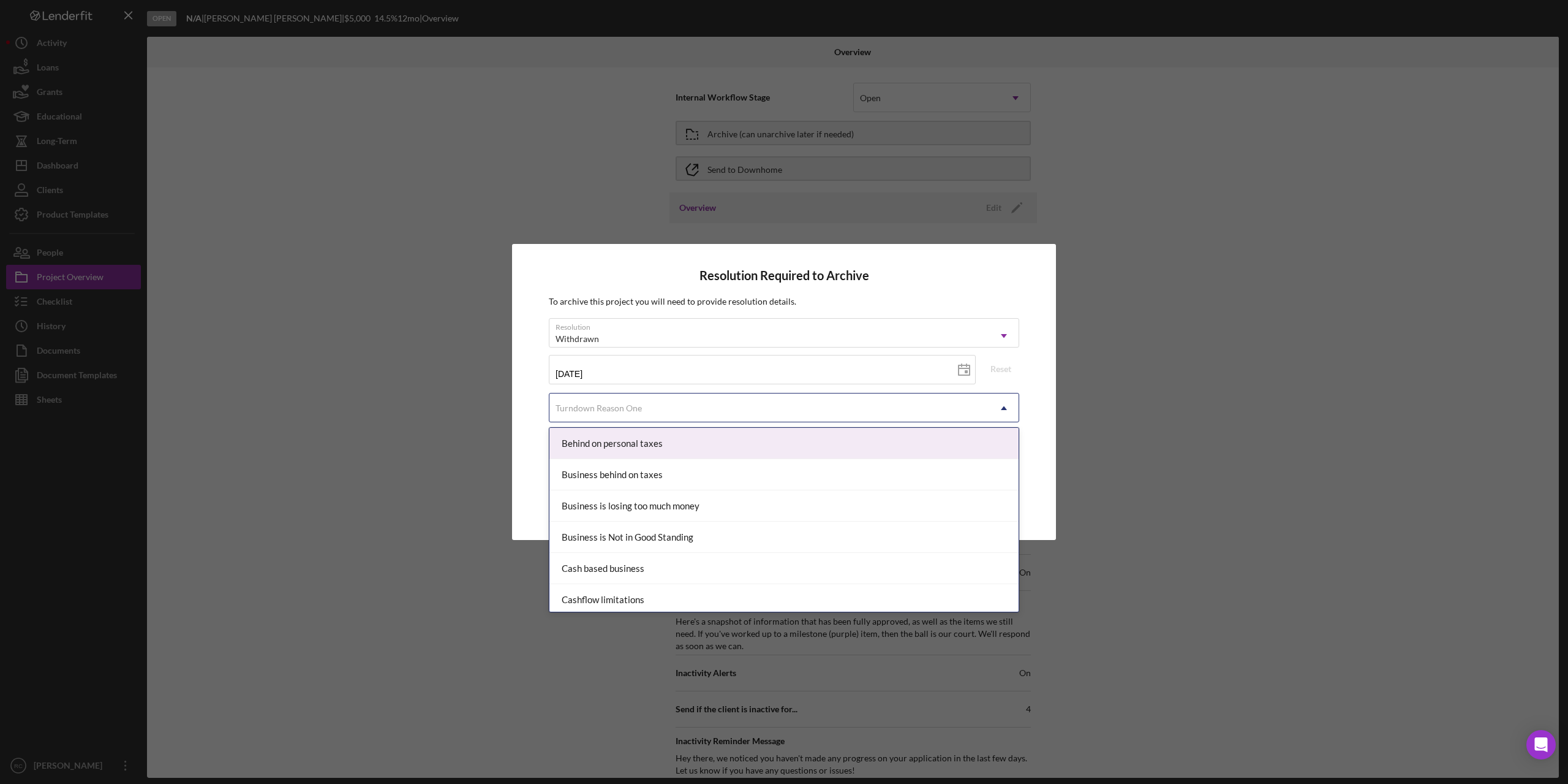
click at [685, 410] on div "Turndown Reason One" at bounding box center [769, 408] width 440 height 28
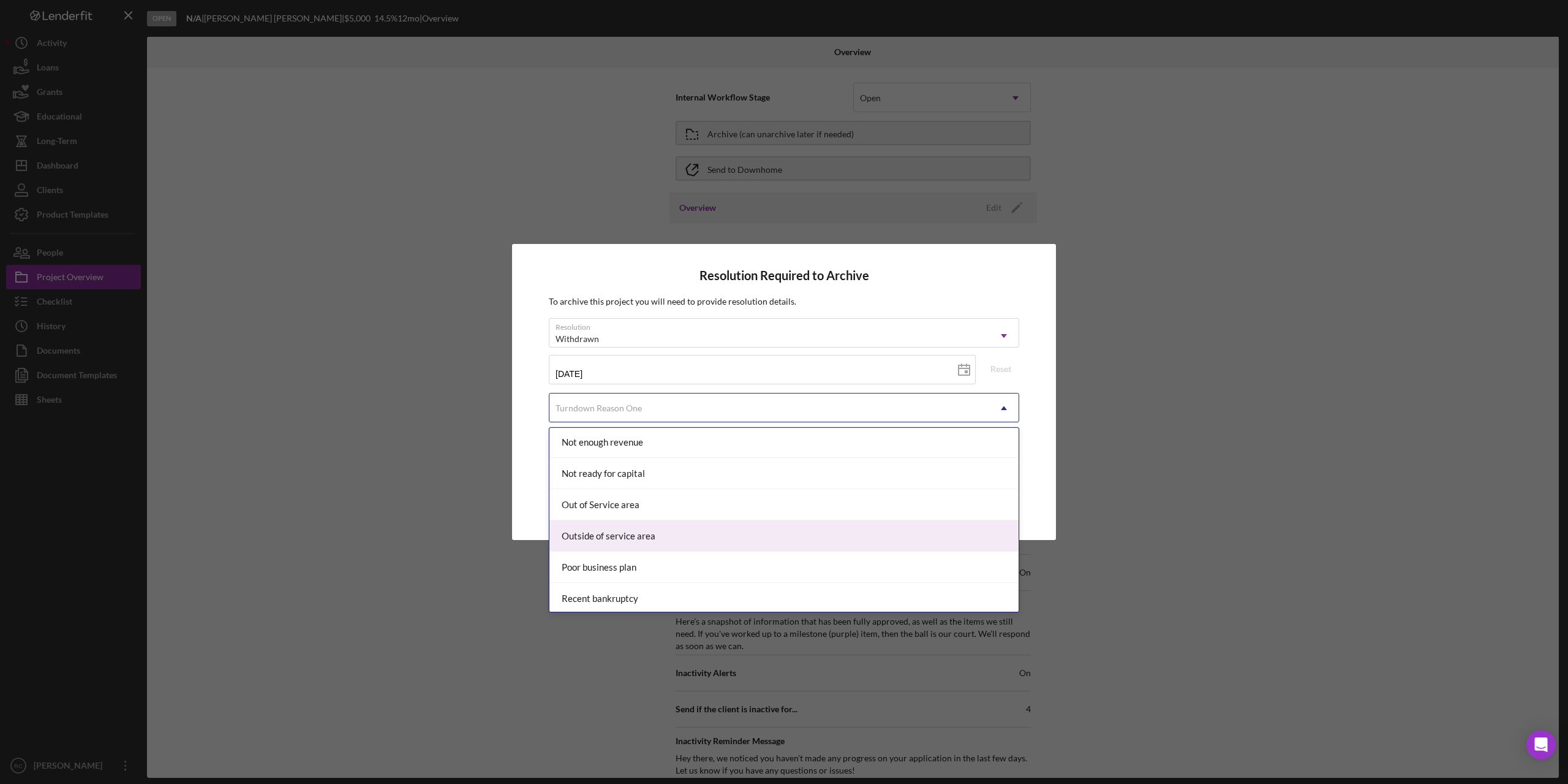
scroll to position [963, 0]
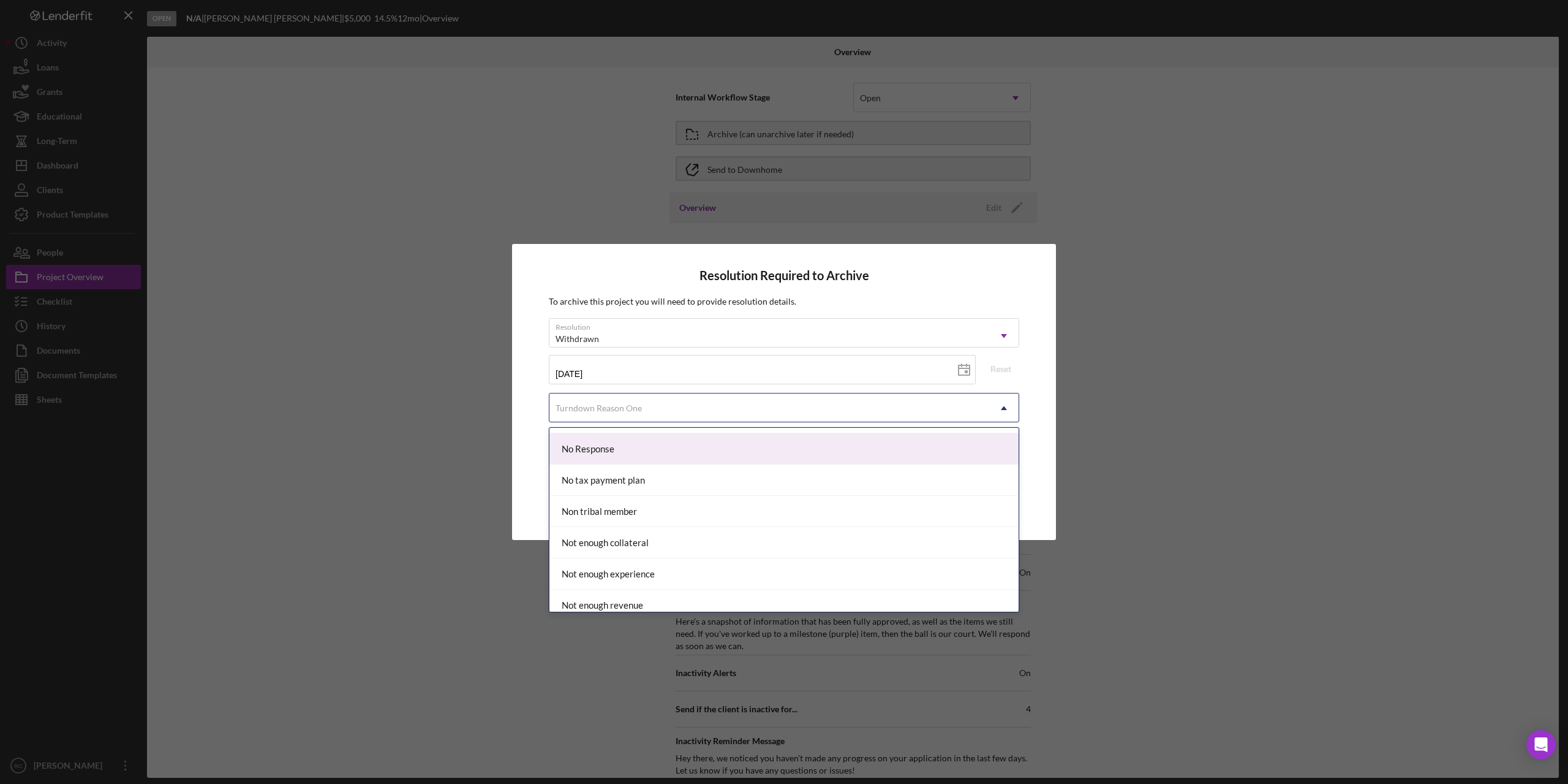
click at [664, 452] on div "No Response" at bounding box center [784, 449] width 469 height 31
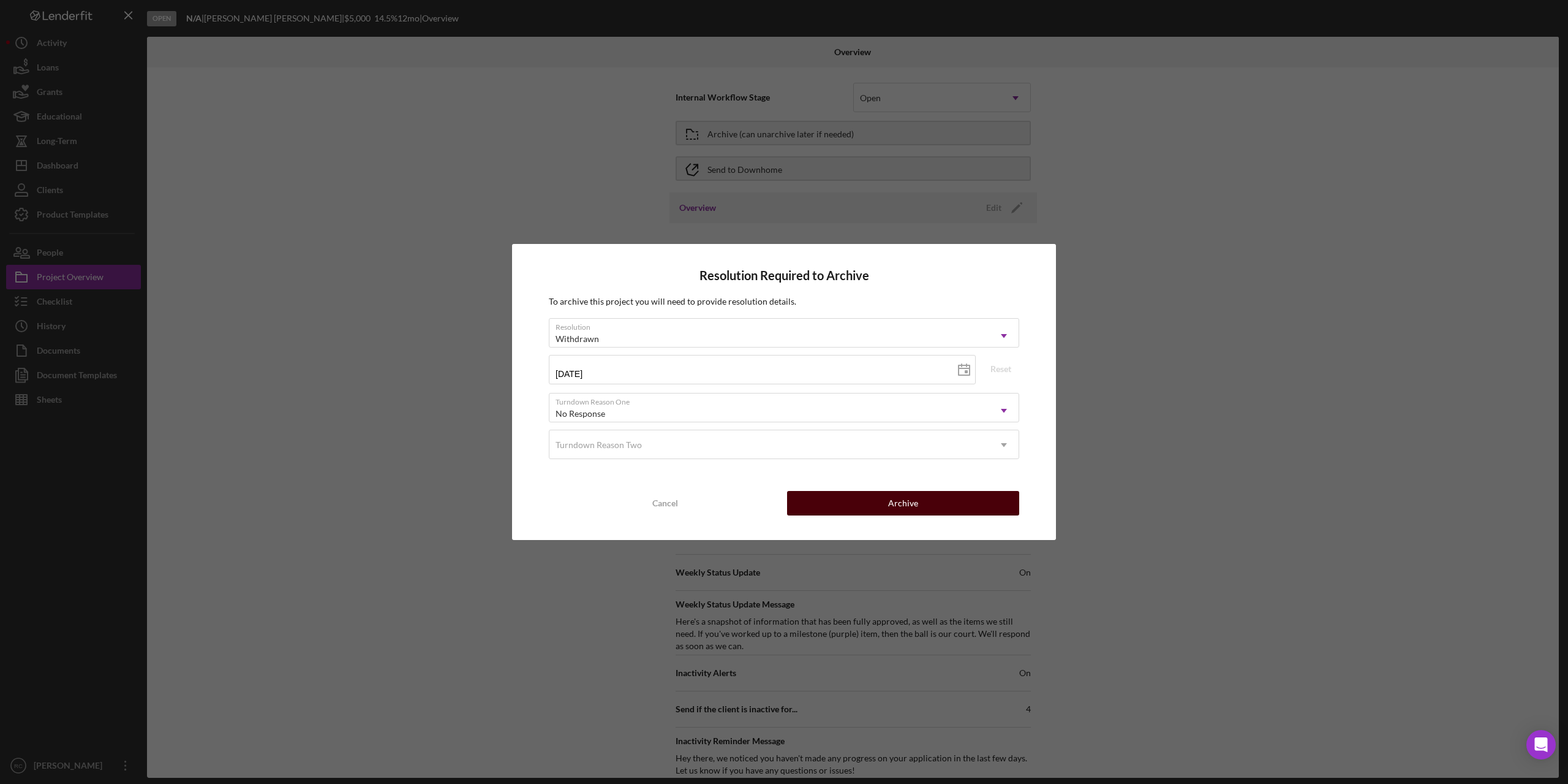
click at [893, 505] on div "Archive" at bounding box center [903, 502] width 30 height 25
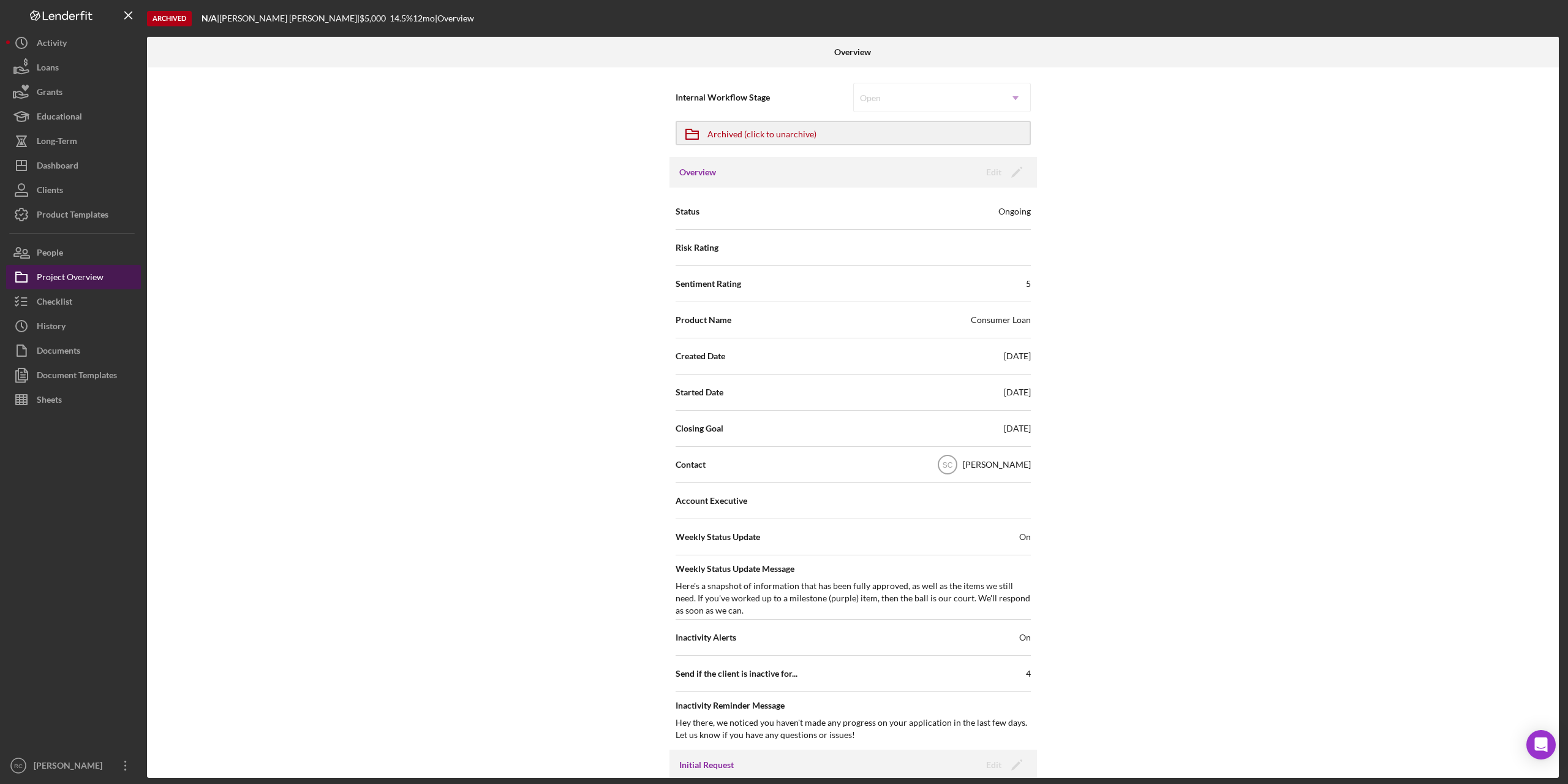
click at [90, 272] on div "Project Overview" at bounding box center [70, 279] width 67 height 28
click at [63, 169] on div "Dashboard" at bounding box center [58, 167] width 42 height 28
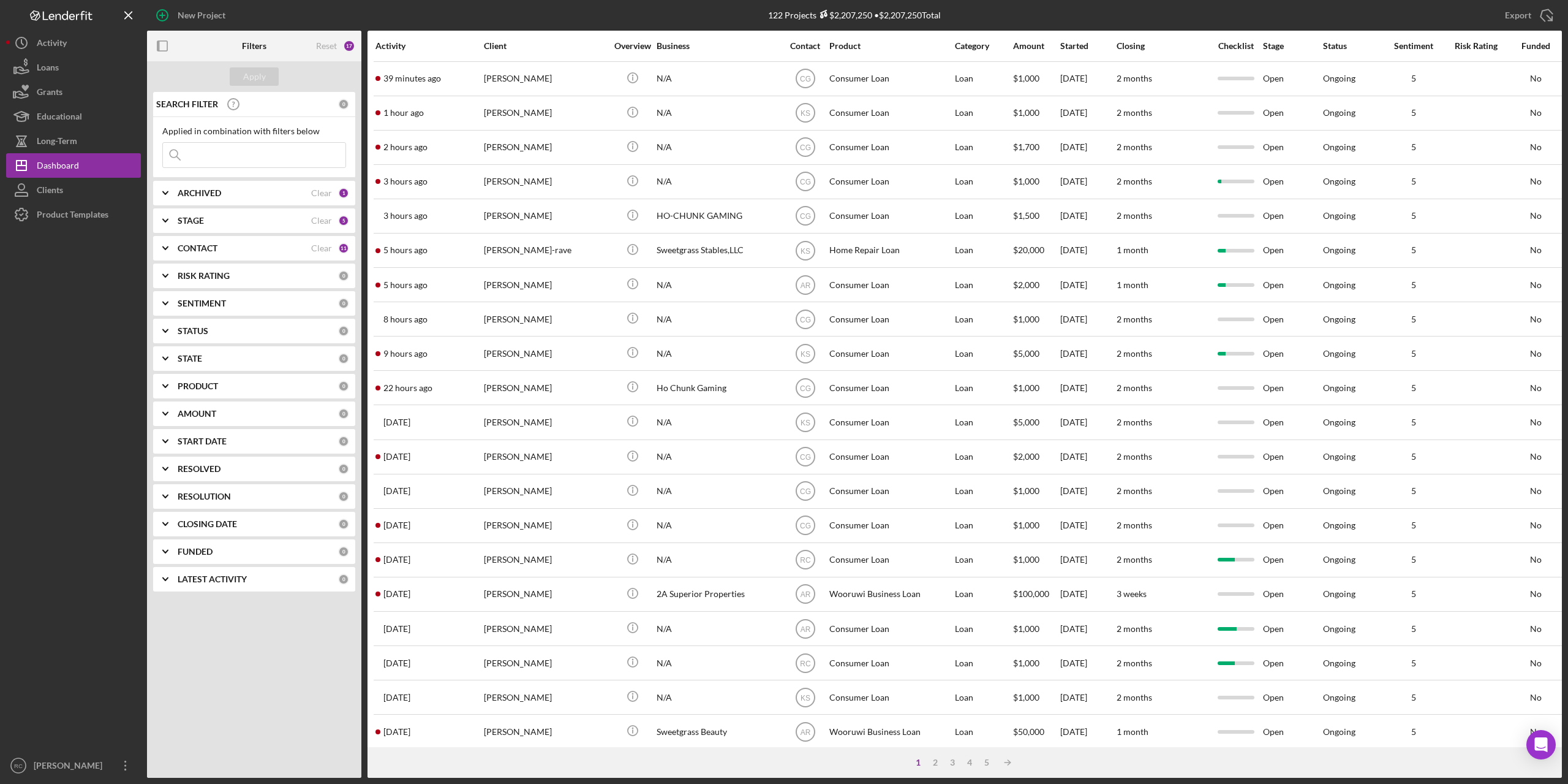
click at [212, 248] on b "CONTACT" at bounding box center [197, 248] width 40 height 10
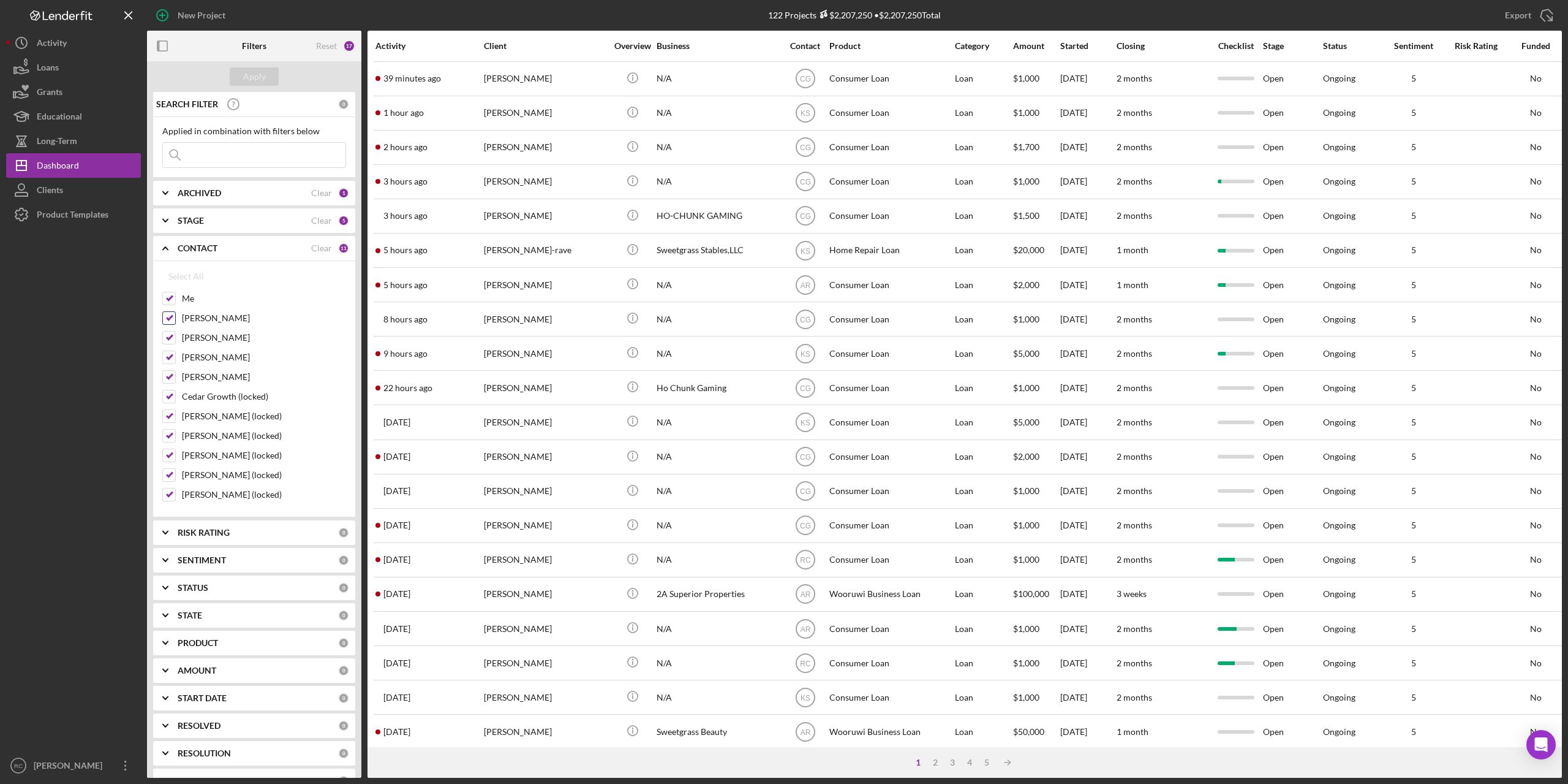
click at [170, 315] on input "[PERSON_NAME]" at bounding box center [169, 318] width 12 height 12
checkbox input "false"
click at [266, 73] on button "Apply" at bounding box center [254, 76] width 49 height 19
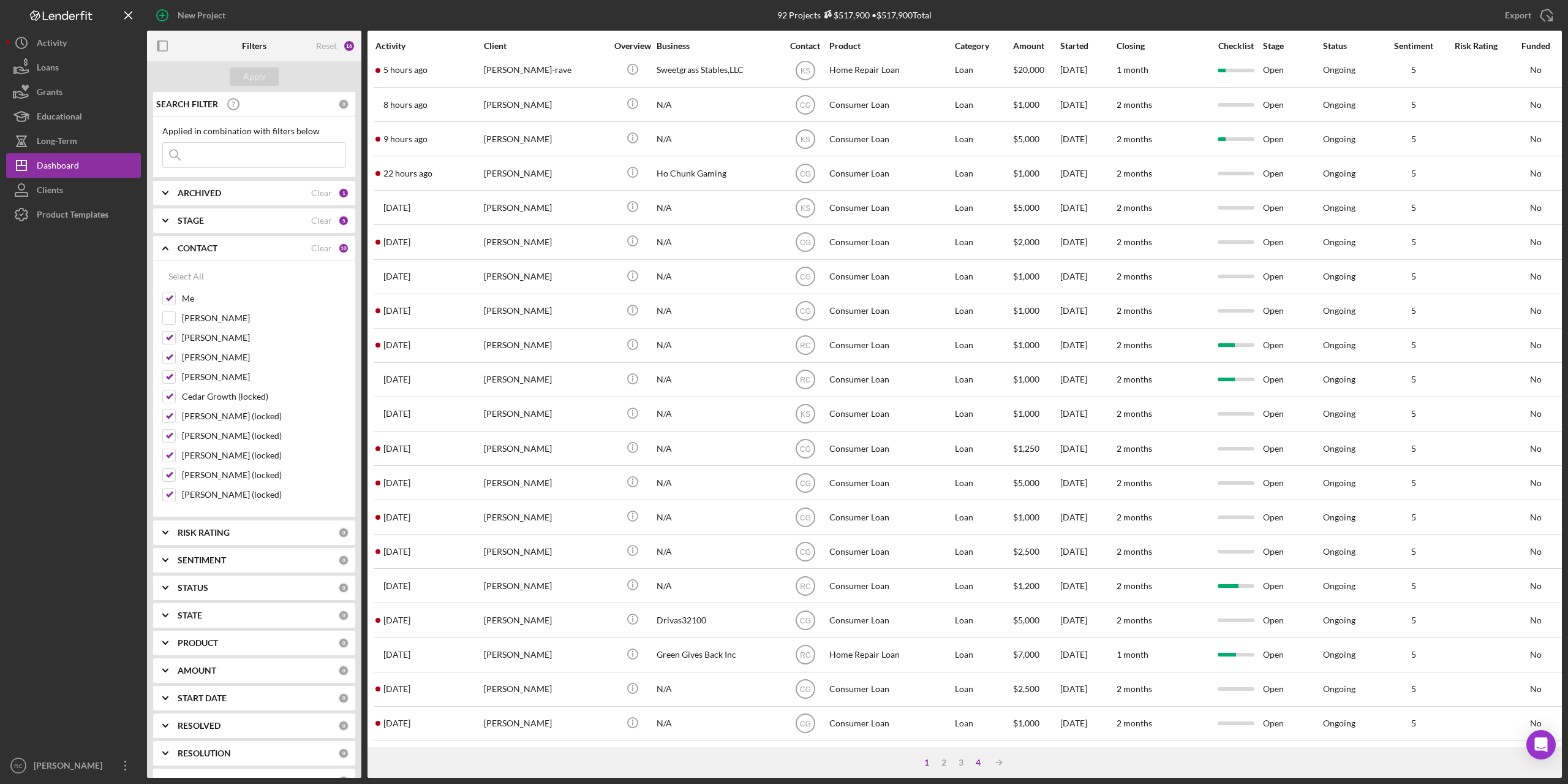
click at [978, 764] on div "4" at bounding box center [977, 762] width 17 height 10
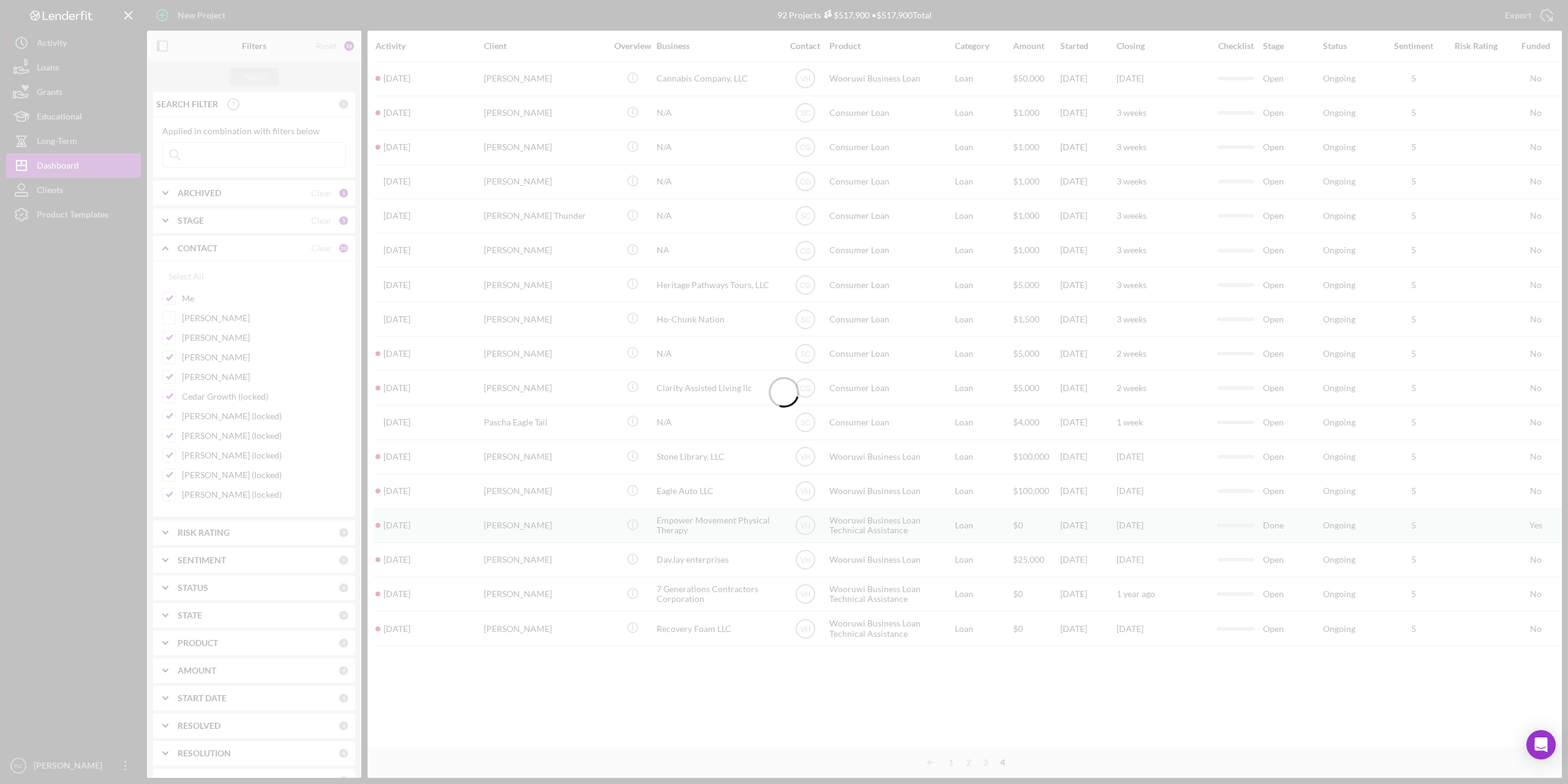
scroll to position [0, 0]
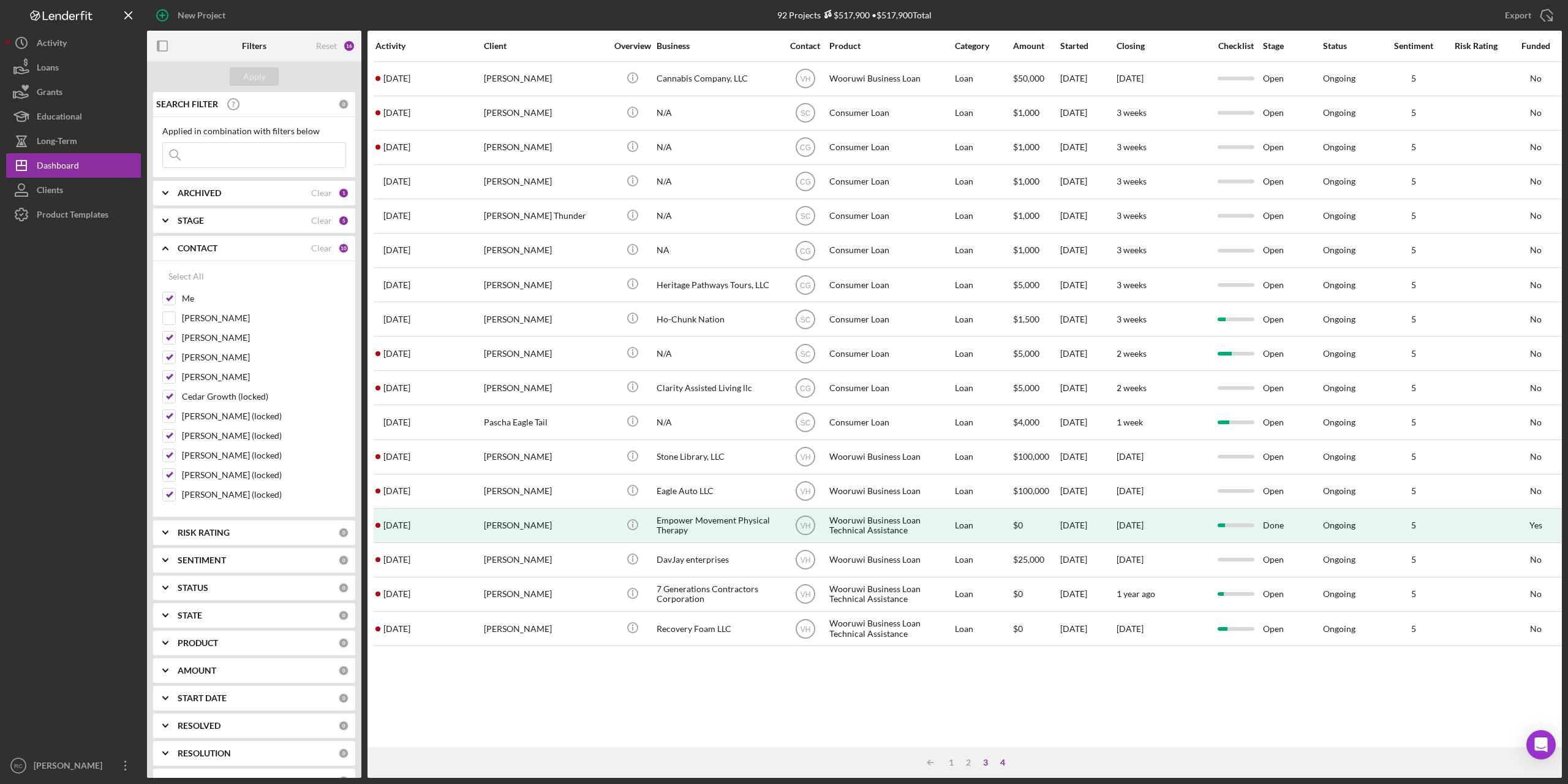
click at [985, 761] on div "3" at bounding box center [985, 762] width 17 height 10
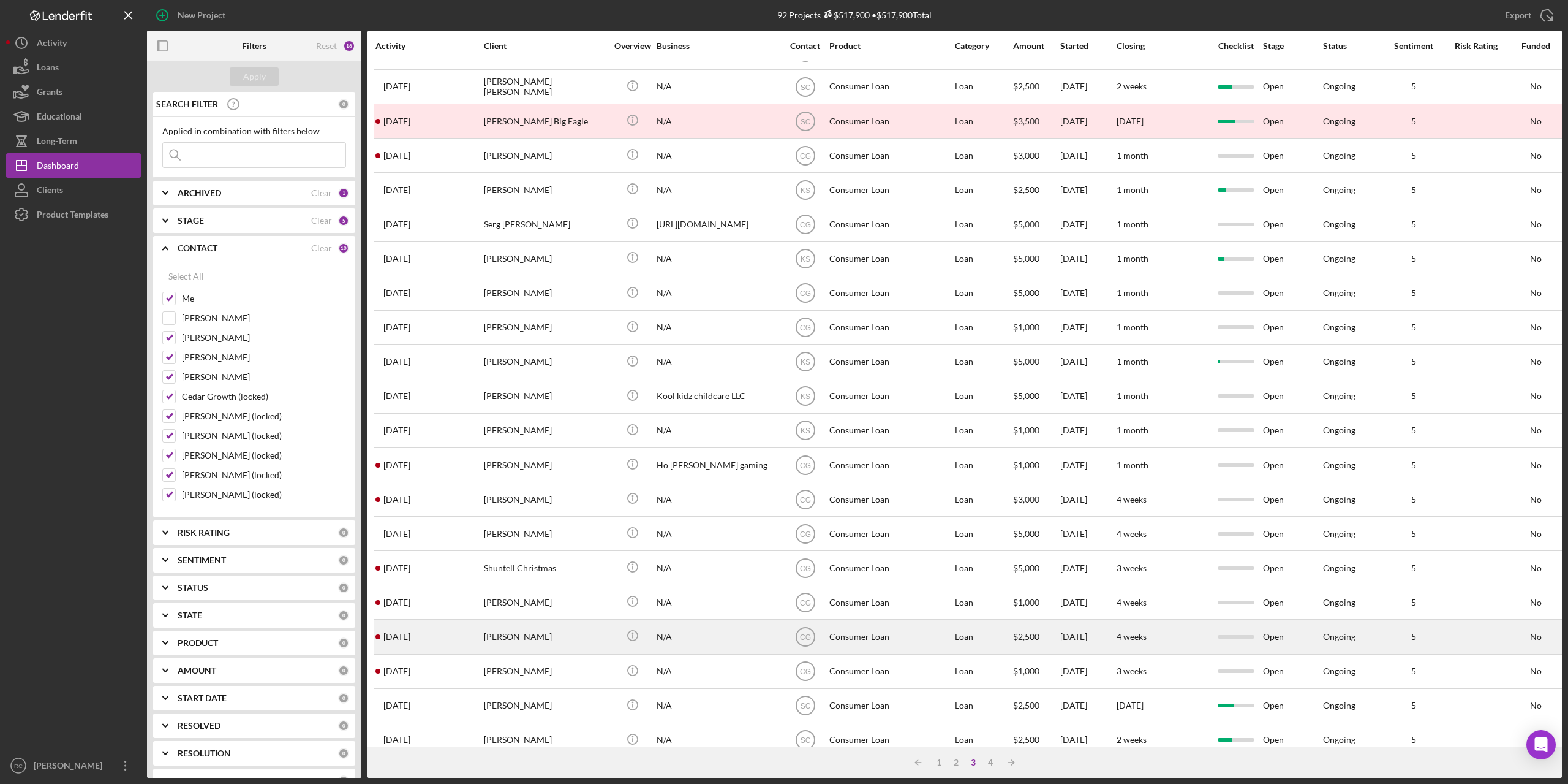
scroll to position [189, 0]
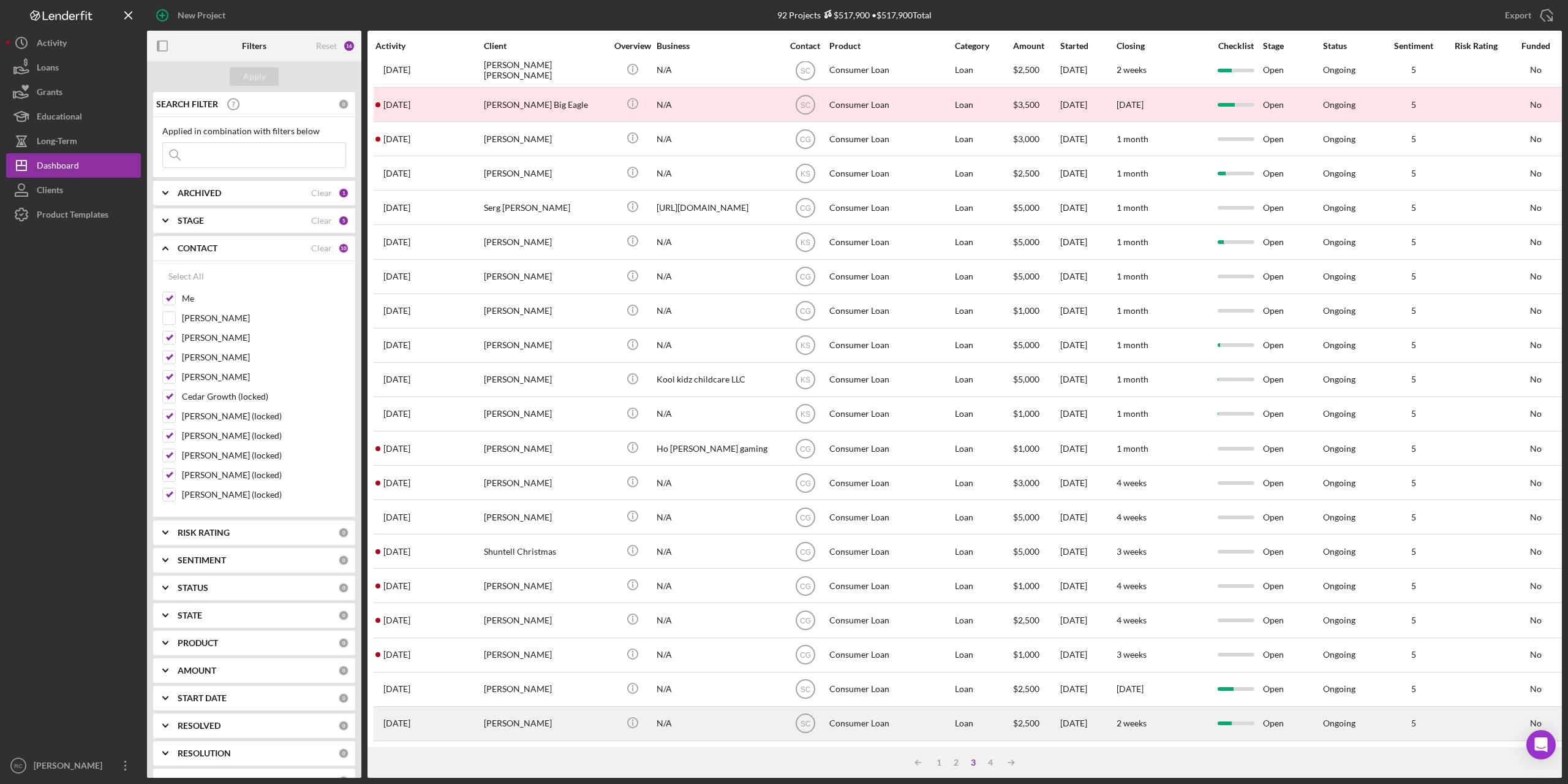
click at [519, 709] on div "[PERSON_NAME]" at bounding box center [545, 723] width 123 height 32
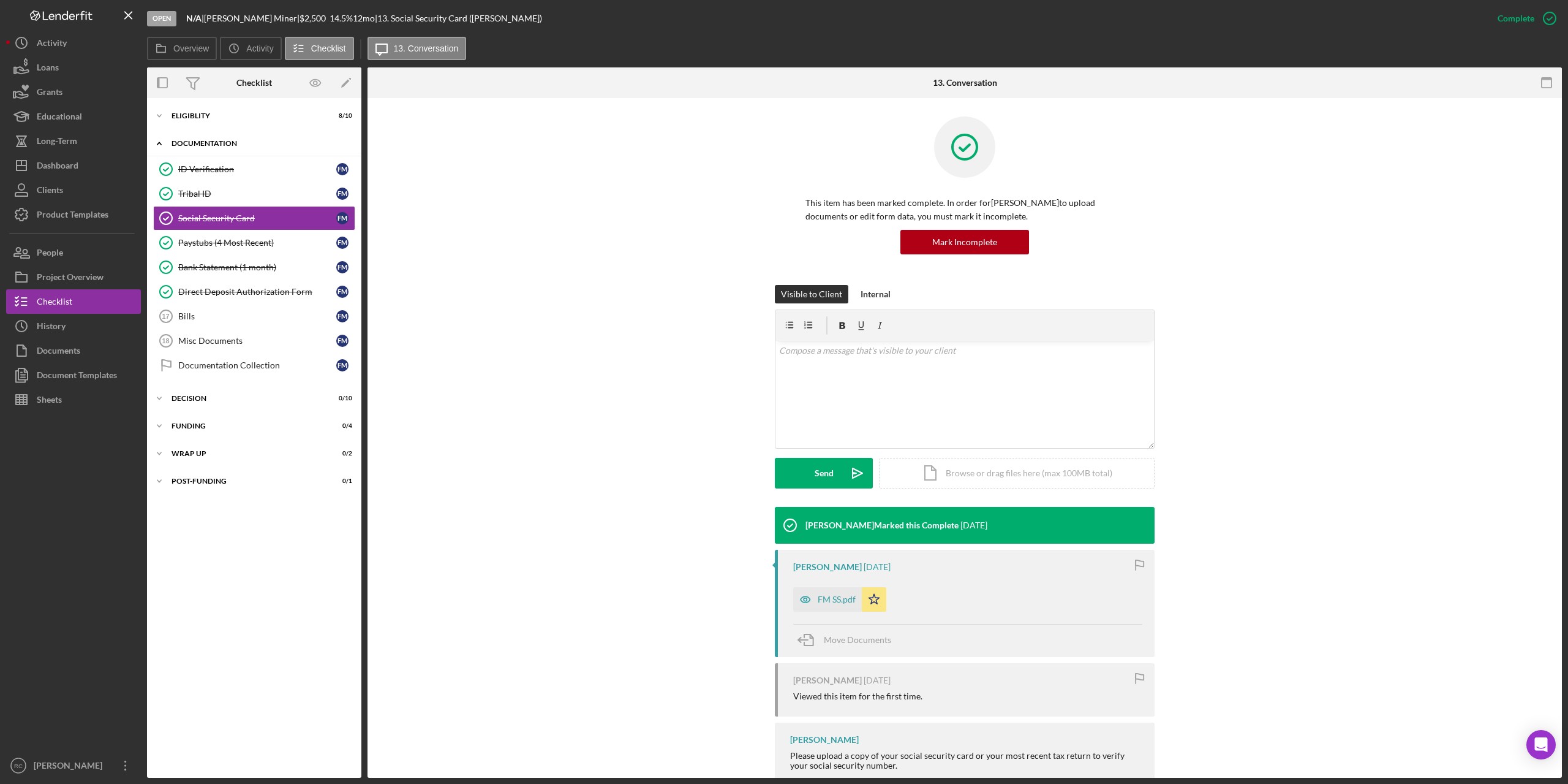
click at [230, 143] on div "Documentation" at bounding box center [258, 144] width 174 height 7
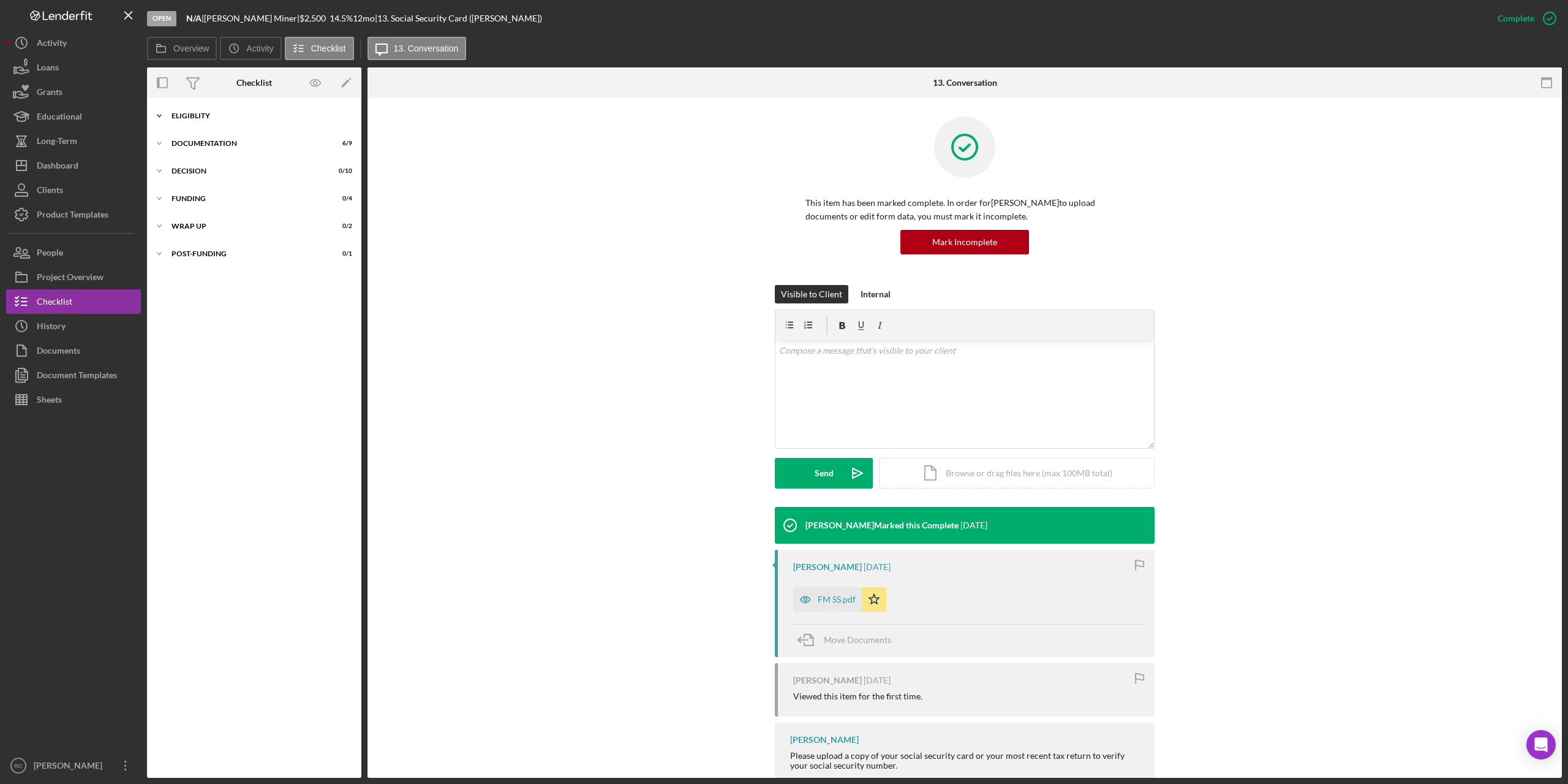
click at [205, 116] on div "Eligiblity" at bounding box center [258, 116] width 174 height 7
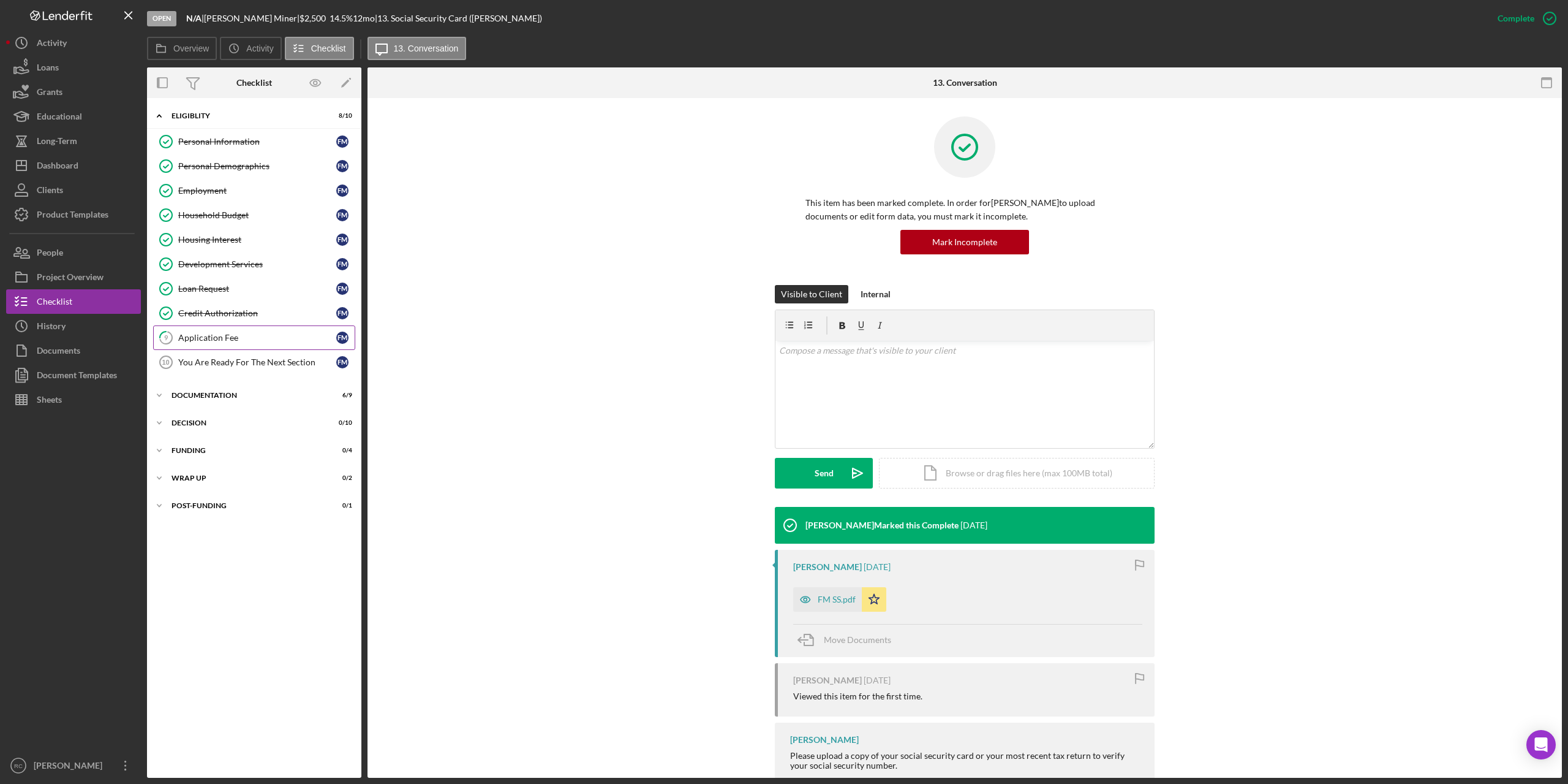
click at [214, 338] on div "Application Fee" at bounding box center [257, 337] width 158 height 10
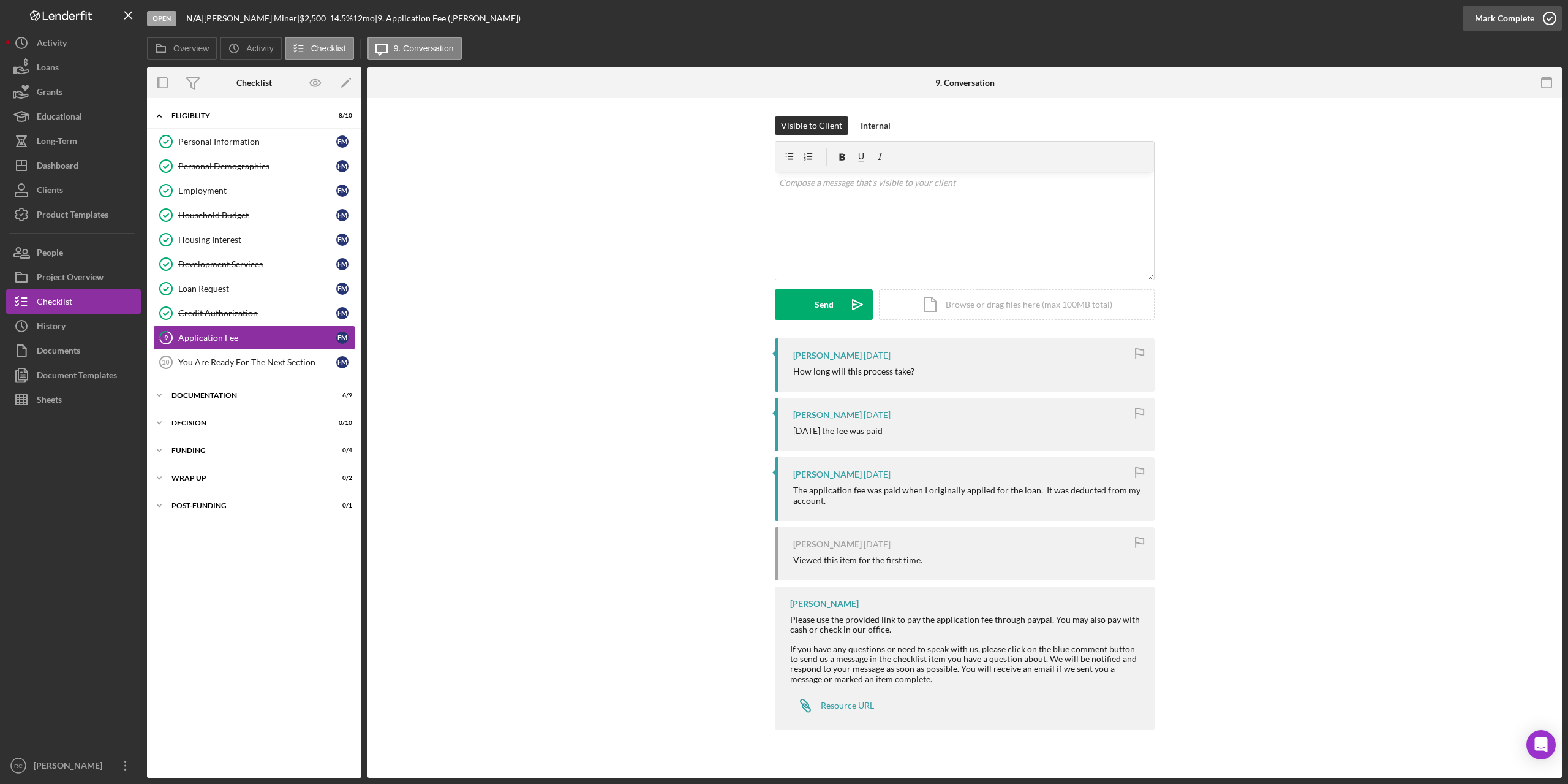
click at [1553, 18] on icon "button" at bounding box center [1549, 18] width 31 height 31
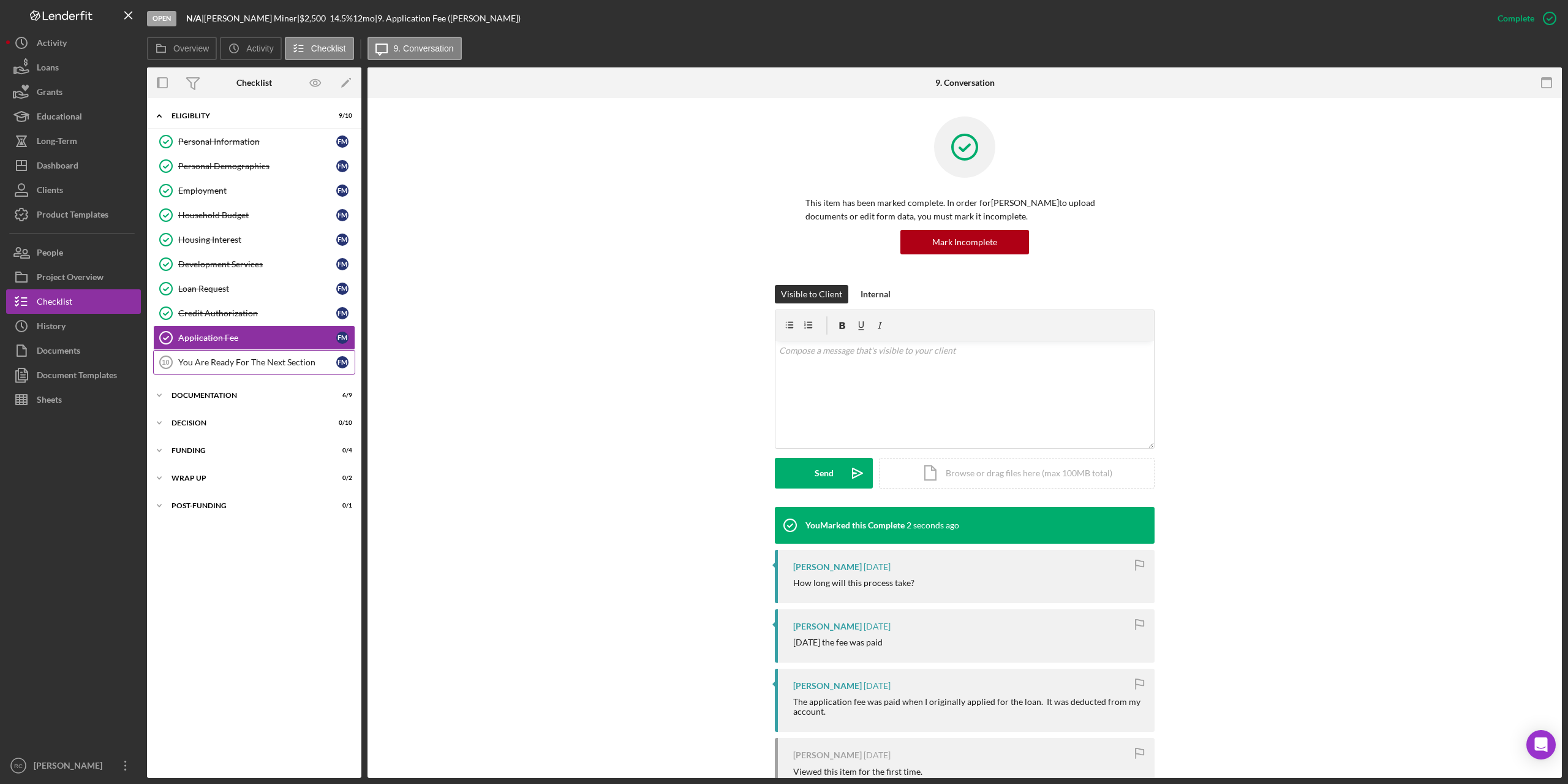
click at [236, 358] on div "You Are Ready For The Next Section" at bounding box center [257, 362] width 158 height 10
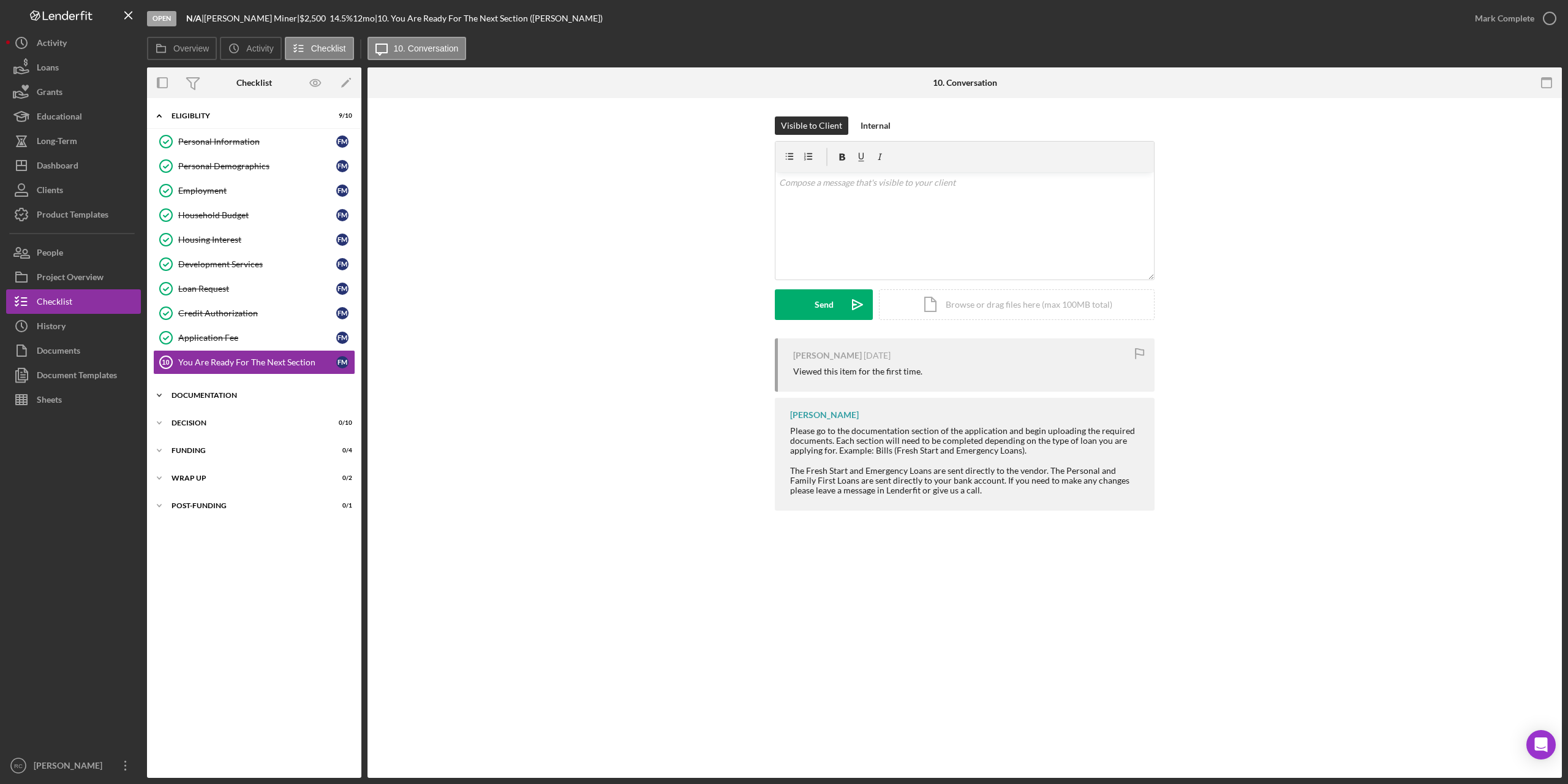
click at [222, 393] on div "Documentation" at bounding box center [258, 395] width 174 height 7
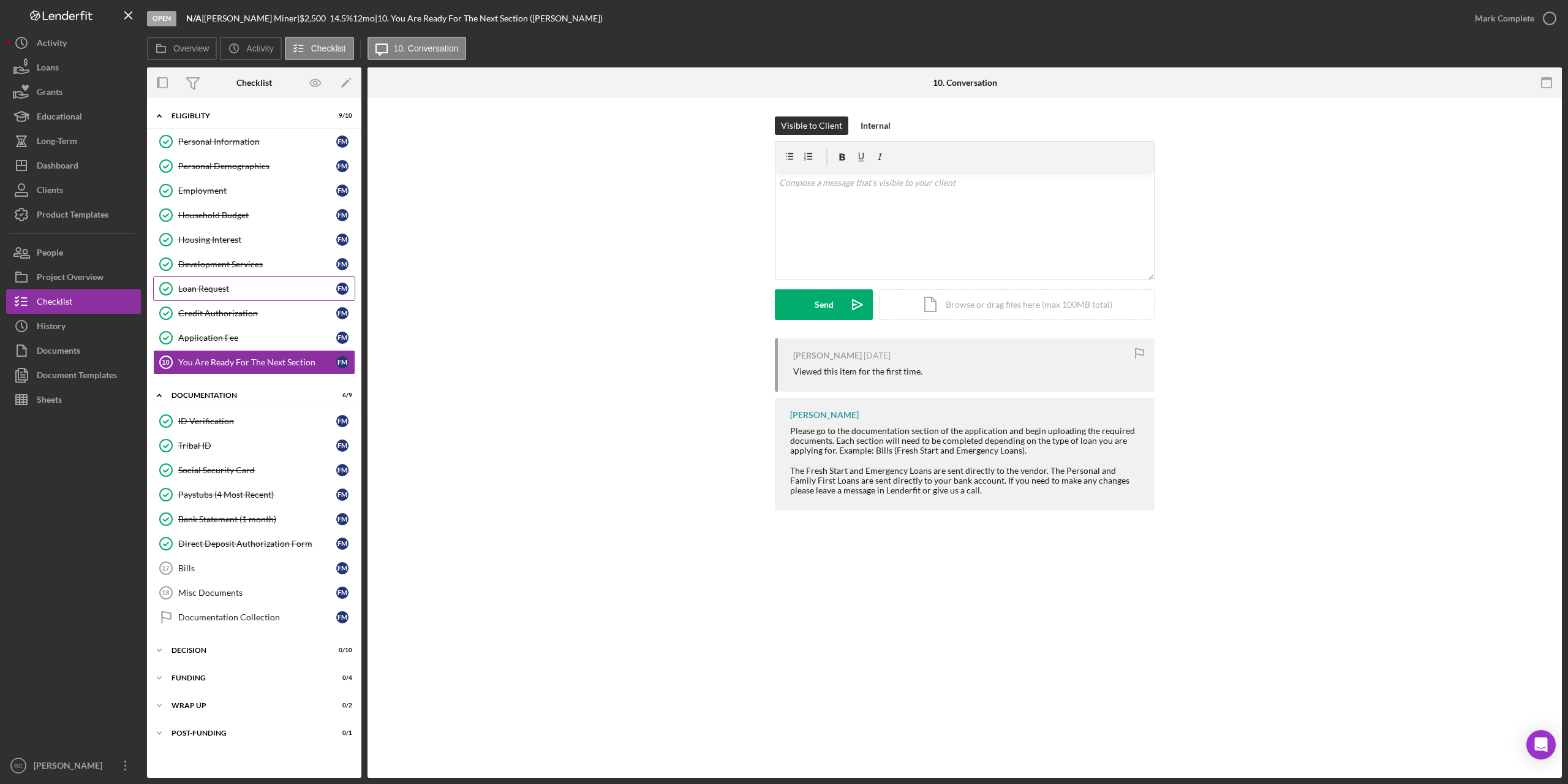
click at [217, 291] on div "Loan Request" at bounding box center [257, 288] width 158 height 10
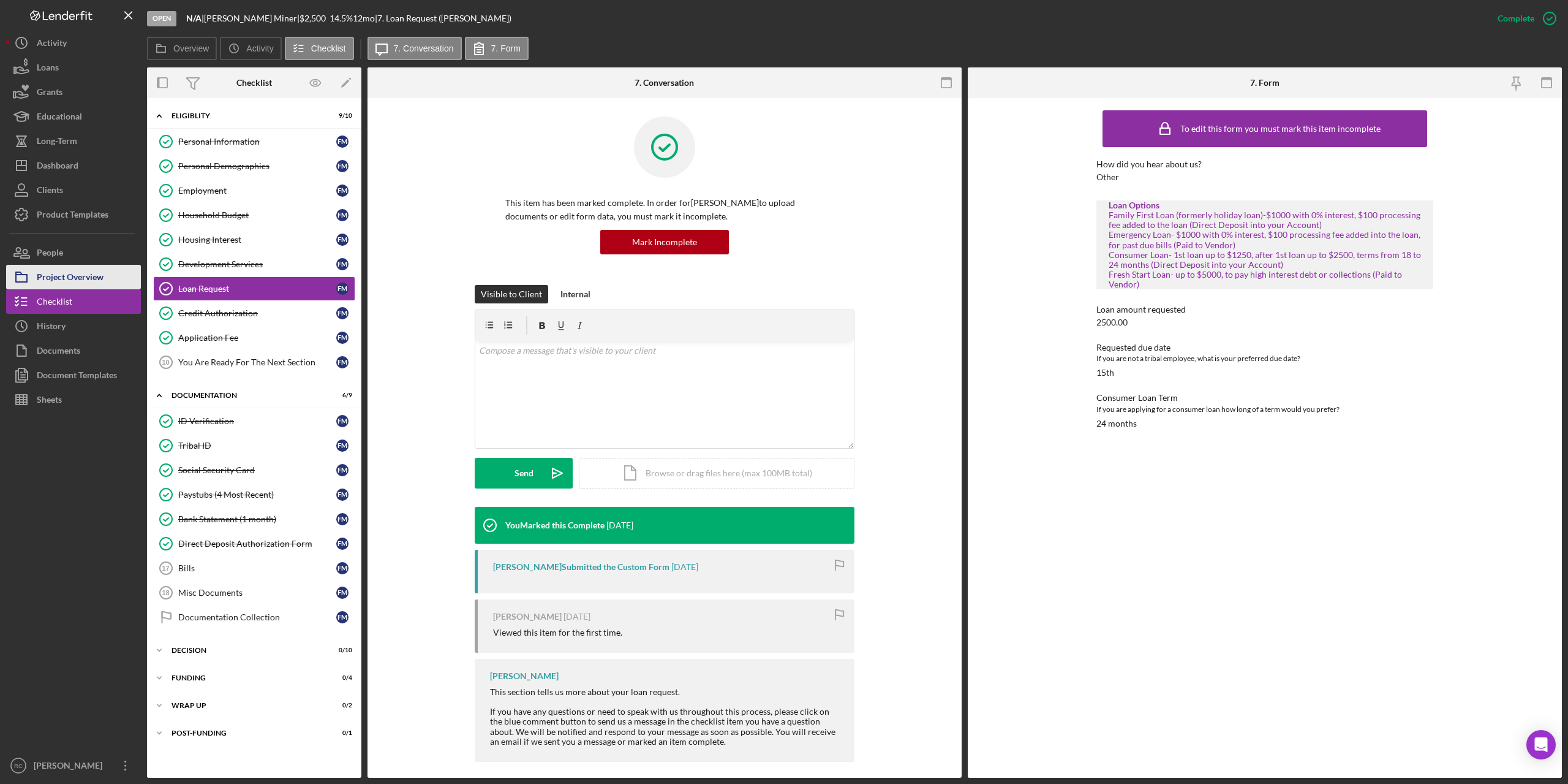
click at [88, 279] on div "Project Overview" at bounding box center [70, 279] width 67 height 28
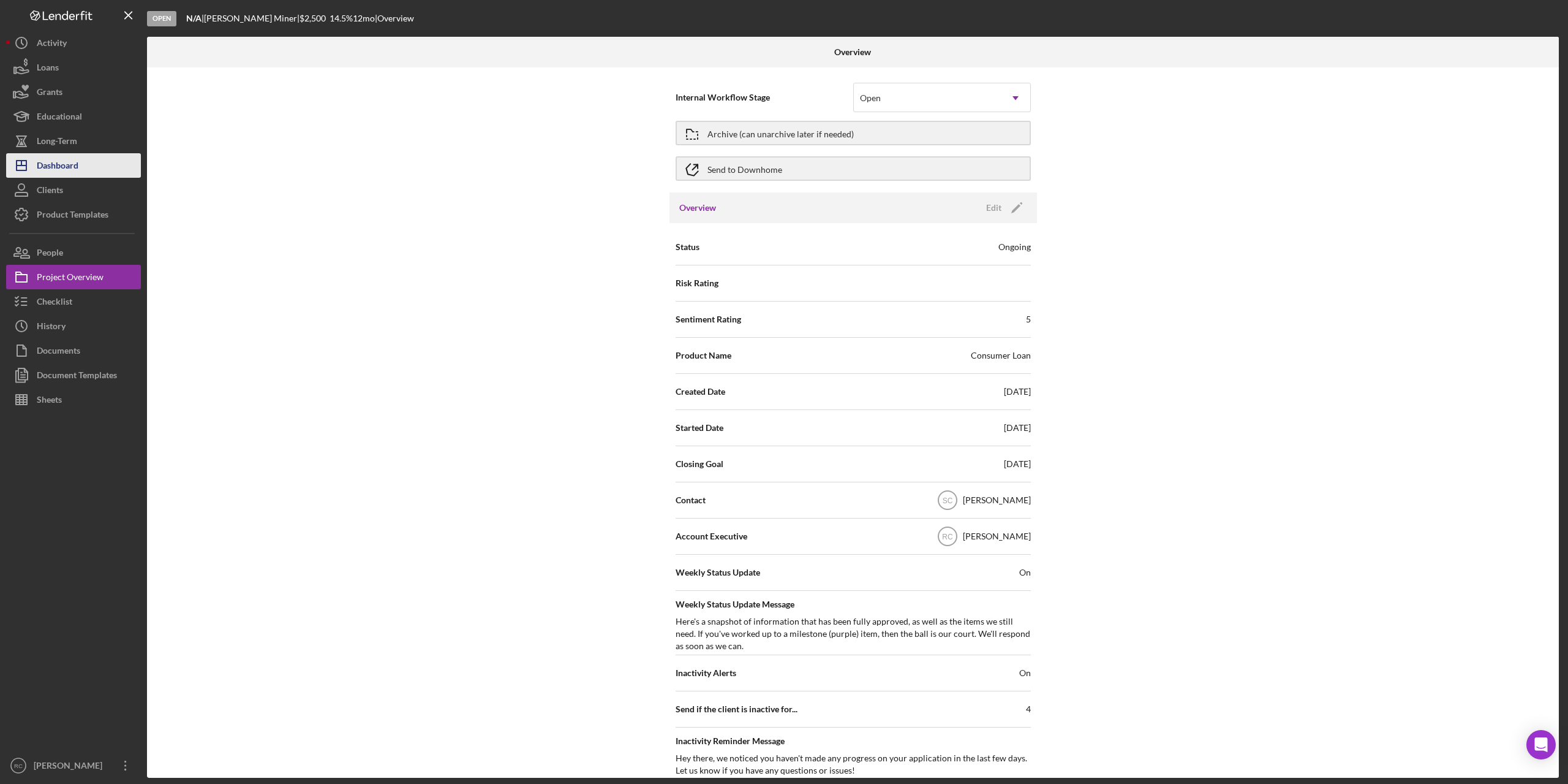
click at [73, 170] on div "Dashboard" at bounding box center [58, 167] width 42 height 28
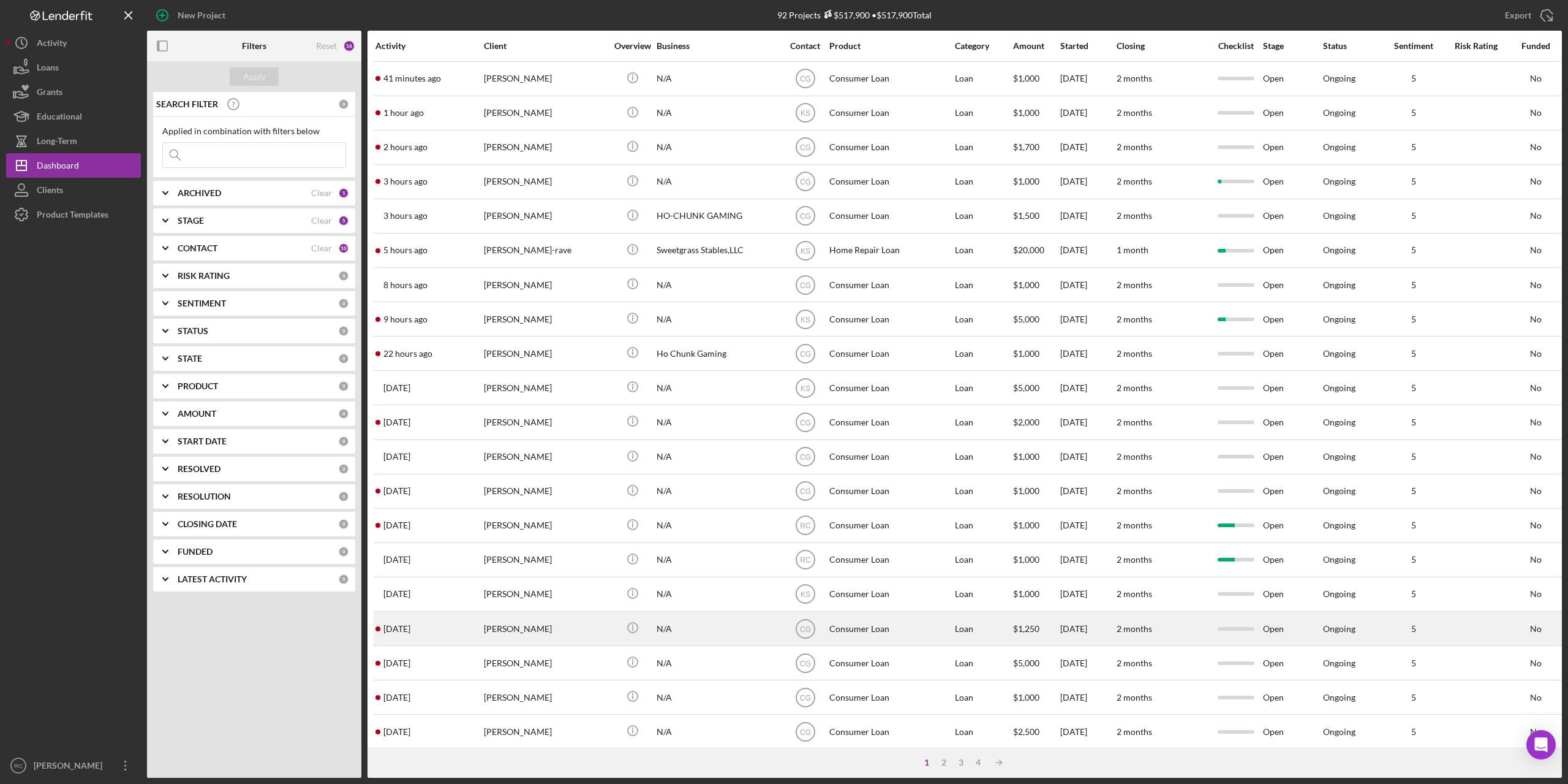
scroll to position [189, 0]
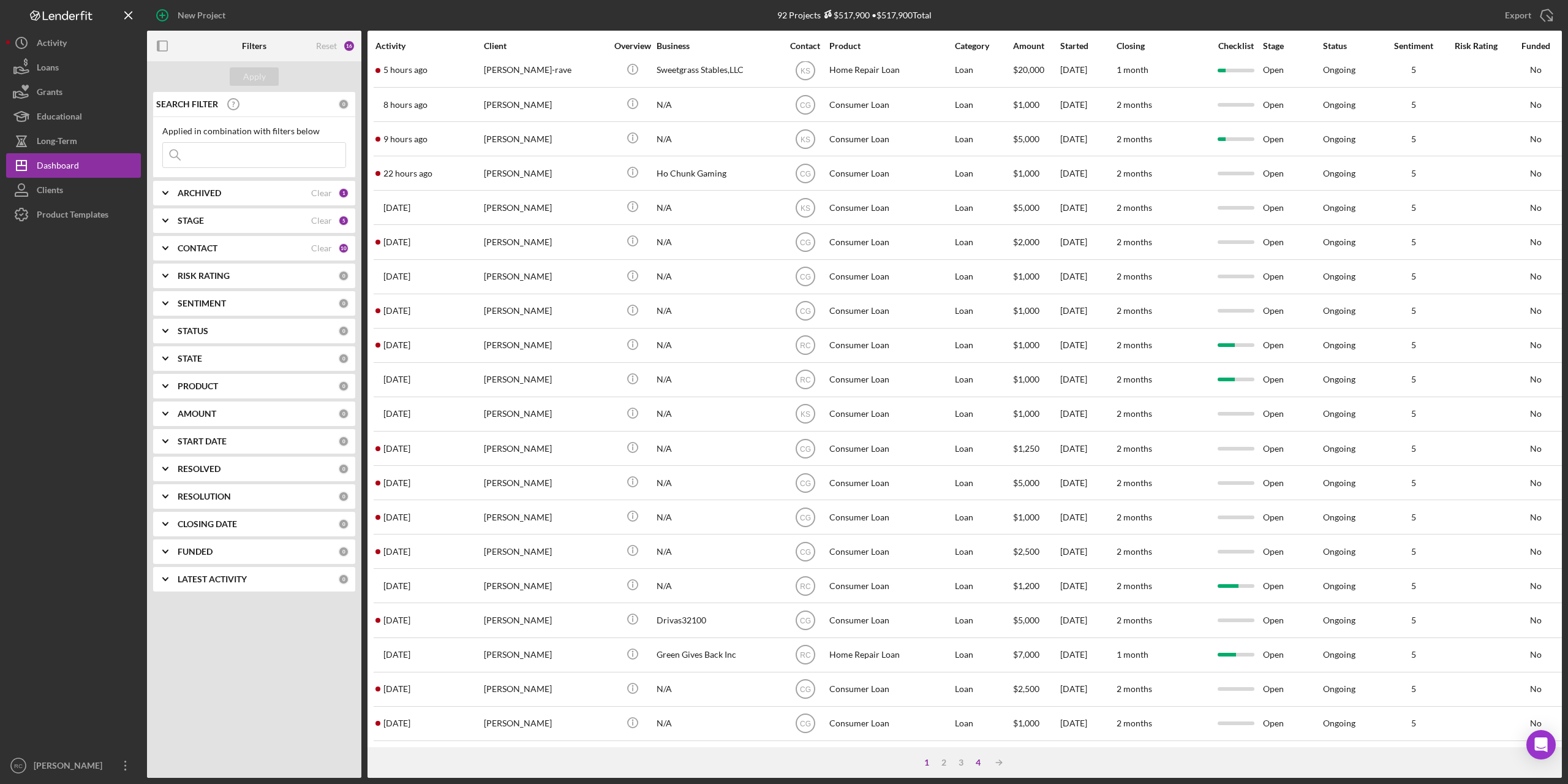
click at [977, 760] on div "4" at bounding box center [977, 762] width 17 height 10
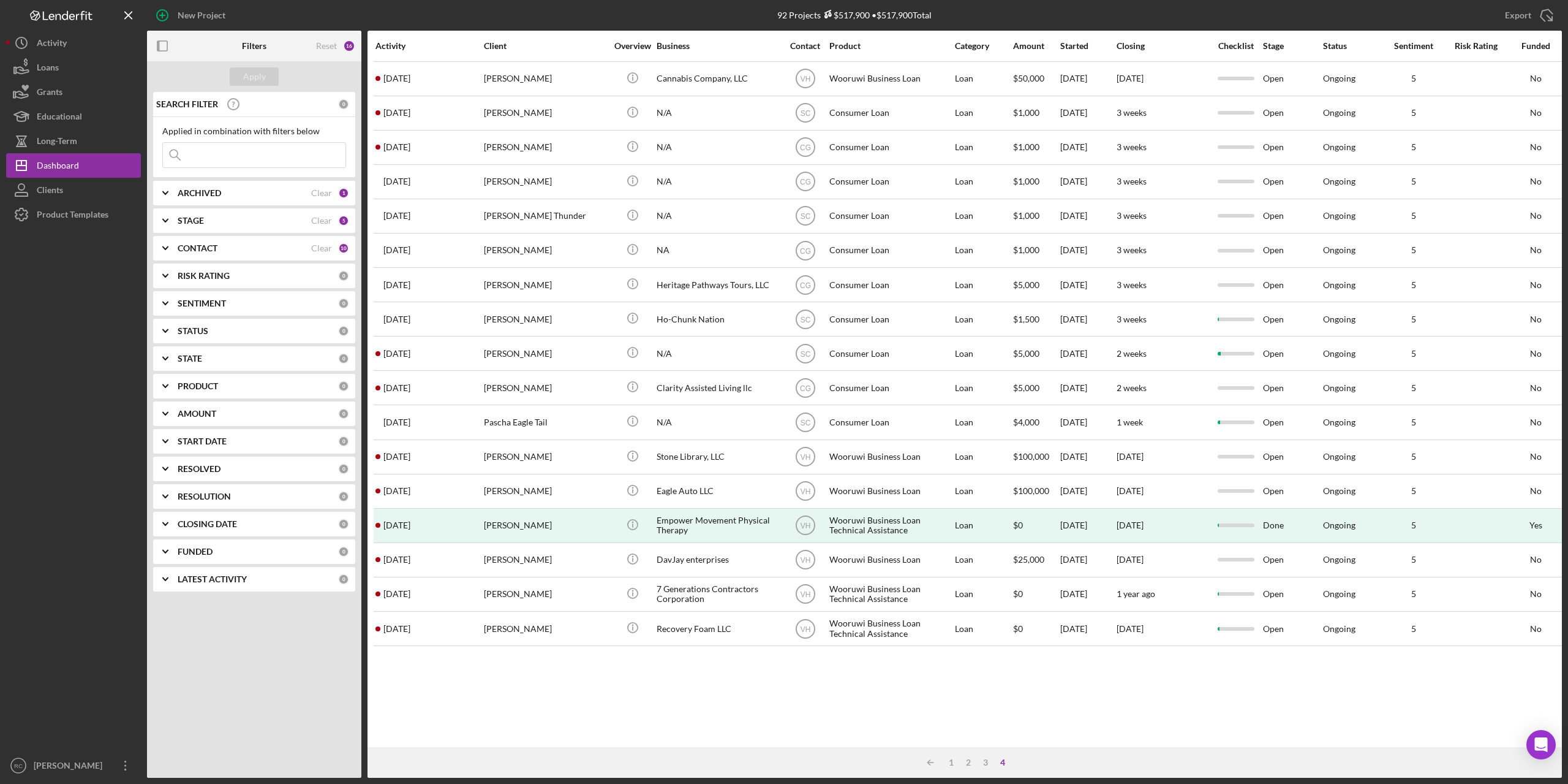
scroll to position [0, 0]
click at [220, 242] on div "CONTACT Clear 10" at bounding box center [263, 248] width 171 height 25
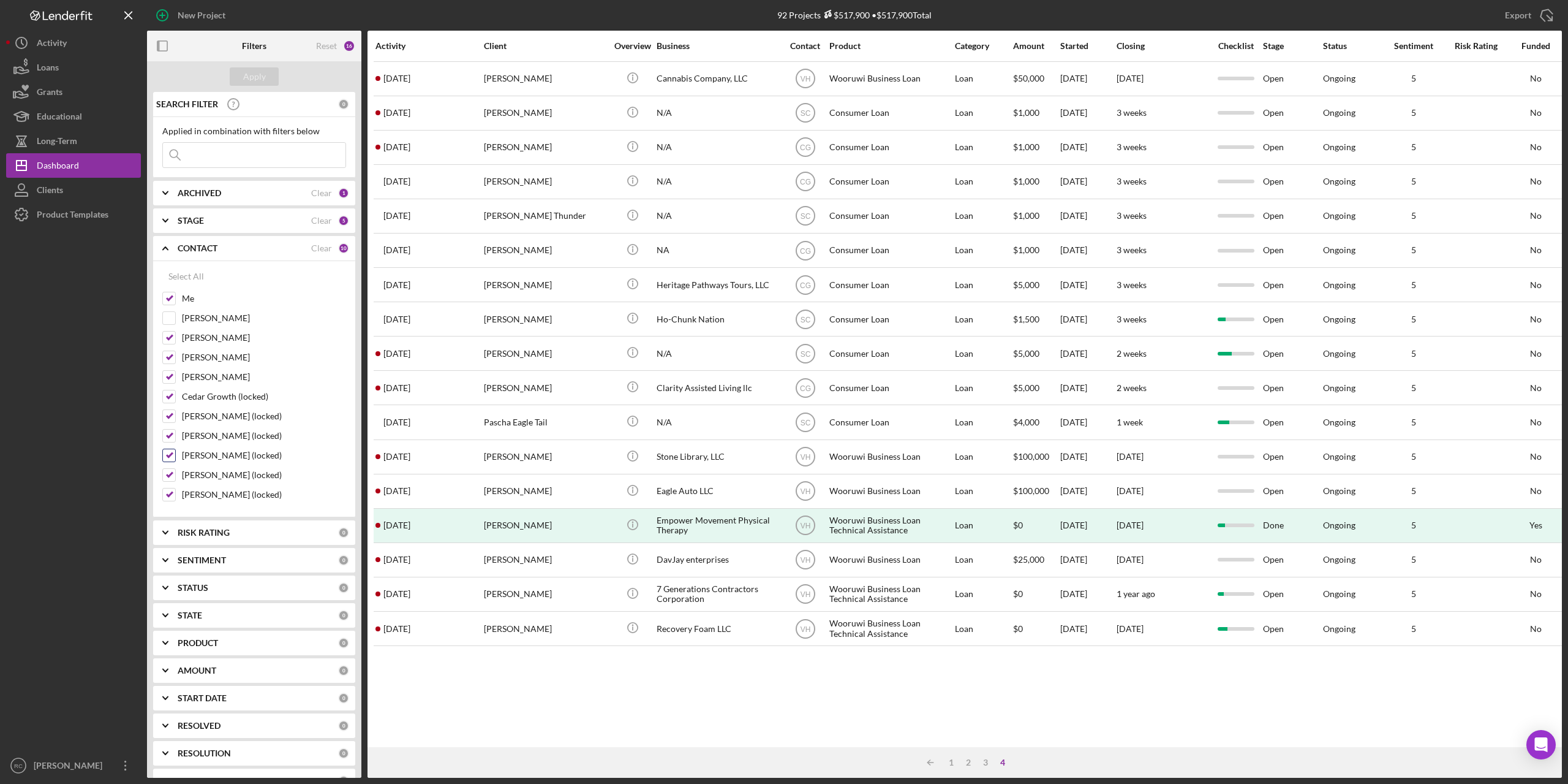
click at [170, 454] on input "[PERSON_NAME] (locked)" at bounding box center [169, 455] width 12 height 12
checkbox input "false"
click at [254, 70] on div "Apply" at bounding box center [254, 76] width 22 height 19
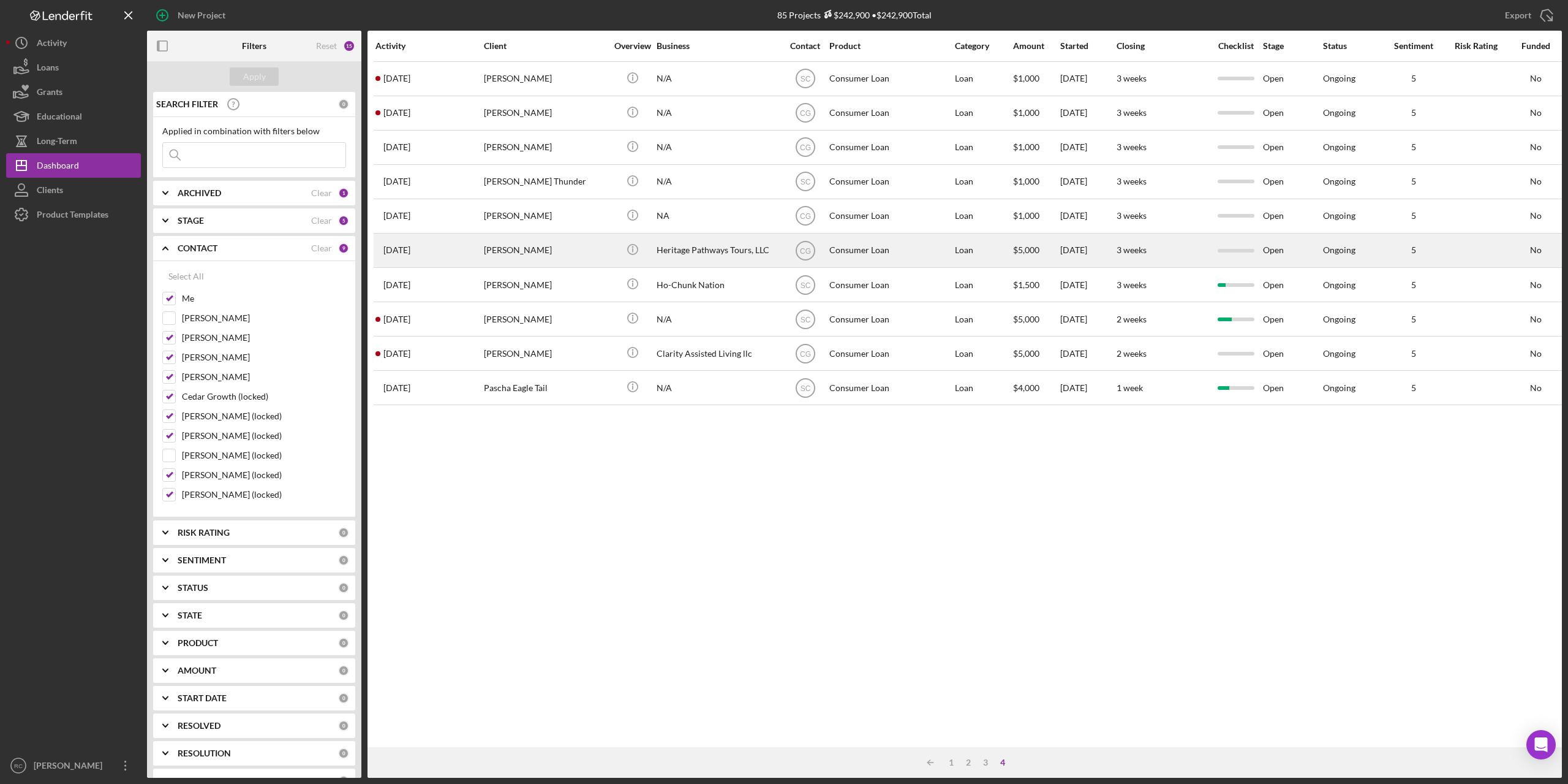
click at [513, 249] on div "[PERSON_NAME]" at bounding box center [545, 250] width 123 height 32
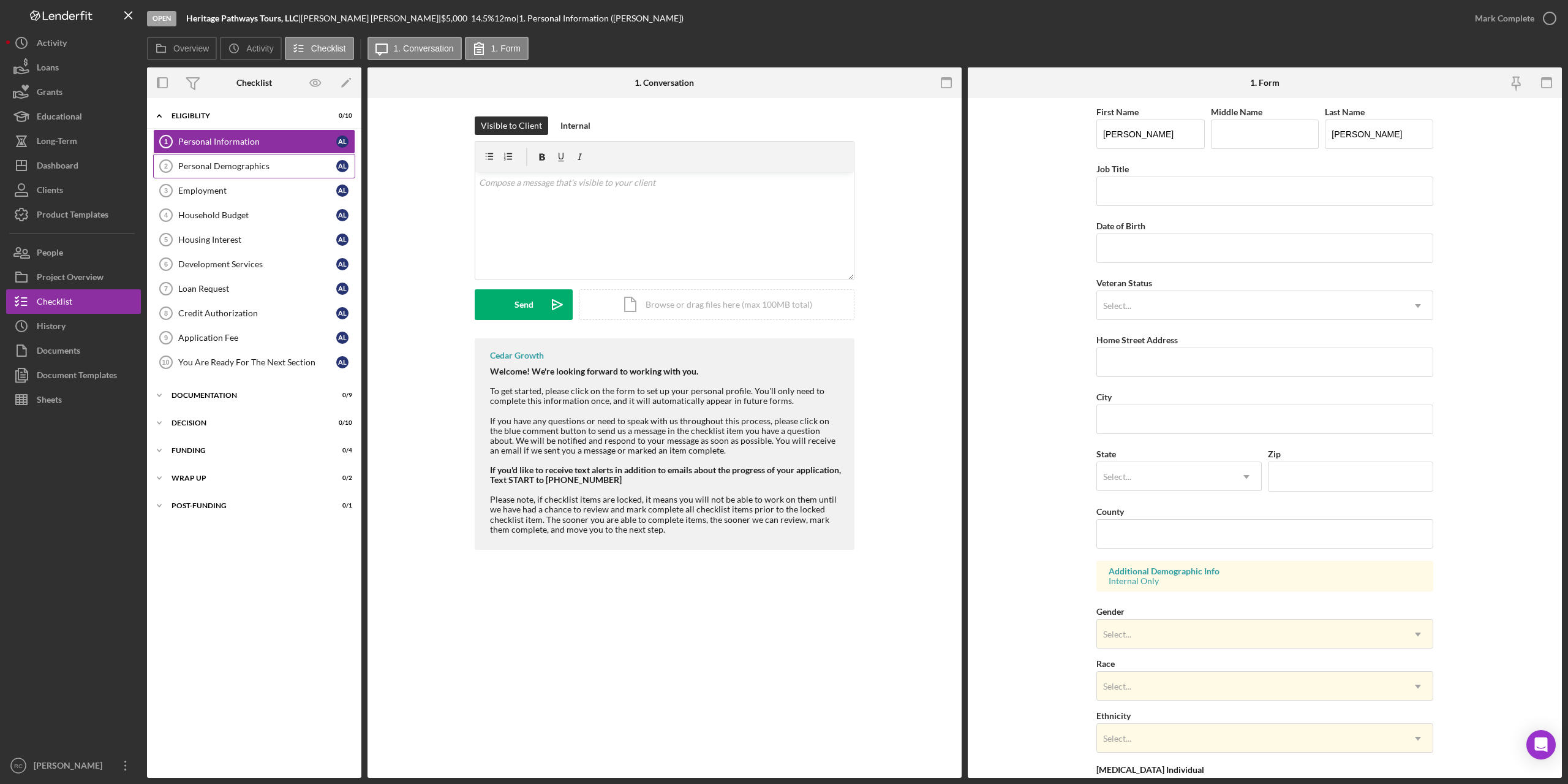
click at [219, 167] on div "Personal Demographics" at bounding box center [257, 165] width 158 height 10
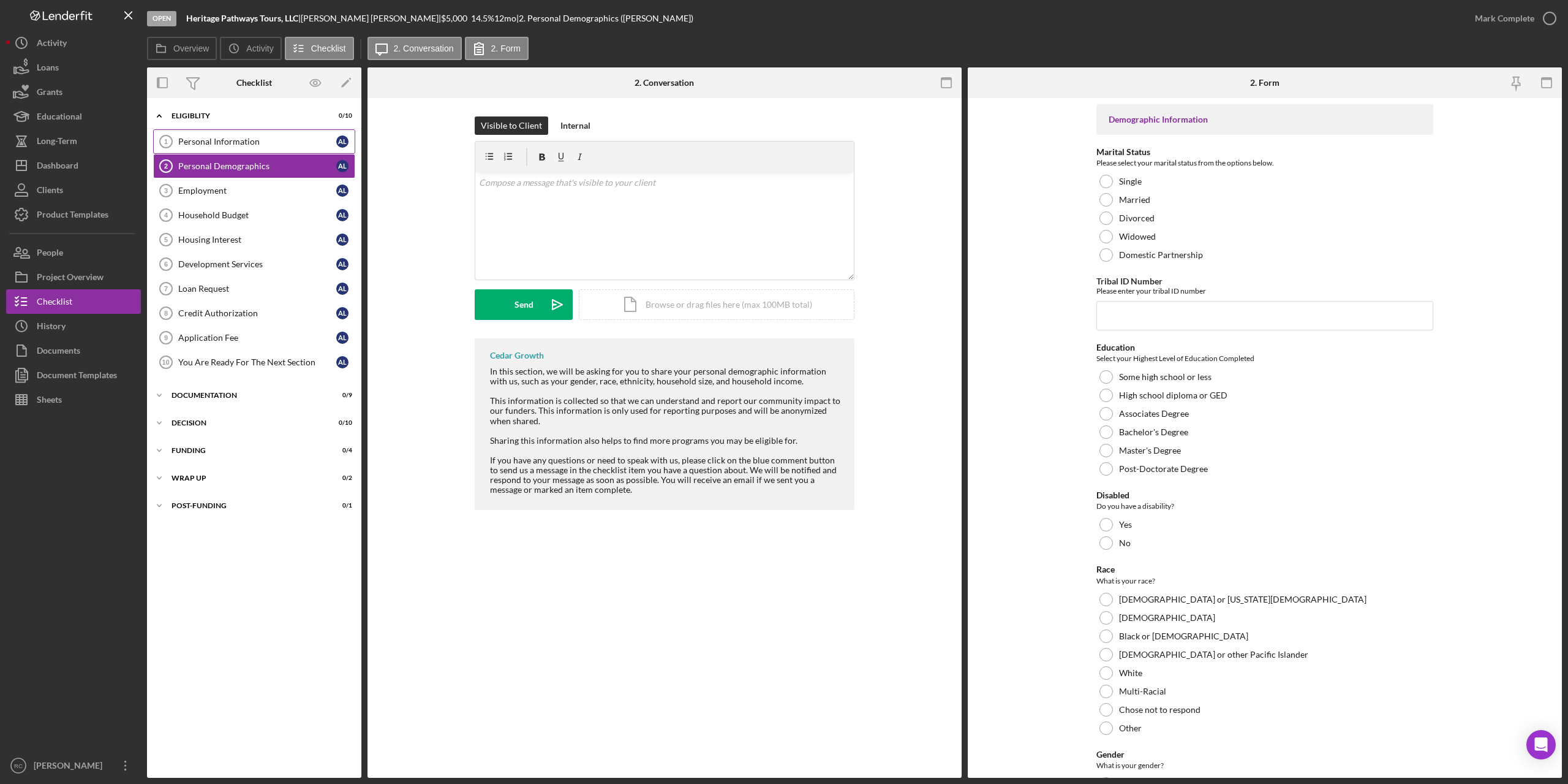
click at [214, 141] on div "Personal Information" at bounding box center [257, 141] width 158 height 10
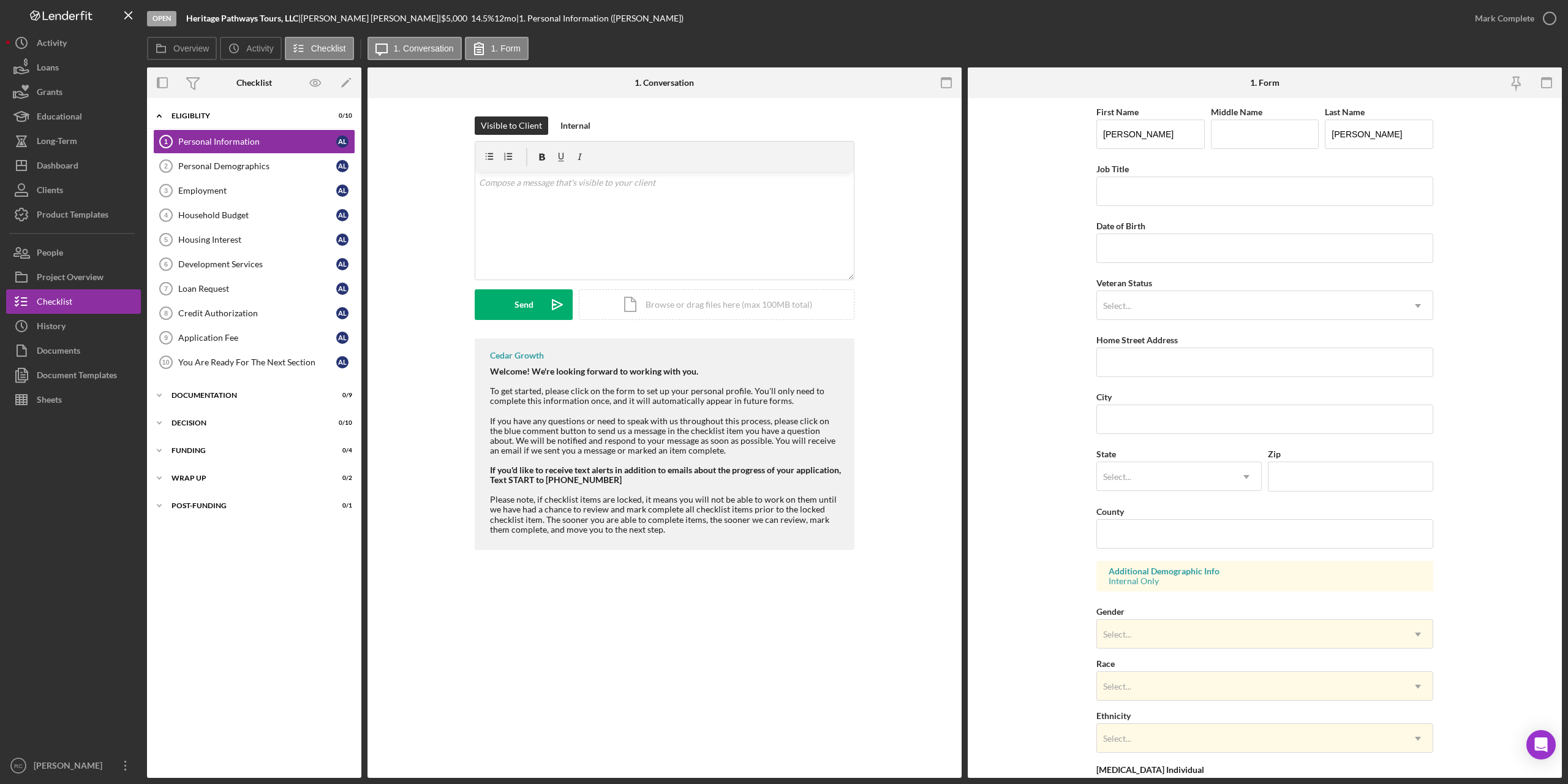
scroll to position [139, 0]
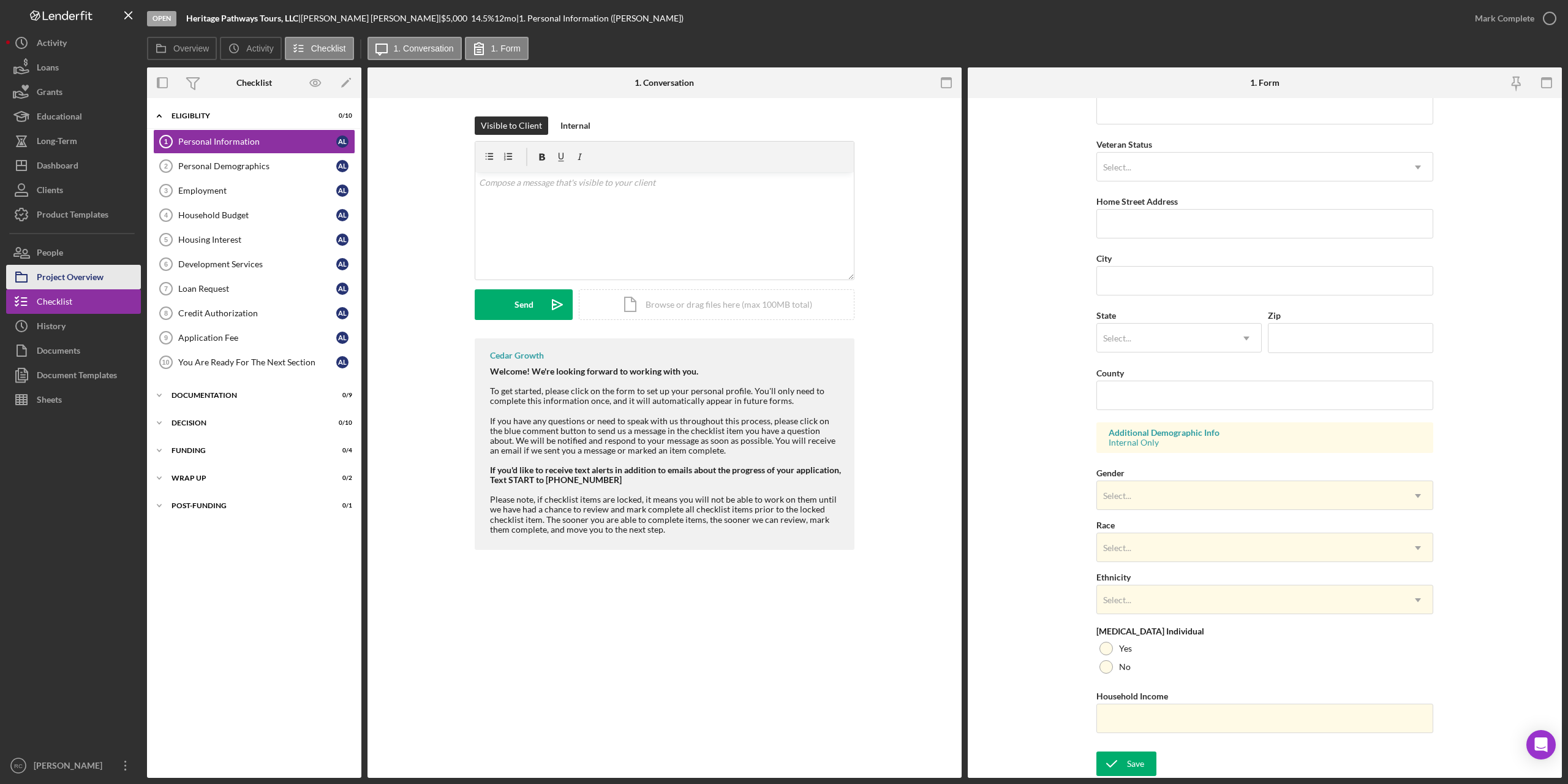
click at [85, 276] on div "Project Overview" at bounding box center [70, 279] width 67 height 28
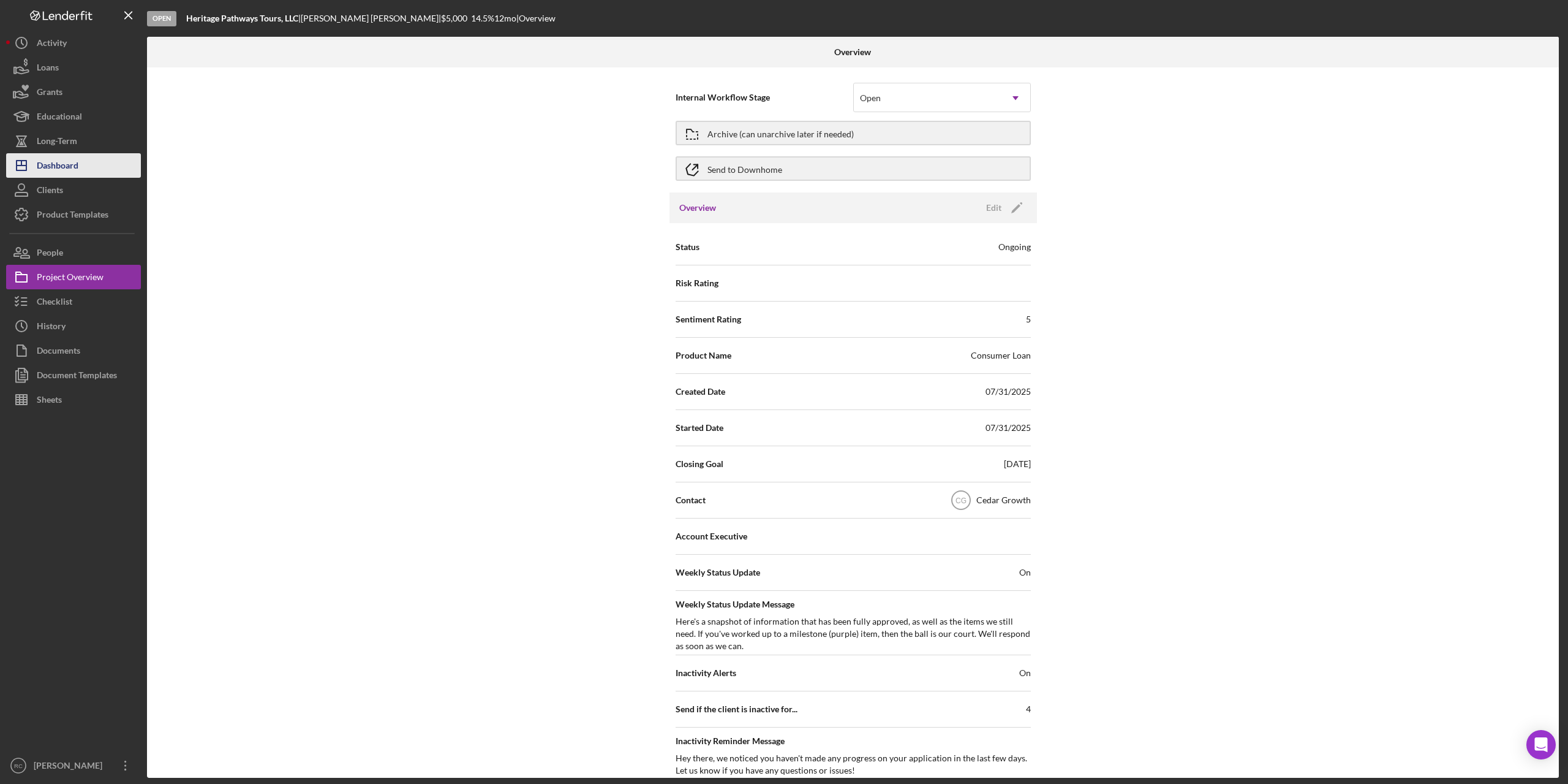
click at [73, 167] on div "Dashboard" at bounding box center [58, 167] width 42 height 28
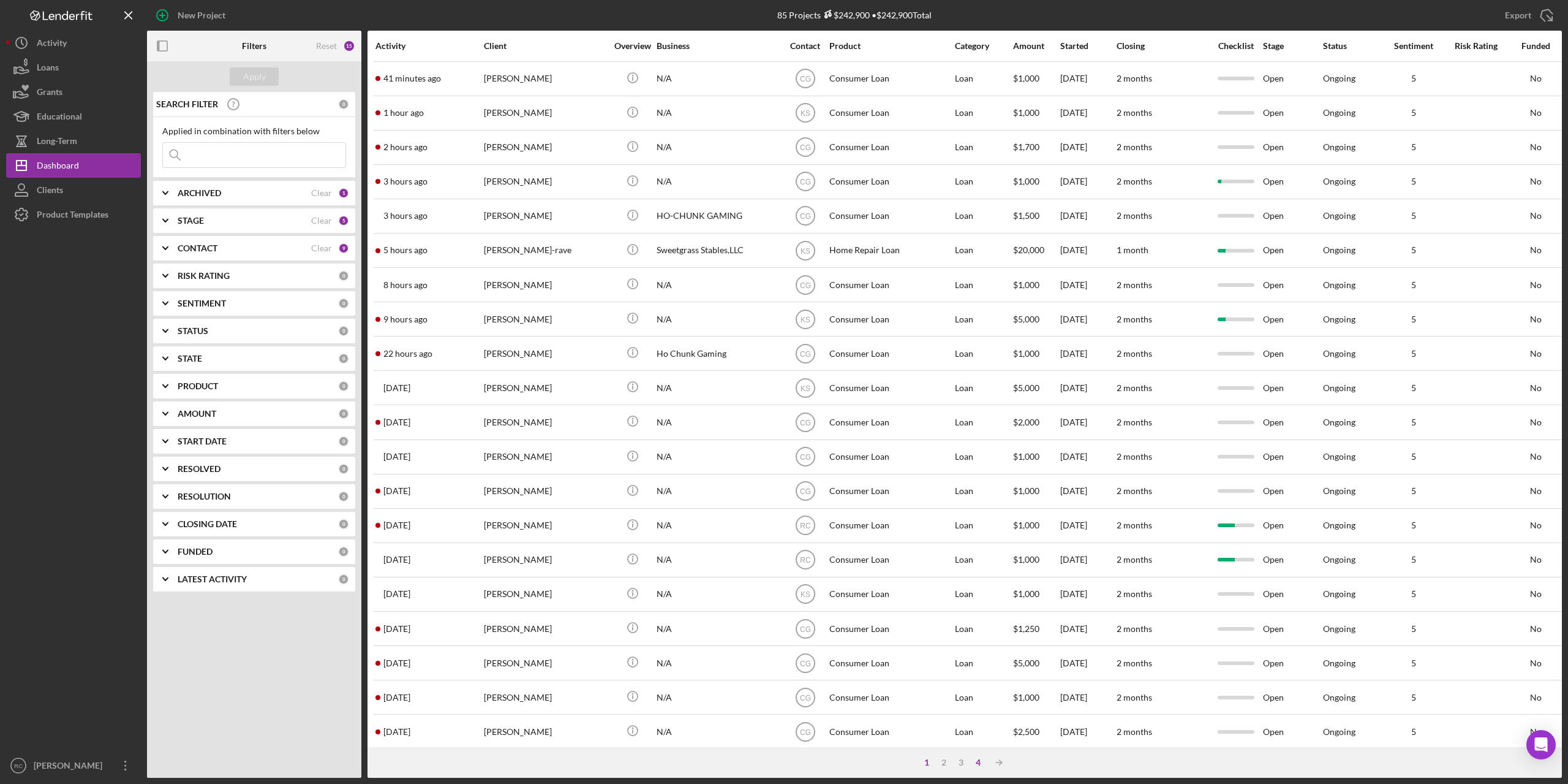
click at [971, 757] on div "4" at bounding box center [977, 762] width 17 height 10
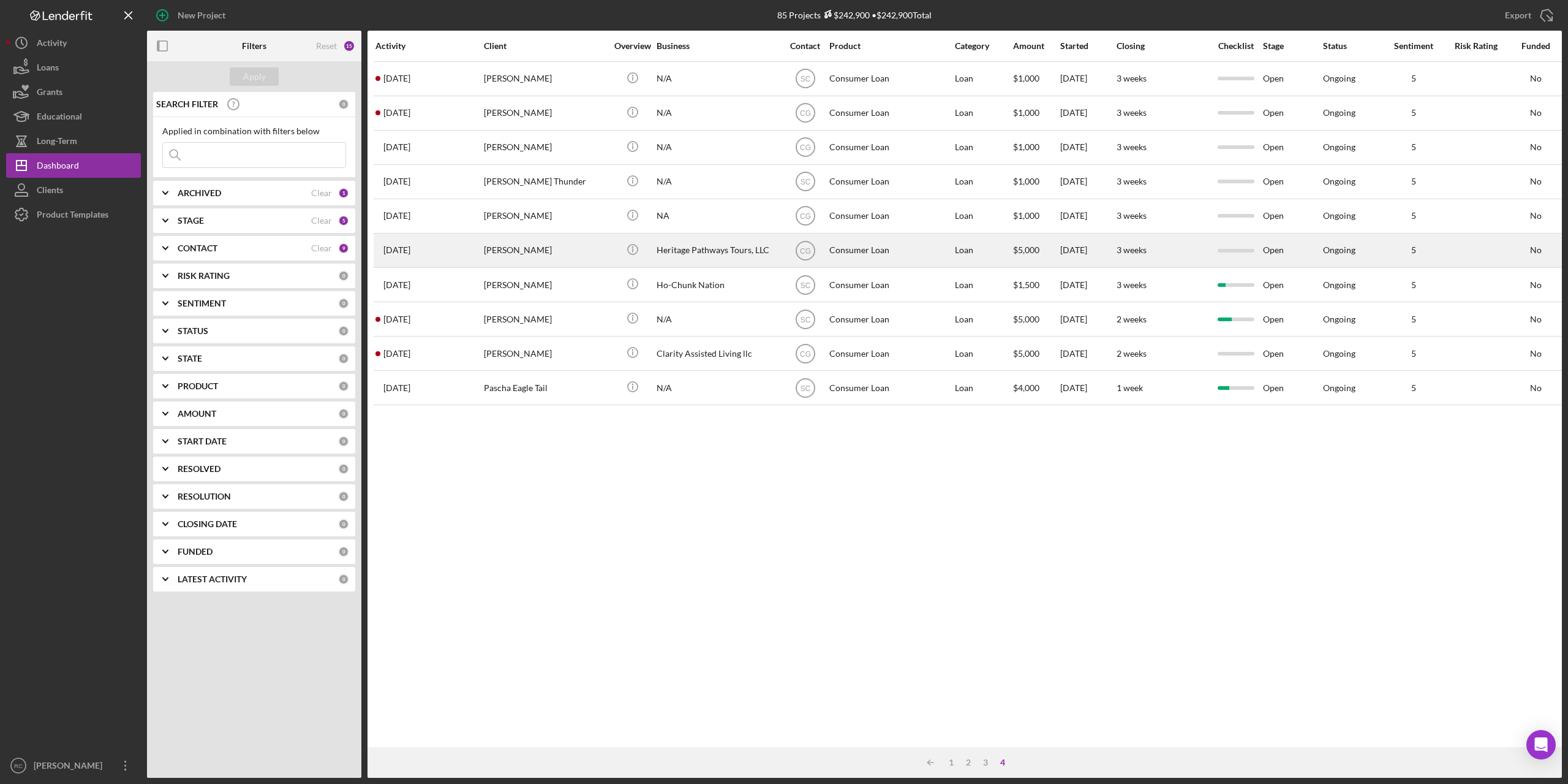
click at [680, 248] on div "Heritage Pathways Tours, LLC" at bounding box center [718, 250] width 123 height 32
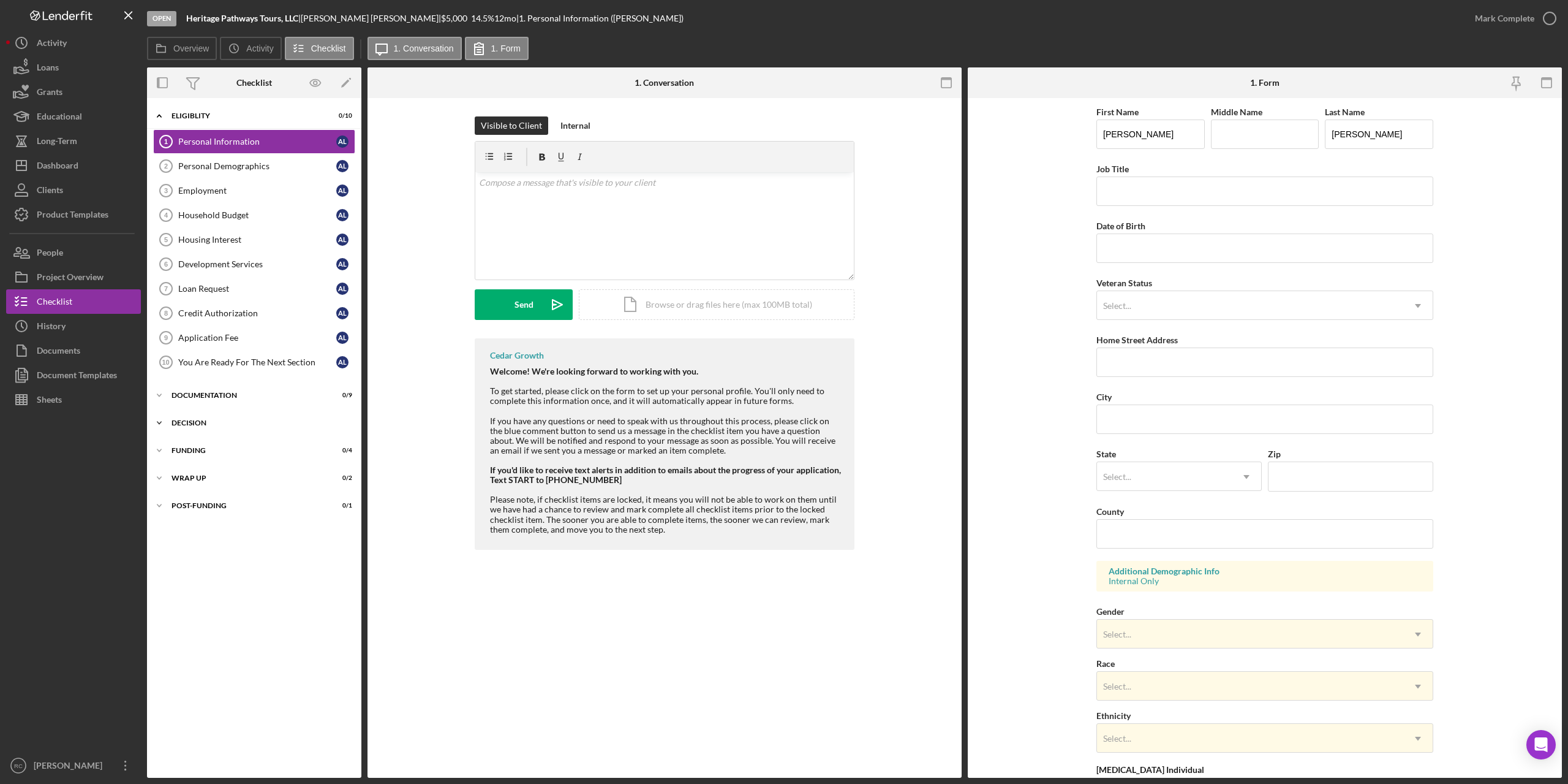
click at [193, 422] on div "Decision" at bounding box center [258, 423] width 174 height 7
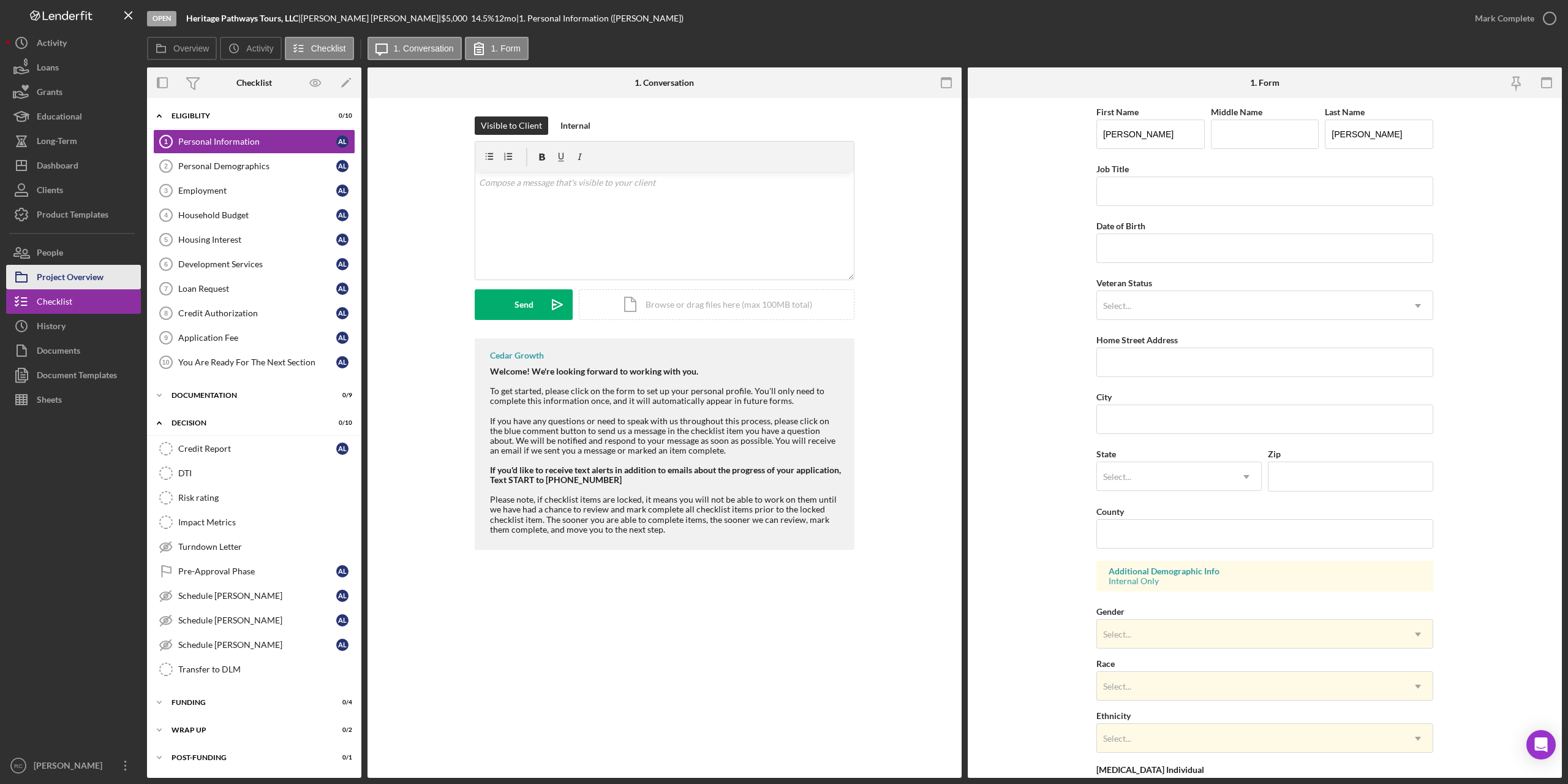
click at [97, 274] on div "Project Overview" at bounding box center [70, 279] width 67 height 28
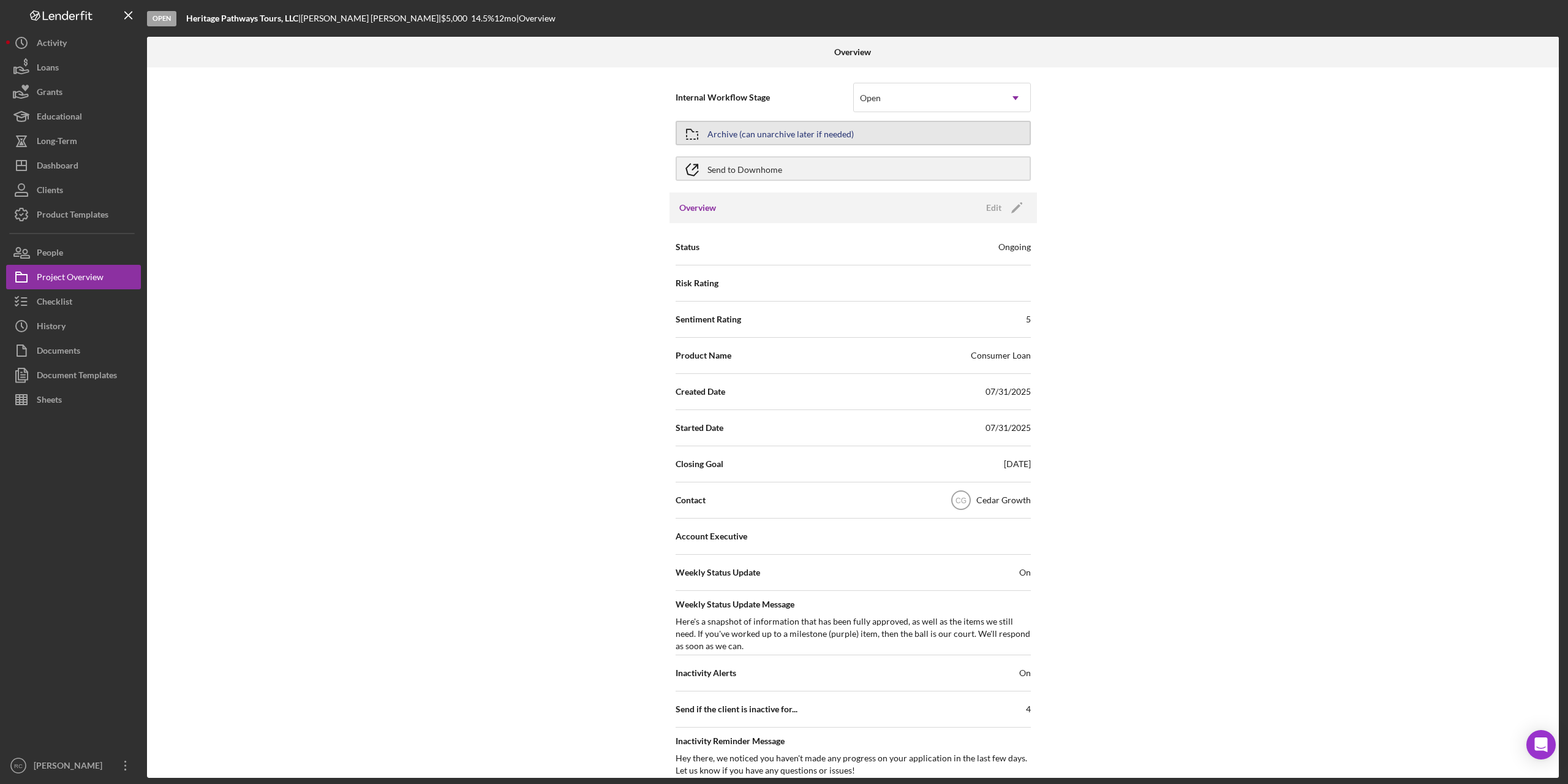
click at [779, 128] on div "Archive (can unarchive later if needed)" at bounding box center [781, 133] width 147 height 22
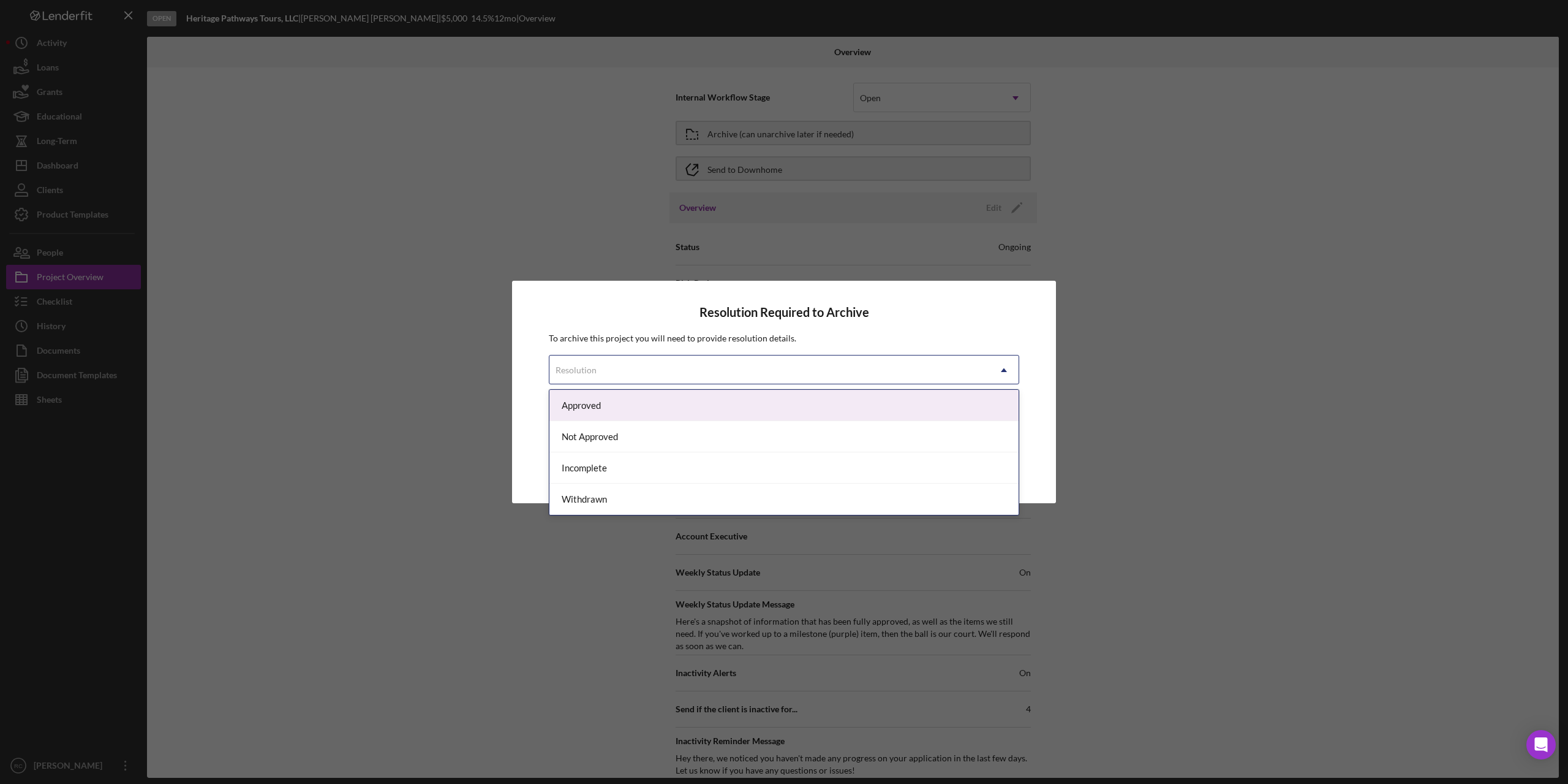
click at [881, 365] on div "Resolution" at bounding box center [769, 370] width 440 height 28
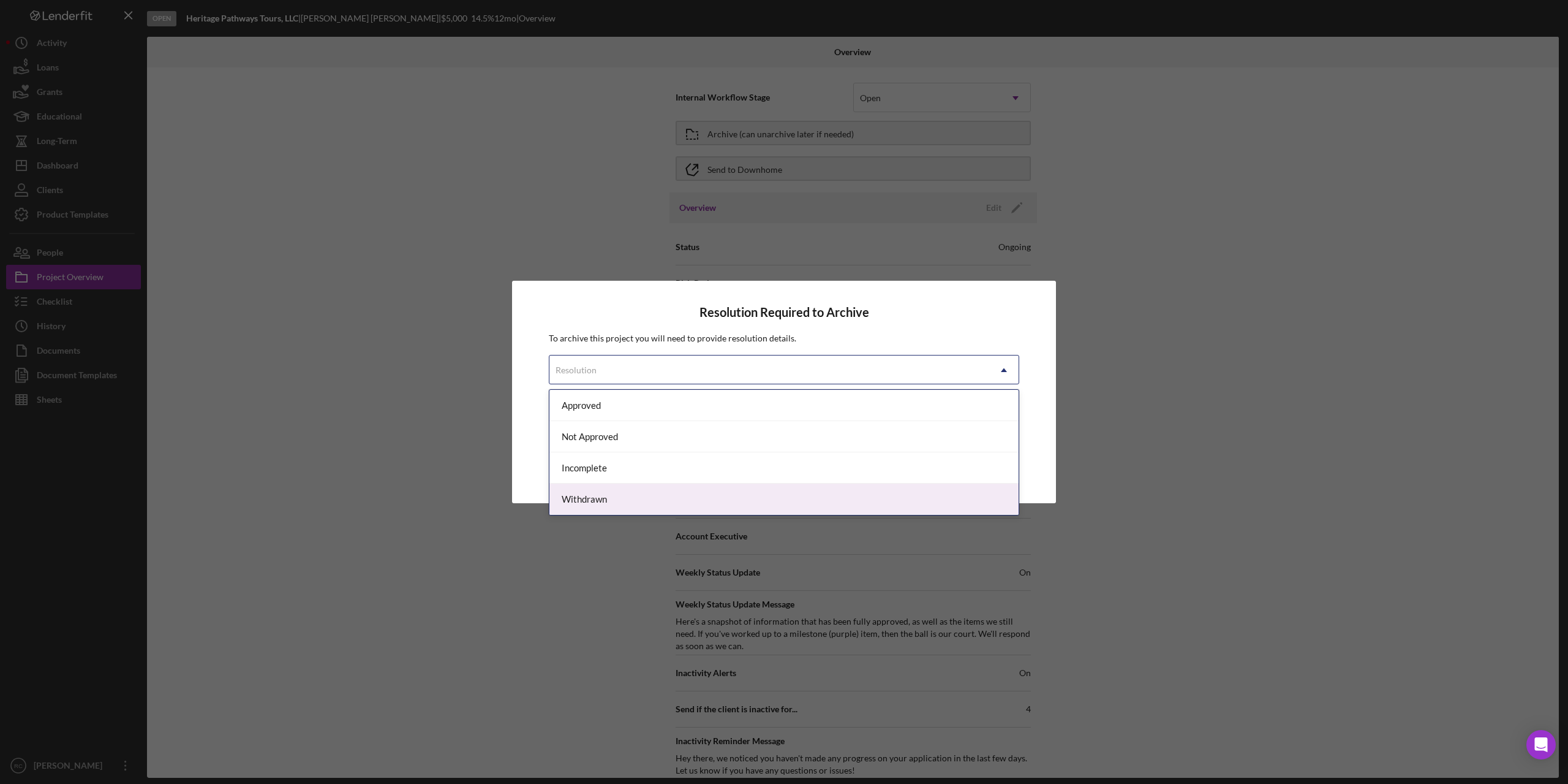
click at [790, 486] on div "Withdrawn" at bounding box center [784, 499] width 469 height 31
click at [790, 486] on div "Resolution Required to Archive To archive this project you will need to provide…" at bounding box center [784, 392] width 544 height 222
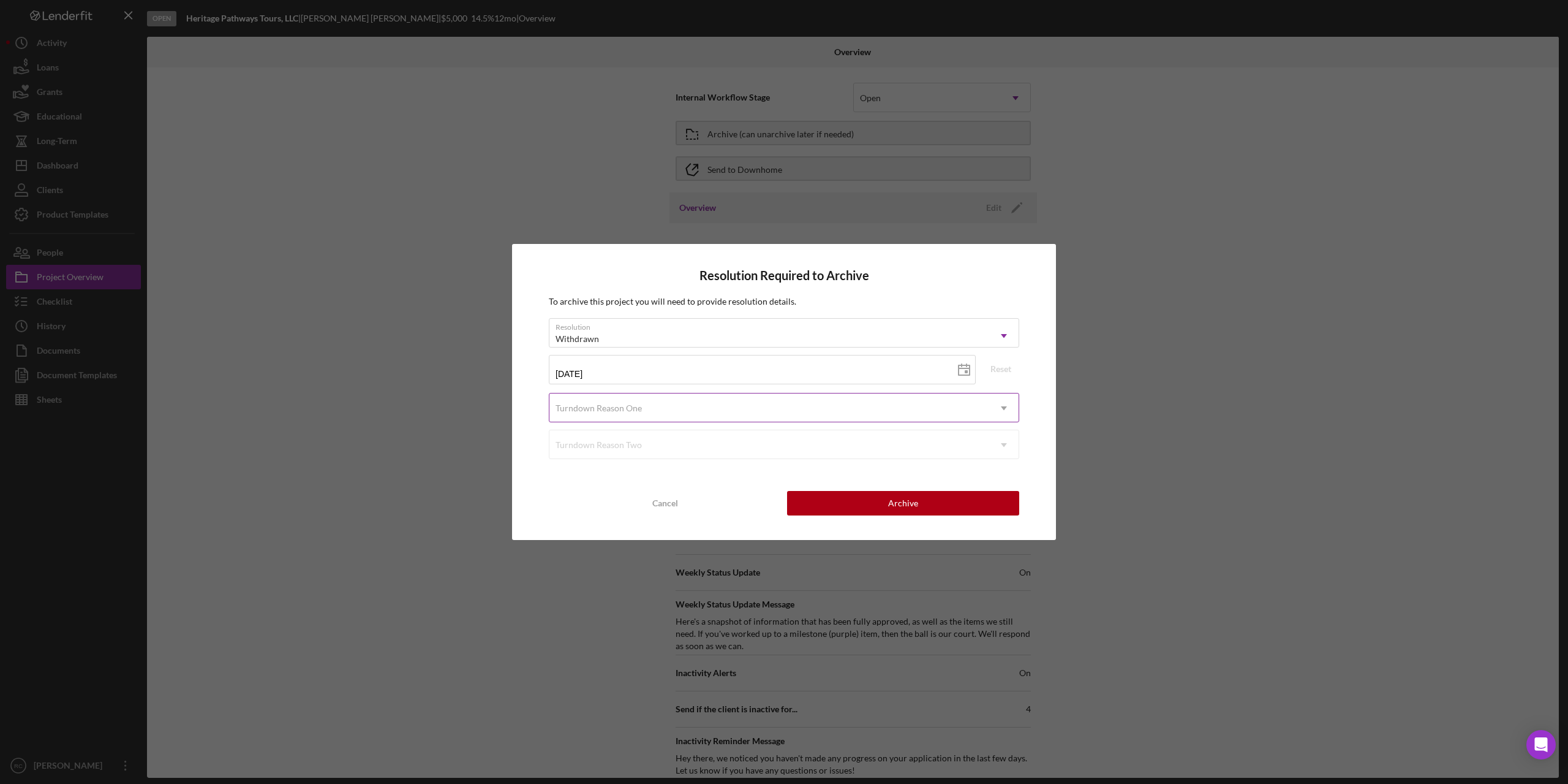
click at [867, 413] on div "Turndown Reason One" at bounding box center [769, 408] width 440 height 28
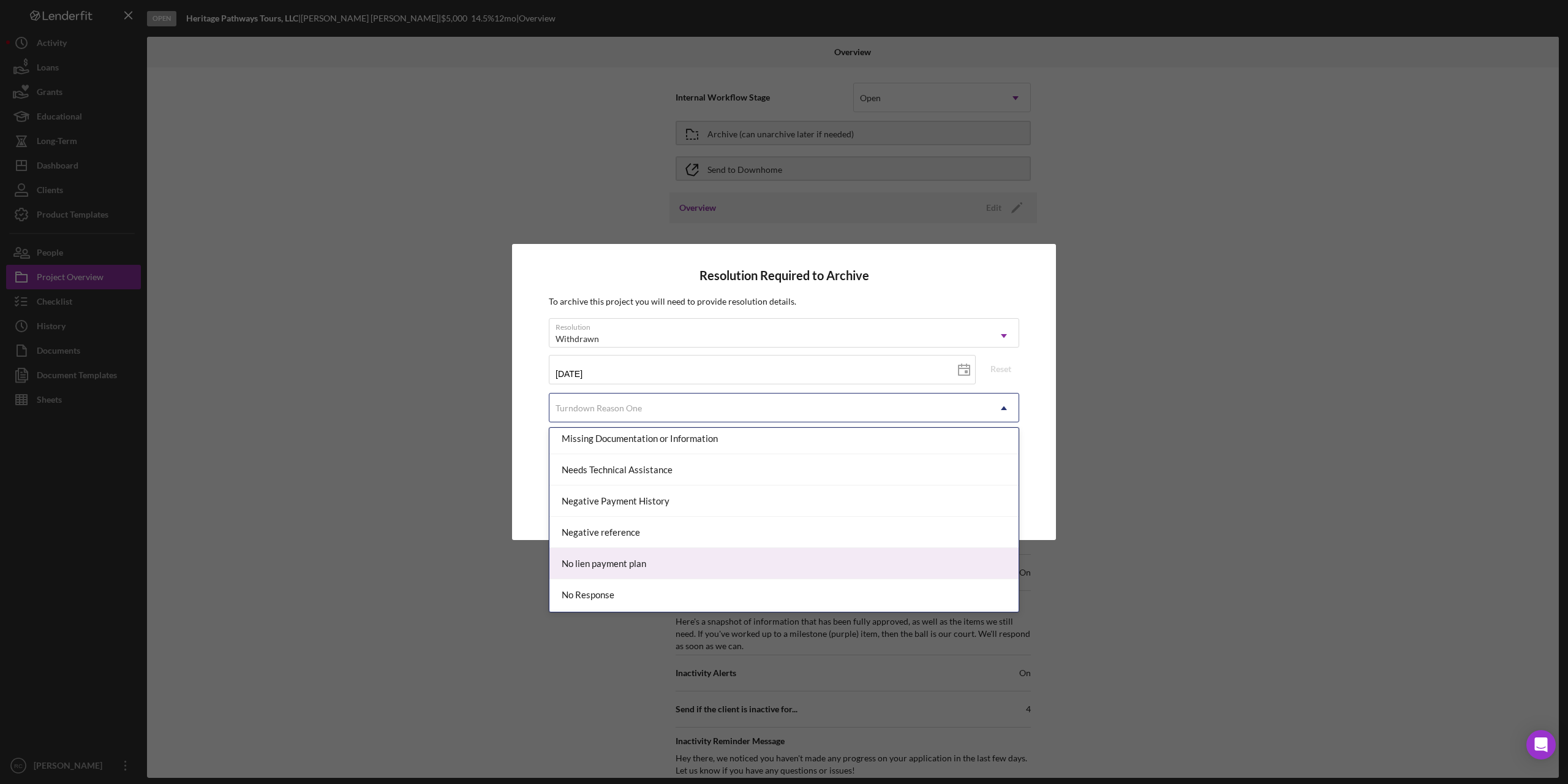
scroll to position [899, 0]
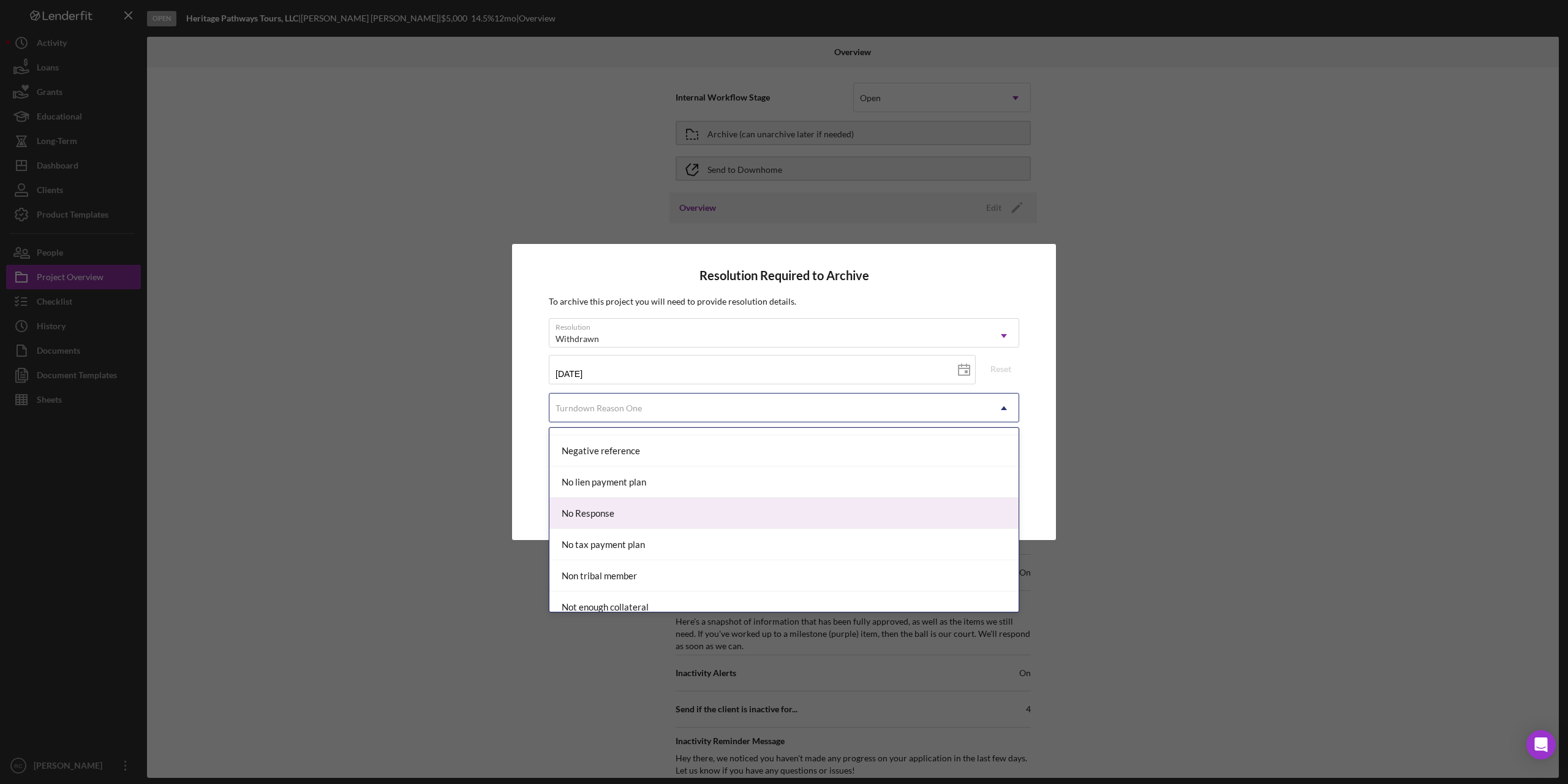
click at [719, 514] on div "No Response" at bounding box center [784, 513] width 469 height 31
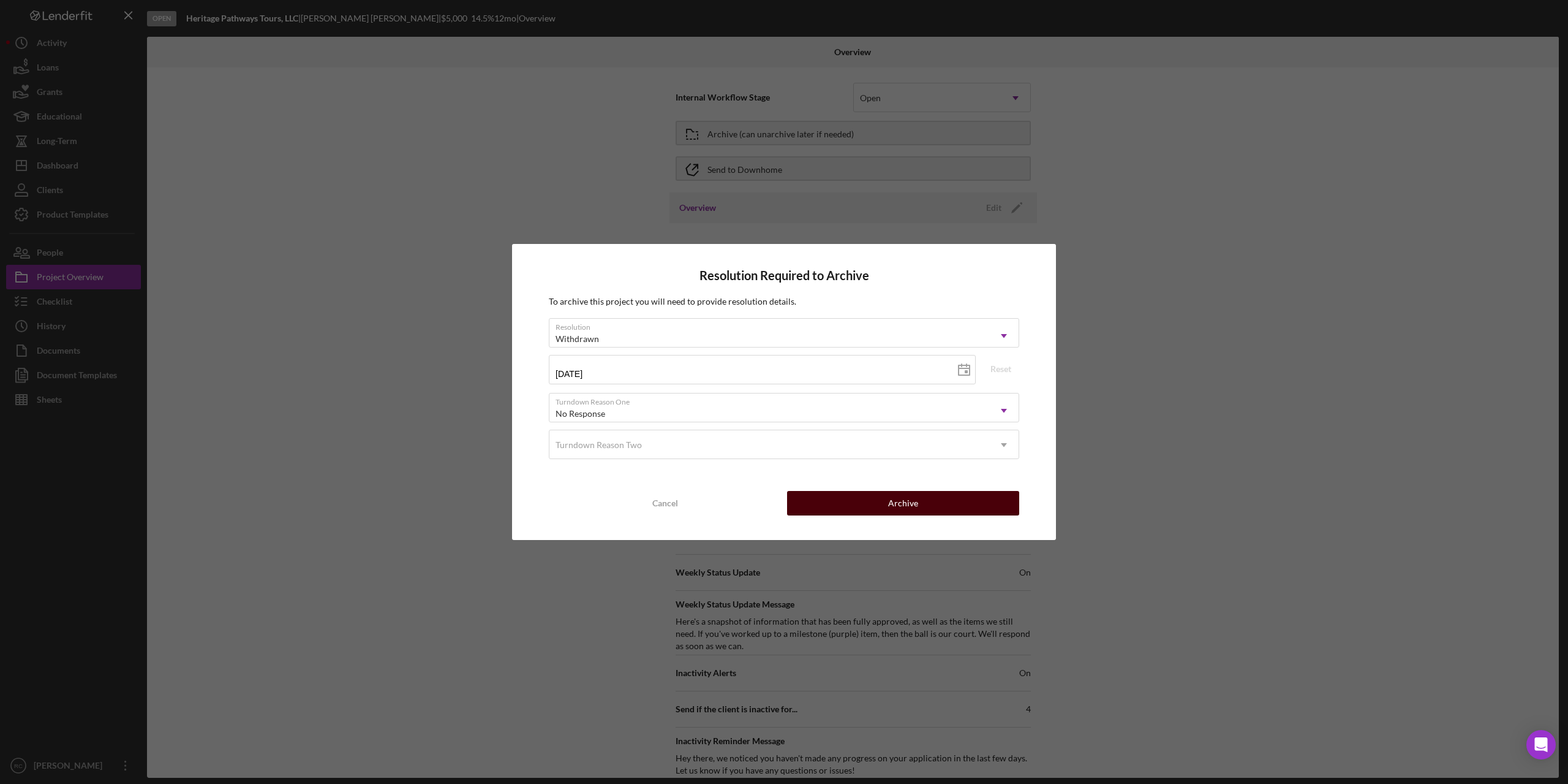
click at [952, 505] on button "Archive" at bounding box center [903, 502] width 232 height 25
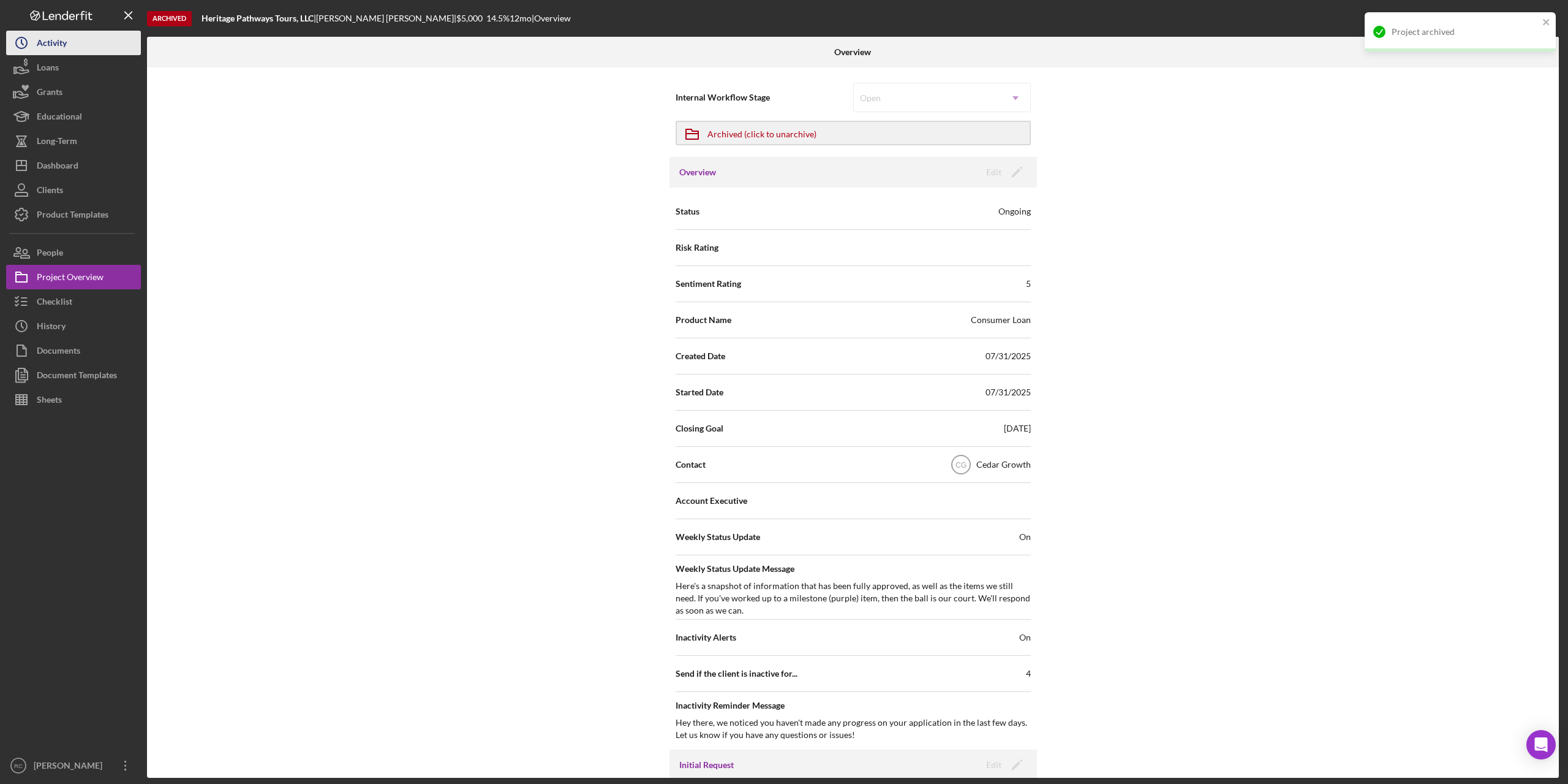
click at [59, 44] on div "Activity" at bounding box center [52, 44] width 30 height 28
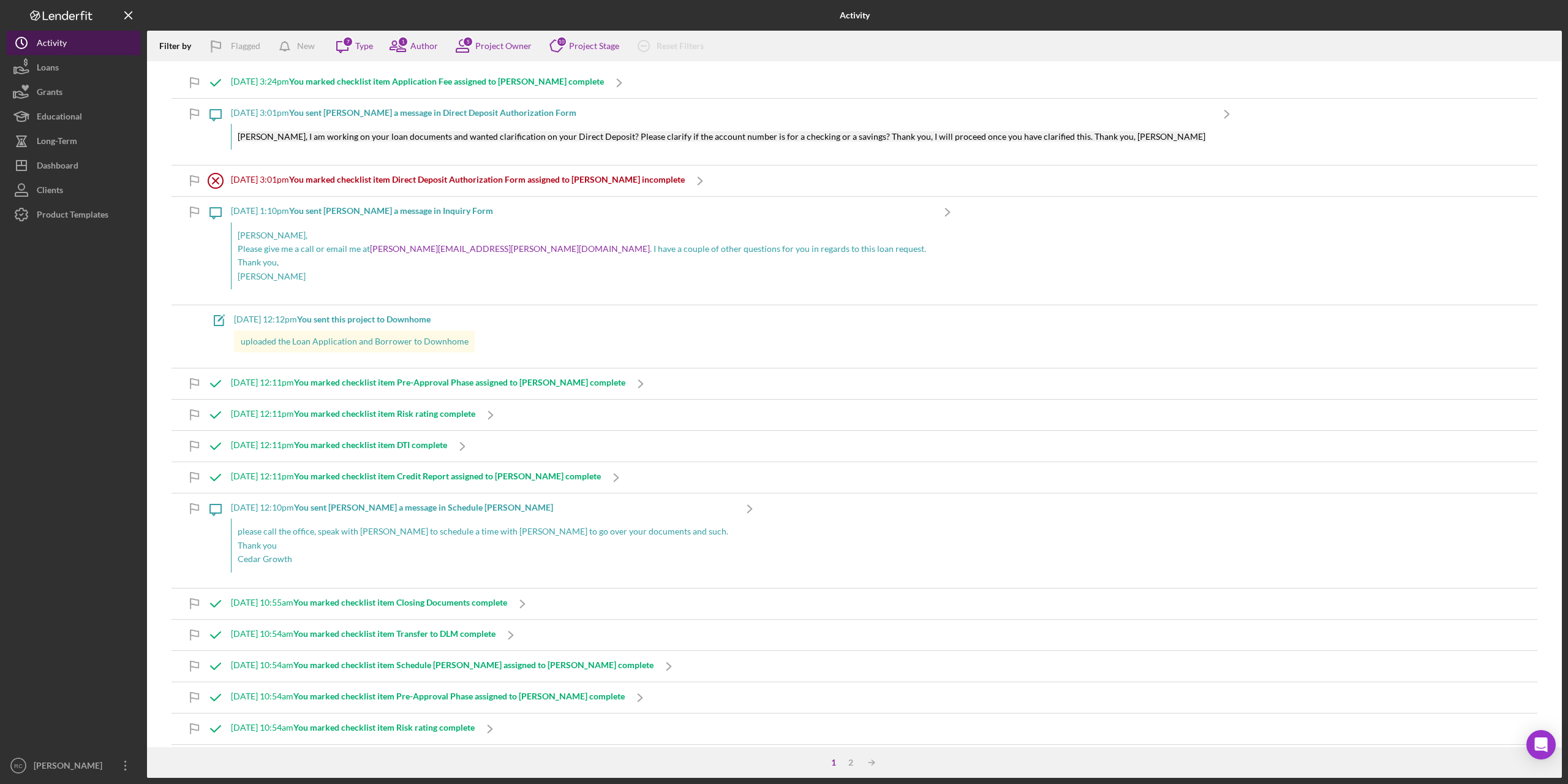
click at [61, 42] on div "Activity" at bounding box center [52, 44] width 30 height 28
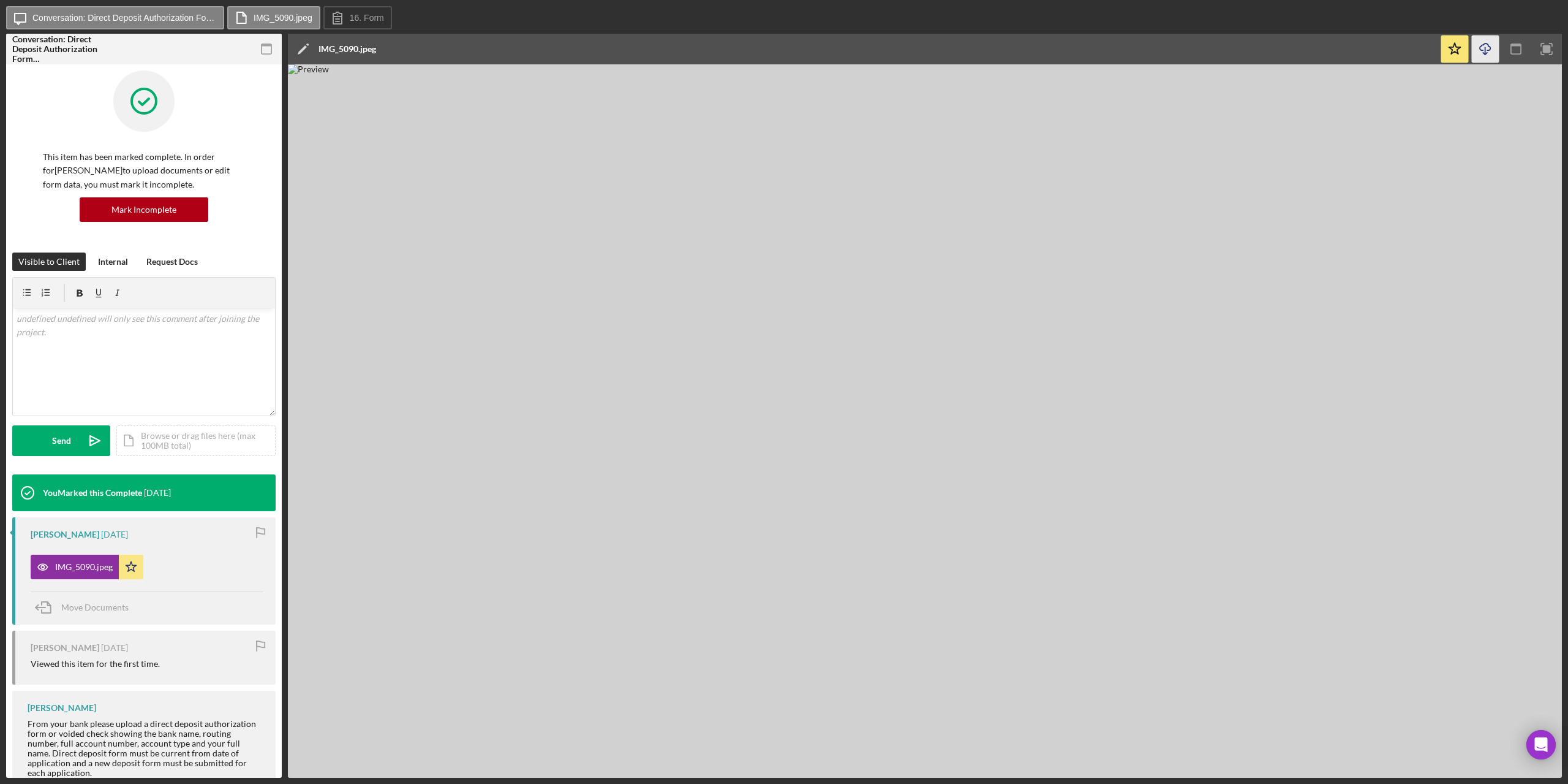
drag, startPoint x: 1481, startPoint y: 79, endPoint x: 1482, endPoint y: 49, distance: 30.0
click at [1482, 49] on icon "Icon/Download" at bounding box center [1485, 49] width 28 height 28
click at [159, 204] on div "Mark Incomplete" at bounding box center [144, 209] width 65 height 25
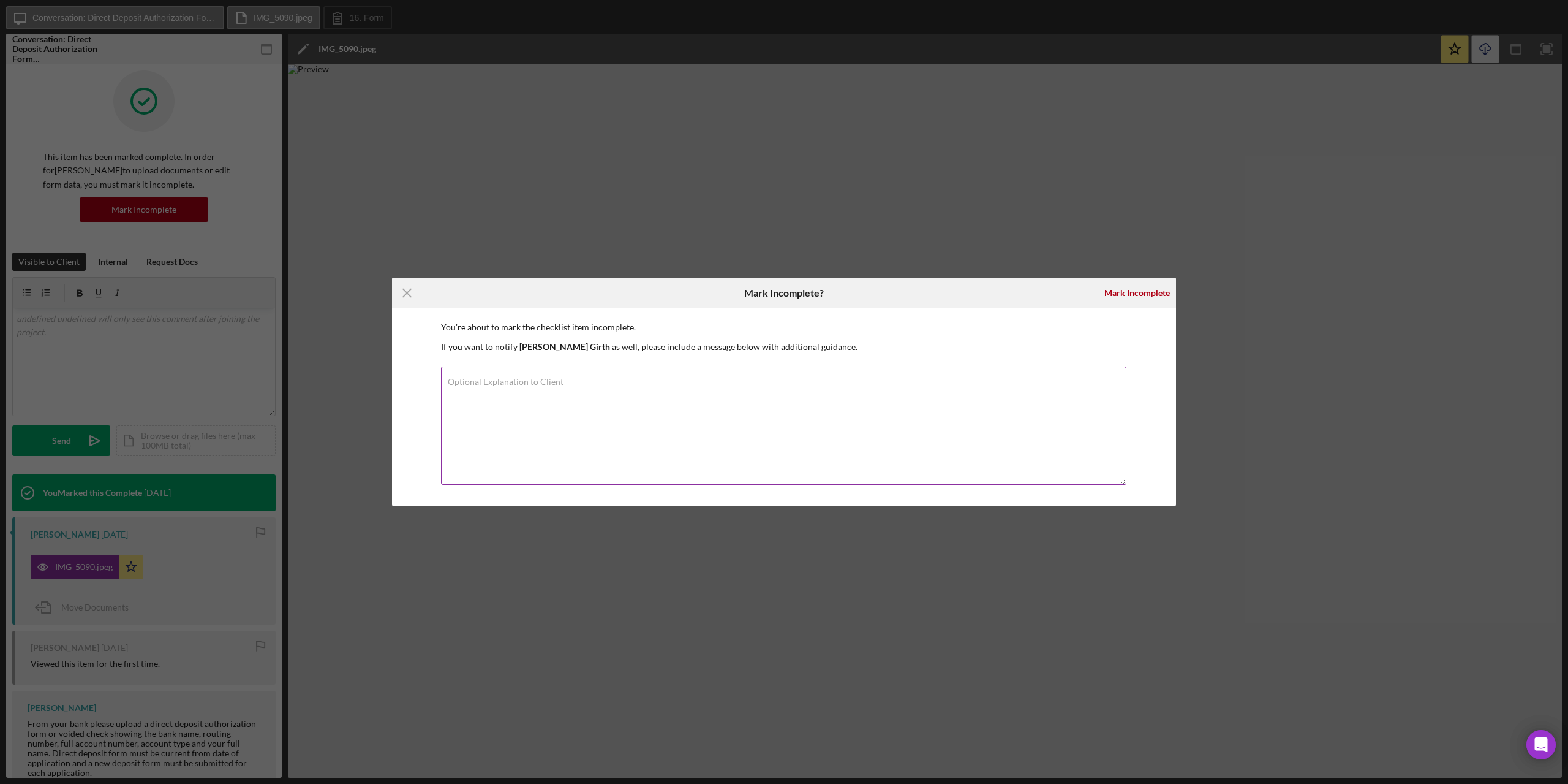
click at [500, 378] on label "Optional Explanation to Client" at bounding box center [505, 381] width 116 height 10
click at [500, 378] on textarea "Optional Explanation to Client" at bounding box center [784, 425] width 686 height 118
type textarea "B"
click at [600, 403] on textarea "Nicole, I am working on your loan documents" at bounding box center [784, 425] width 686 height 118
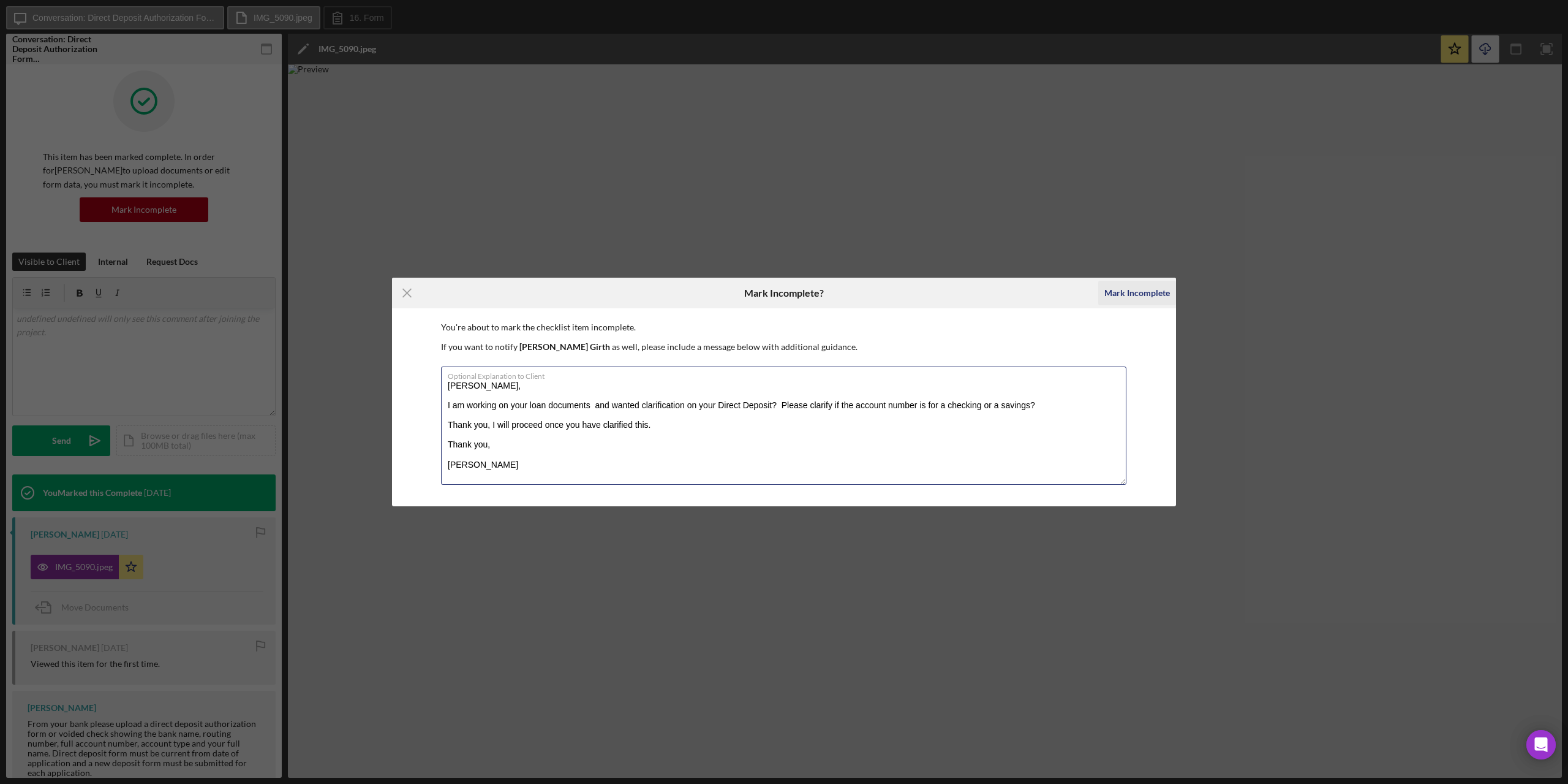
type textarea "Nicole, I am working on your loan documents and wanted clarification on your Di…"
click at [1129, 294] on div "Mark Incomplete" at bounding box center [1137, 293] width 66 height 25
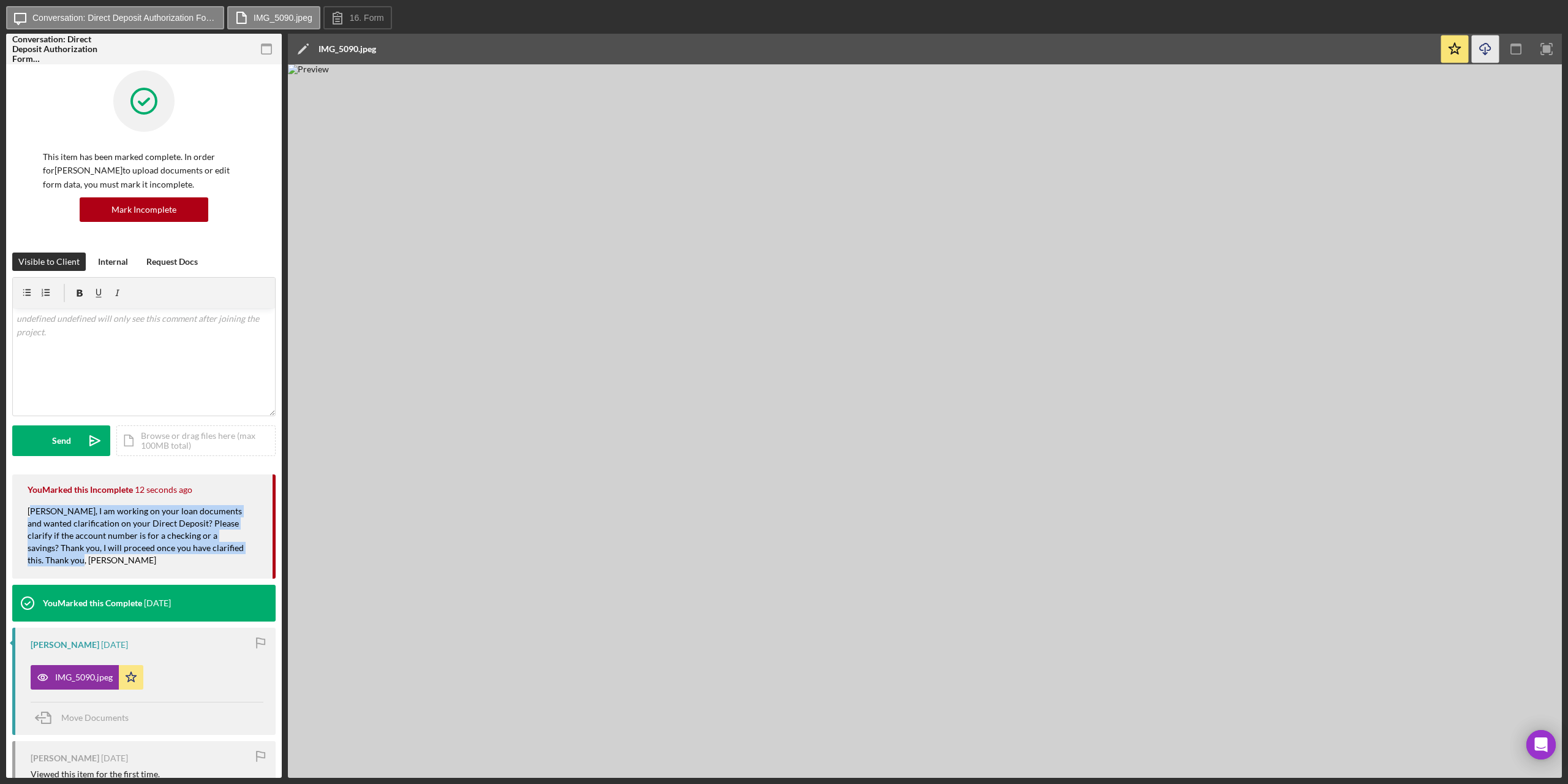
drag, startPoint x: 31, startPoint y: 513, endPoint x: 229, endPoint y: 543, distance: 200.3
click at [243, 555] on div "Nicole, I am working on your loan documents and wanted clarification on your Di…" at bounding box center [144, 541] width 233 height 73
drag, startPoint x: 213, startPoint y: 535, endPoint x: 143, endPoint y: 377, distance: 172.8
click at [156, 362] on div "v Color teal Color pink Remove color Add row above Add row below Add column bef…" at bounding box center [144, 362] width 262 height 107
click at [31, 512] on div "Nicole, I am working on your loan documents and wanted clarification on your Di…" at bounding box center [144, 541] width 233 height 73
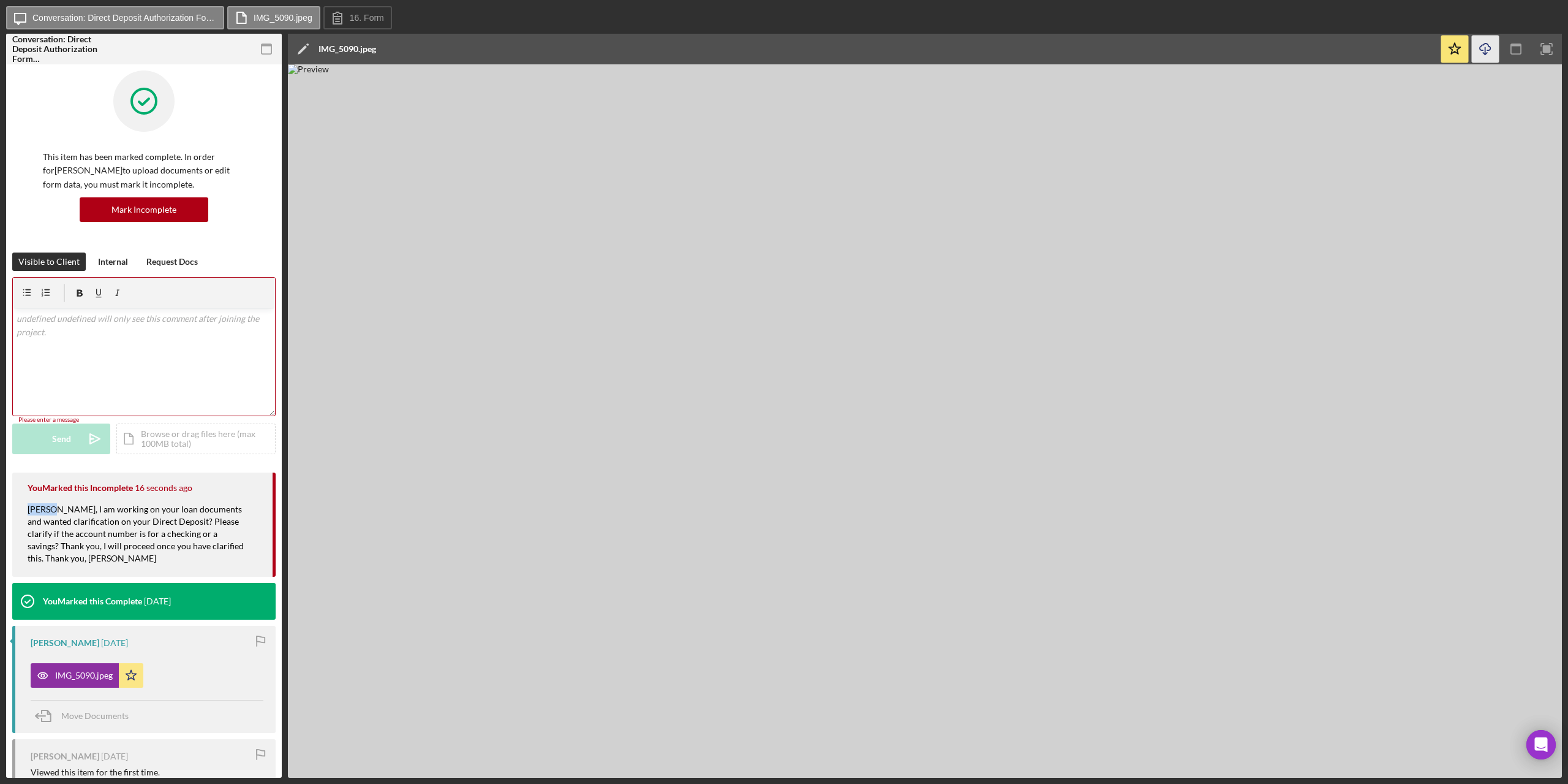
click at [31, 511] on div "Nicole, I am working on your loan documents and wanted clarification on your Di…" at bounding box center [144, 540] width 233 height 73
click at [26, 510] on div "You Marked this Incomplete 17 seconds ago Nicole, I am working on your loan doc…" at bounding box center [144, 524] width 263 height 104
drag, startPoint x: 28, startPoint y: 511, endPoint x: 253, endPoint y: 548, distance: 228.0
click at [253, 548] on div "Nicole, I am working on your loan documents and wanted clarification on your Di…" at bounding box center [144, 540] width 233 height 73
copy div "Nicole, I am working on your loan documents and wanted clarification on your Di…"
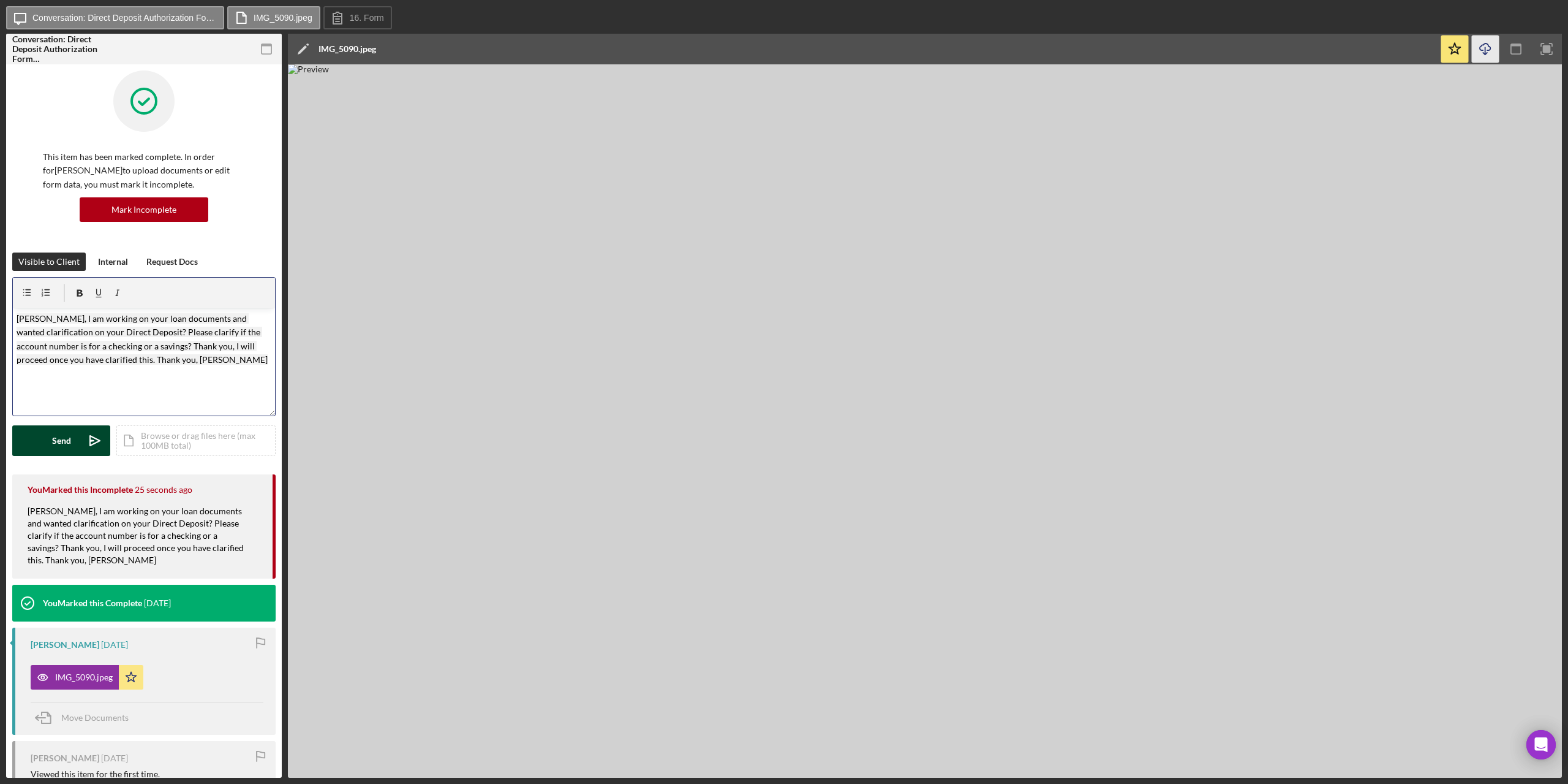
click at [54, 440] on div "Send" at bounding box center [61, 440] width 19 height 31
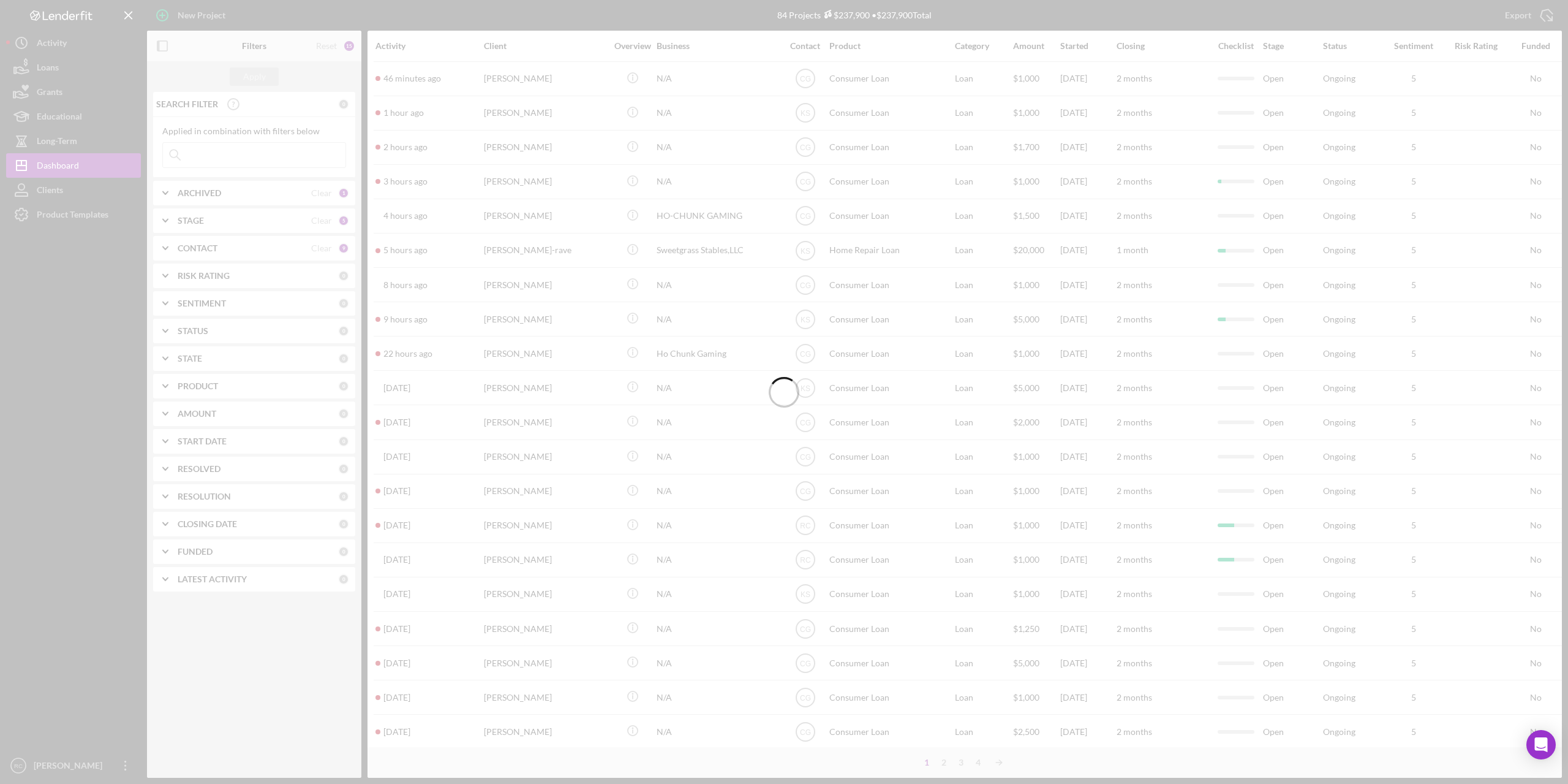
click at [264, 154] on div at bounding box center [784, 392] width 1568 height 784
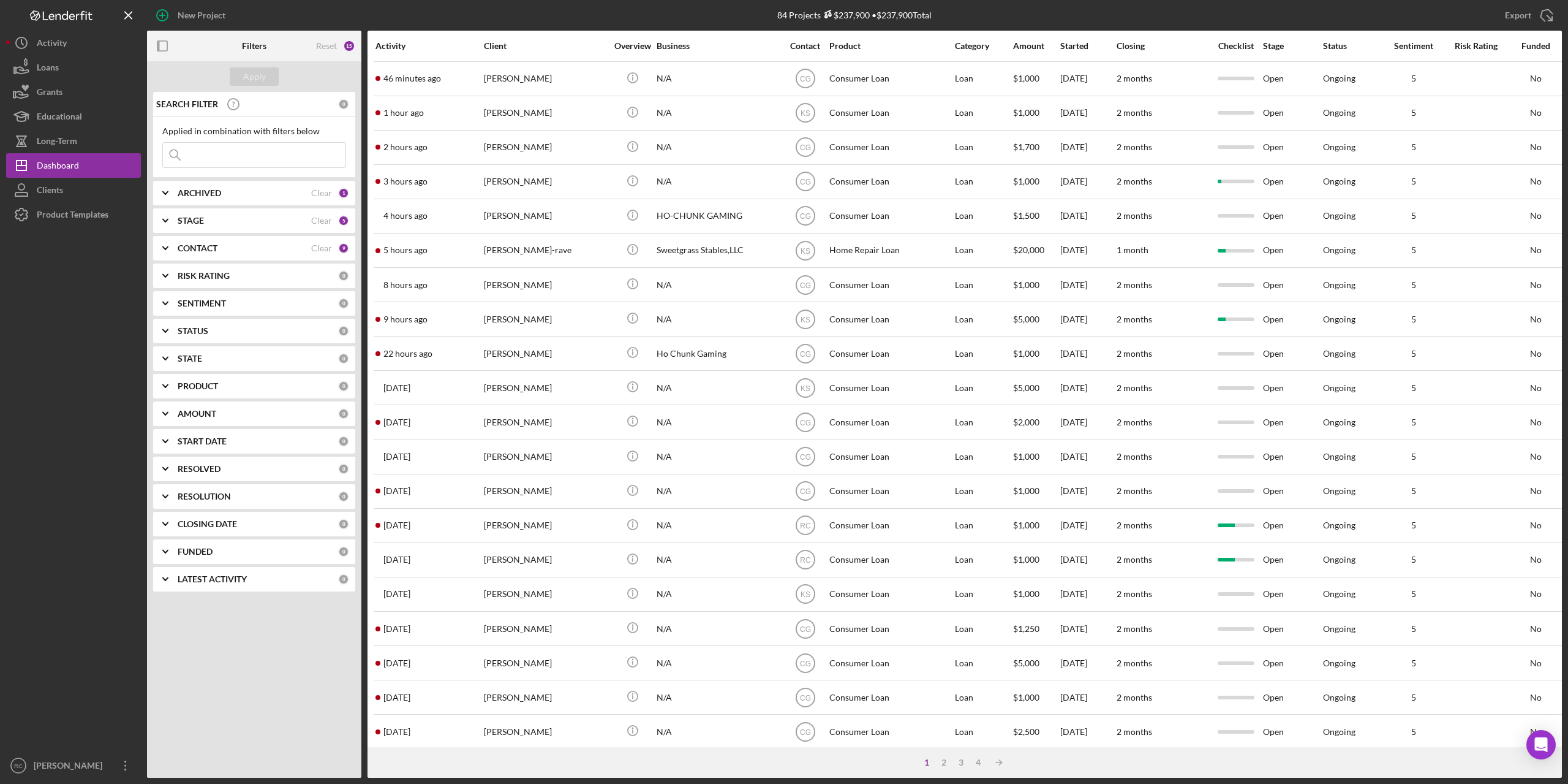
click at [255, 153] on input at bounding box center [254, 155] width 183 height 25
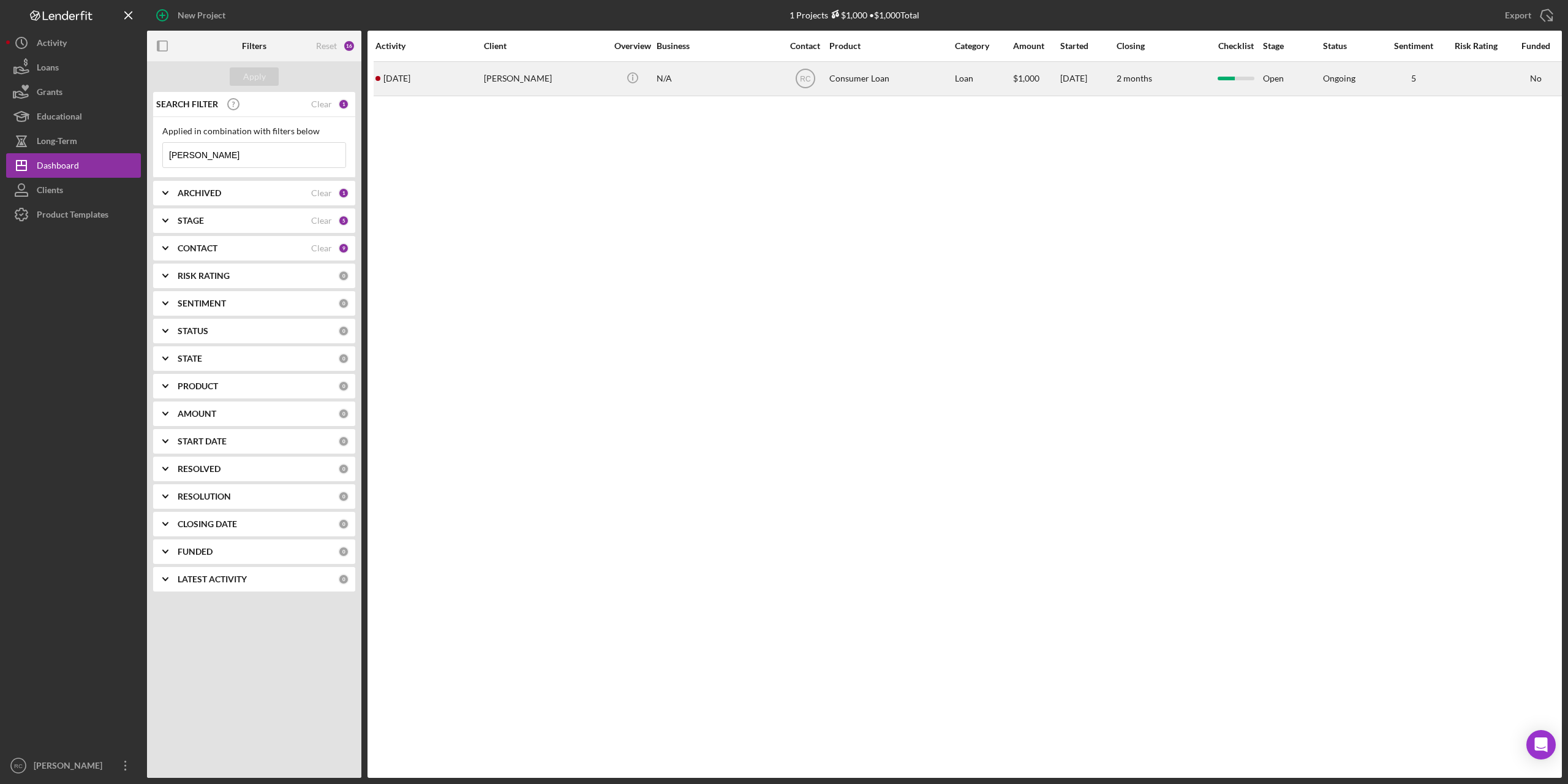
type input "tammy"
click at [517, 82] on div "[PERSON_NAME]" at bounding box center [545, 78] width 123 height 32
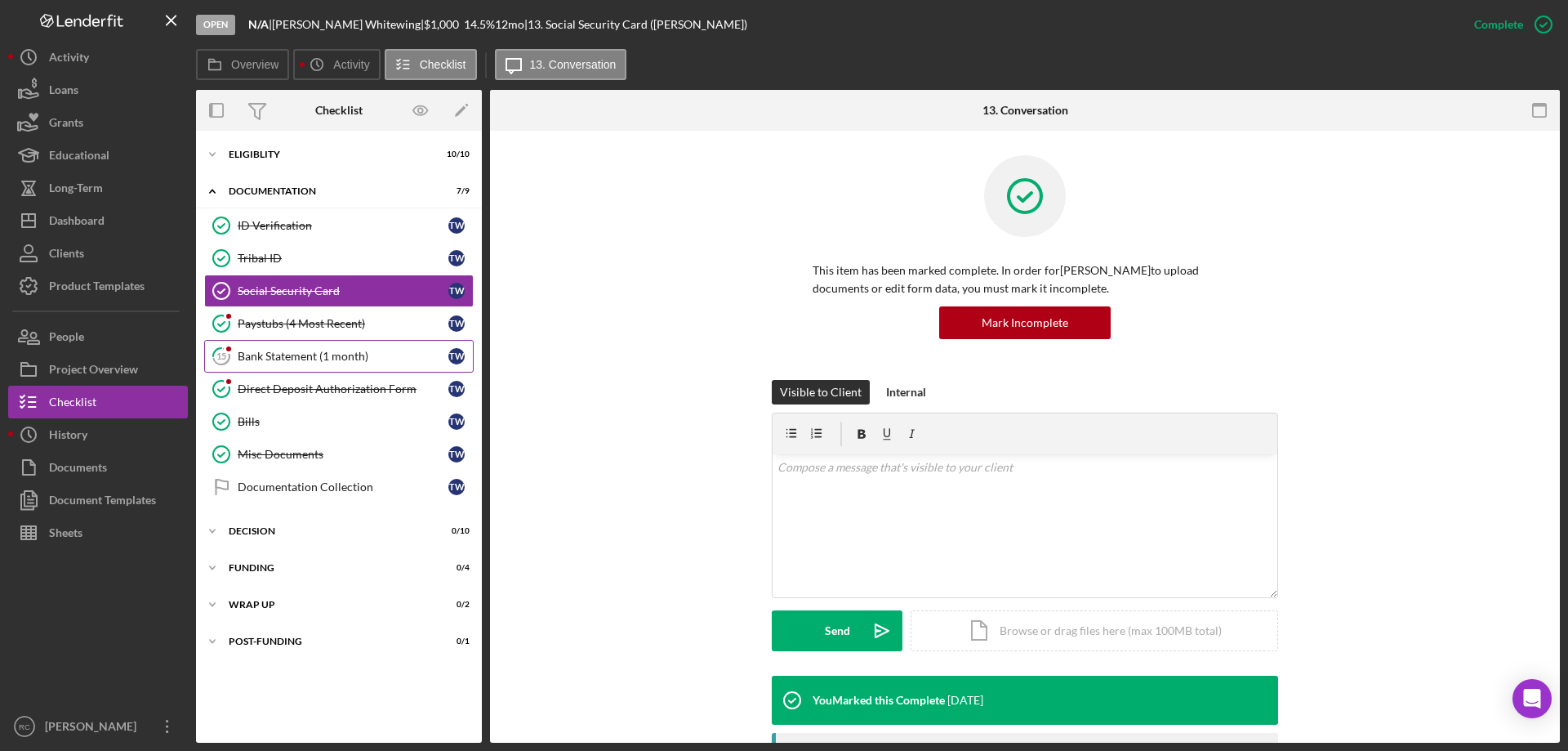
click at [358, 352] on div "Bank Statement (1 month)" at bounding box center [342, 356] width 211 height 13
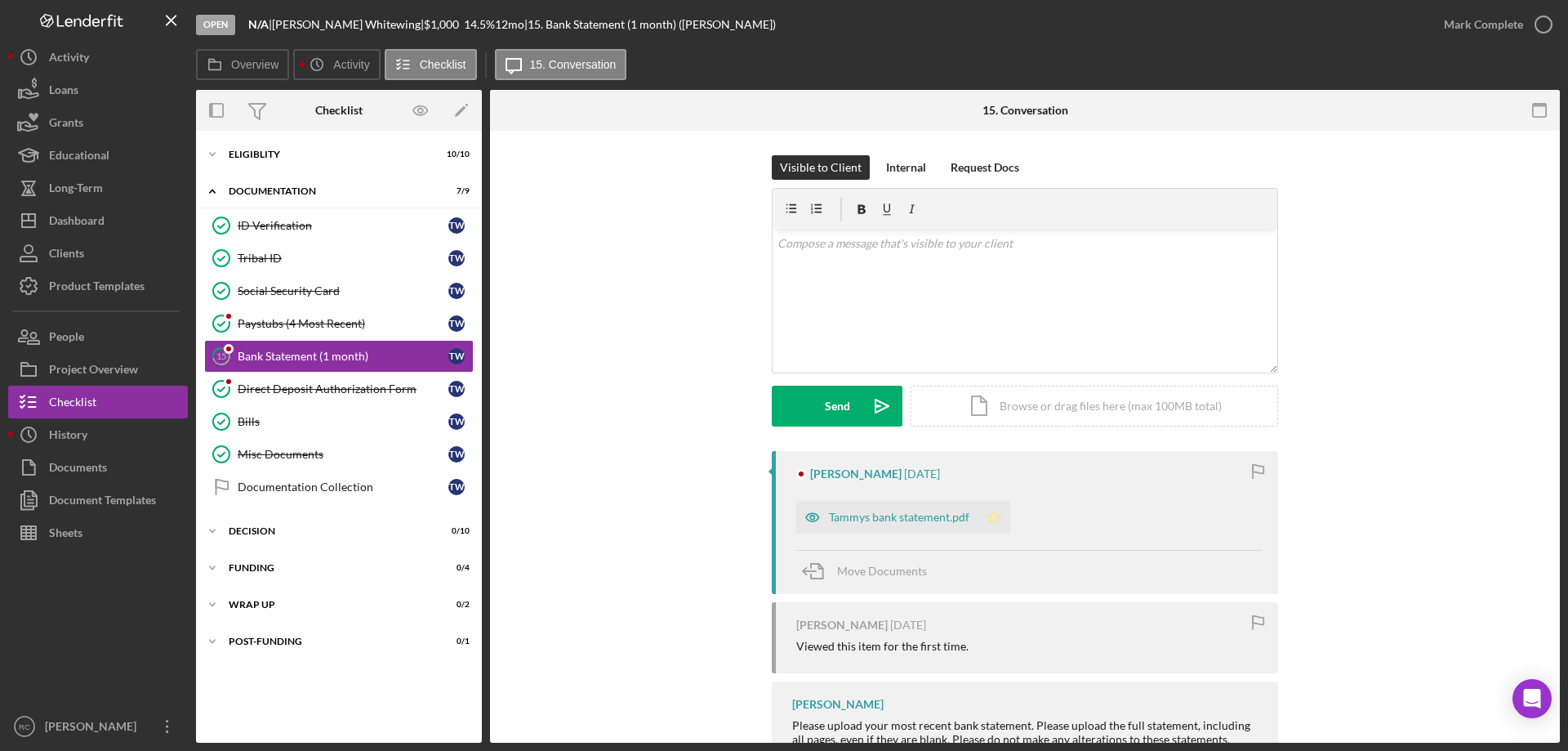
click at [990, 519] on icon "Icon/Star" at bounding box center [994, 517] width 33 height 33
click at [1546, 20] on icon "button" at bounding box center [1543, 24] width 41 height 41
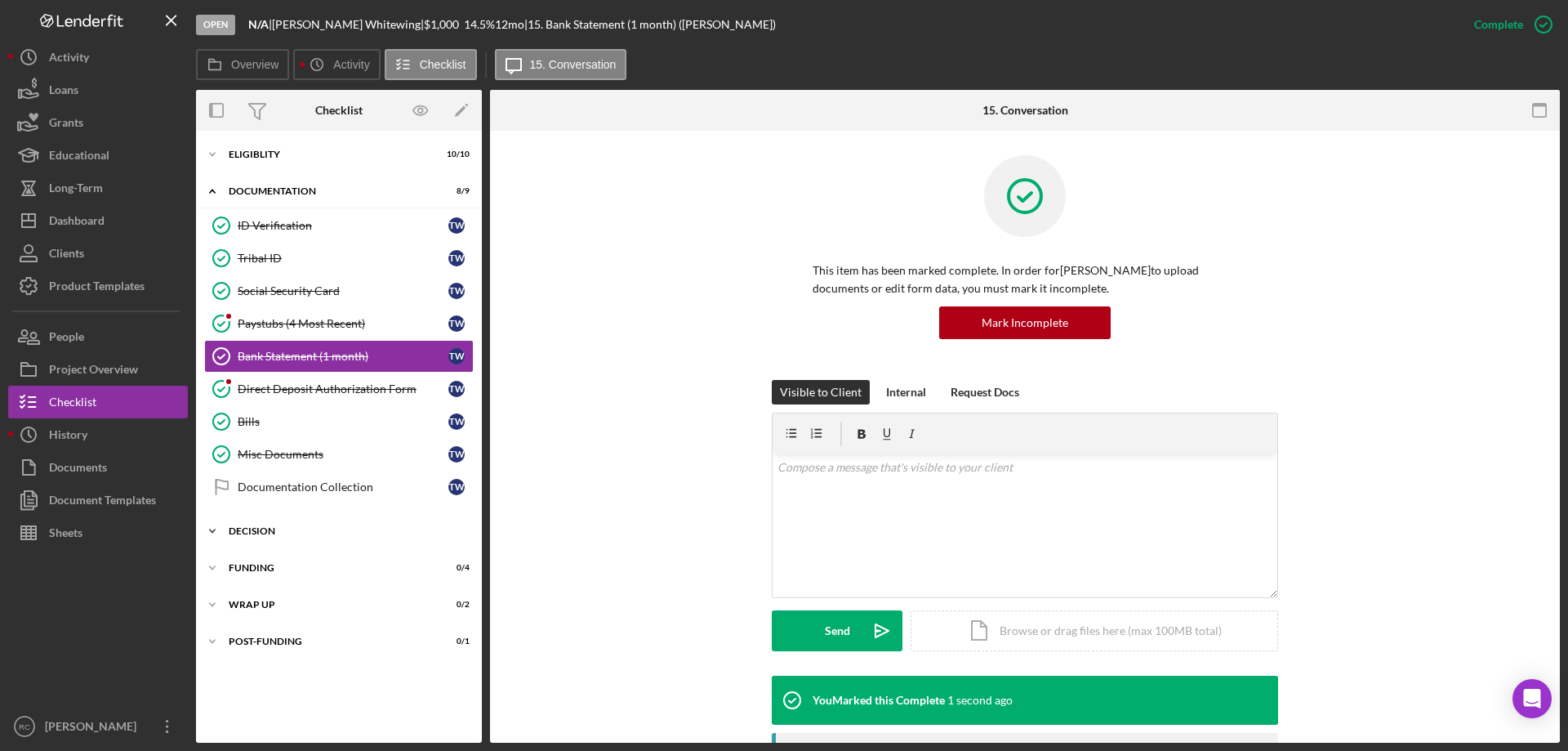
click at [263, 533] on div "Decision" at bounding box center [344, 531] width 233 height 10
click at [263, 151] on div "Eligiblity" at bounding box center [344, 155] width 233 height 10
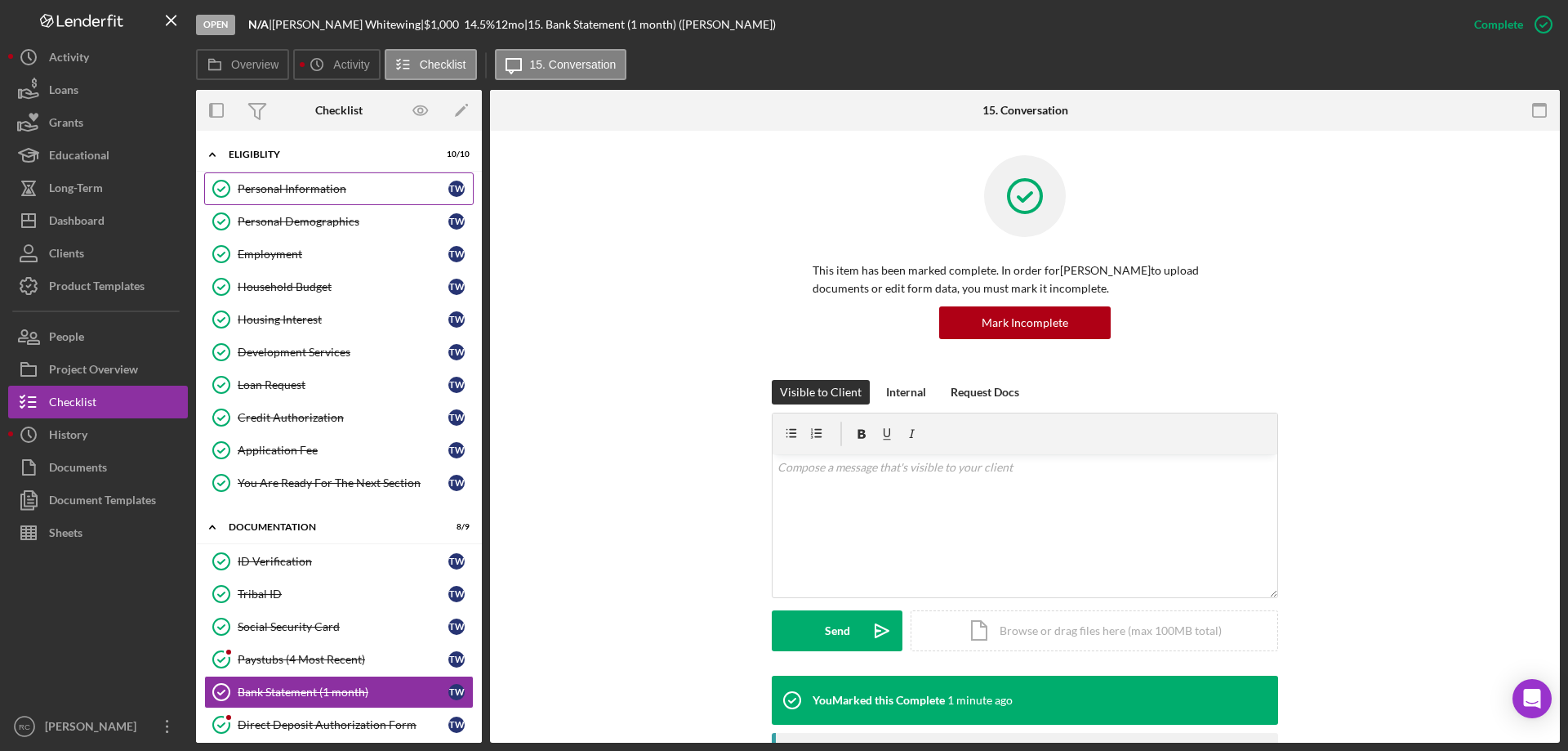
click at [329, 183] on div "Personal Information" at bounding box center [342, 188] width 211 height 13
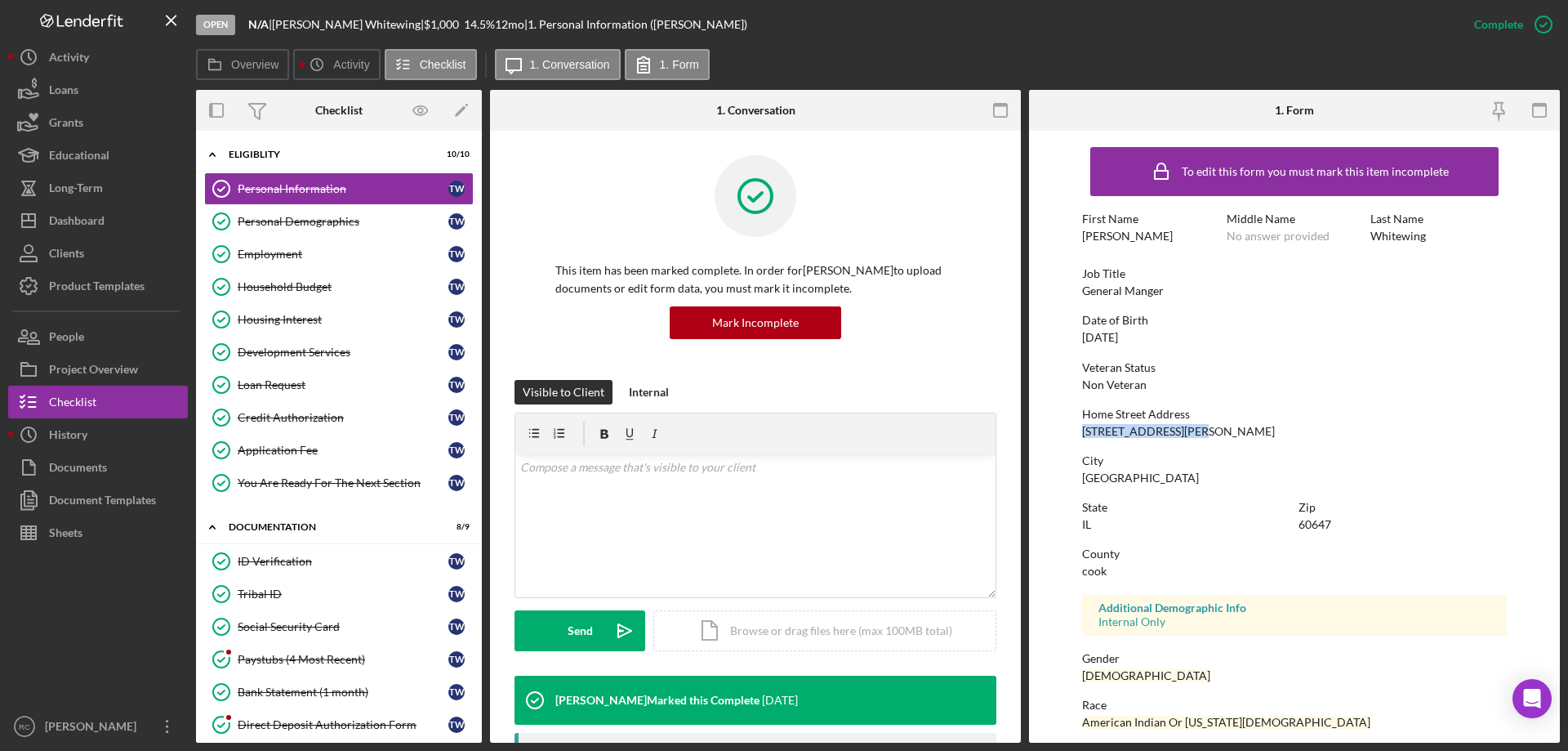
drag, startPoint x: 1081, startPoint y: 429, endPoint x: 1187, endPoint y: 429, distance: 106.0
click at [1187, 429] on div "Home Street Address 2744 N. Kimball Ave." at bounding box center [1295, 422] width 425 height 30
copy div "2744 N. Kimball Ave."
click at [325, 223] on div "Personal Demographics" at bounding box center [342, 221] width 211 height 13
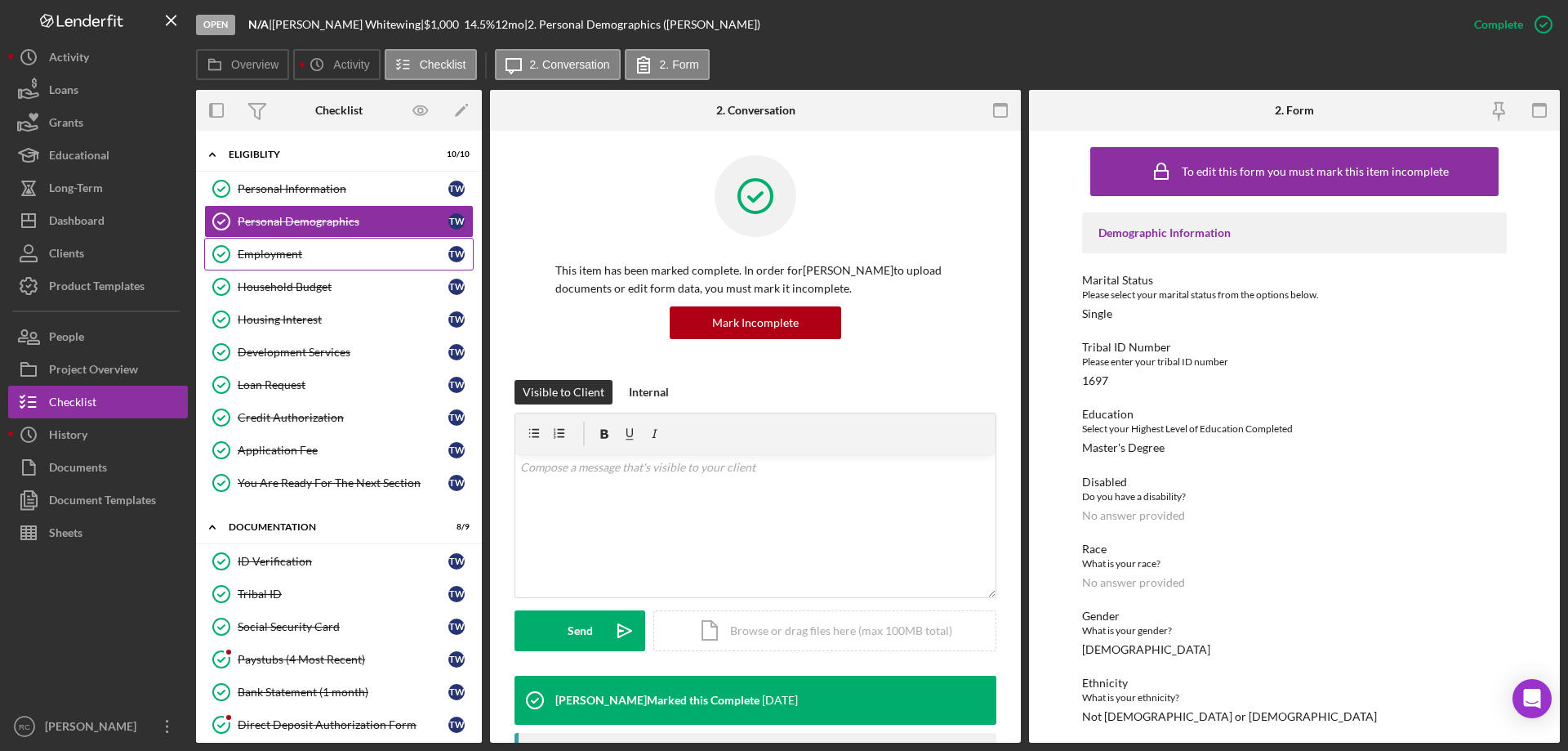
click at [268, 248] on div "Employment" at bounding box center [342, 254] width 211 height 13
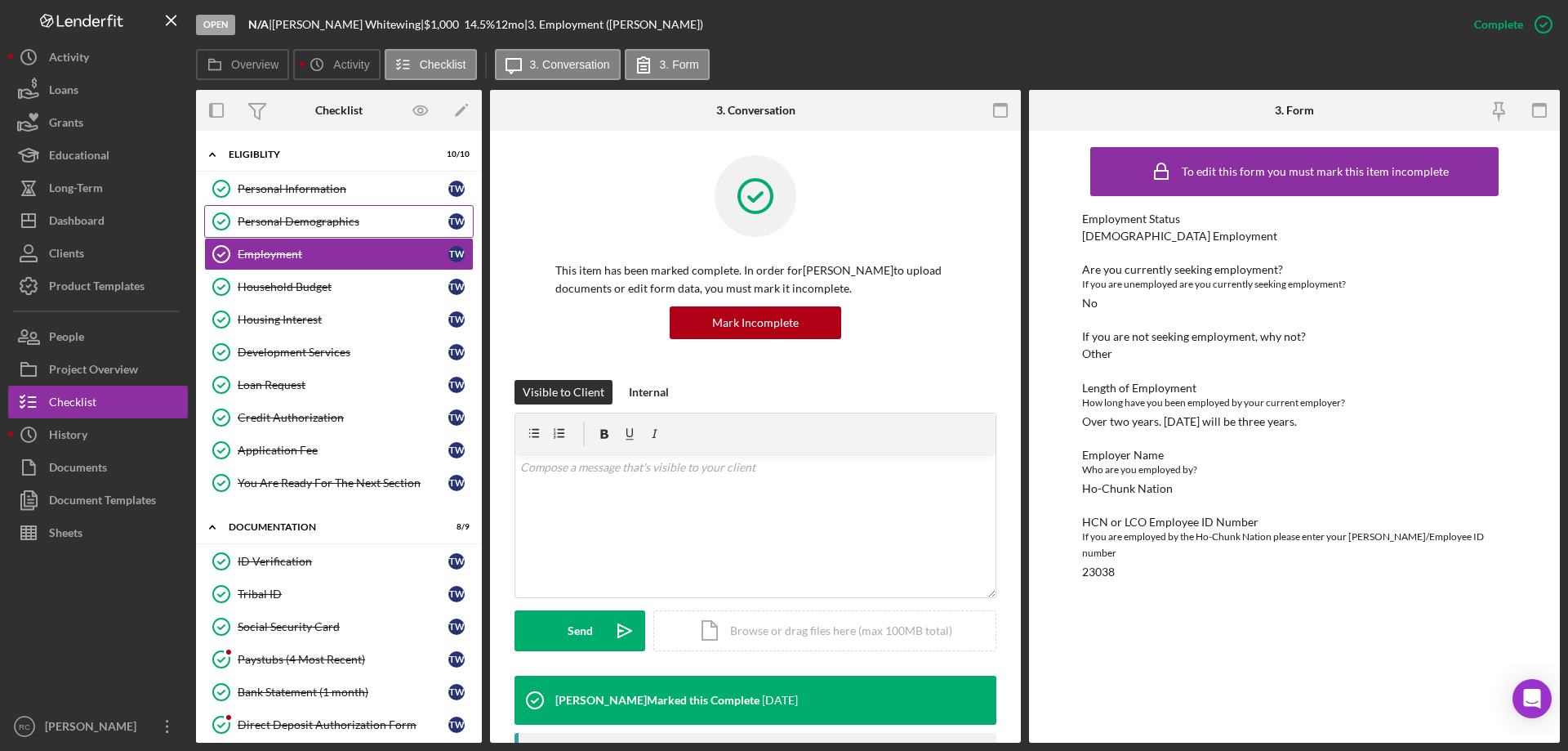
click at [312, 218] on div "Personal Demographics" at bounding box center [342, 221] width 211 height 13
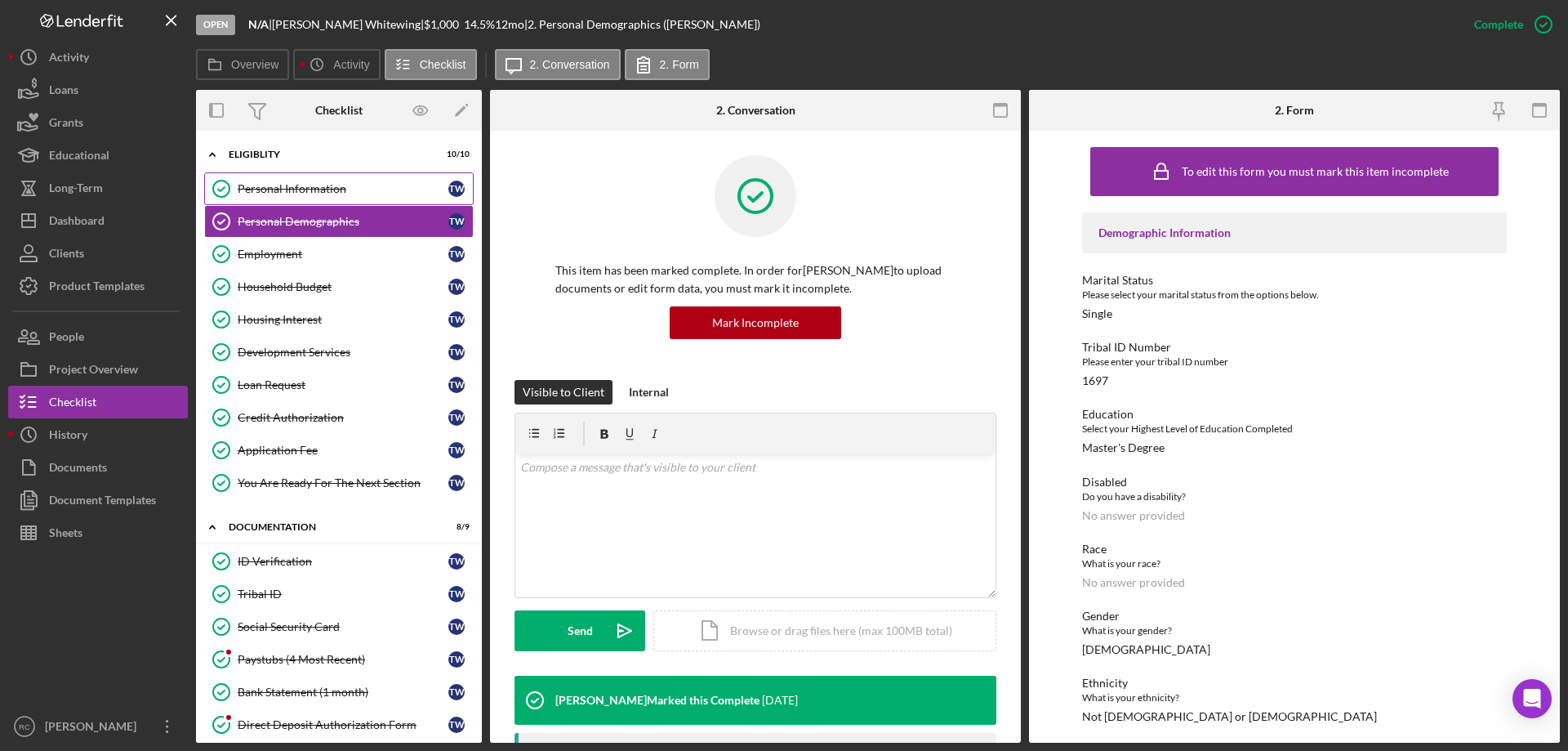
click at [312, 186] on div "Personal Information" at bounding box center [342, 188] width 211 height 13
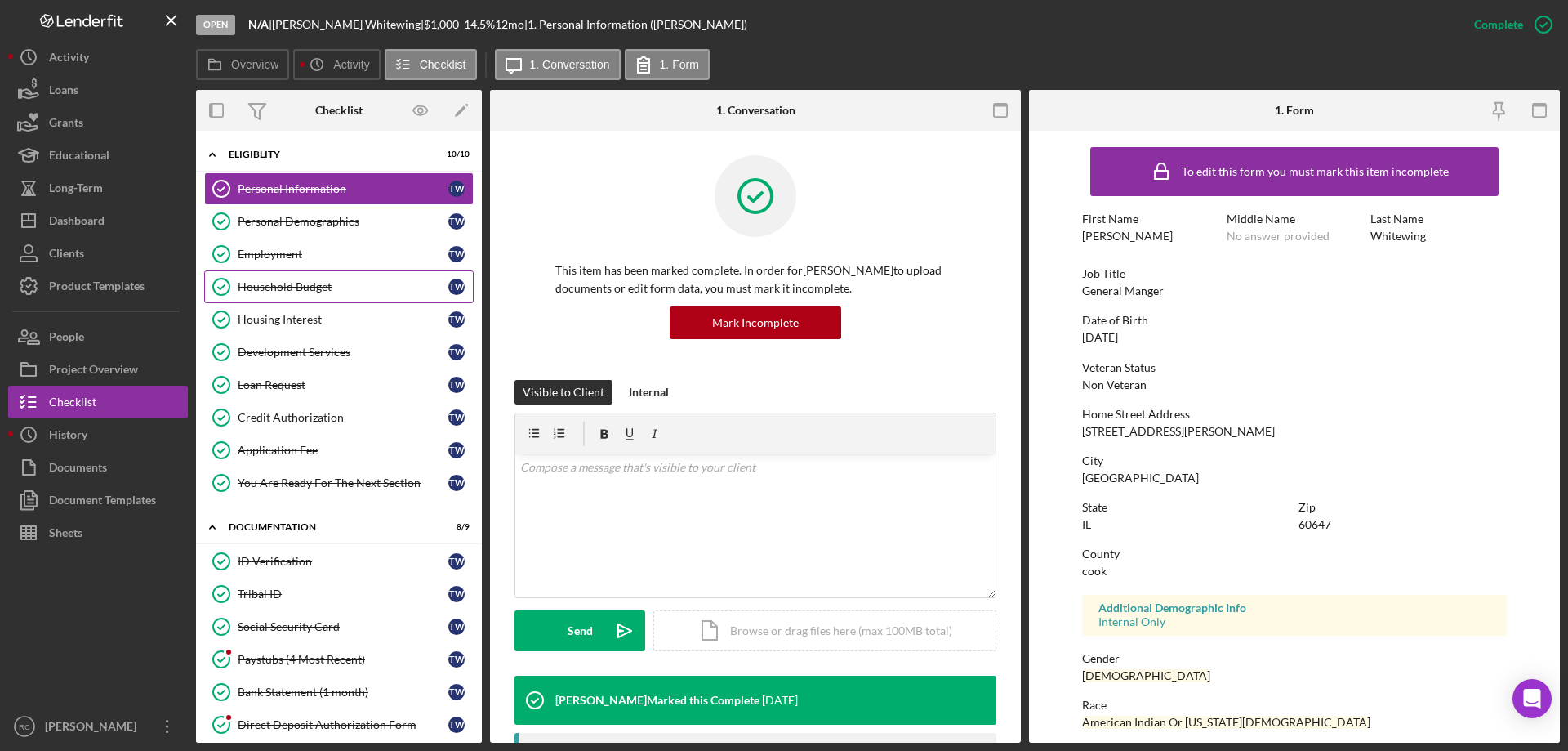
click at [303, 288] on div "Household Budget" at bounding box center [342, 287] width 211 height 13
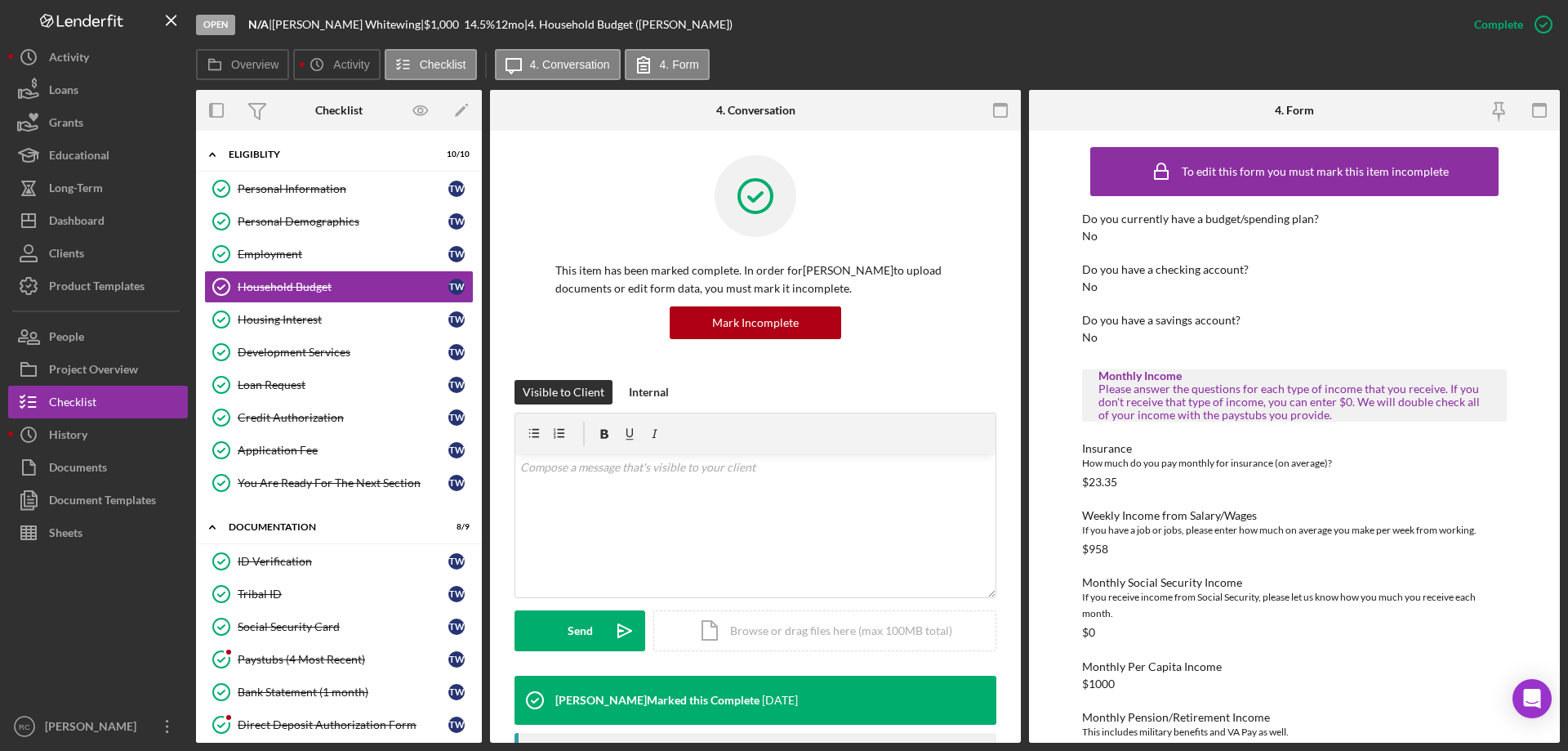
scroll to position [109, 0]
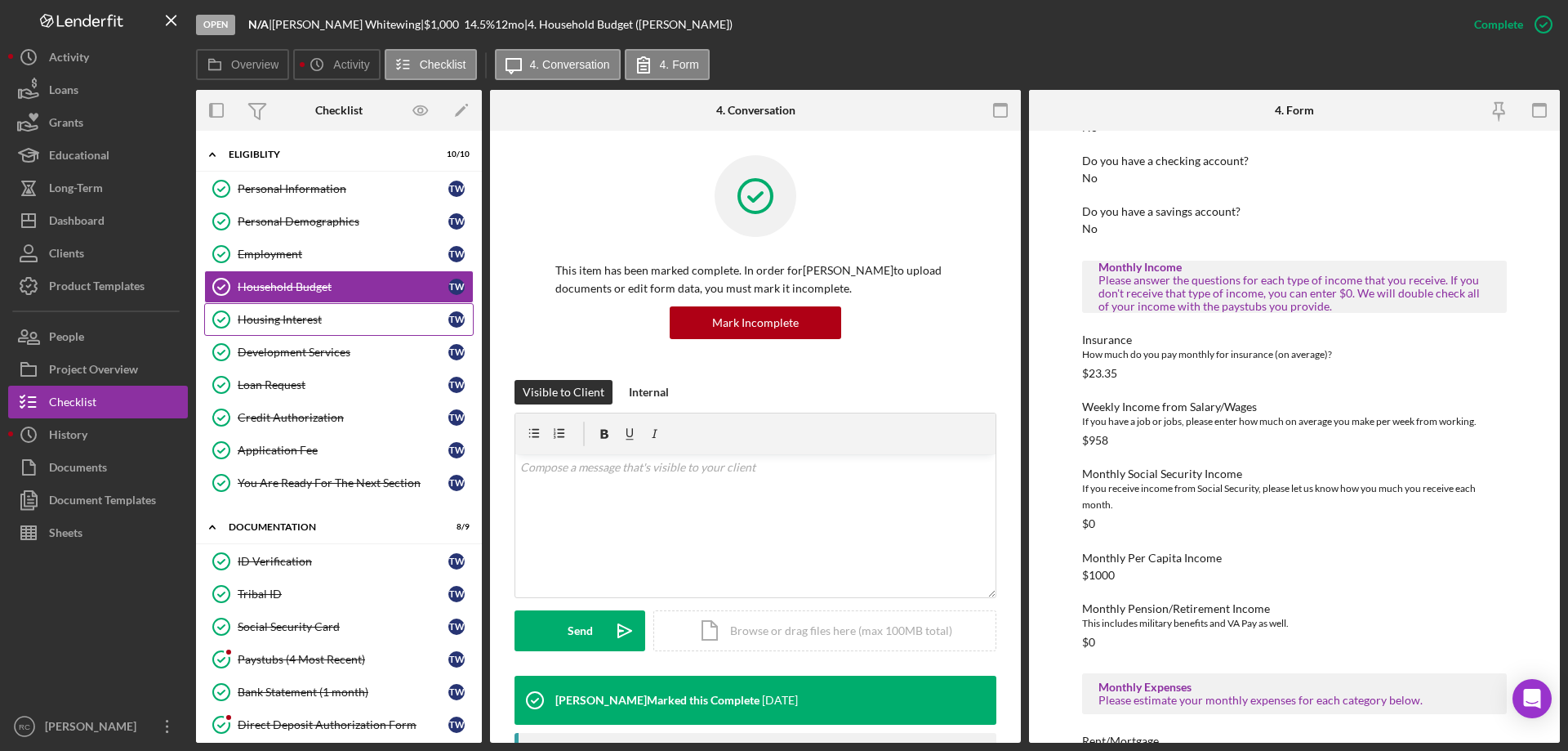
click at [317, 315] on div "Housing Interest" at bounding box center [342, 319] width 211 height 13
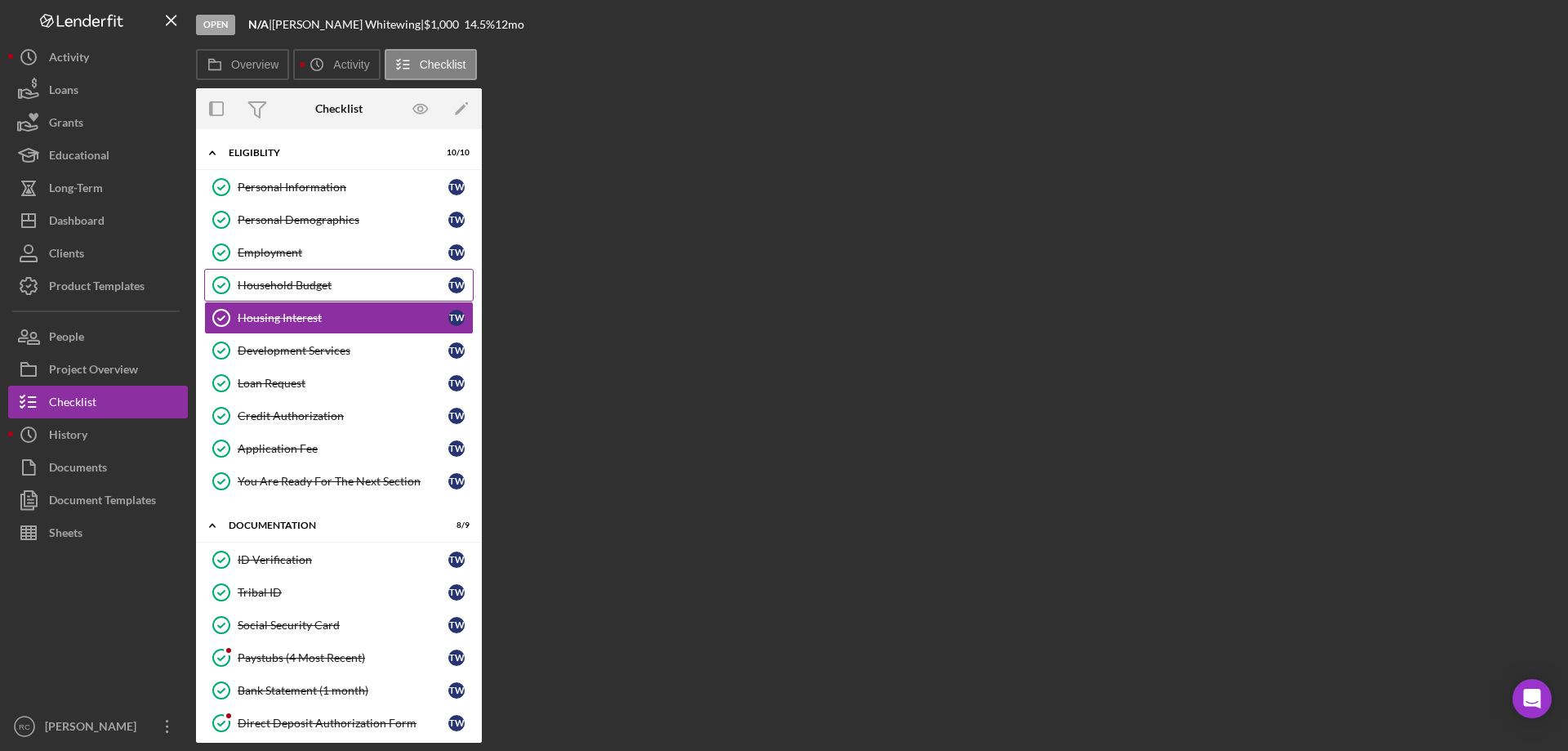
click at [311, 289] on div "Household Budget" at bounding box center [342, 285] width 211 height 13
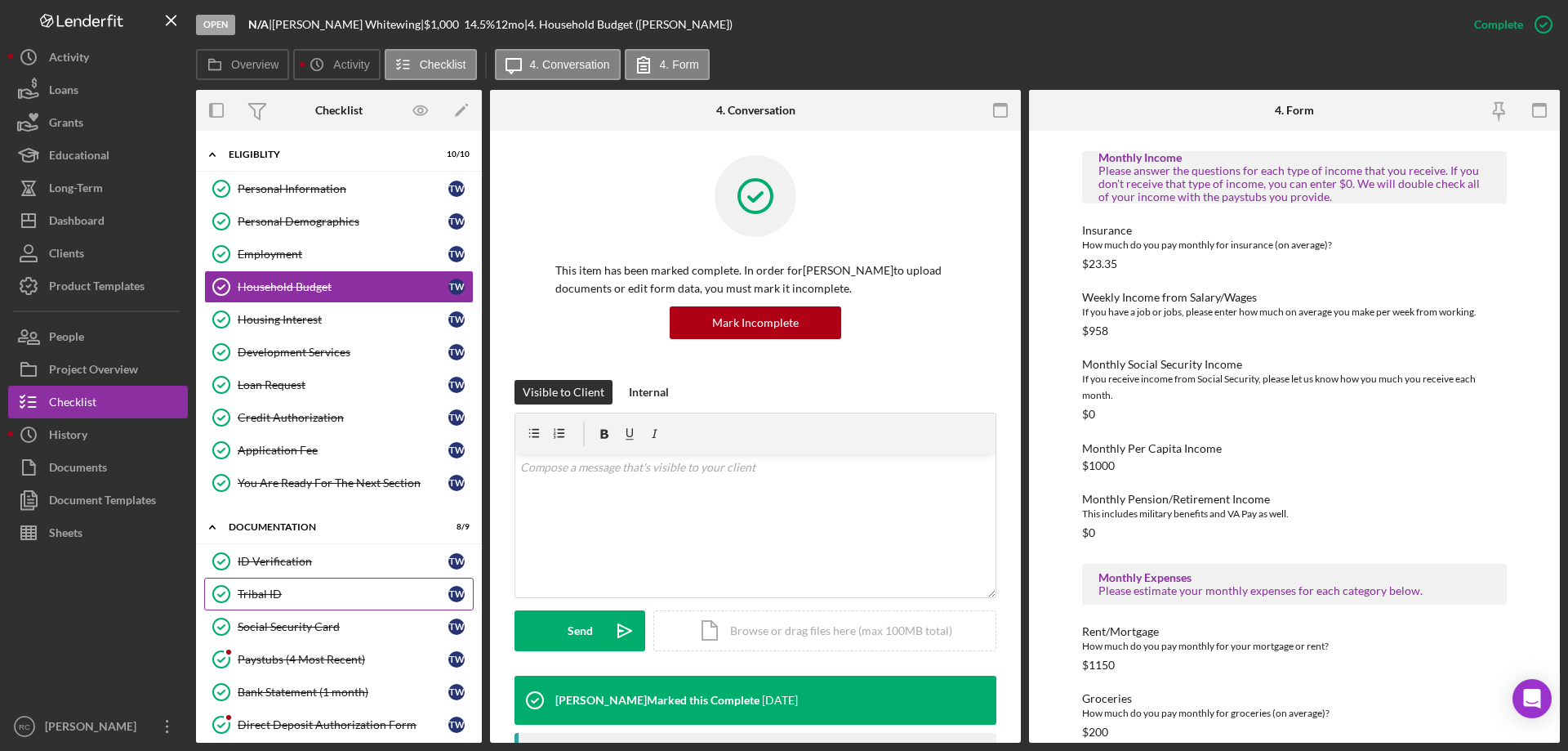
scroll to position [218, 0]
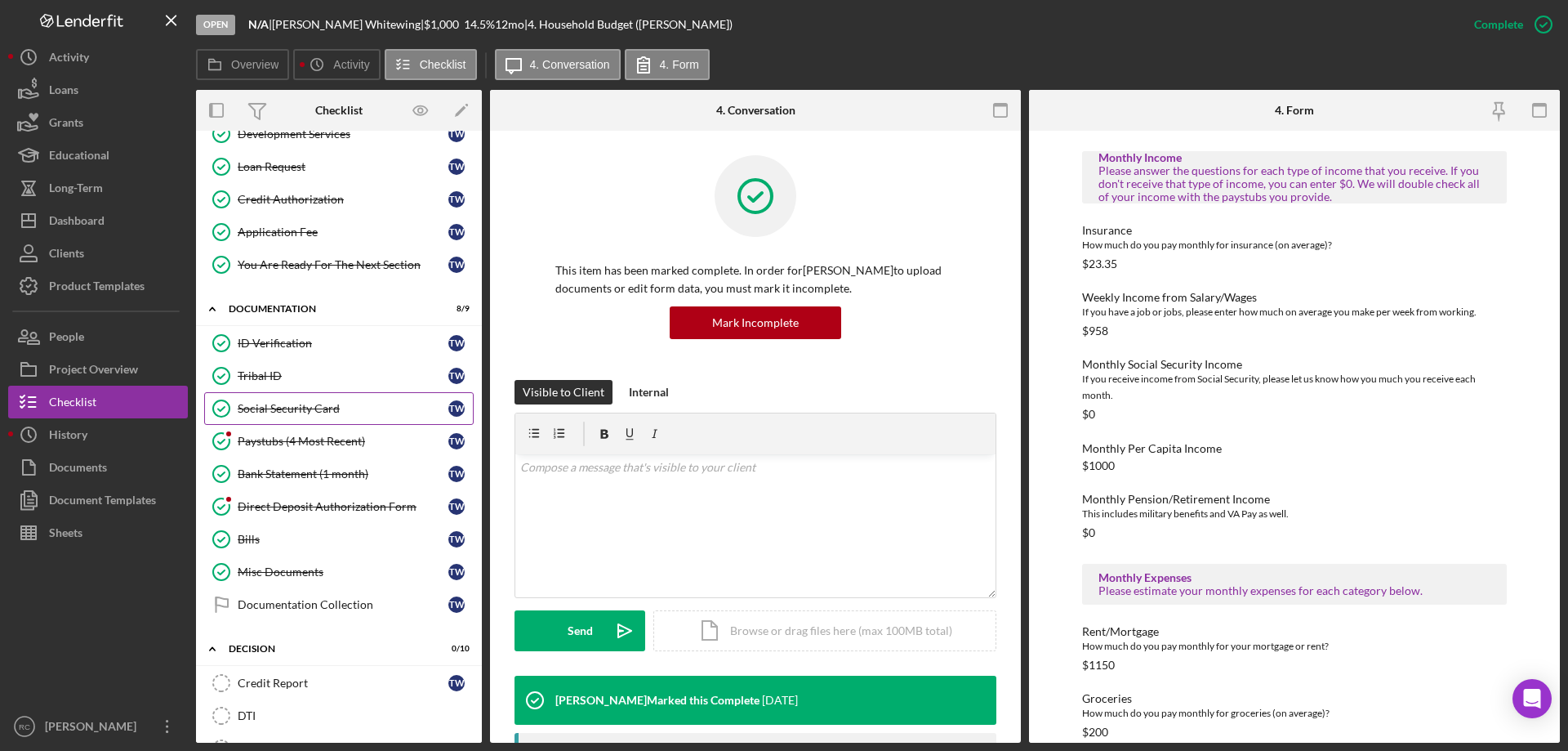
click at [312, 410] on div "Social Security Card" at bounding box center [342, 408] width 211 height 13
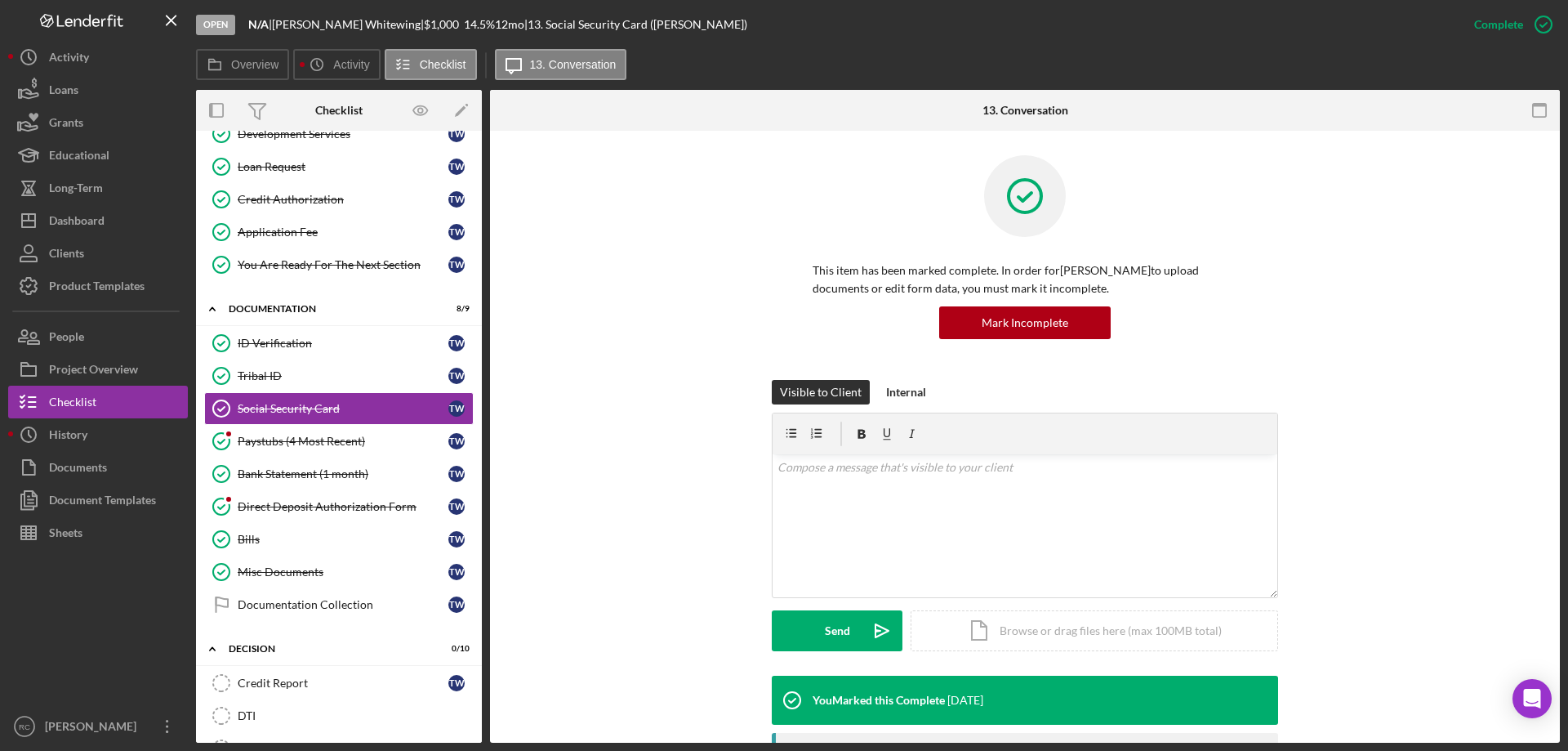
scroll to position [218, 0]
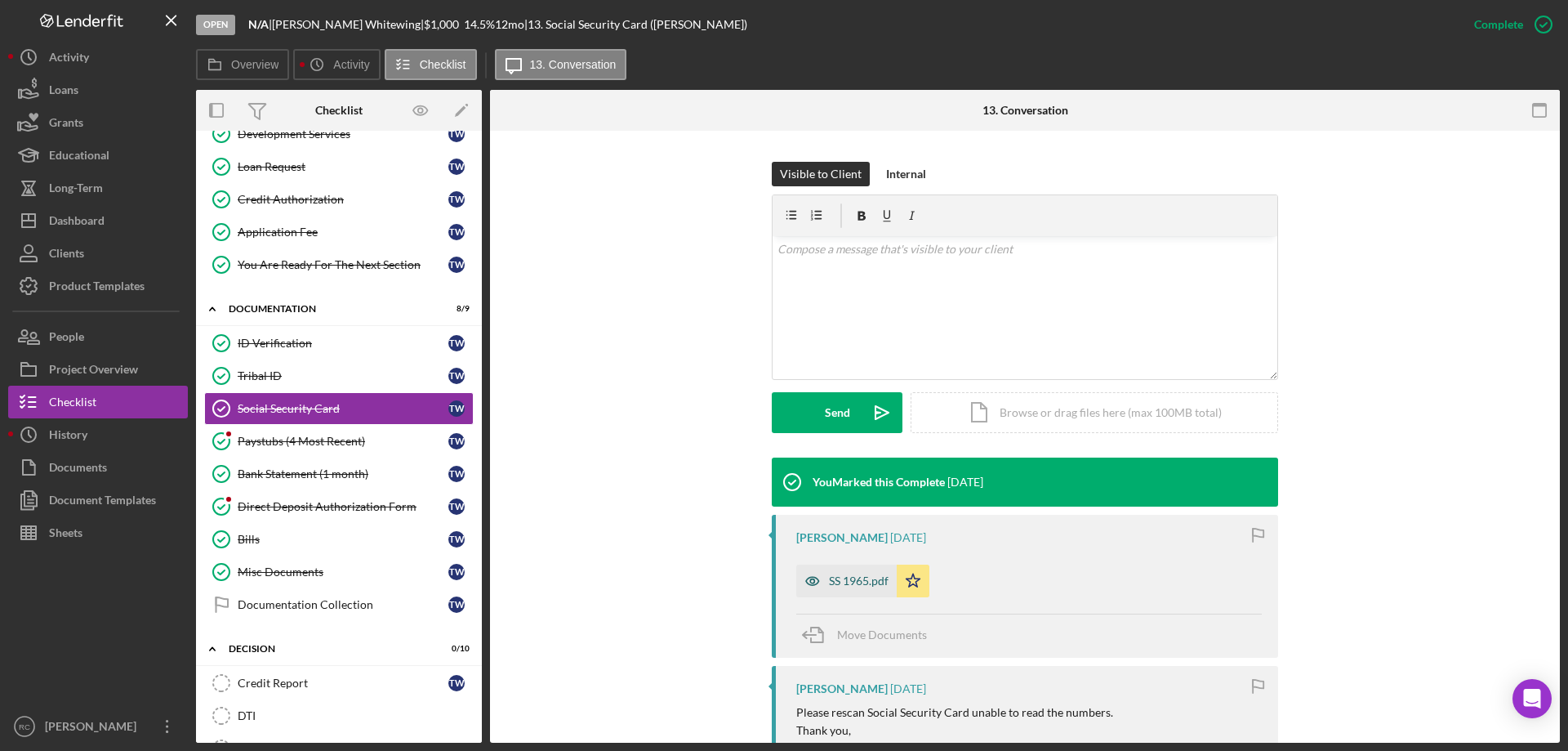
click at [857, 576] on div "SS 1965.pdf" at bounding box center [859, 580] width 60 height 13
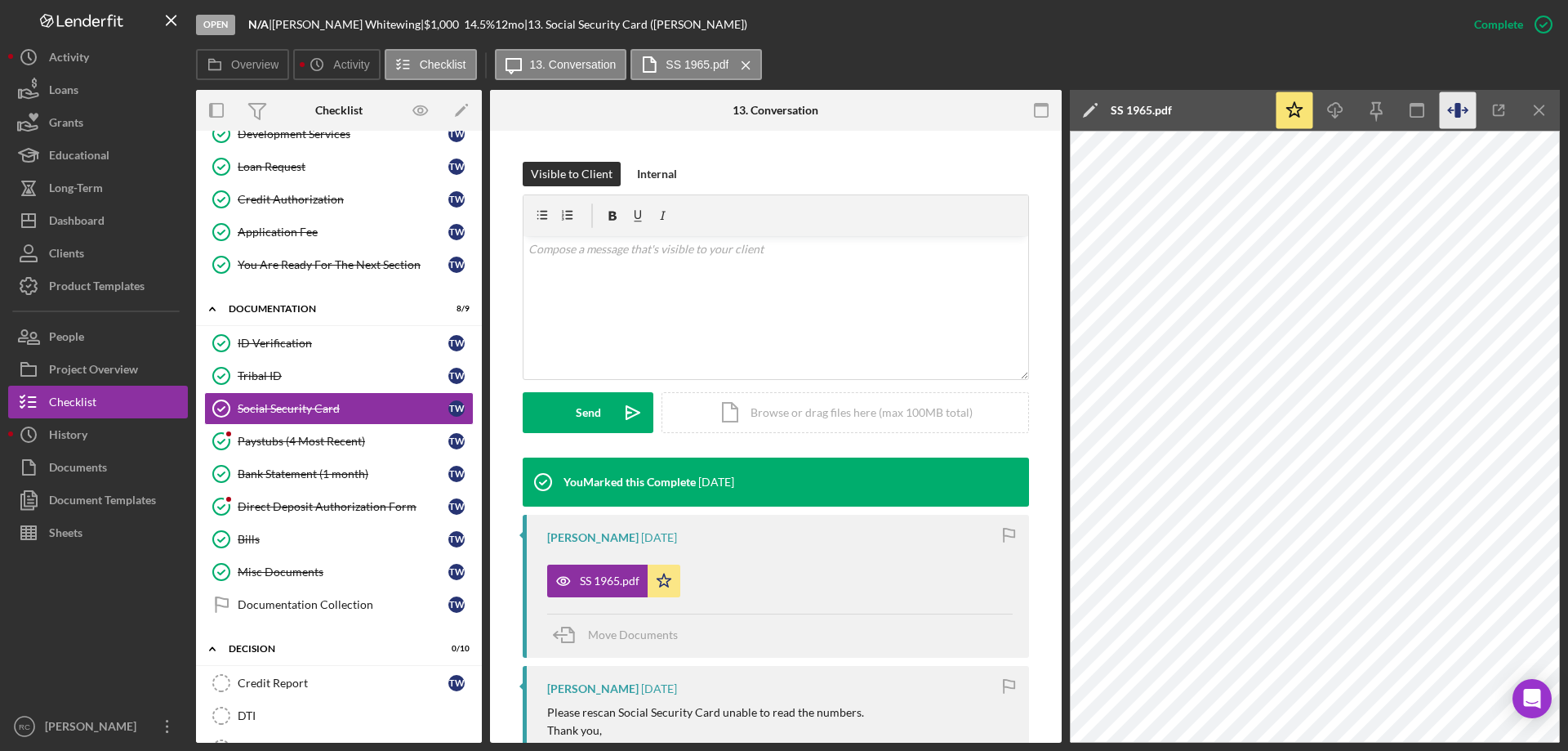
click at [1454, 105] on icon "button" at bounding box center [1458, 110] width 37 height 37
